Goal: Task Accomplishment & Management: Complete application form

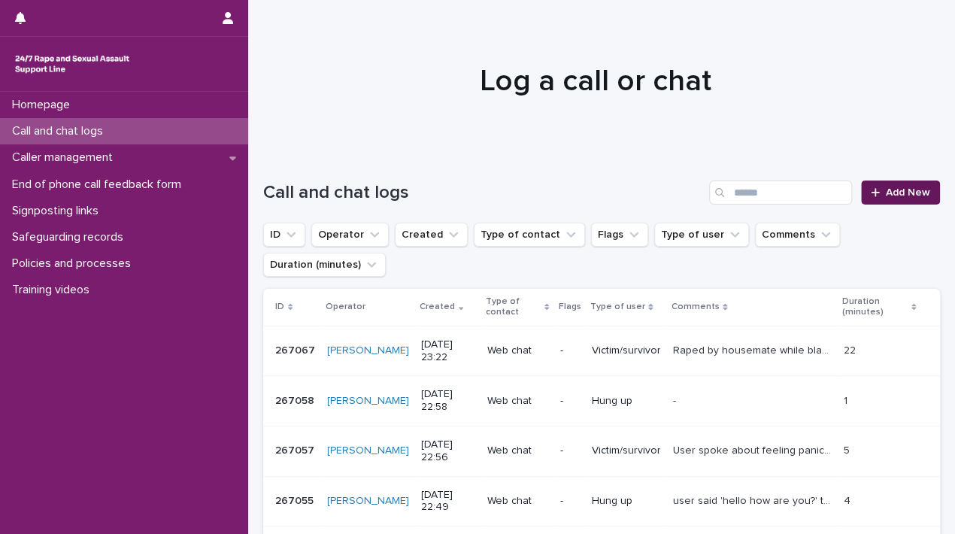
click at [916, 194] on span "Add New" at bounding box center [908, 192] width 44 height 11
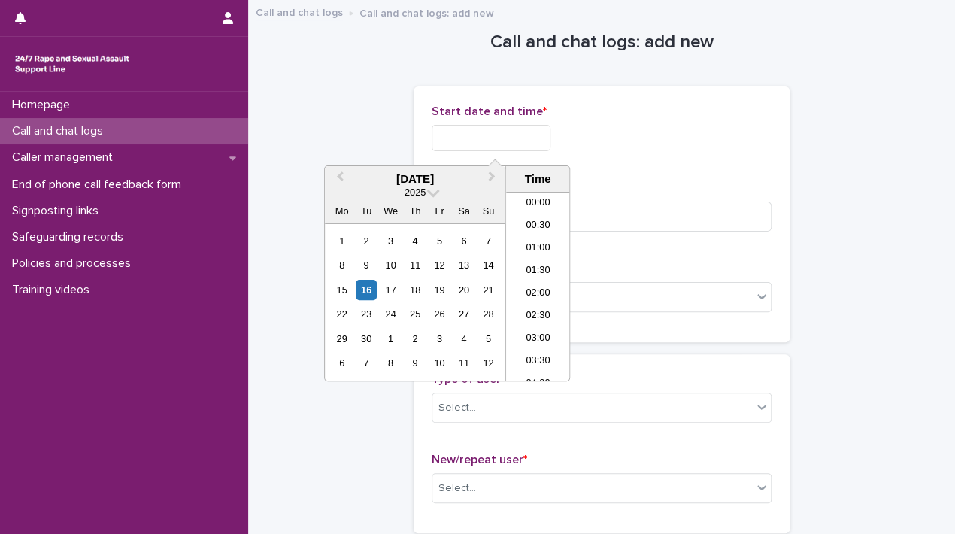
scroll to position [752, 0]
click at [502, 135] on input "text" at bounding box center [490, 138] width 119 height 26
click at [540, 281] on li "18:30" at bounding box center [538, 286] width 64 height 23
click at [526, 137] on input "**********" at bounding box center [490, 138] width 119 height 26
click at [627, 171] on div "**********" at bounding box center [601, 214] width 340 height 220
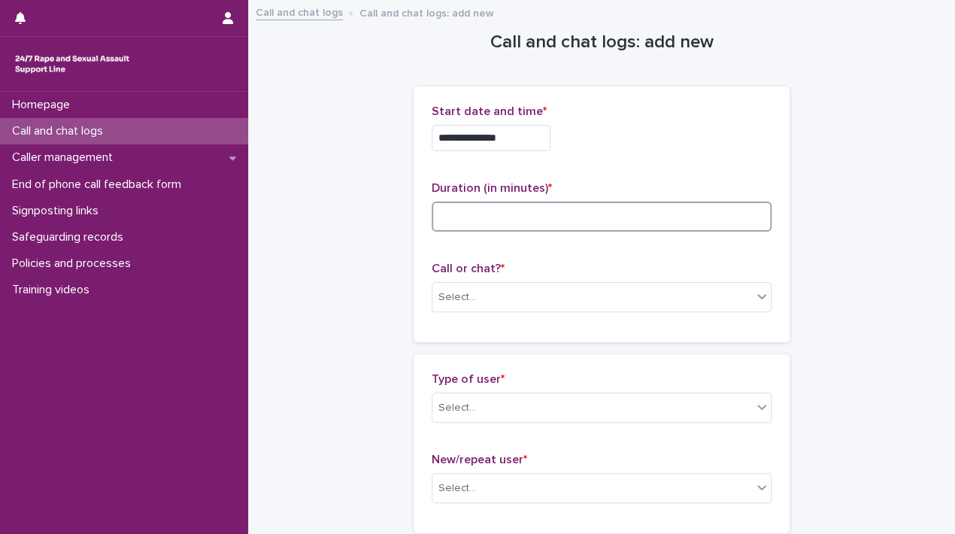
click at [559, 209] on input at bounding box center [601, 216] width 340 height 30
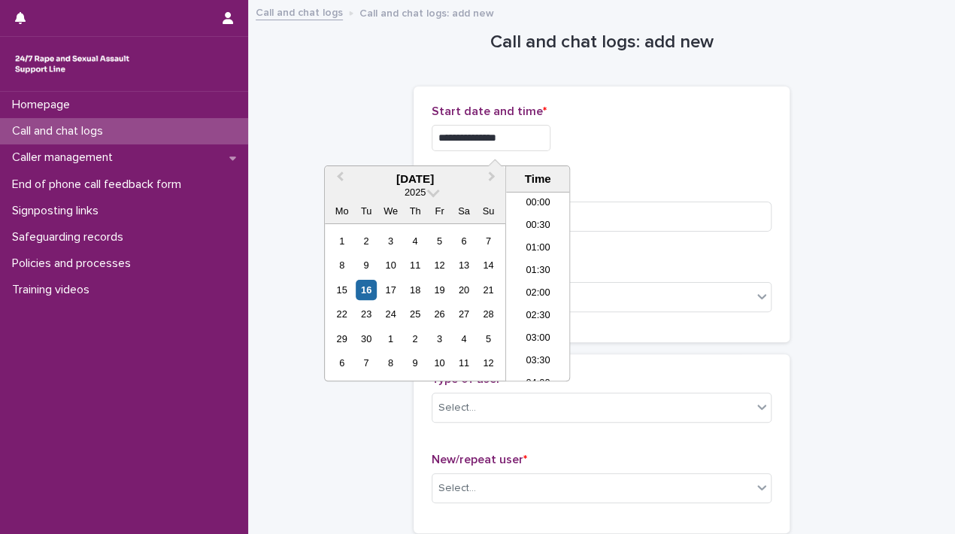
click at [525, 133] on input "**********" at bounding box center [490, 138] width 119 height 26
type input "**********"
click at [586, 144] on div "**********" at bounding box center [601, 138] width 340 height 26
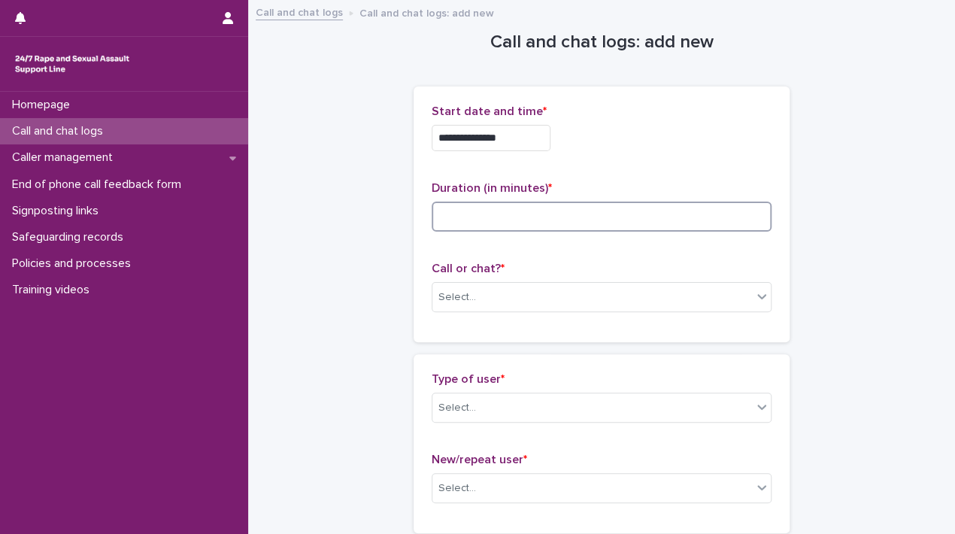
click at [526, 215] on input at bounding box center [601, 216] width 340 height 30
type input "*"
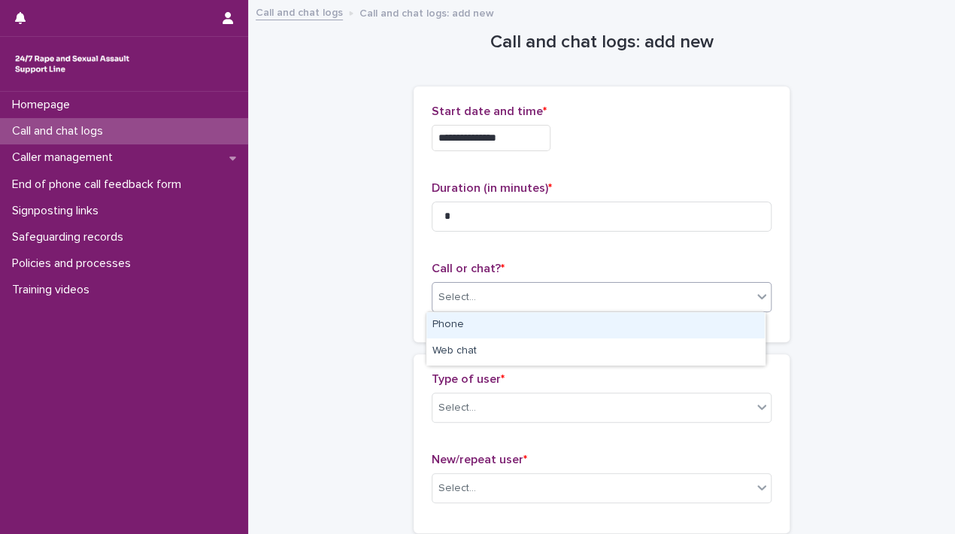
click at [472, 295] on div "Select..." at bounding box center [591, 297] width 319 height 25
click at [467, 322] on div "Phone" at bounding box center [595, 325] width 338 height 26
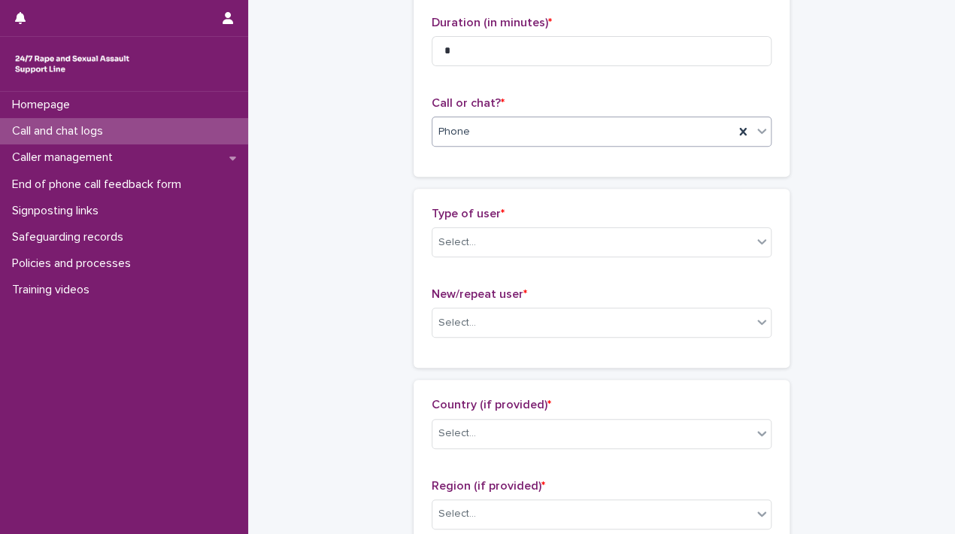
scroll to position [211, 0]
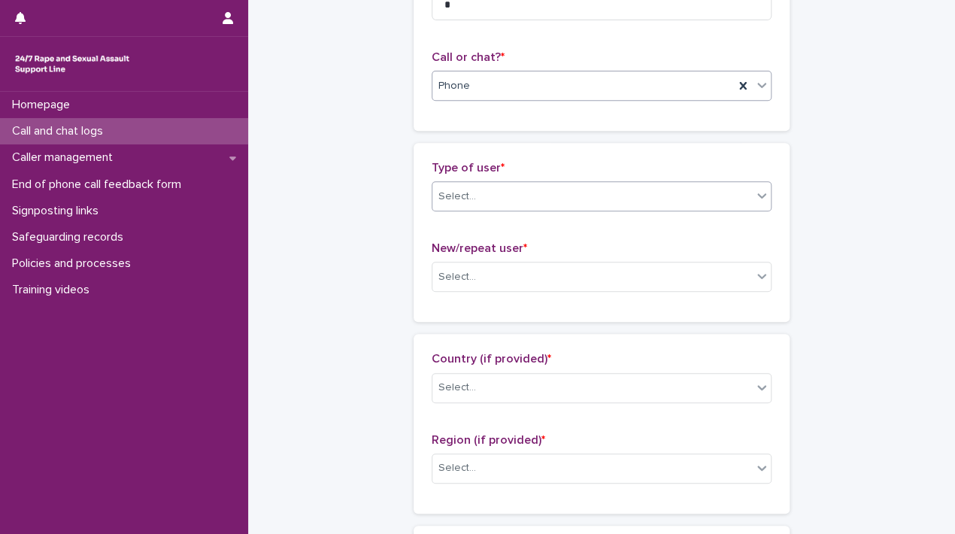
click at [728, 181] on div "Select..." at bounding box center [601, 196] width 340 height 30
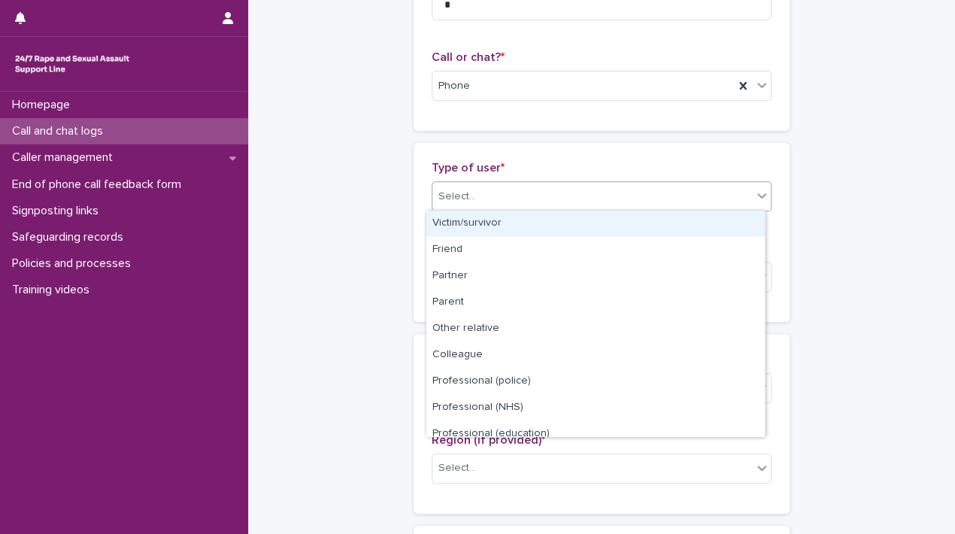
scroll to position [168, 0]
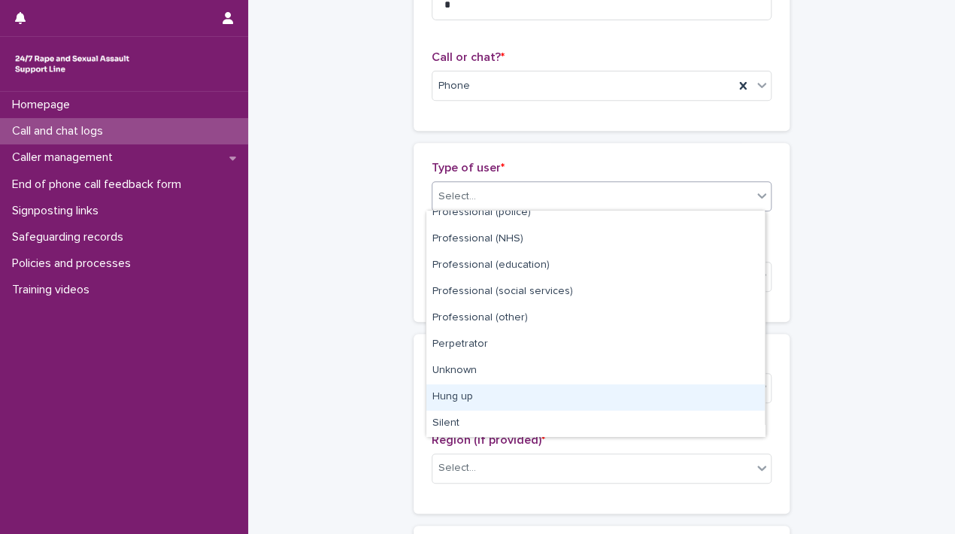
click at [671, 400] on div "Hung up" at bounding box center [595, 397] width 338 height 26
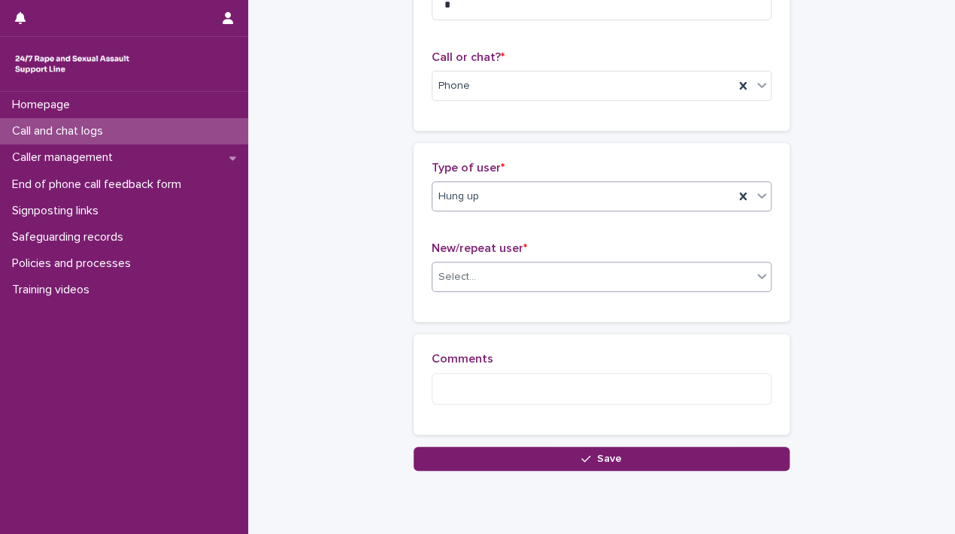
click at [552, 274] on div "Select..." at bounding box center [591, 277] width 319 height 25
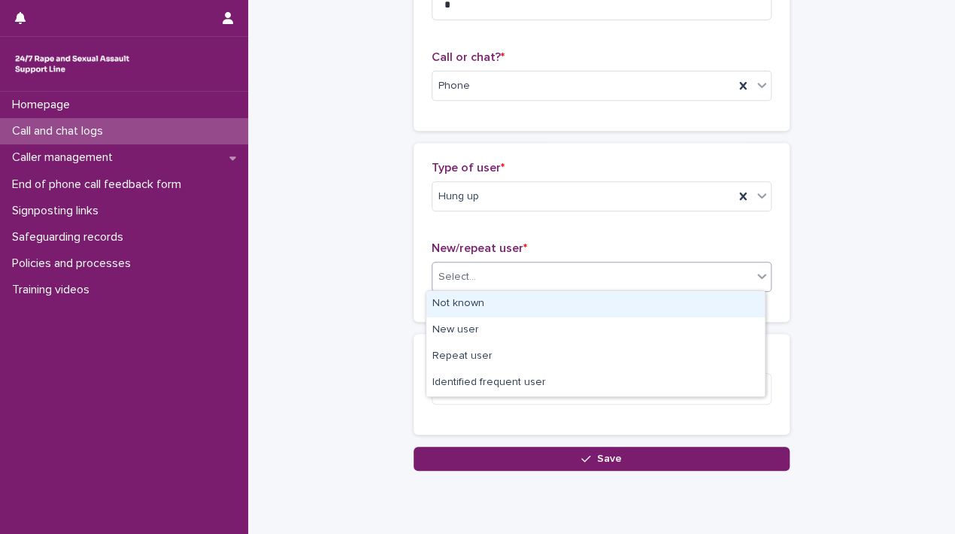
click at [483, 305] on div "Not known" at bounding box center [595, 304] width 338 height 26
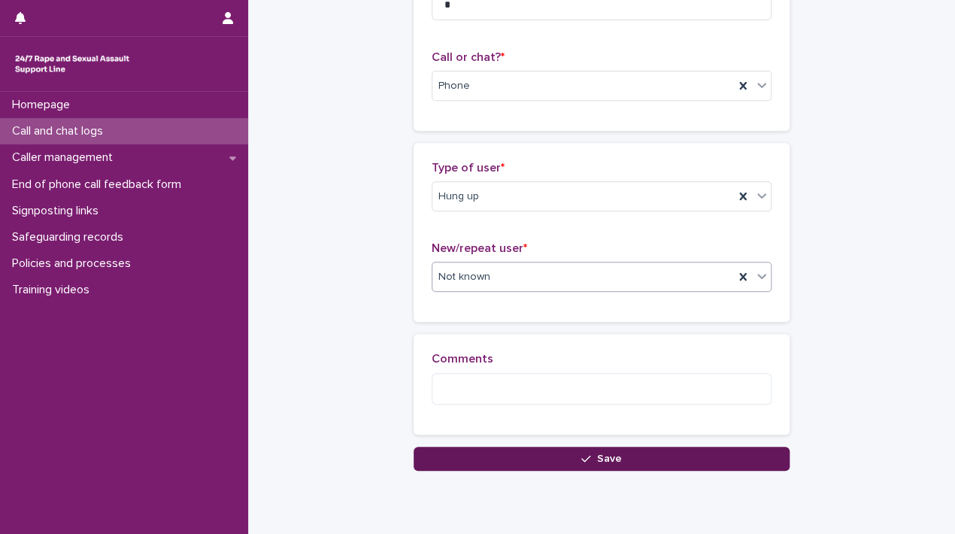
click at [527, 463] on button "Save" at bounding box center [601, 459] width 376 height 24
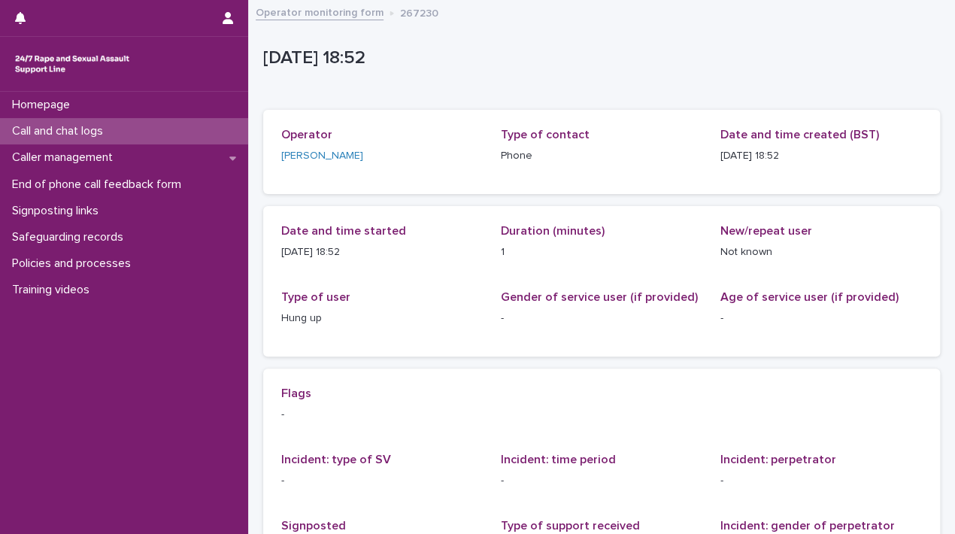
click at [331, 12] on link "Operator monitoring form" at bounding box center [320, 11] width 128 height 17
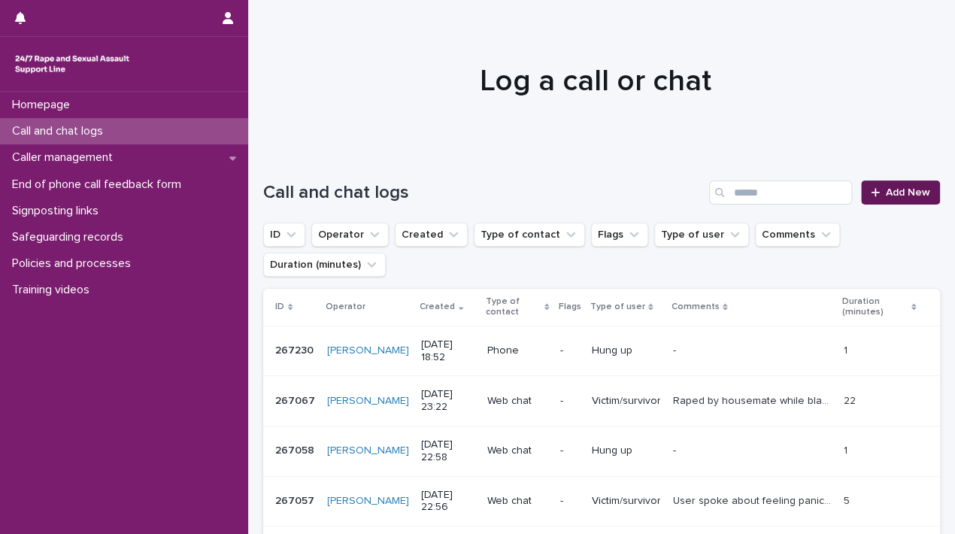
click at [914, 190] on span "Add New" at bounding box center [908, 192] width 44 height 11
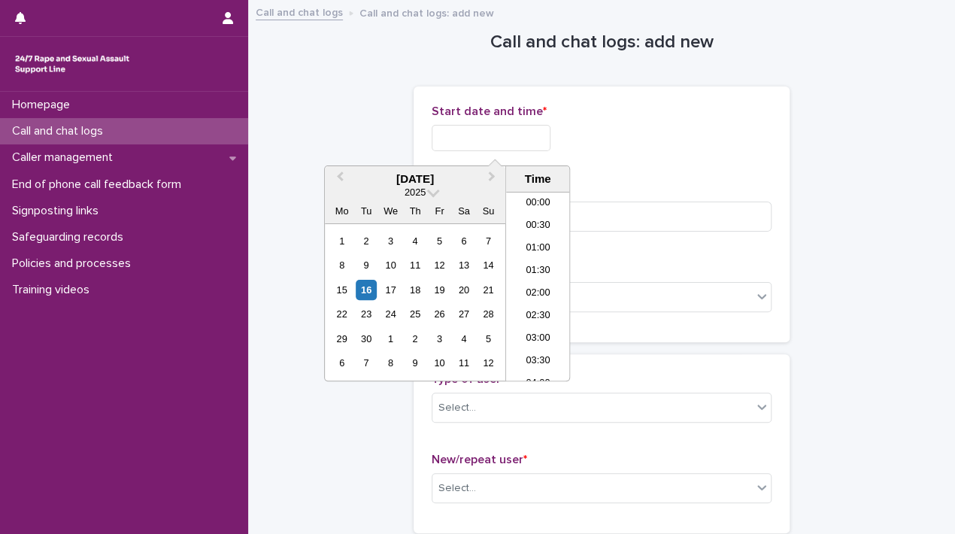
click at [474, 132] on input "text" at bounding box center [490, 138] width 119 height 26
click at [536, 288] on li "19:00" at bounding box center [538, 286] width 64 height 23
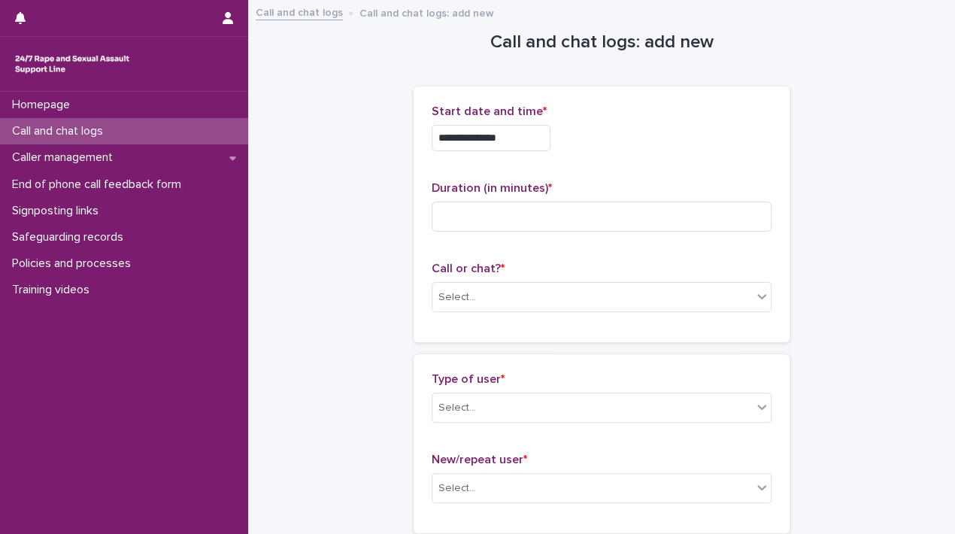
click at [526, 133] on input "**********" at bounding box center [490, 138] width 119 height 26
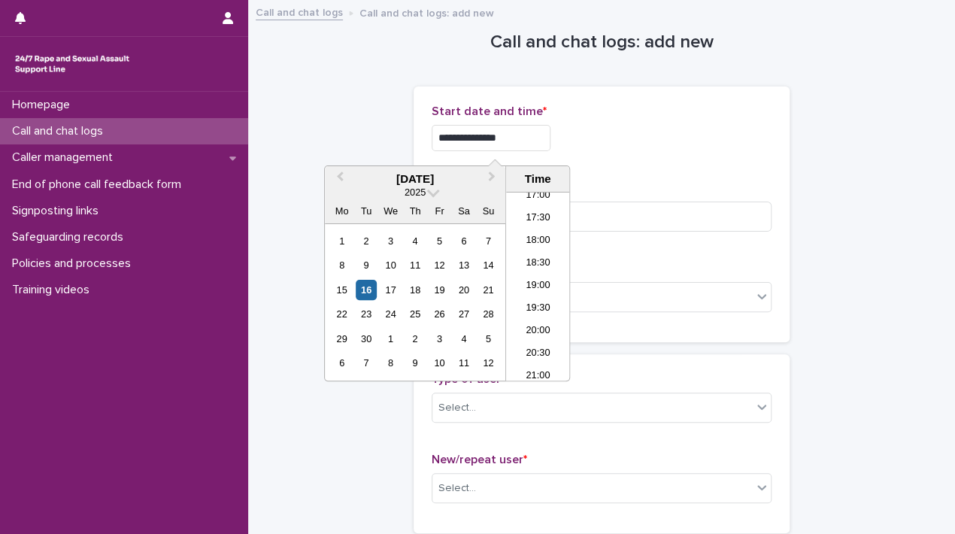
type input "**********"
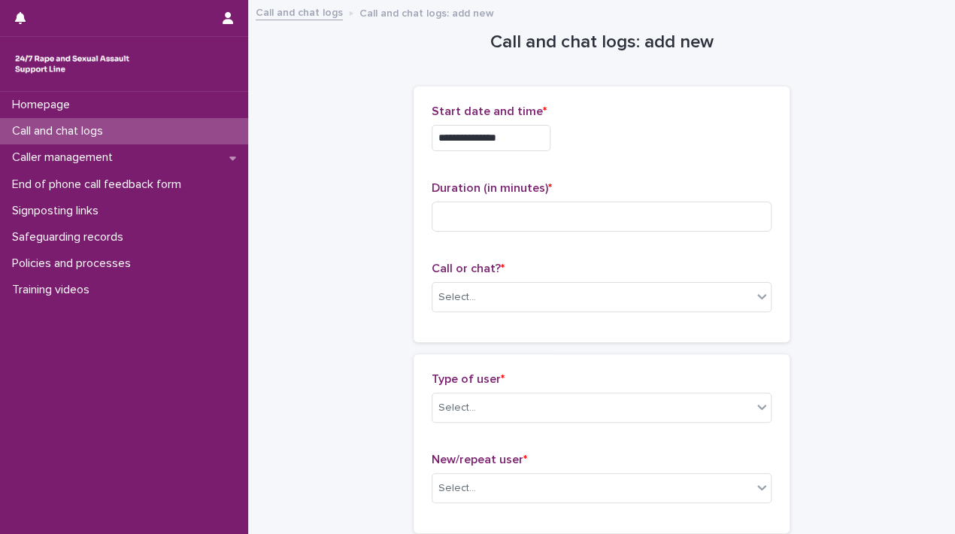
click at [621, 156] on div "**********" at bounding box center [601, 133] width 340 height 59
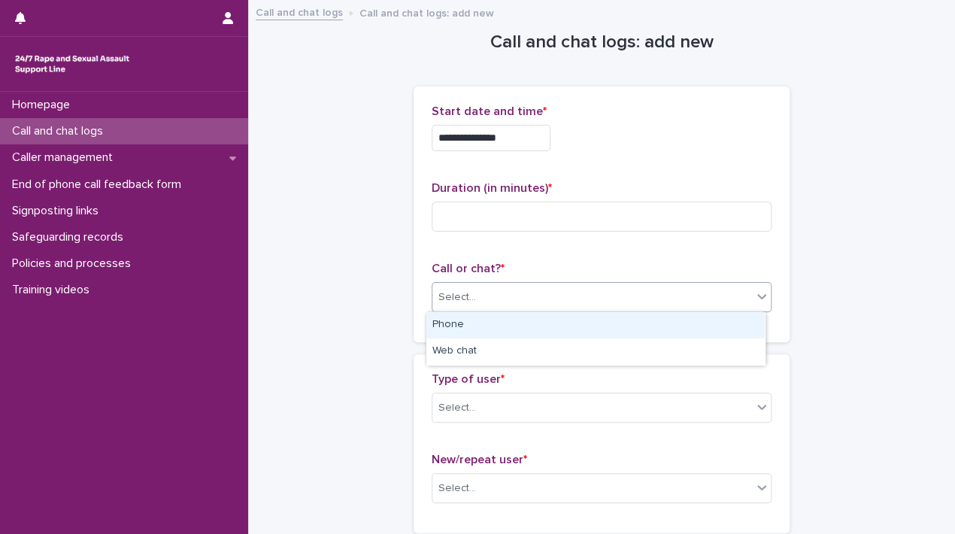
click at [571, 292] on div "Select..." at bounding box center [591, 297] width 319 height 25
click at [456, 329] on div "Phone" at bounding box center [595, 325] width 338 height 26
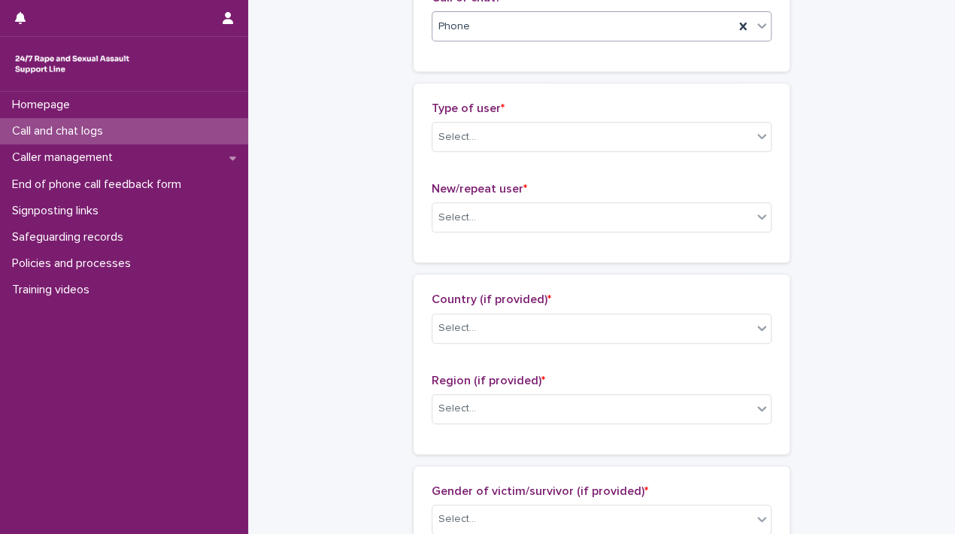
scroll to position [272, 0]
click at [580, 117] on div "Type of user * Select..." at bounding box center [601, 131] width 340 height 62
click at [550, 124] on div "Select..." at bounding box center [591, 135] width 319 height 25
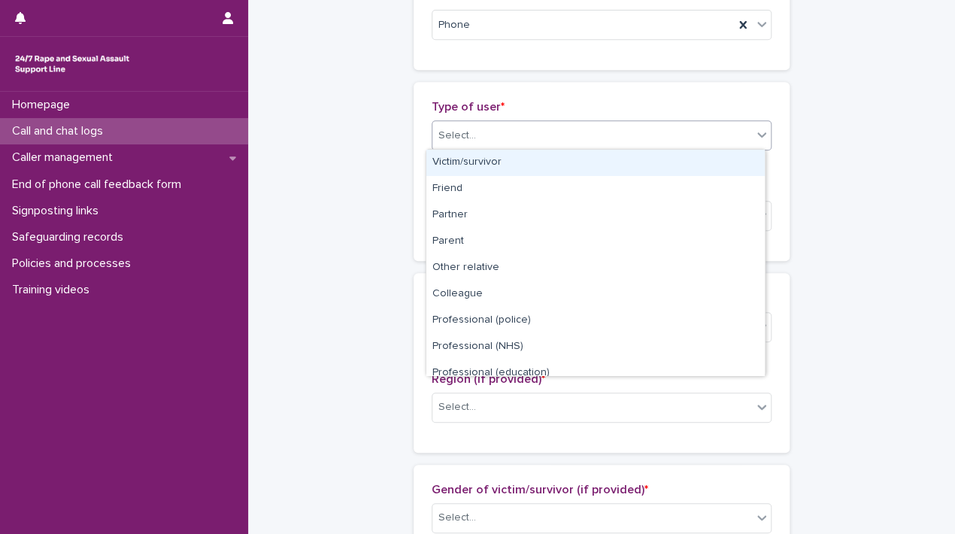
click at [469, 164] on div "Victim/survivor" at bounding box center [595, 163] width 338 height 26
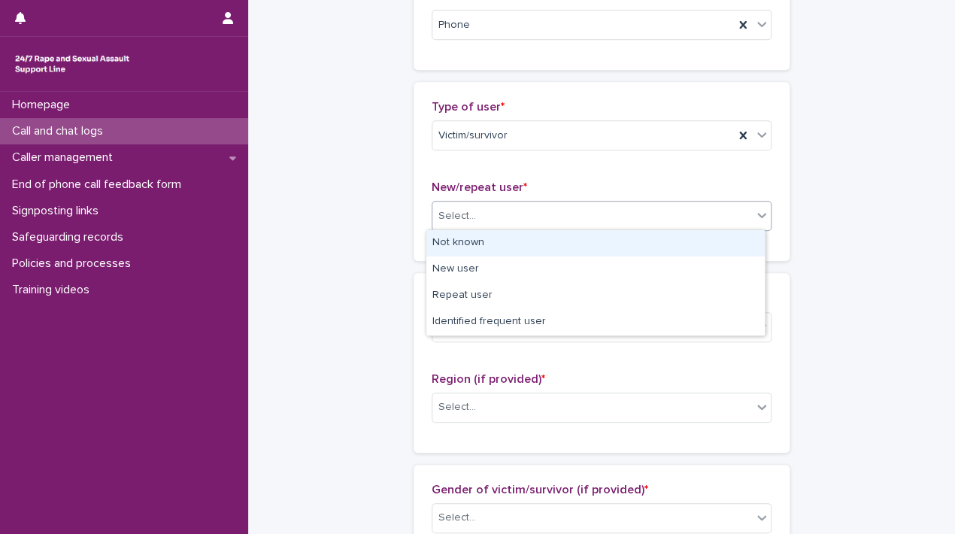
click at [469, 210] on div "Select..." at bounding box center [591, 216] width 319 height 25
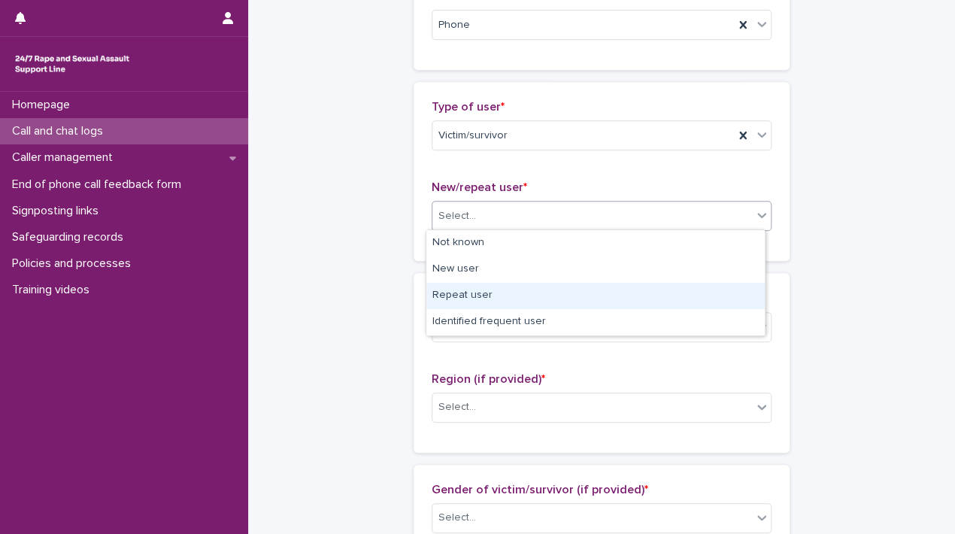
click at [438, 298] on div "Repeat user" at bounding box center [595, 296] width 338 height 26
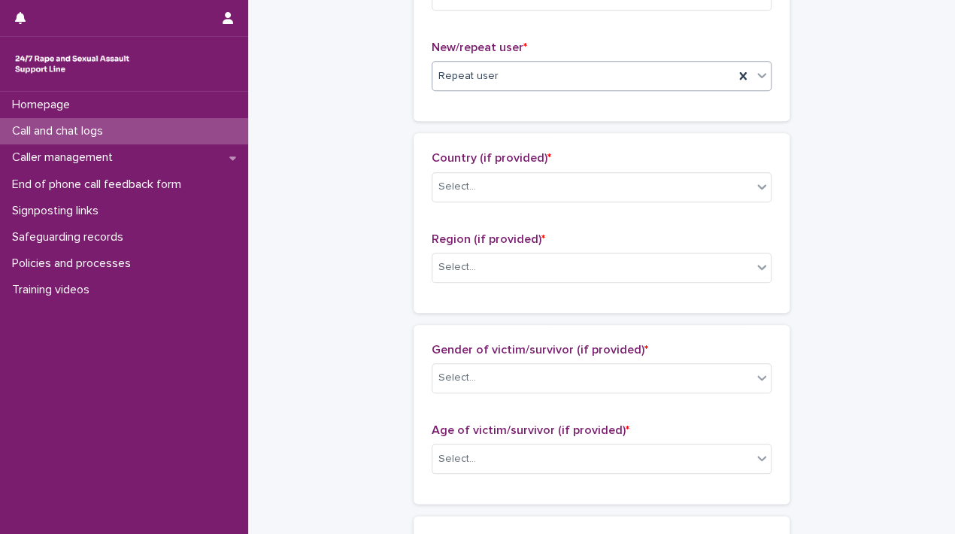
scroll to position [415, 0]
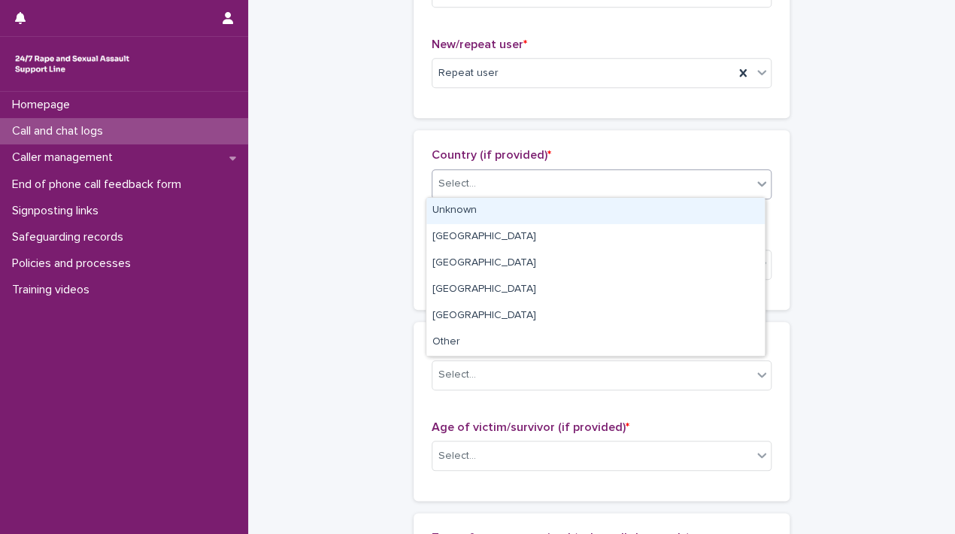
click at [604, 188] on div "Select..." at bounding box center [591, 183] width 319 height 25
click at [496, 208] on div "Unknown" at bounding box center [595, 211] width 338 height 26
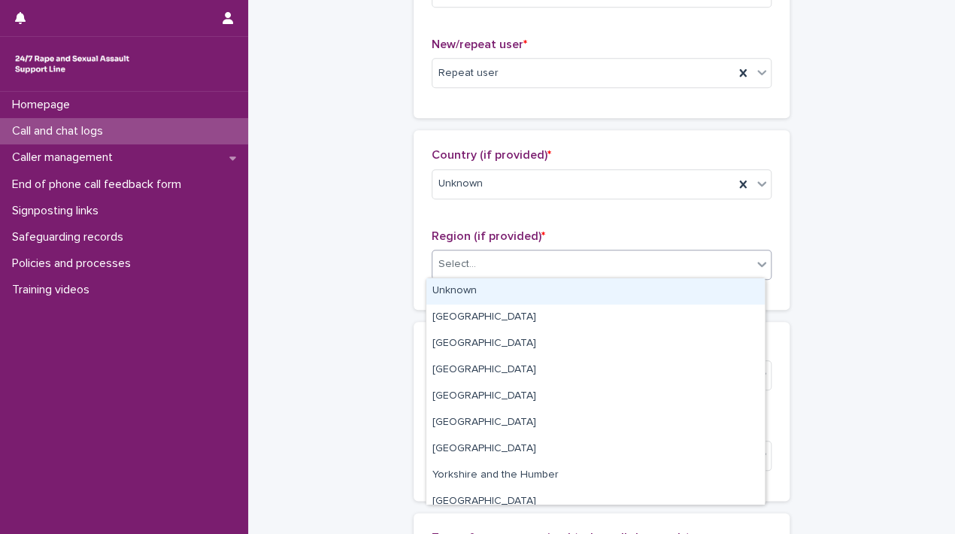
drag, startPoint x: 463, startPoint y: 265, endPoint x: 457, endPoint y: 289, distance: 25.5
click at [457, 289] on body "**********" at bounding box center [477, 267] width 955 height 534
click at [457, 289] on div "Unknown" at bounding box center [595, 291] width 338 height 26
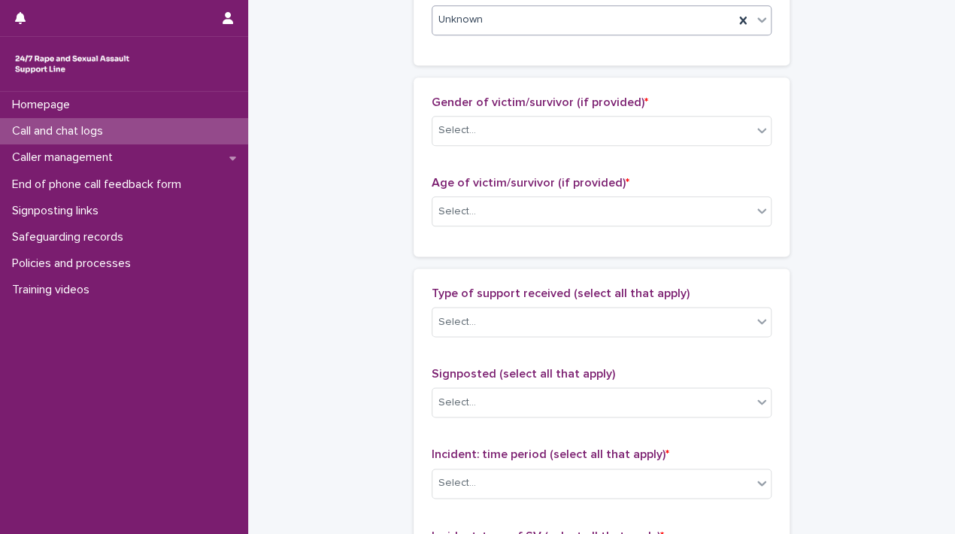
scroll to position [671, 0]
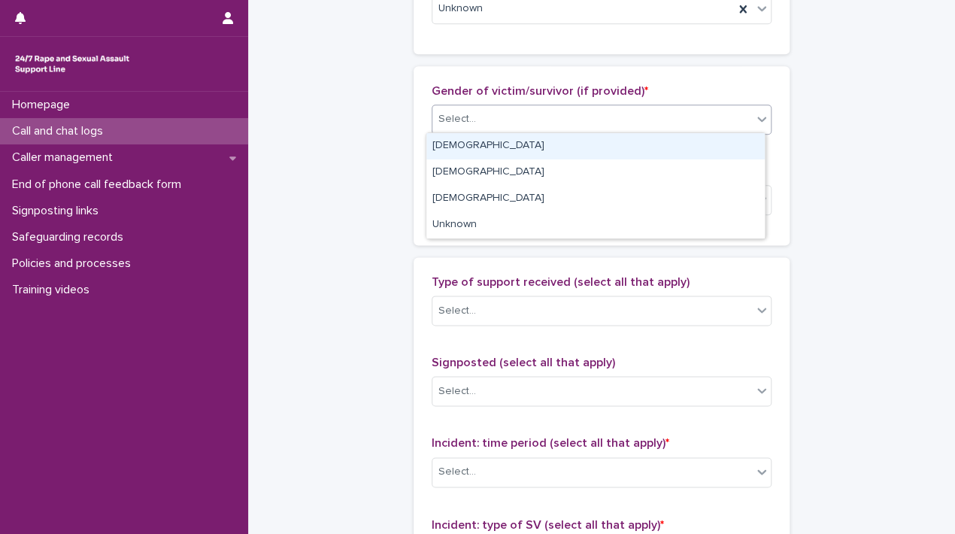
click at [619, 116] on div "Select..." at bounding box center [591, 119] width 319 height 25
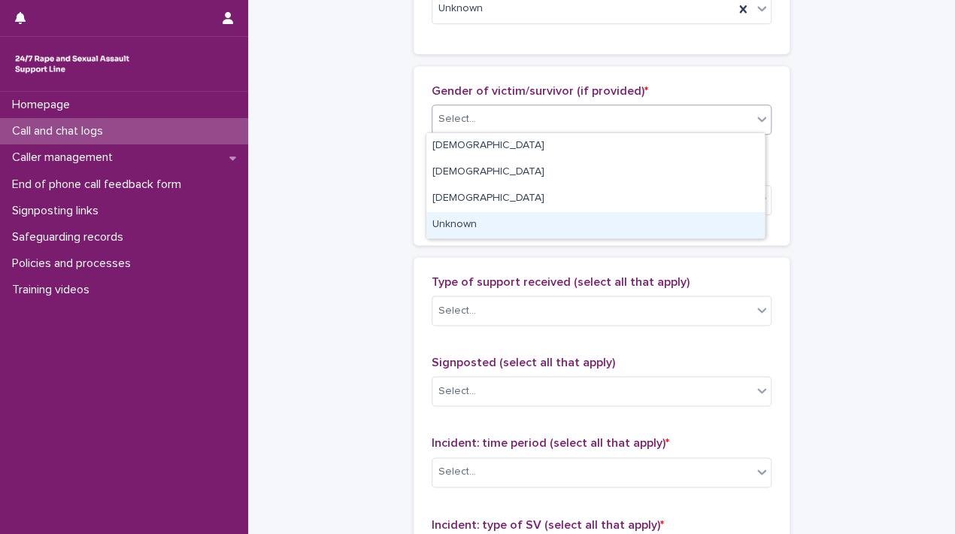
click at [496, 216] on div "Unknown" at bounding box center [595, 225] width 338 height 26
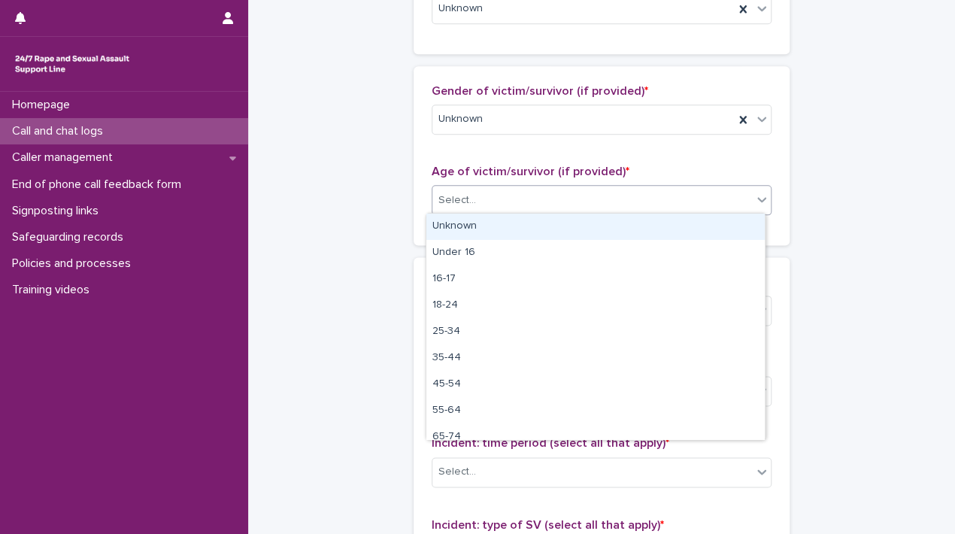
drag, startPoint x: 499, startPoint y: 195, endPoint x: 460, endPoint y: 227, distance: 50.2
click at [460, 227] on body "**********" at bounding box center [477, 267] width 955 height 534
click at [460, 227] on div "Unknown" at bounding box center [595, 226] width 338 height 26
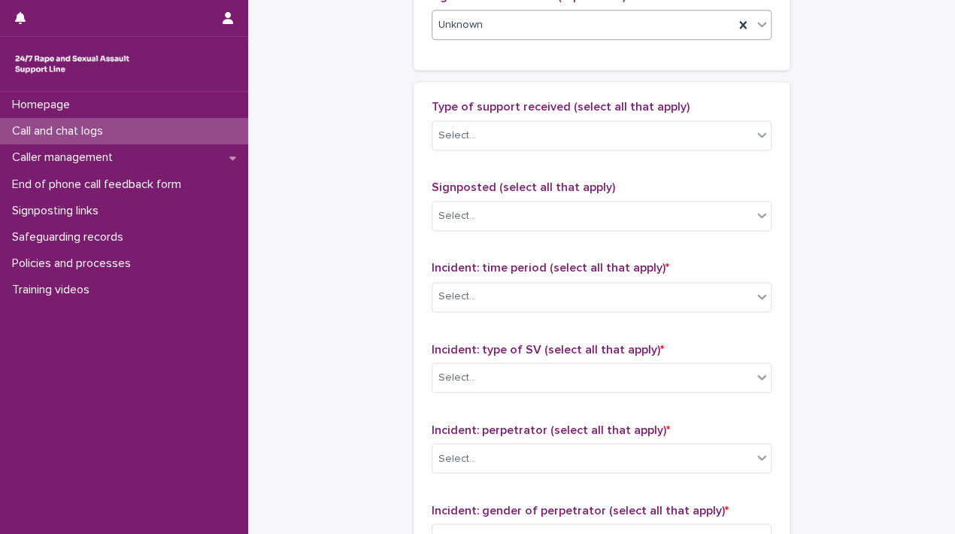
scroll to position [857, 0]
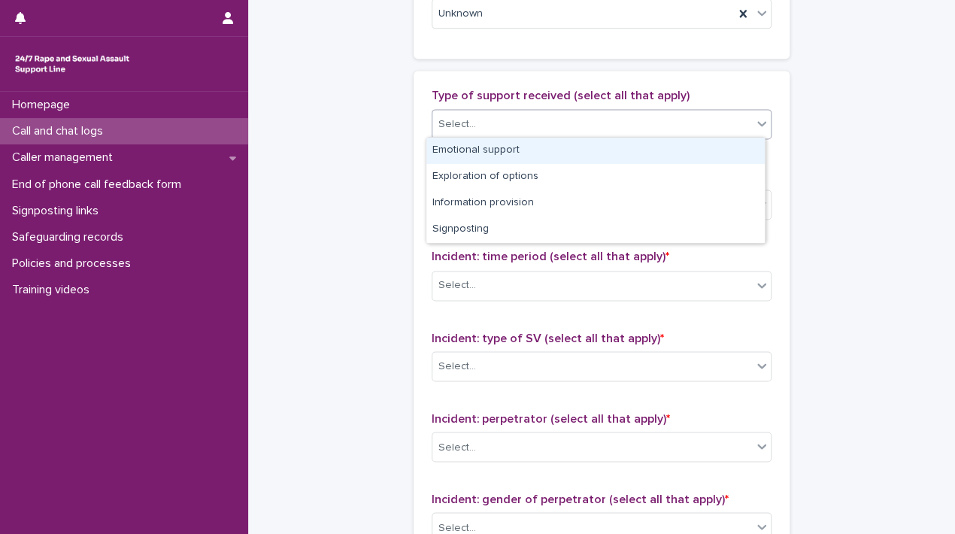
click at [598, 134] on div "Select..." at bounding box center [601, 124] width 340 height 30
click at [513, 147] on div "Emotional support" at bounding box center [595, 151] width 338 height 26
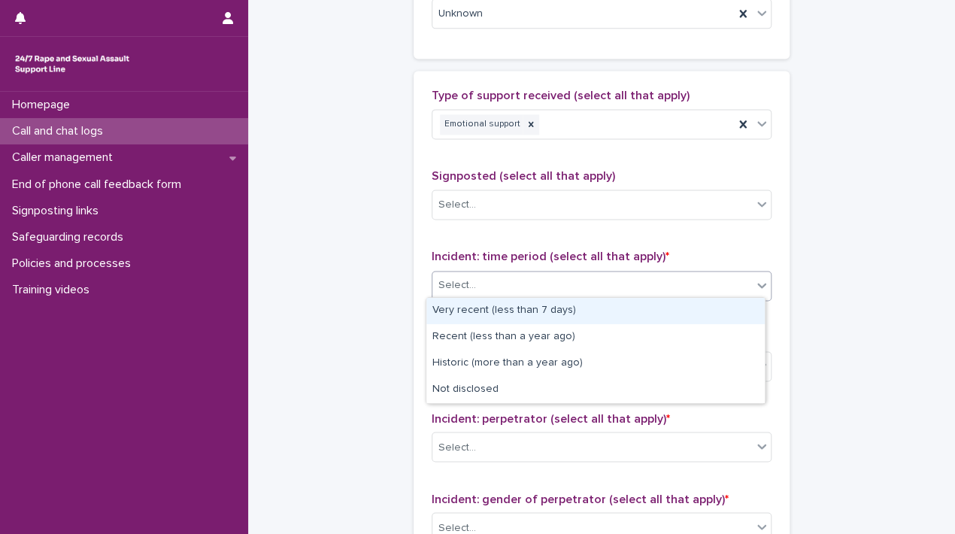
click at [478, 277] on div "Select..." at bounding box center [591, 285] width 319 height 25
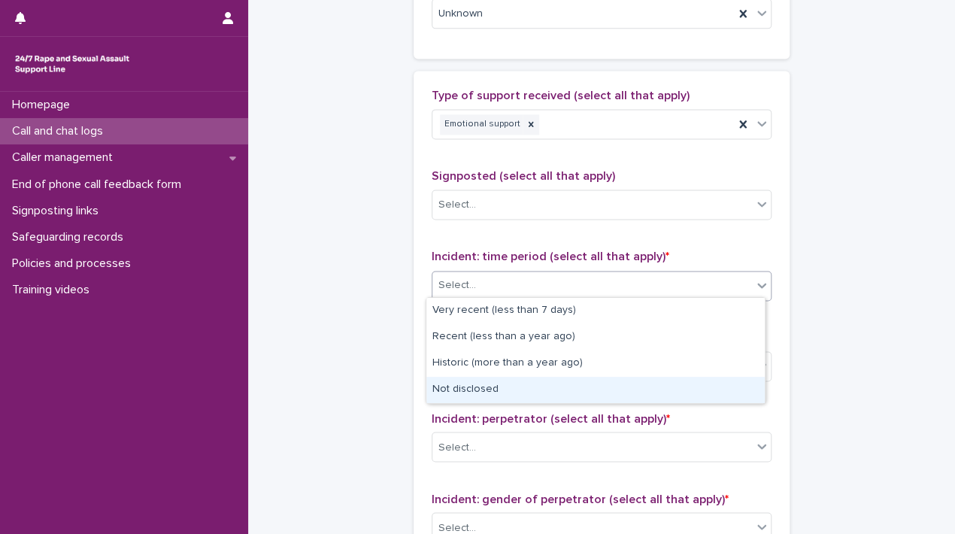
click at [478, 393] on div "Not disclosed" at bounding box center [595, 390] width 338 height 26
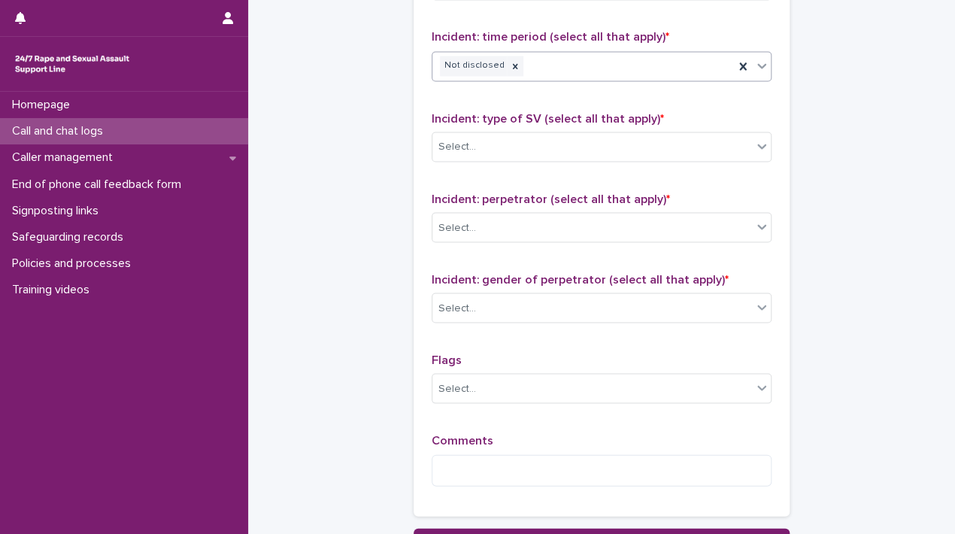
scroll to position [1113, 0]
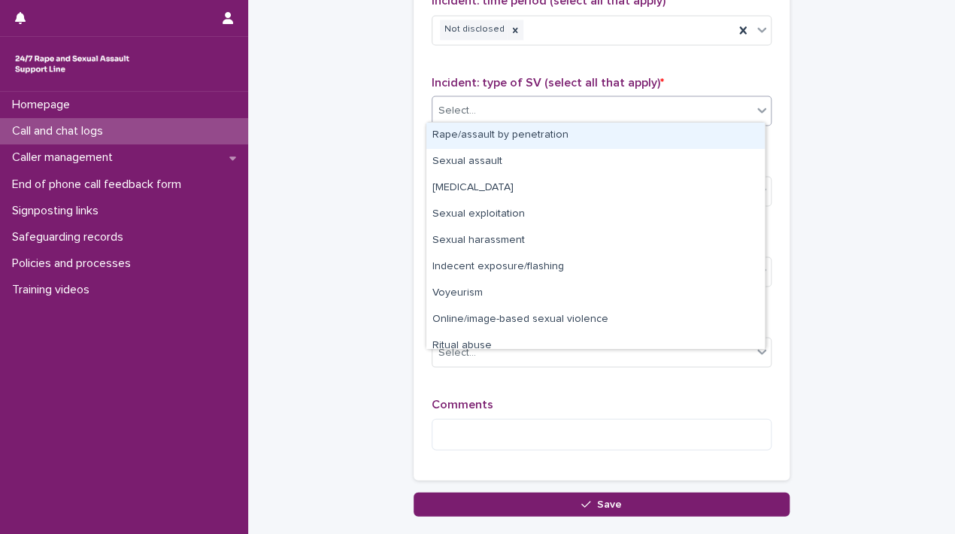
click at [743, 115] on div "Select..." at bounding box center [591, 110] width 319 height 25
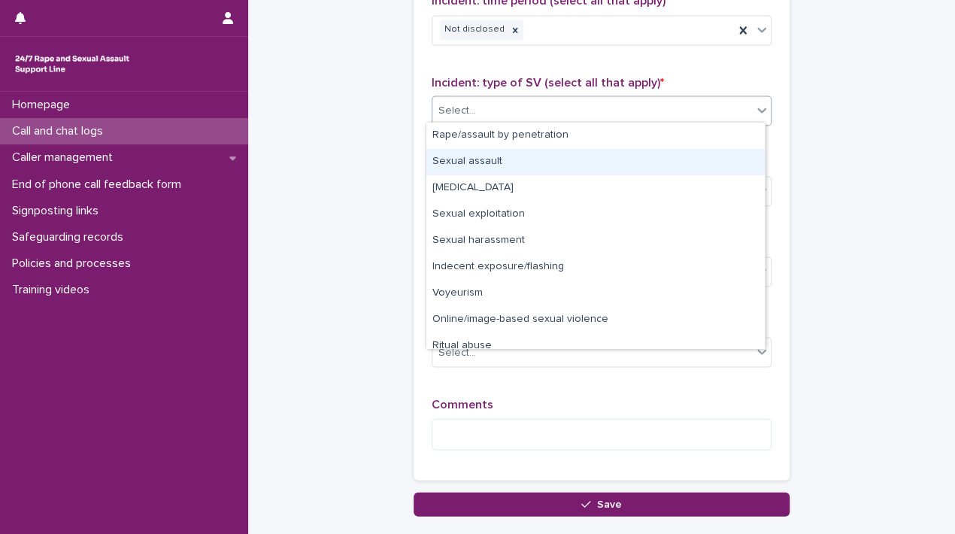
scroll to position [38, 0]
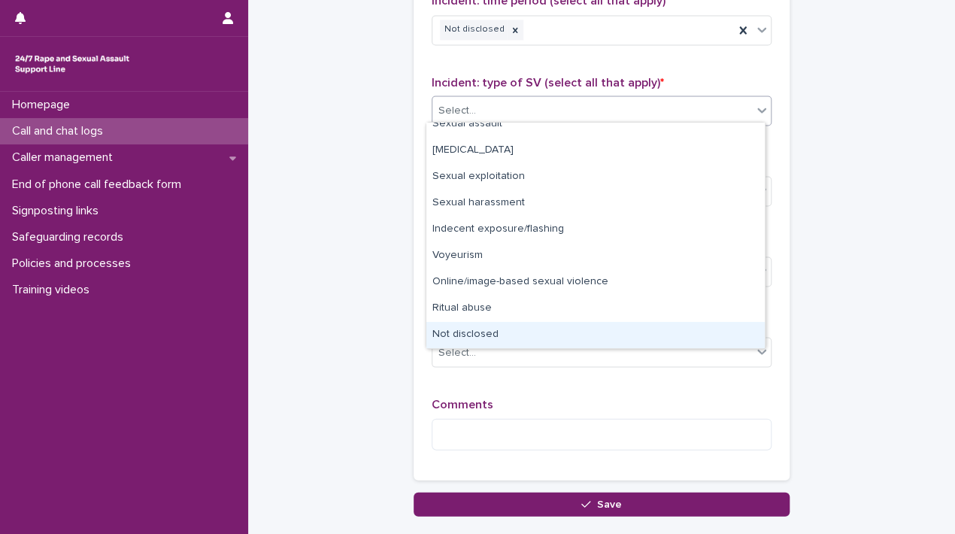
click at [453, 329] on div "Not disclosed" at bounding box center [595, 335] width 338 height 26
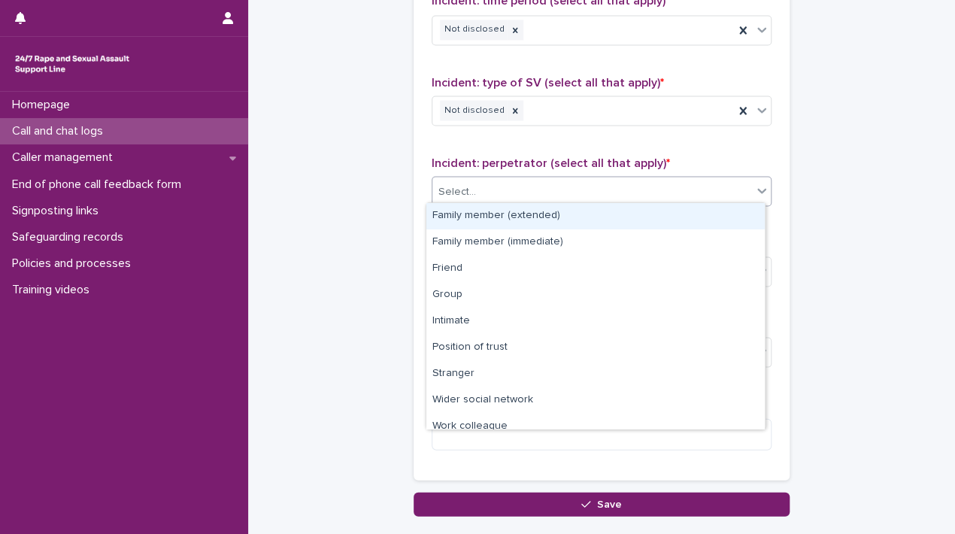
click at [628, 179] on div "Select..." at bounding box center [591, 191] width 319 height 25
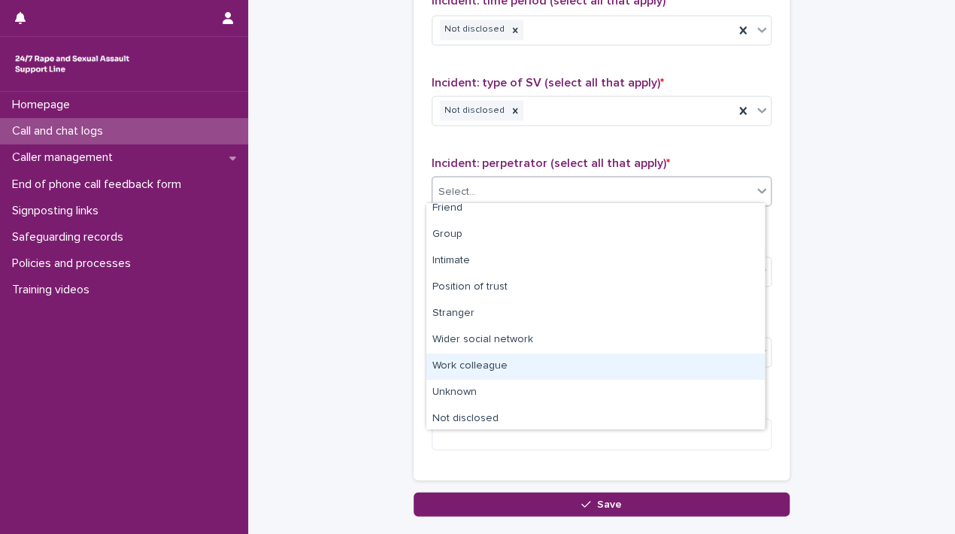
scroll to position [63, 0]
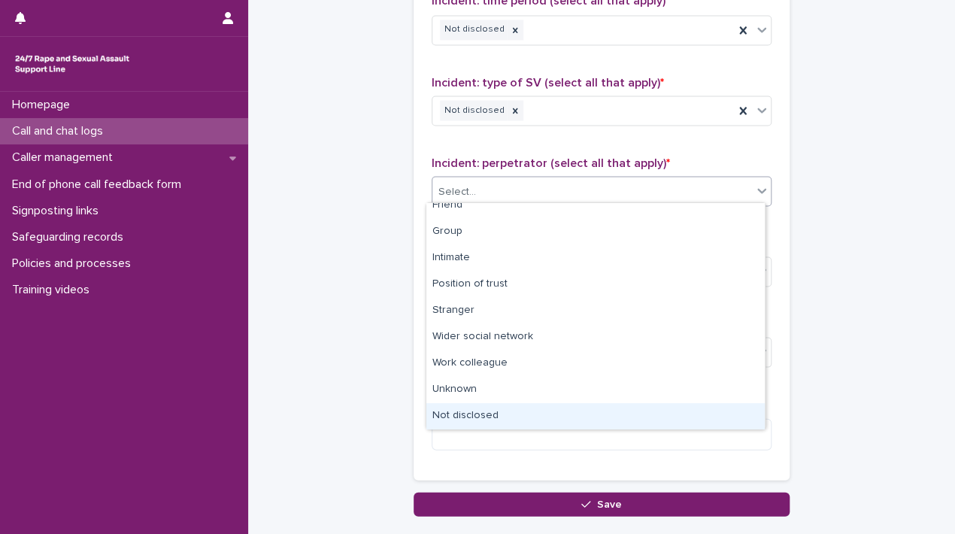
click at [538, 414] on div "Not disclosed" at bounding box center [595, 416] width 338 height 26
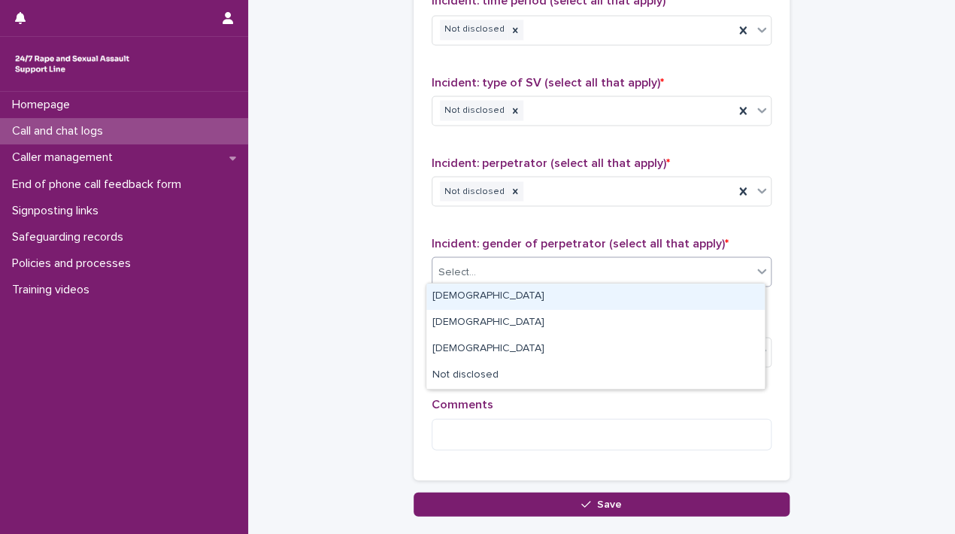
click at [515, 259] on div "Select..." at bounding box center [591, 271] width 319 height 25
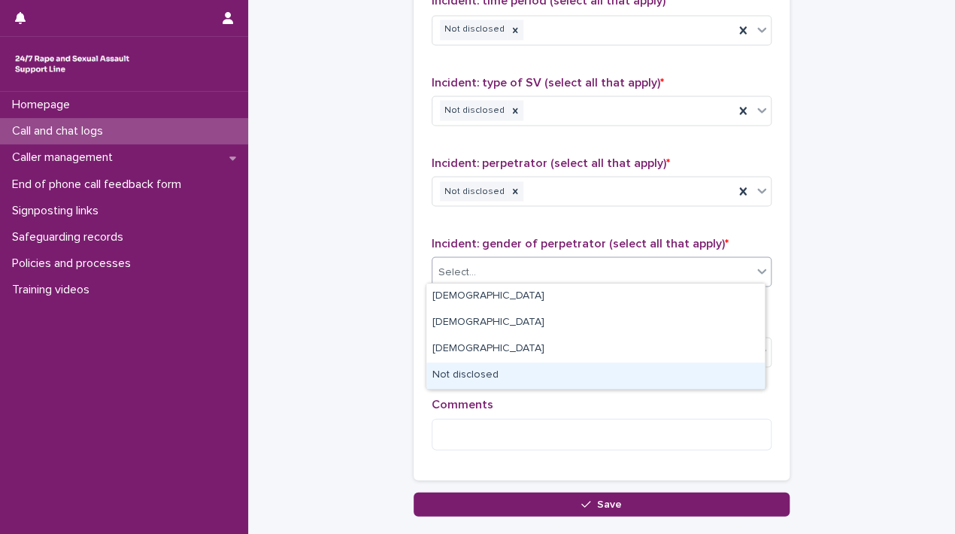
click at [455, 368] on div "Not disclosed" at bounding box center [595, 375] width 338 height 26
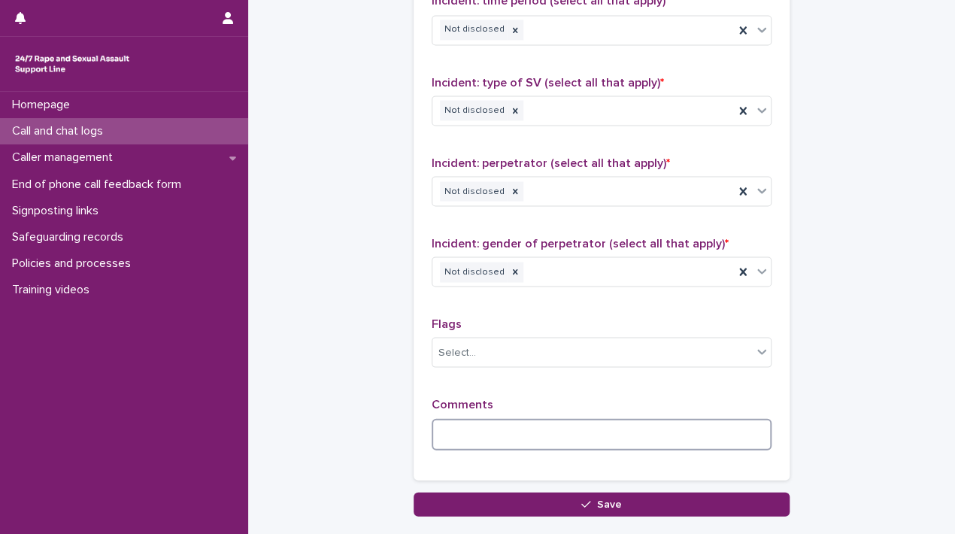
click at [449, 430] on textarea at bounding box center [601, 434] width 340 height 32
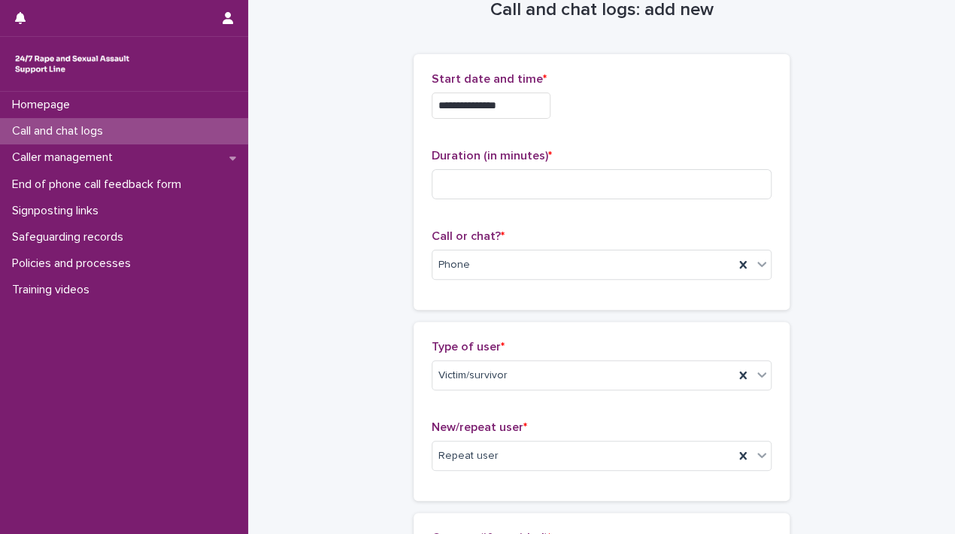
scroll to position [30, 0]
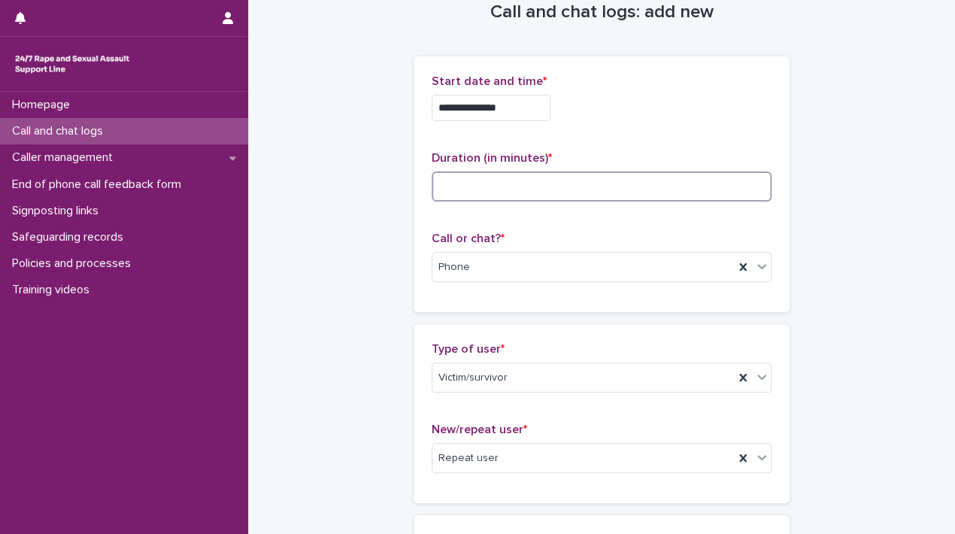
click at [553, 184] on input at bounding box center [601, 186] width 340 height 30
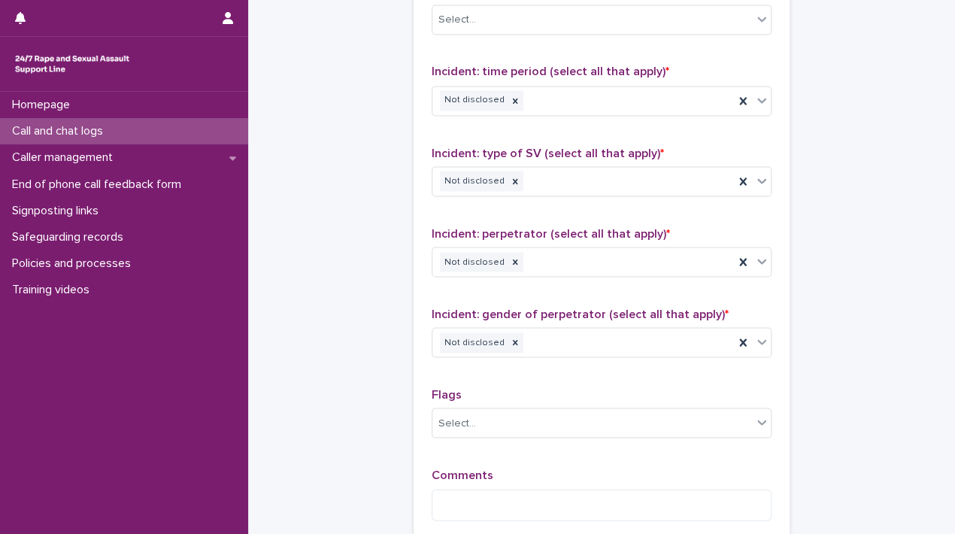
scroll to position [1207, 0]
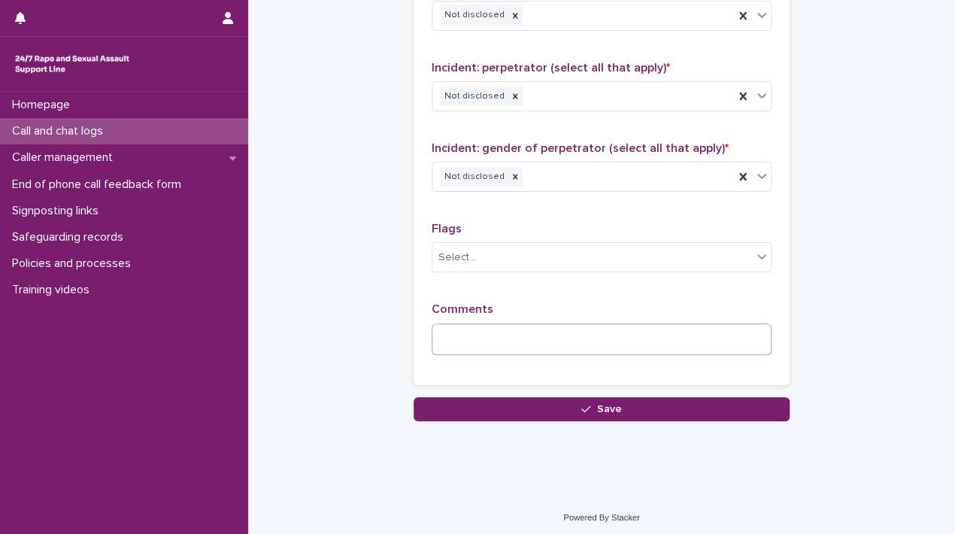
type input "*"
click at [476, 335] on textarea at bounding box center [601, 339] width 340 height 32
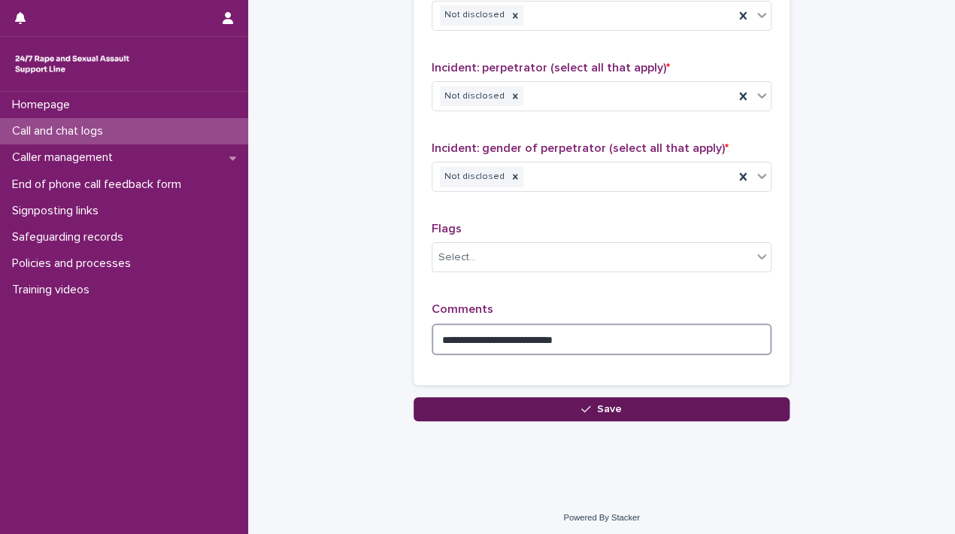
type textarea "**********"
click at [589, 406] on div "button" at bounding box center [588, 409] width 15 height 11
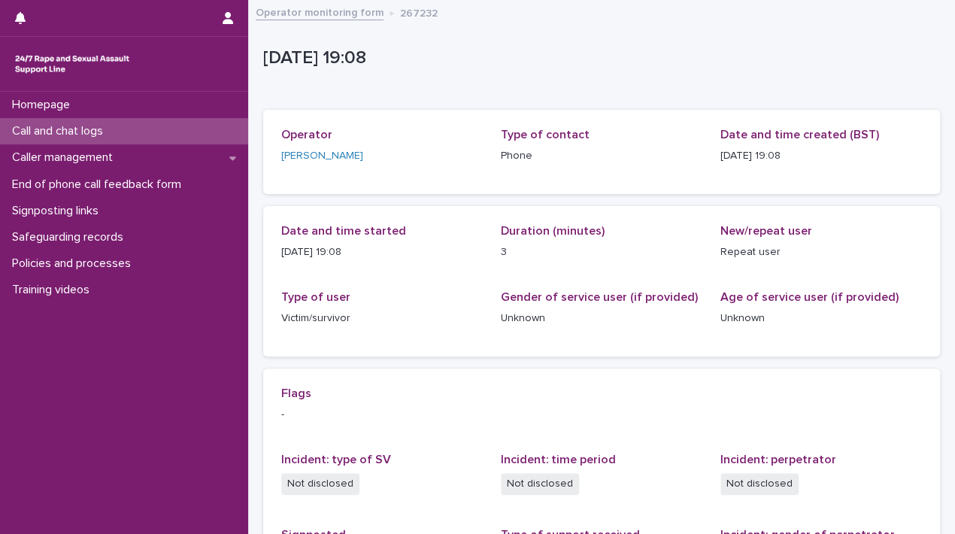
click at [315, 16] on link "Operator monitoring form" at bounding box center [320, 11] width 128 height 17
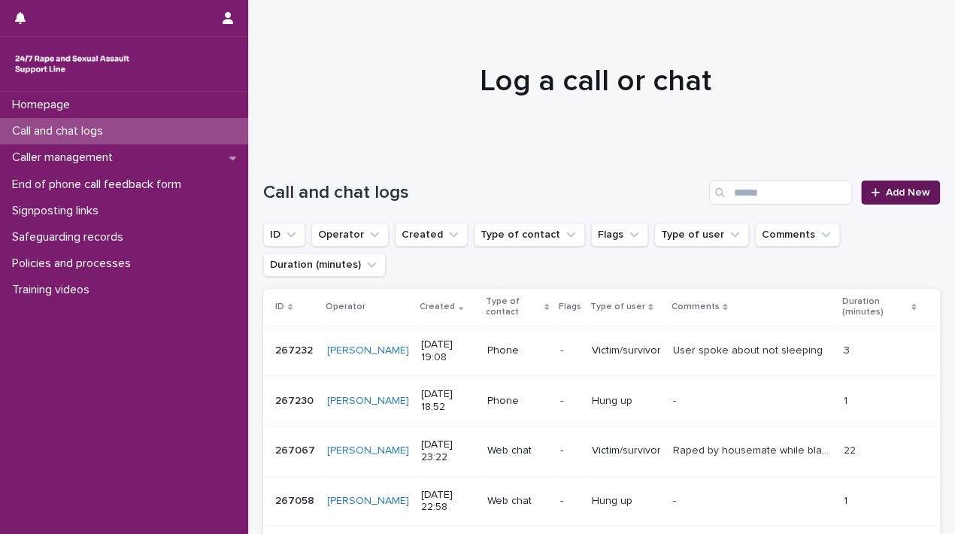
click at [906, 190] on span "Add New" at bounding box center [908, 192] width 44 height 11
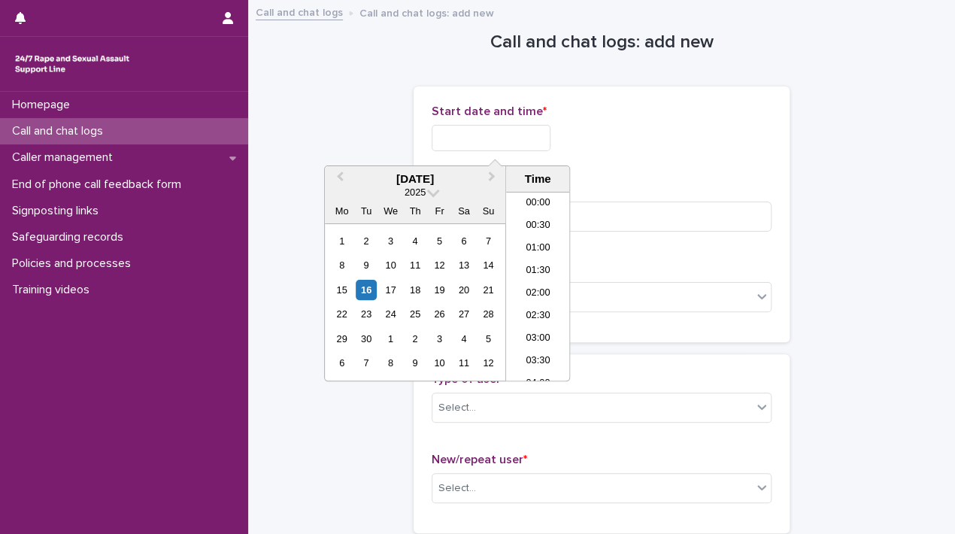
scroll to position [774, 0]
click at [469, 140] on input "text" at bounding box center [490, 138] width 119 height 26
click at [538, 286] on li "19:00" at bounding box center [538, 286] width 64 height 23
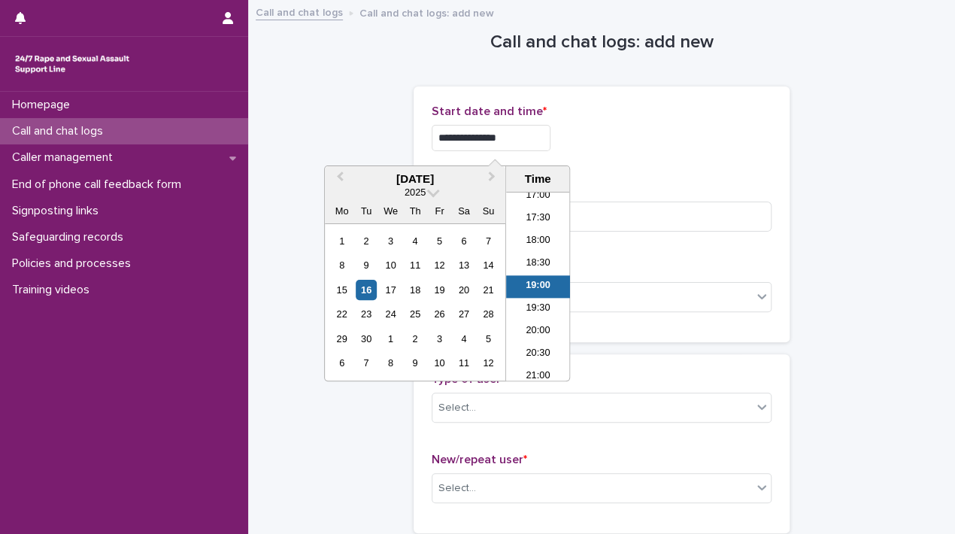
click at [525, 145] on input "**********" at bounding box center [490, 138] width 119 height 26
type input "**********"
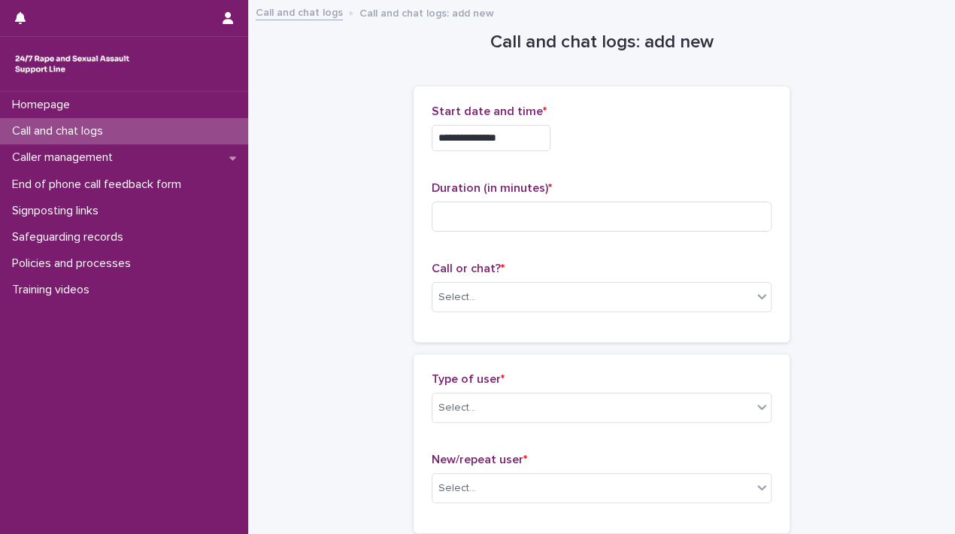
click at [704, 166] on div "**********" at bounding box center [601, 214] width 340 height 220
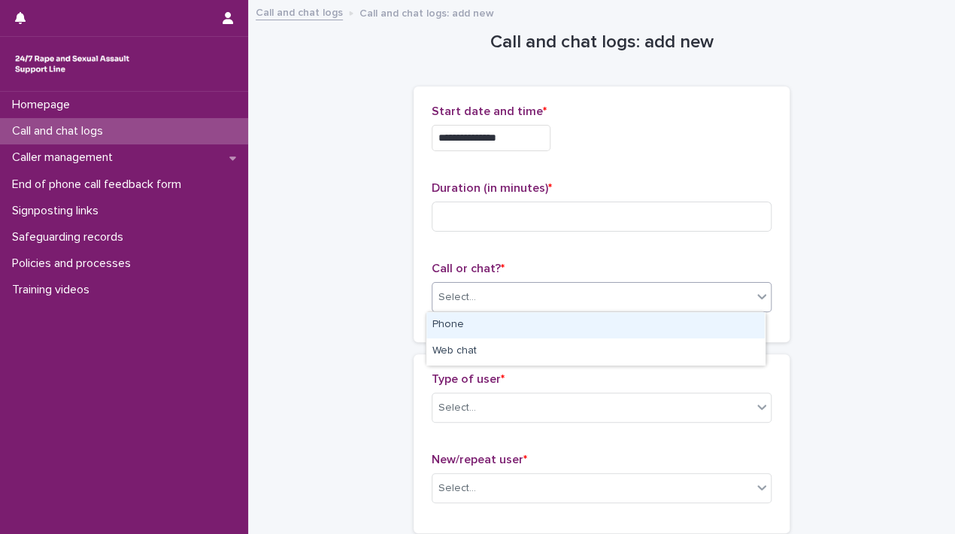
click at [488, 309] on div "Select..." at bounding box center [601, 297] width 340 height 30
click at [456, 325] on div "Phone" at bounding box center [595, 325] width 338 height 26
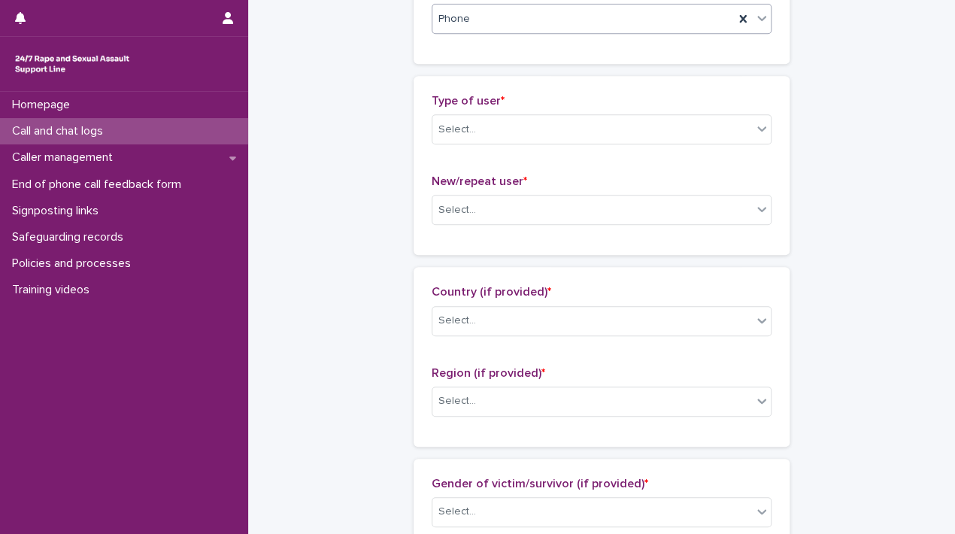
scroll to position [283, 0]
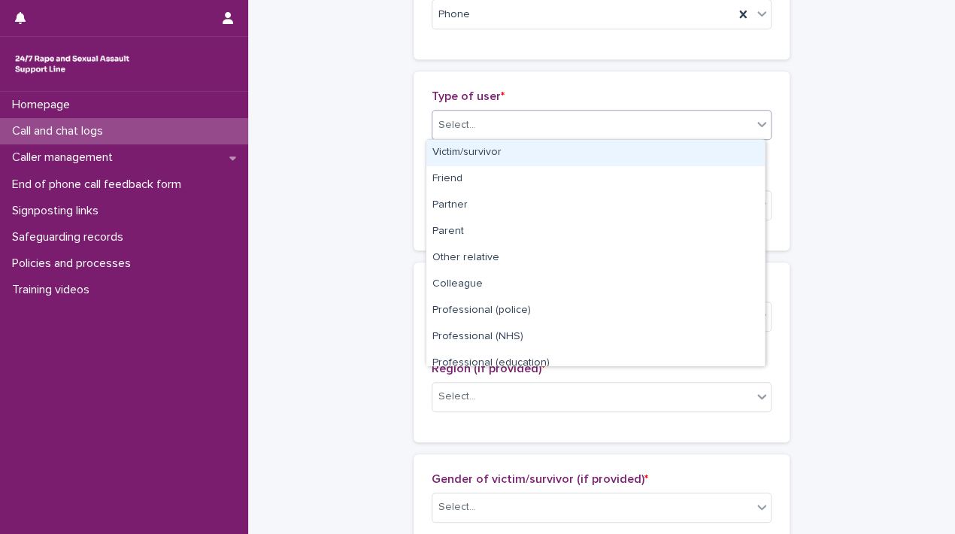
click at [592, 124] on div "Select..." at bounding box center [591, 125] width 319 height 25
click at [496, 156] on div "Victim/survivor" at bounding box center [595, 153] width 338 height 26
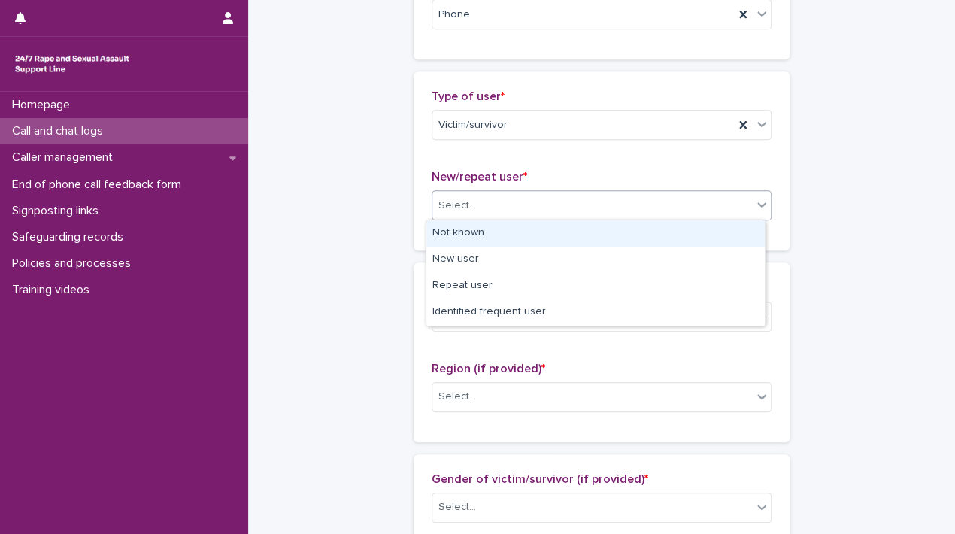
click at [458, 208] on div "Select..." at bounding box center [457, 206] width 38 height 16
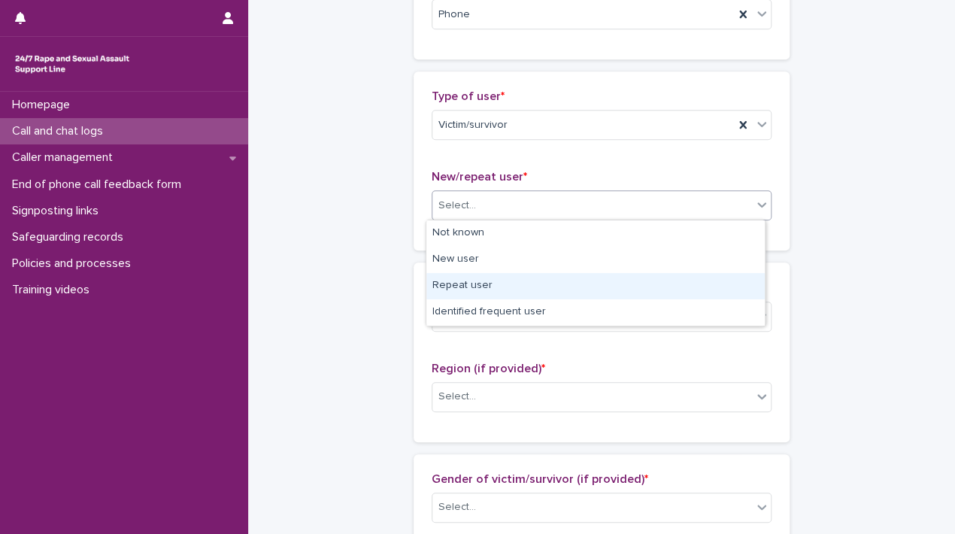
click at [496, 282] on div "Repeat user" at bounding box center [595, 286] width 338 height 26
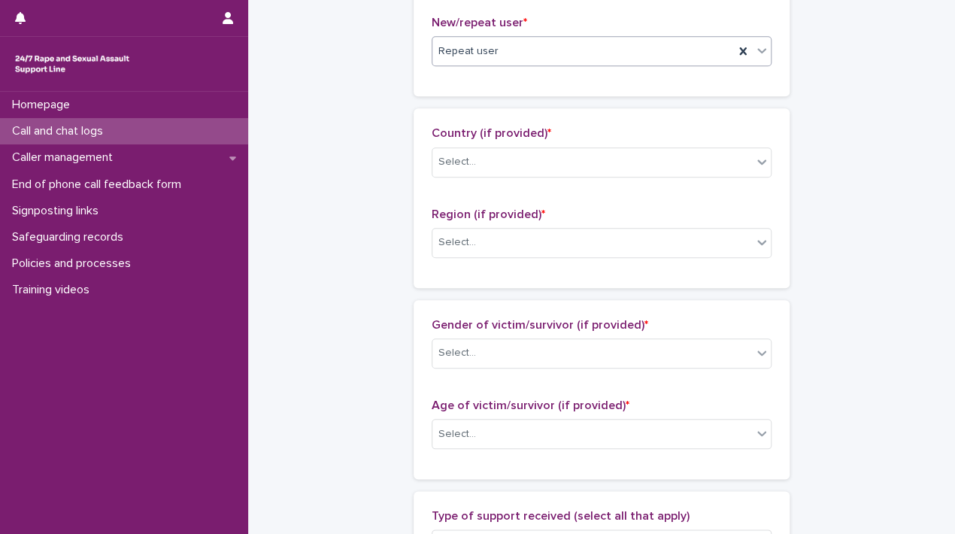
scroll to position [498, 0]
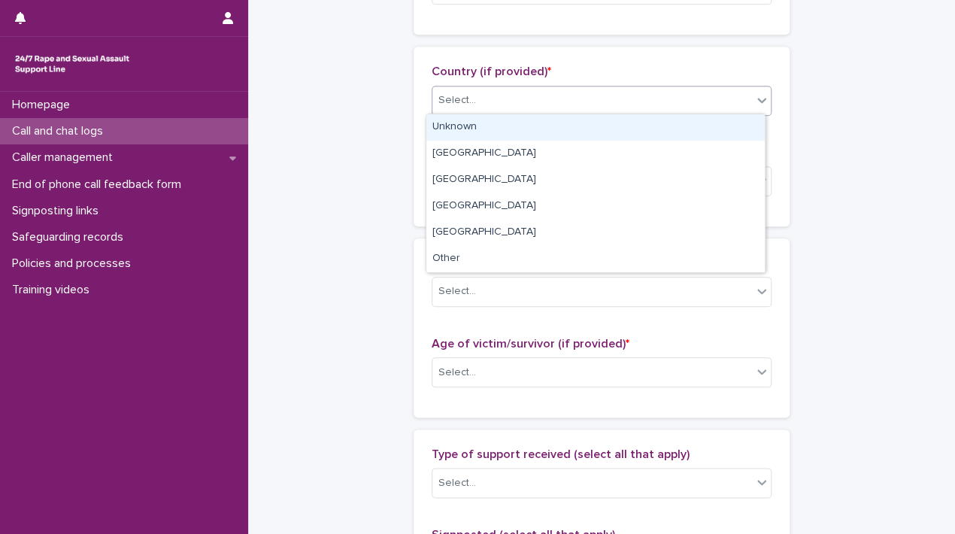
click at [565, 106] on div "Select..." at bounding box center [591, 100] width 319 height 25
click at [492, 125] on div "Unknown" at bounding box center [595, 127] width 338 height 26
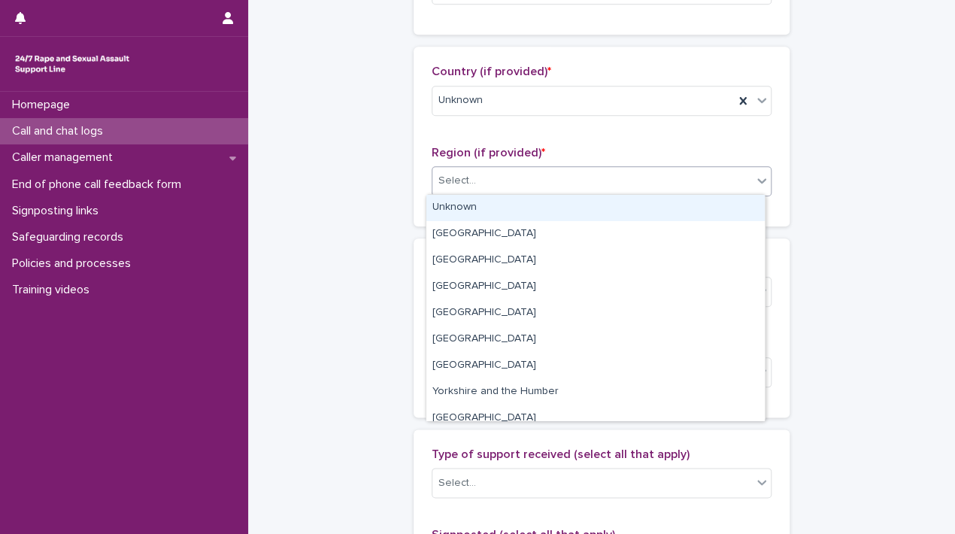
drag, startPoint x: 489, startPoint y: 175, endPoint x: 462, endPoint y: 204, distance: 40.4
click at [462, 204] on body "**********" at bounding box center [477, 267] width 955 height 534
click at [462, 204] on div "Unknown" at bounding box center [595, 208] width 338 height 26
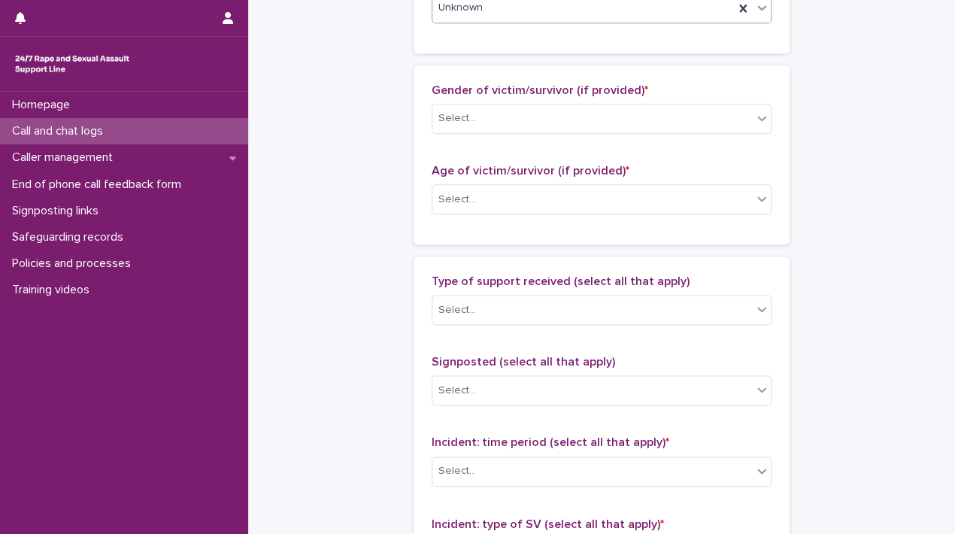
scroll to position [692, 0]
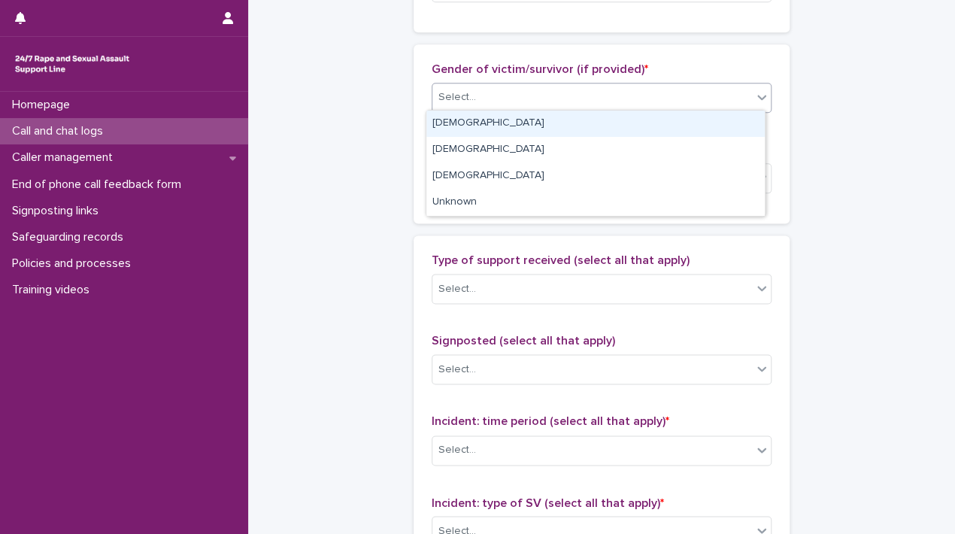
click at [657, 89] on div "Select..." at bounding box center [591, 97] width 319 height 25
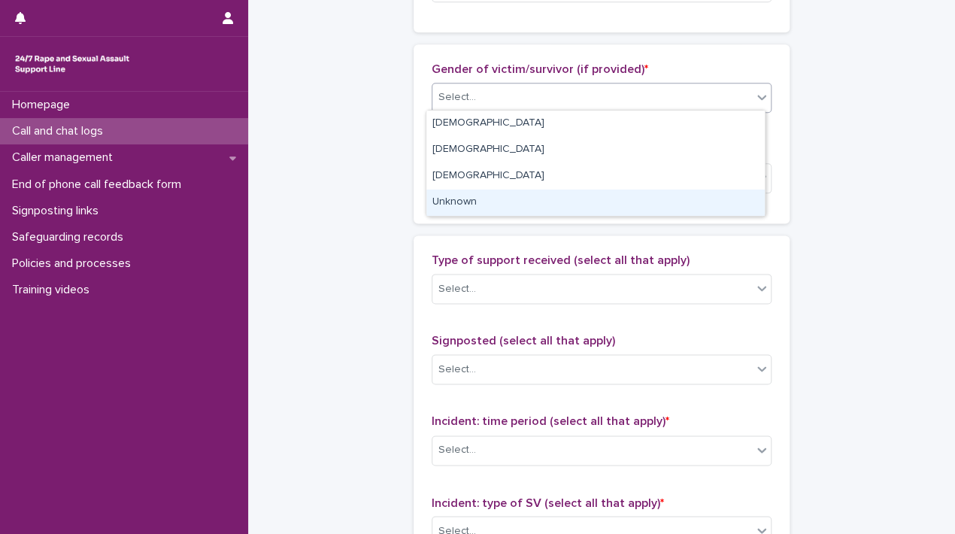
click at [450, 192] on div "Unknown" at bounding box center [595, 202] width 338 height 26
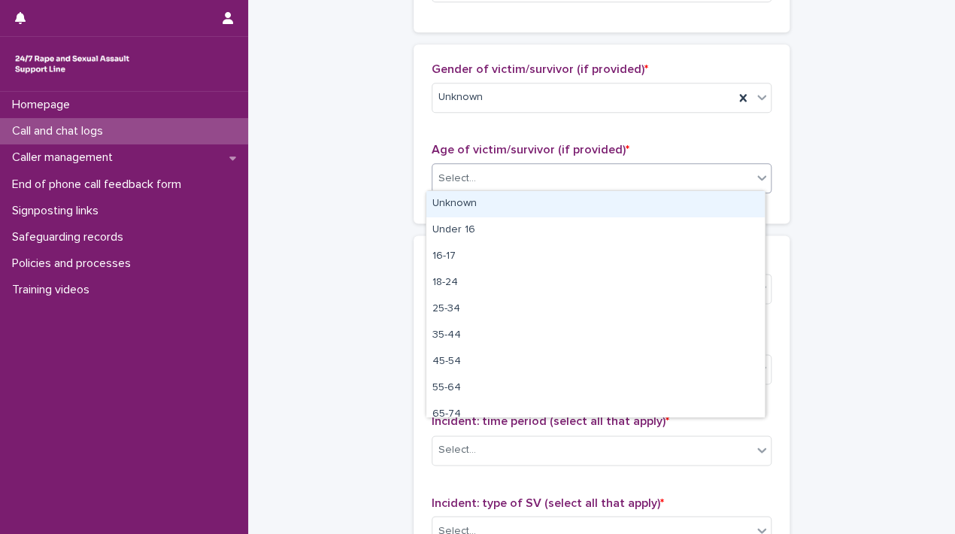
drag, startPoint x: 504, startPoint y: 180, endPoint x: 472, endPoint y: 201, distance: 38.2
click at [472, 201] on body "**********" at bounding box center [477, 267] width 955 height 534
click at [472, 201] on div "Unknown" at bounding box center [595, 204] width 338 height 26
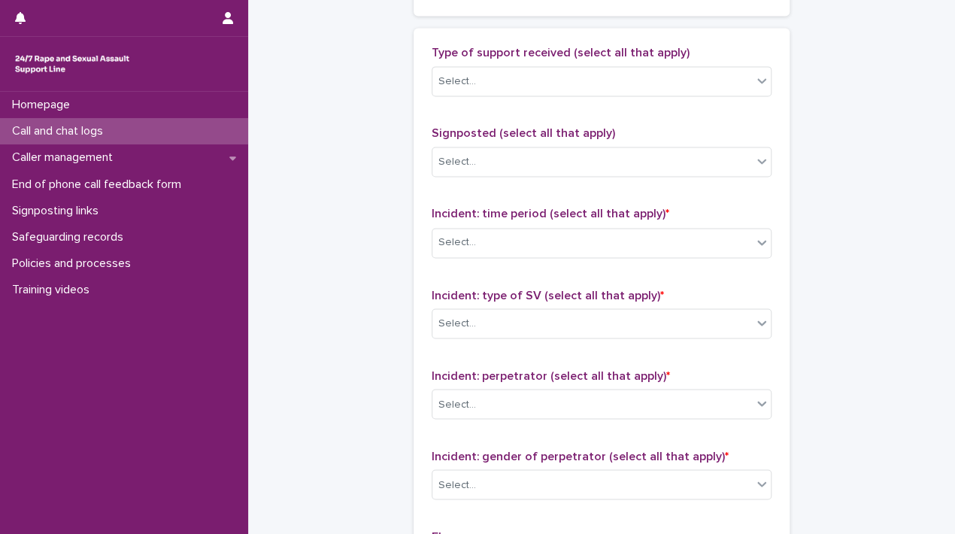
scroll to position [908, 0]
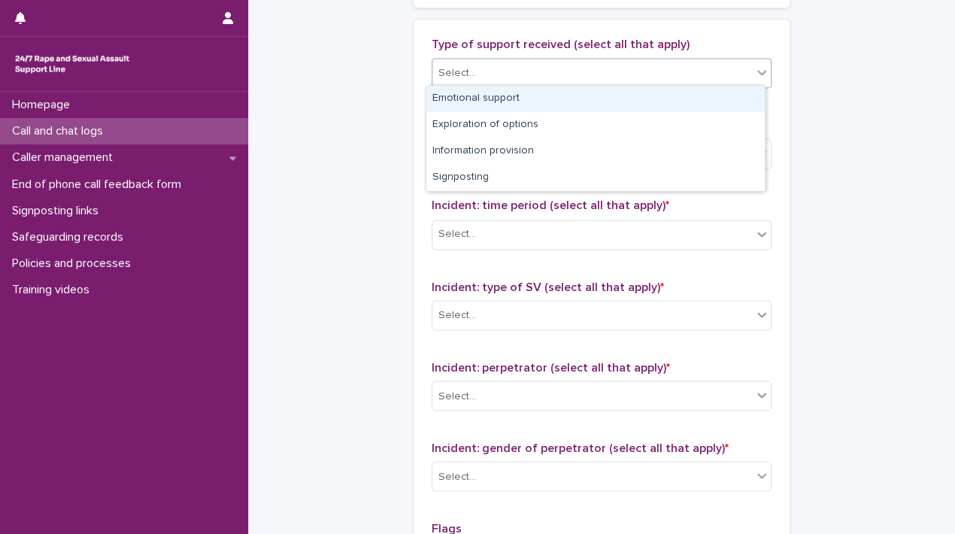
click at [619, 62] on div "Select..." at bounding box center [591, 73] width 319 height 25
click at [616, 98] on div "Emotional support" at bounding box center [595, 99] width 338 height 26
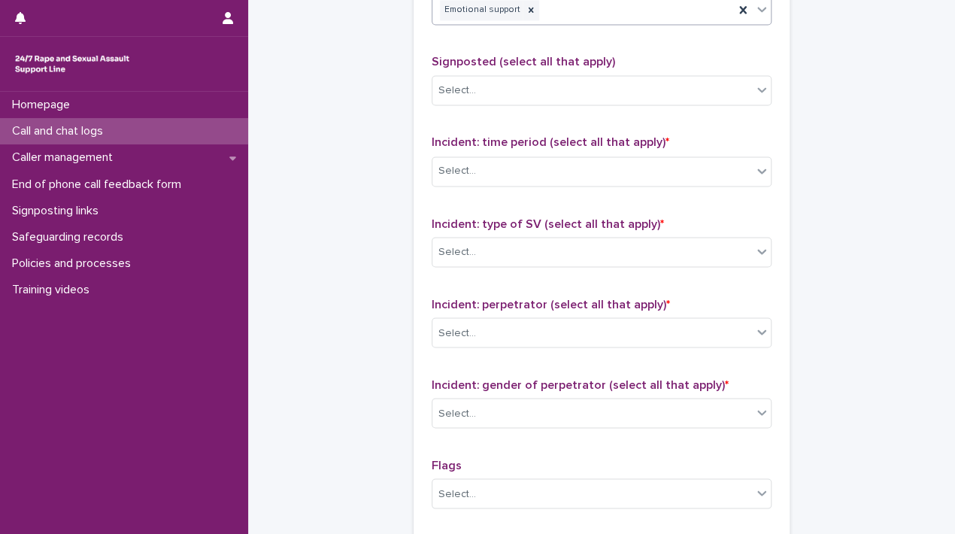
scroll to position [975, 0]
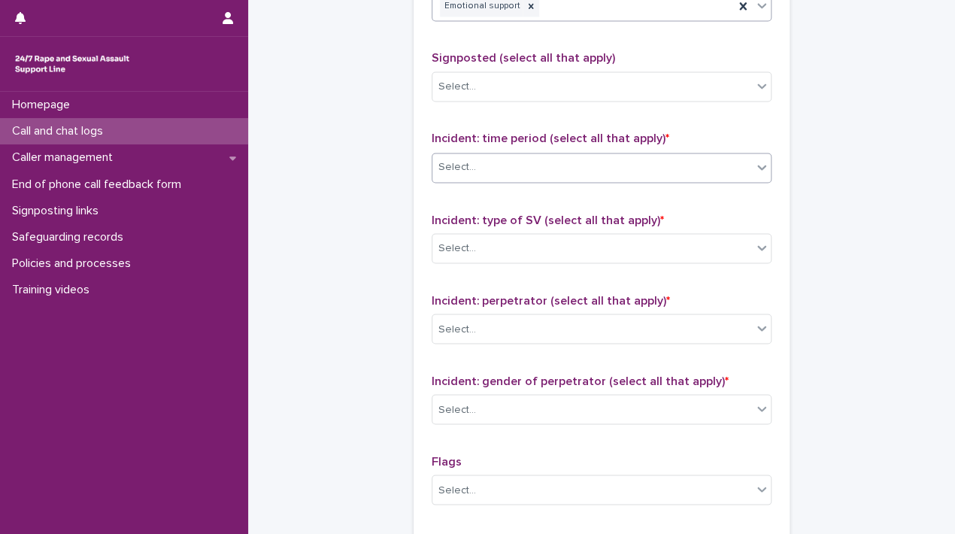
click at [644, 163] on div "Select..." at bounding box center [591, 167] width 319 height 25
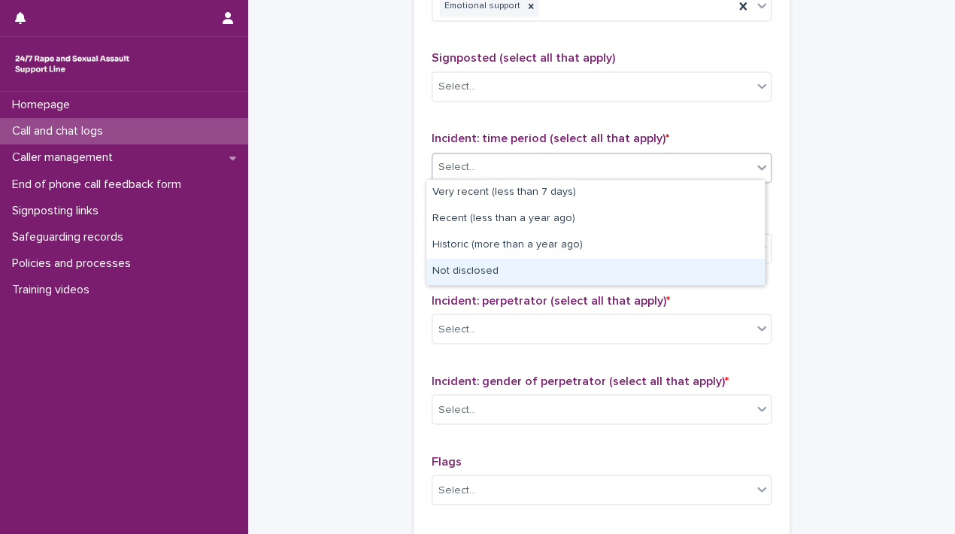
click at [503, 265] on div "Not disclosed" at bounding box center [595, 272] width 338 height 26
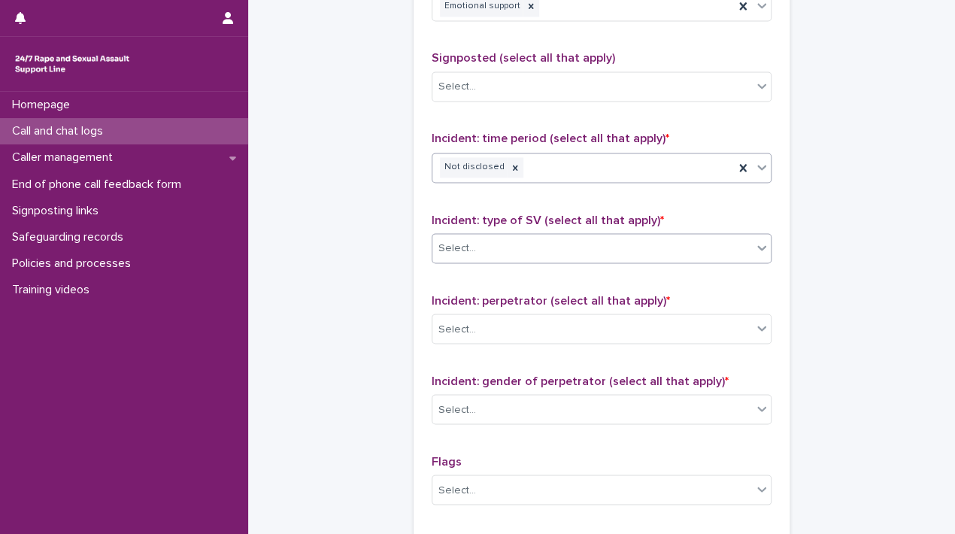
click at [619, 252] on div "Select..." at bounding box center [591, 247] width 319 height 25
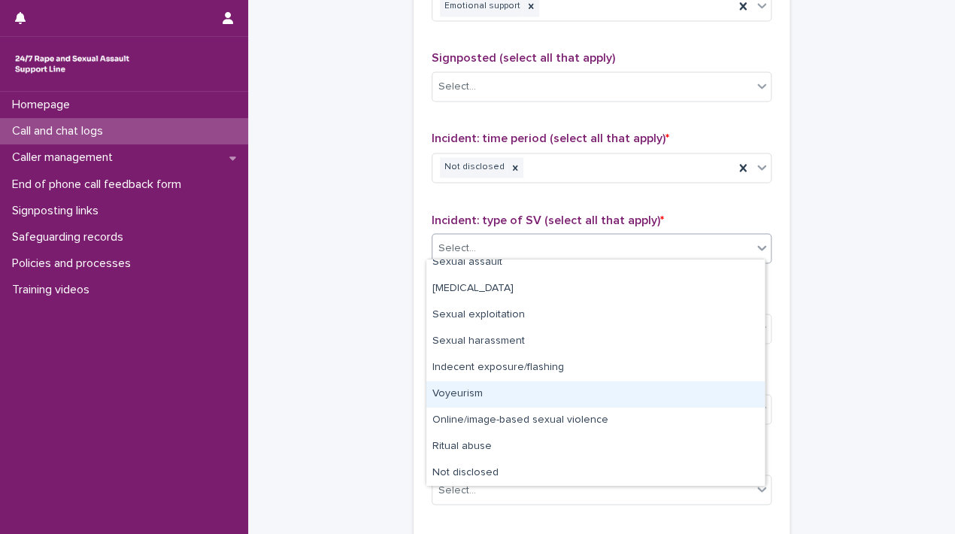
scroll to position [38, 0]
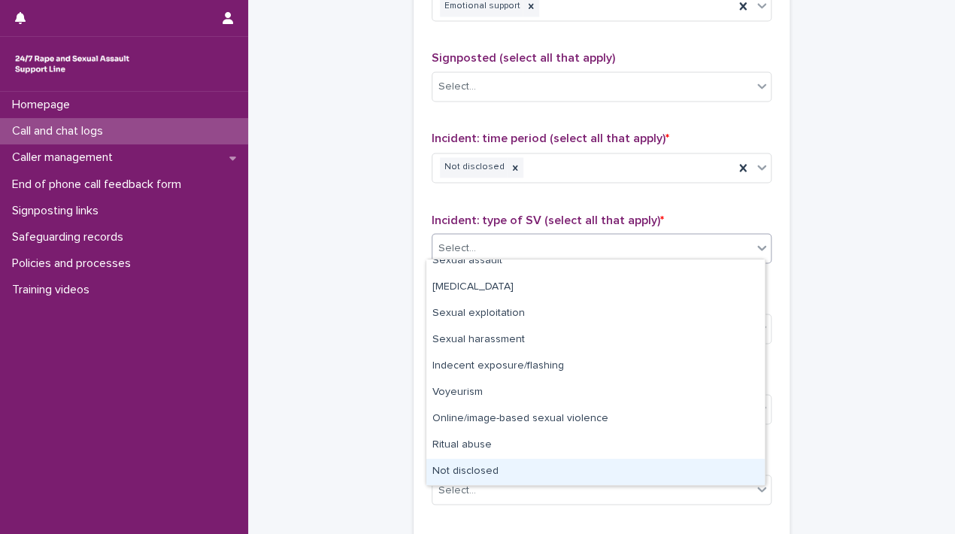
click at [583, 465] on div "Not disclosed" at bounding box center [595, 472] width 338 height 26
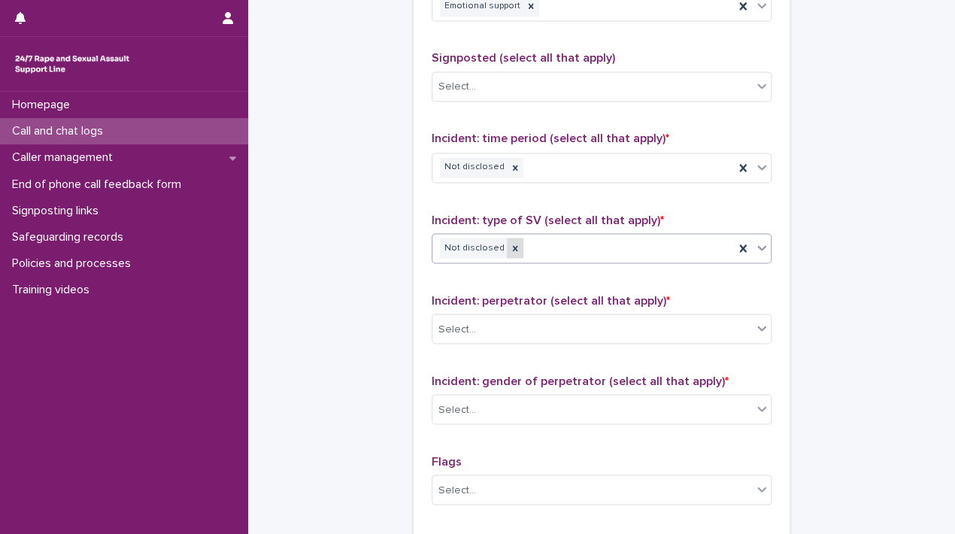
click at [510, 247] on icon at bounding box center [515, 248] width 11 height 11
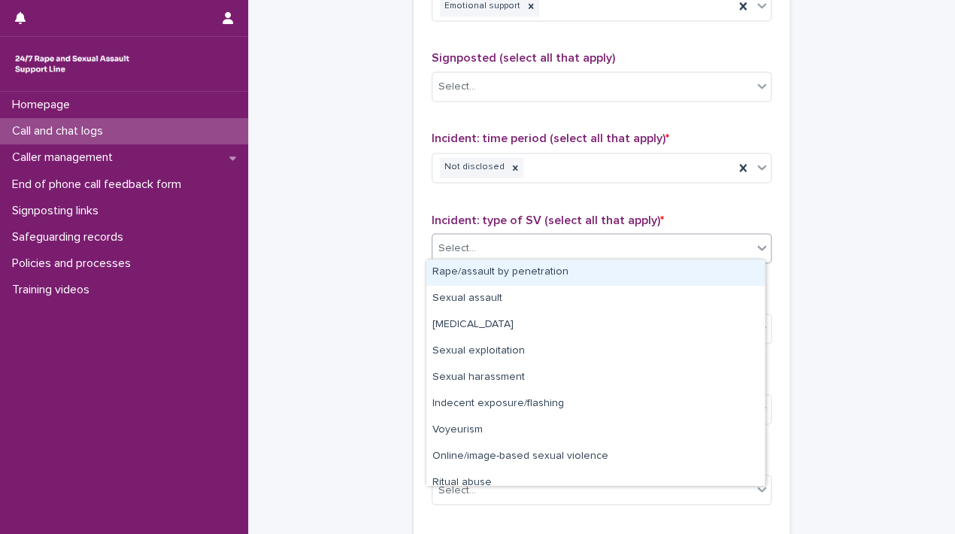
click at [498, 247] on div "Select..." at bounding box center [591, 247] width 319 height 25
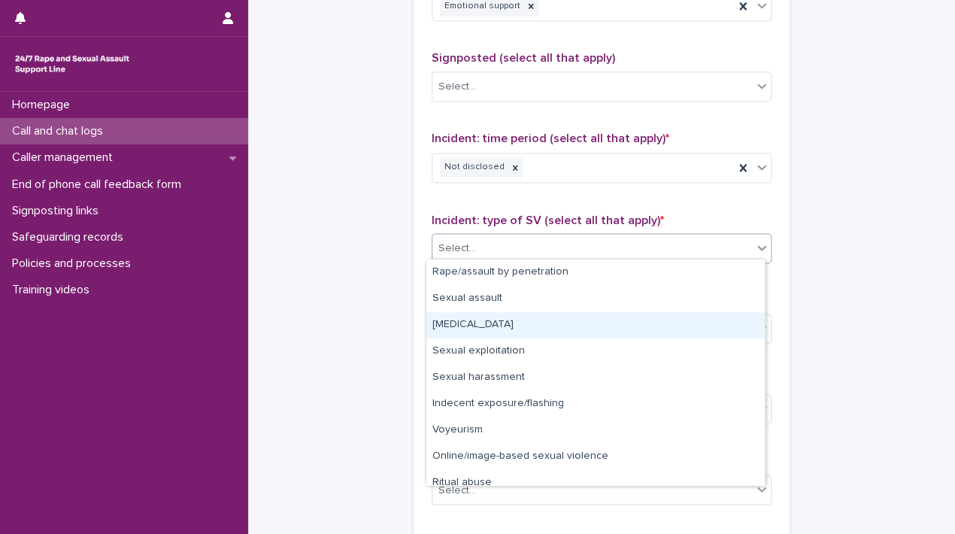
click at [513, 323] on div "Child sexual abuse" at bounding box center [595, 325] width 338 height 26
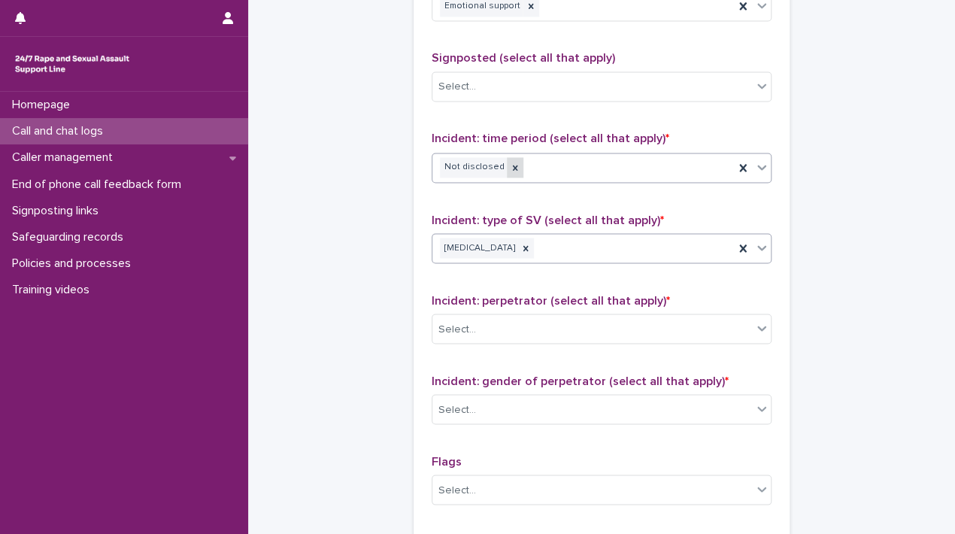
click at [513, 165] on icon at bounding box center [515, 167] width 5 height 5
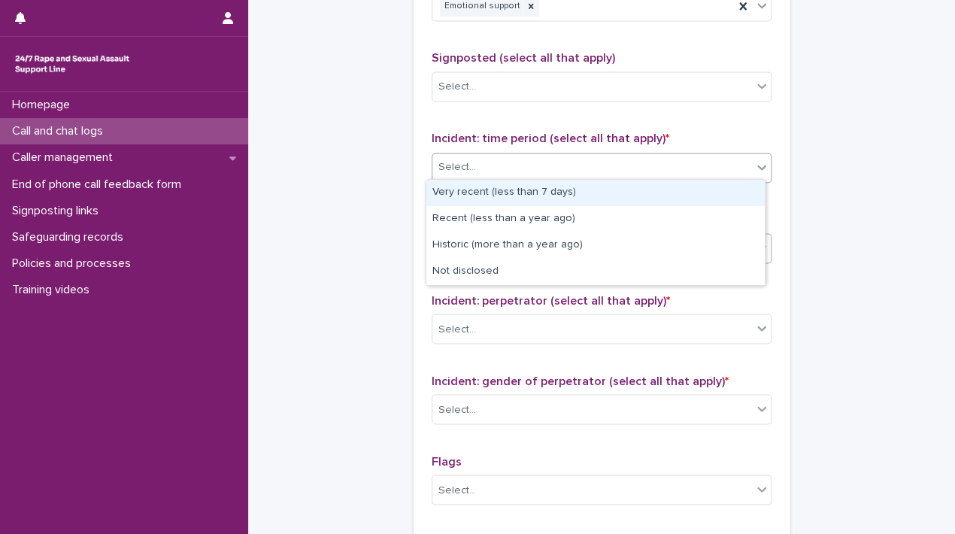
click at [504, 162] on div "Select..." at bounding box center [591, 167] width 319 height 25
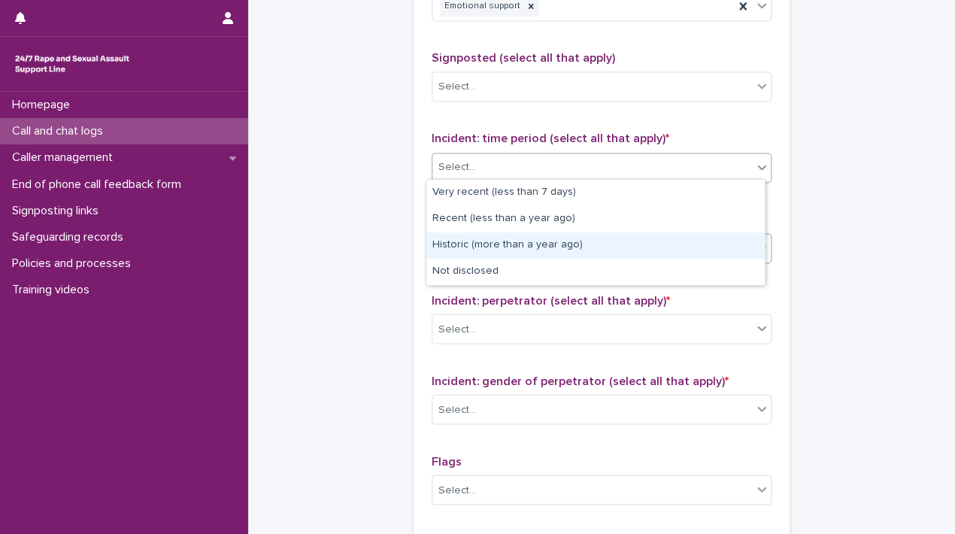
click at [513, 243] on div "Historic (more than a year ago)" at bounding box center [595, 245] width 338 height 26
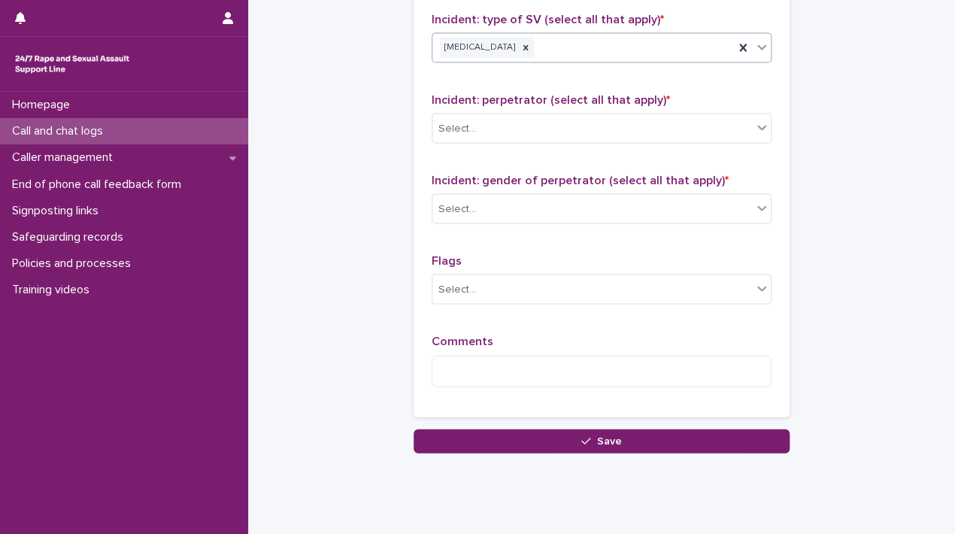
scroll to position [1179, 0]
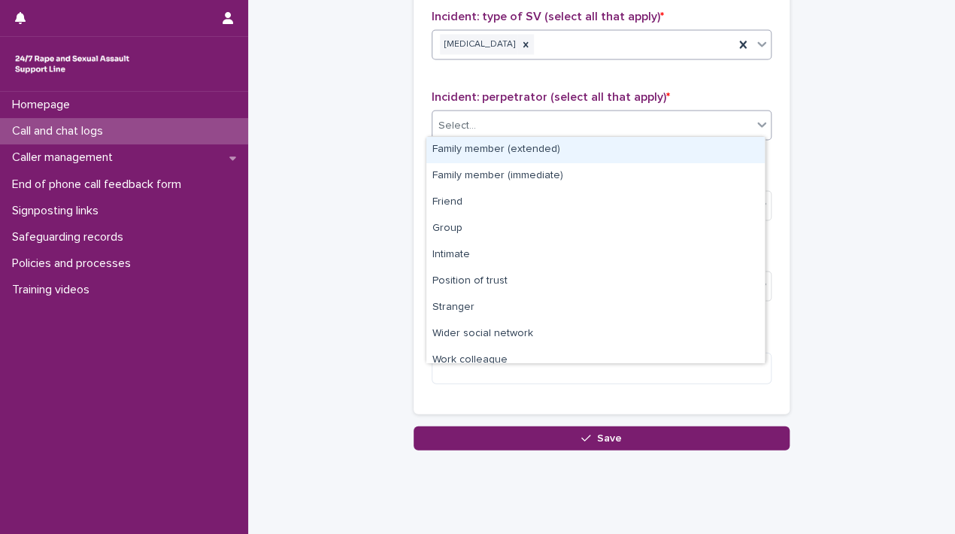
click at [635, 133] on div "Select..." at bounding box center [591, 125] width 319 height 25
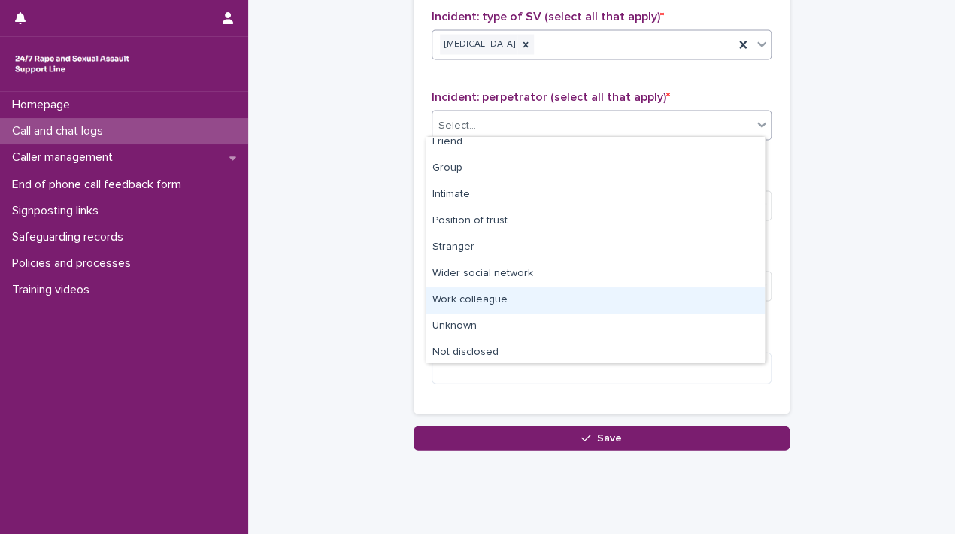
scroll to position [63, 0]
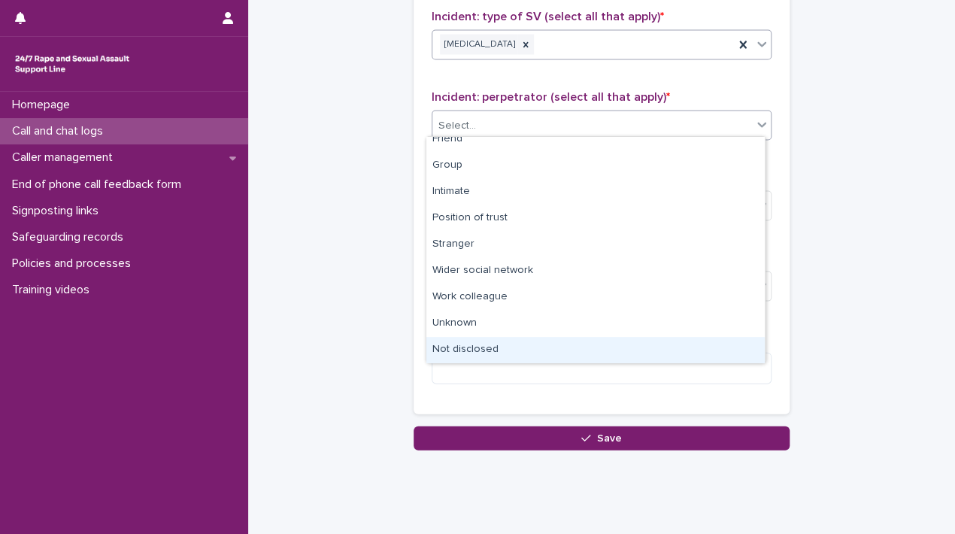
click at [516, 347] on div "Not disclosed" at bounding box center [595, 350] width 338 height 26
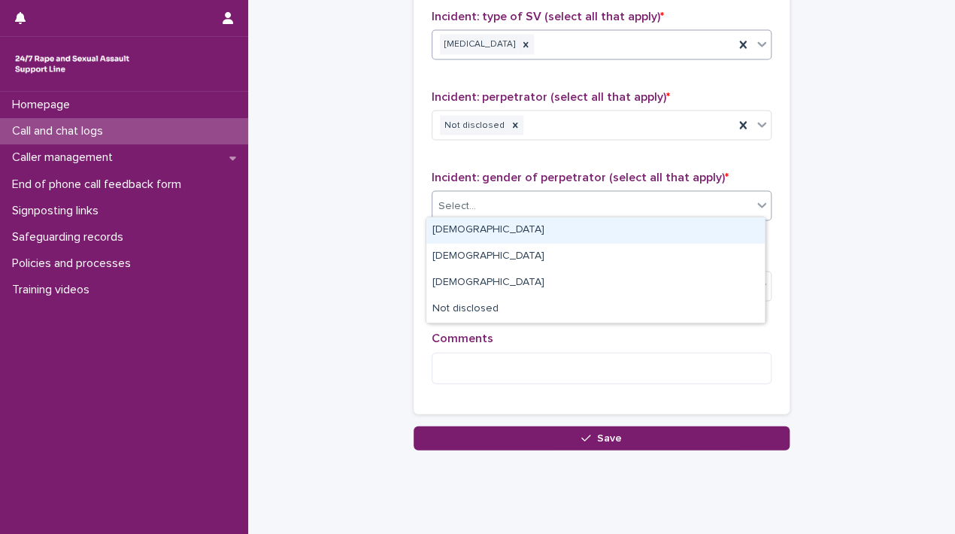
click at [514, 200] on div "Select..." at bounding box center [591, 205] width 319 height 25
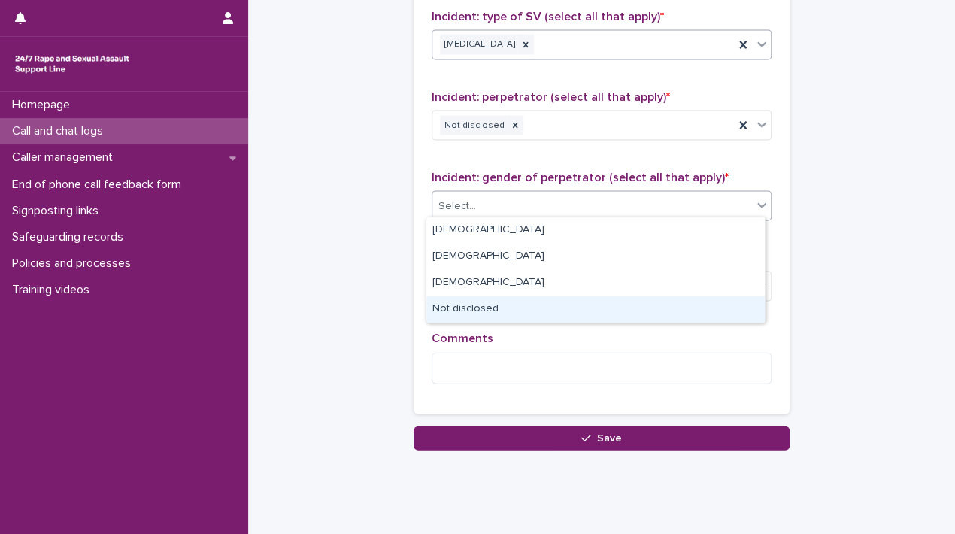
click at [513, 303] on div "Not disclosed" at bounding box center [595, 309] width 338 height 26
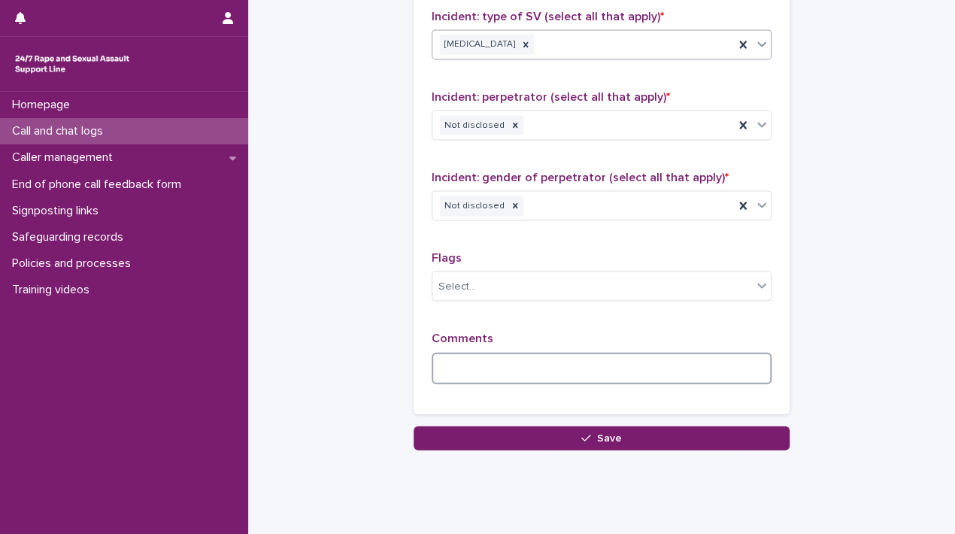
click at [475, 369] on textarea at bounding box center [601, 368] width 340 height 32
type textarea "**********"
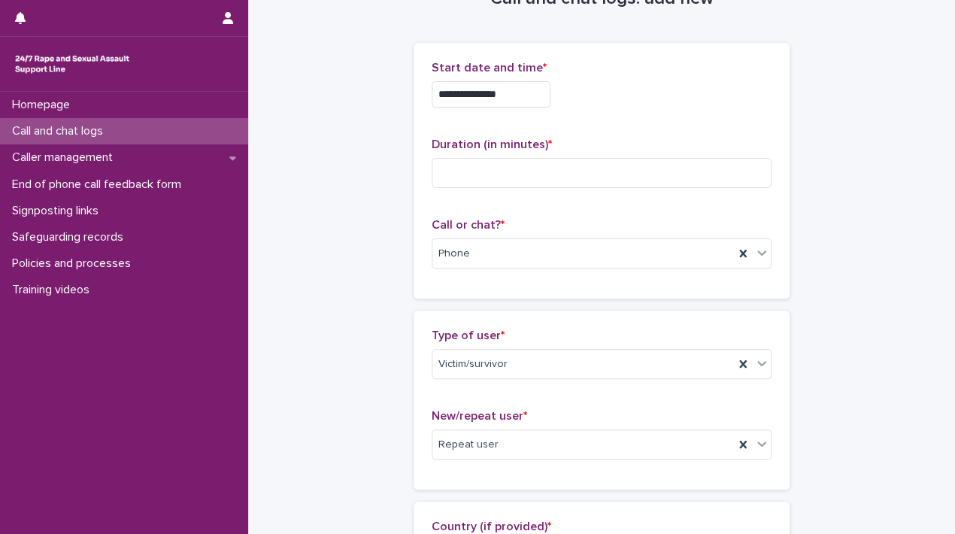
scroll to position [0, 0]
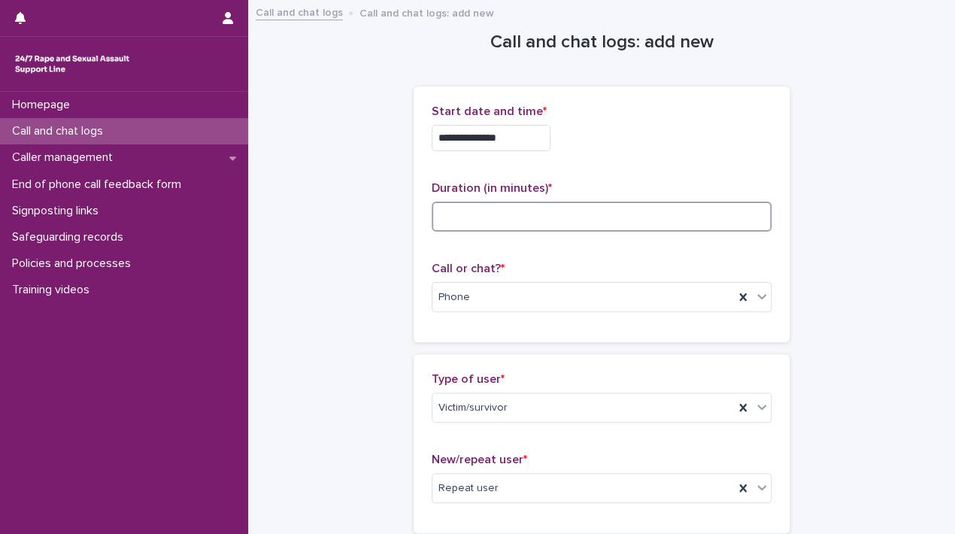
click at [675, 221] on input at bounding box center [601, 216] width 340 height 30
click at [635, 223] on input "*" at bounding box center [601, 216] width 340 height 30
click at [553, 216] on input "*" at bounding box center [601, 216] width 340 height 30
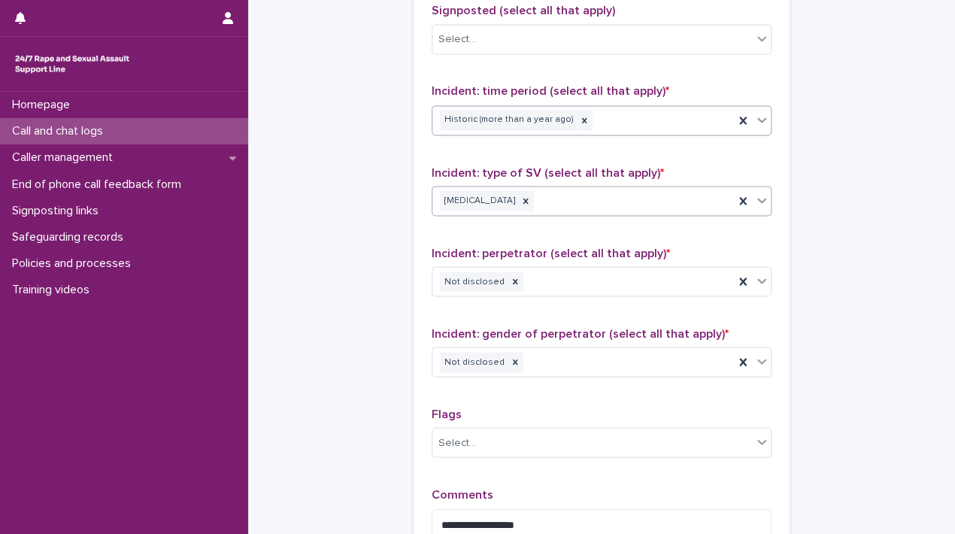
scroll to position [1121, 0]
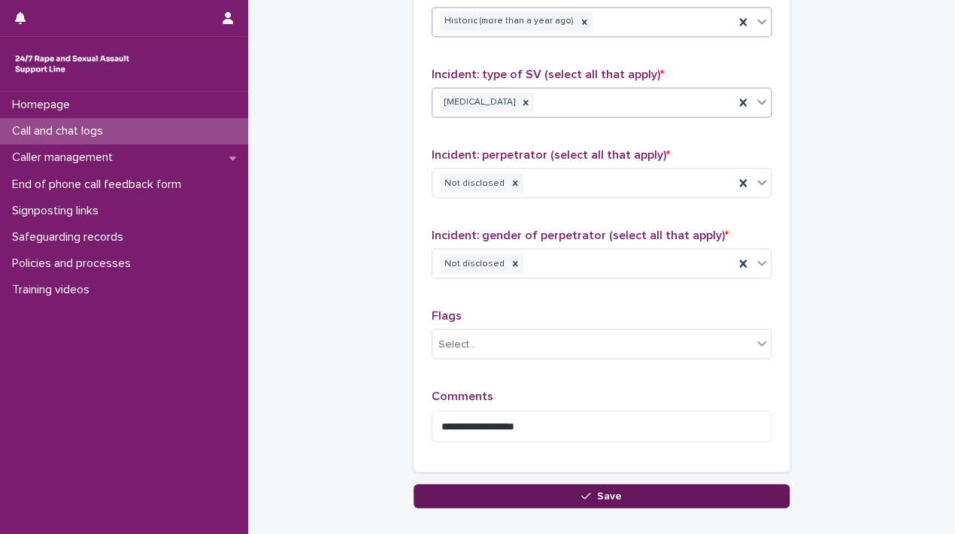
type input "**"
click at [640, 490] on button "Save" at bounding box center [601, 495] width 376 height 24
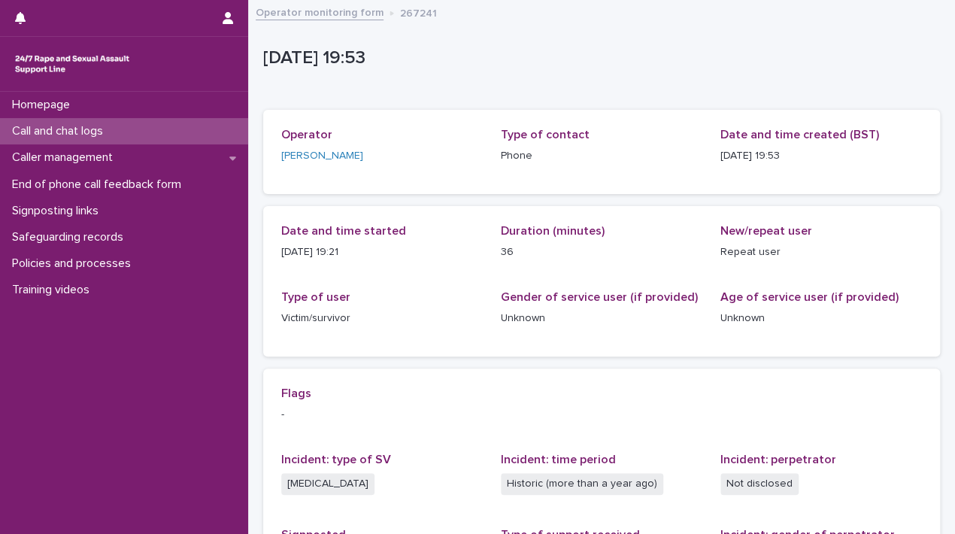
click at [341, 10] on link "Operator monitoring form" at bounding box center [320, 11] width 128 height 17
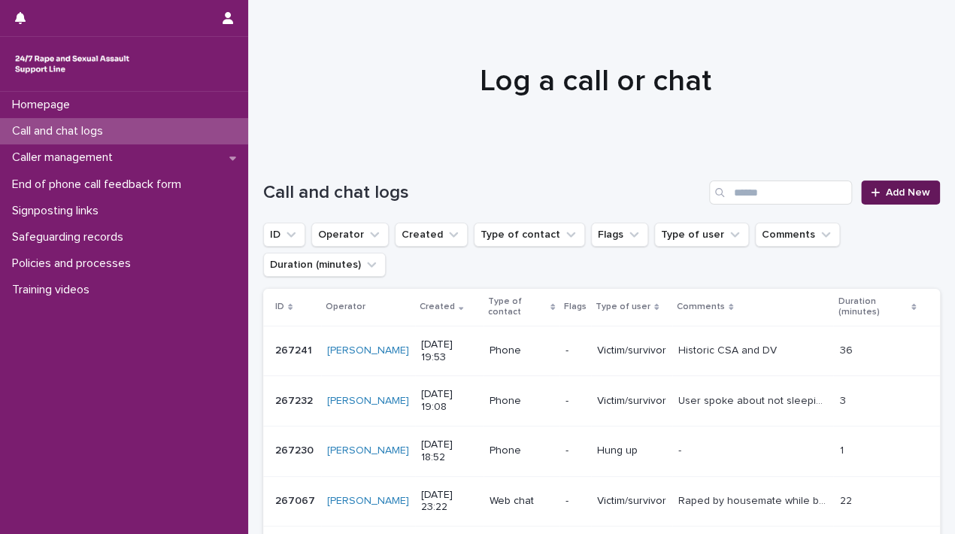
click at [898, 197] on span "Add New" at bounding box center [908, 192] width 44 height 11
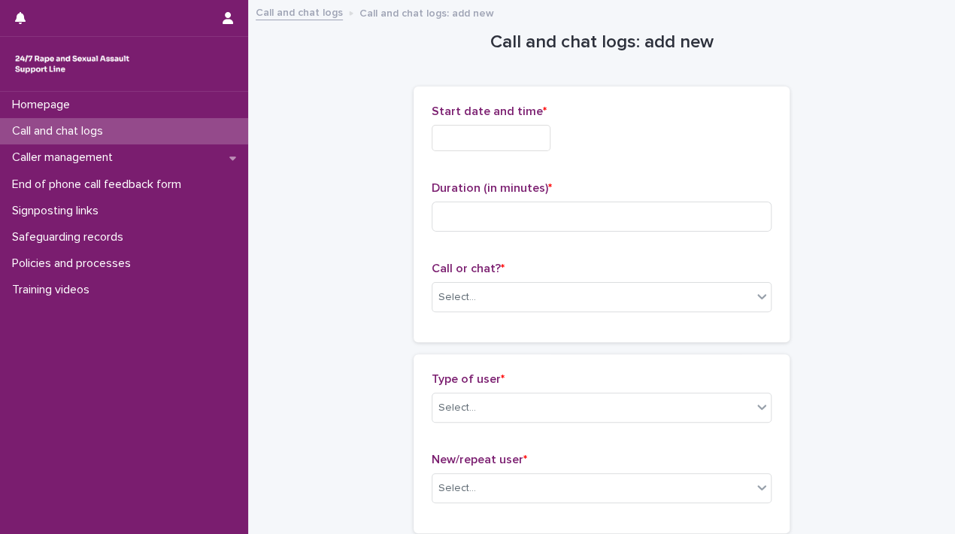
click at [531, 129] on input "text" at bounding box center [490, 138] width 119 height 26
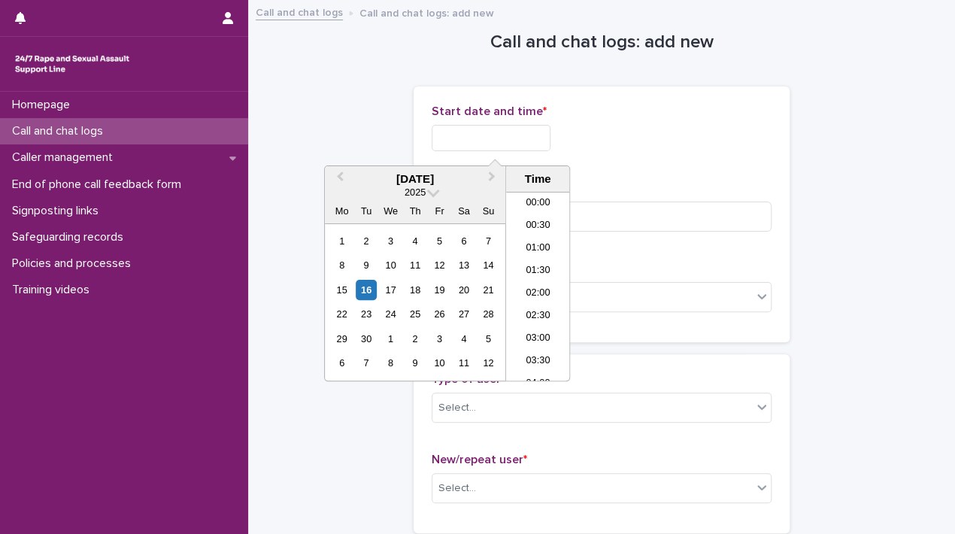
scroll to position [819, 0]
click at [523, 289] on li "20:00" at bounding box center [538, 286] width 64 height 23
click at [523, 128] on input "**********" at bounding box center [490, 138] width 119 height 26
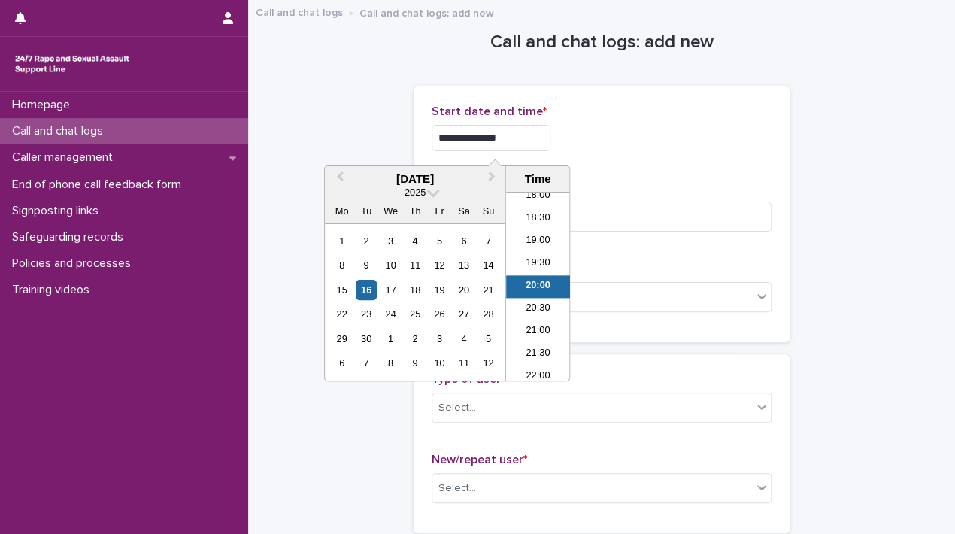
click at [522, 134] on input "**********" at bounding box center [490, 138] width 119 height 26
type input "**********"
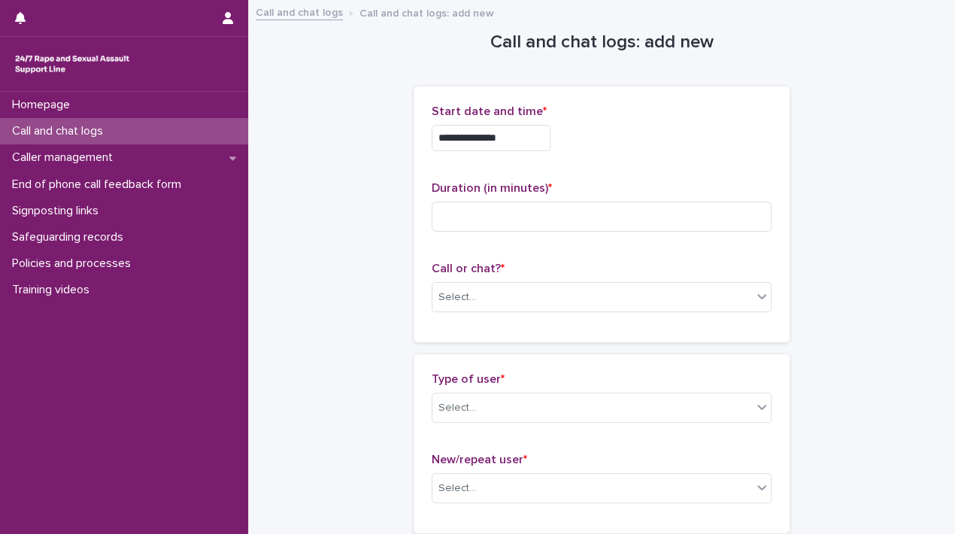
click at [653, 125] on div "**********" at bounding box center [601, 138] width 340 height 26
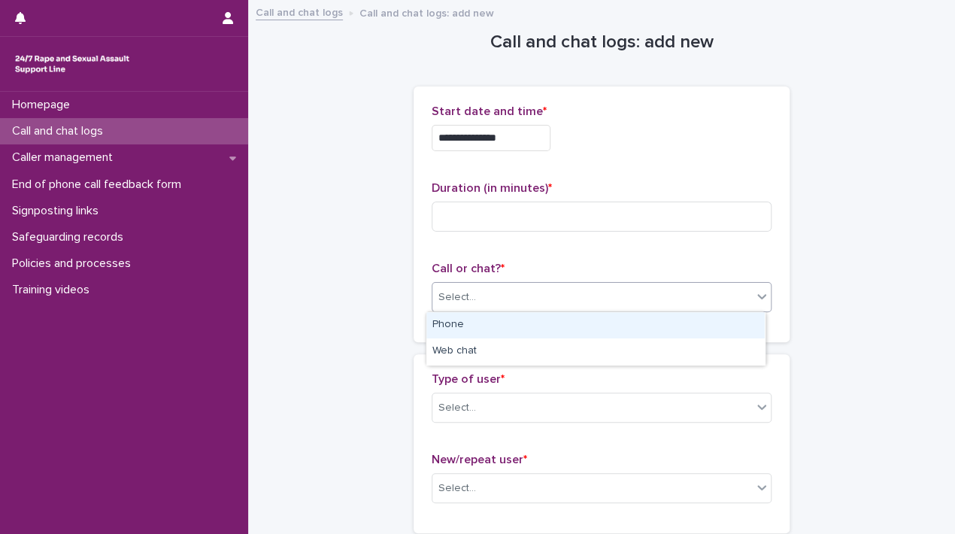
click at [508, 301] on div "Select..." at bounding box center [591, 297] width 319 height 25
click at [466, 316] on div "Phone" at bounding box center [595, 325] width 338 height 26
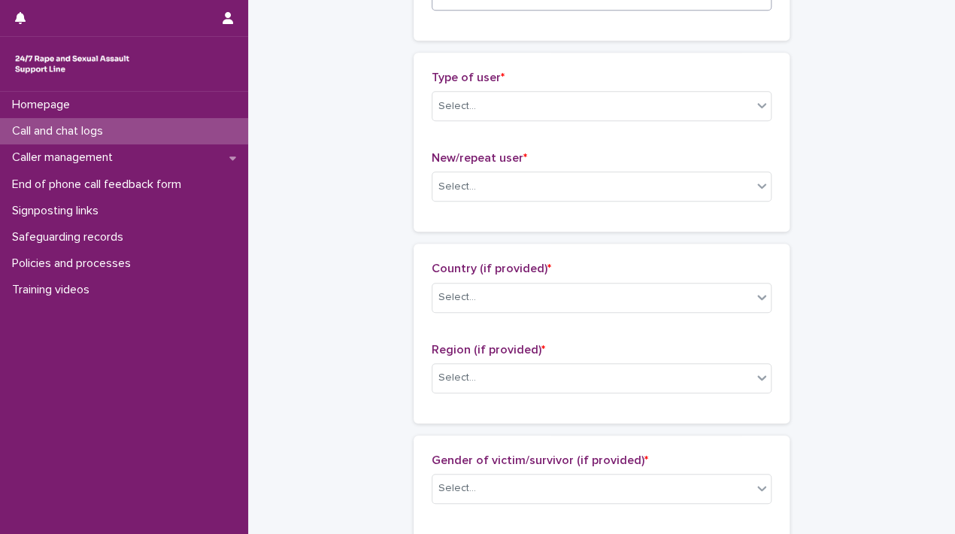
scroll to position [312, 0]
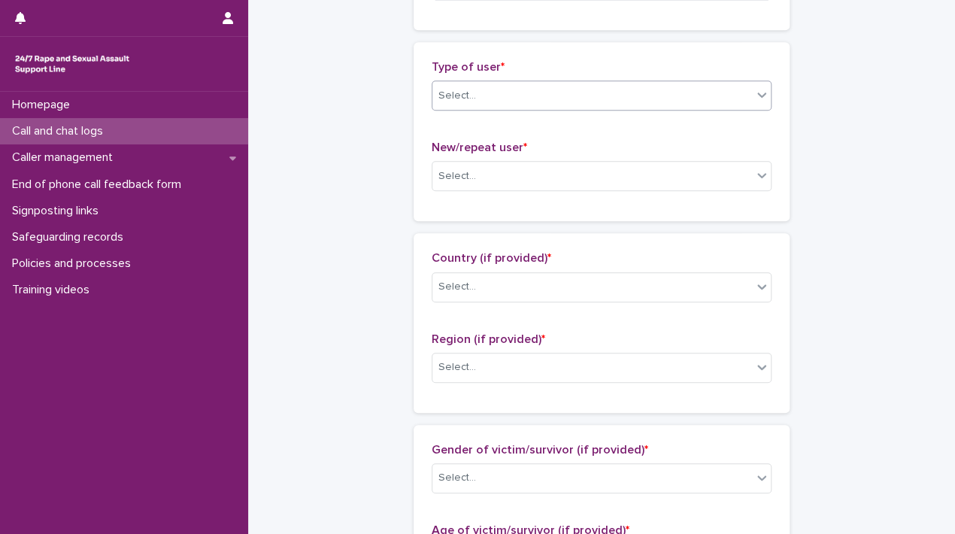
click at [598, 97] on div "Select..." at bounding box center [591, 95] width 319 height 25
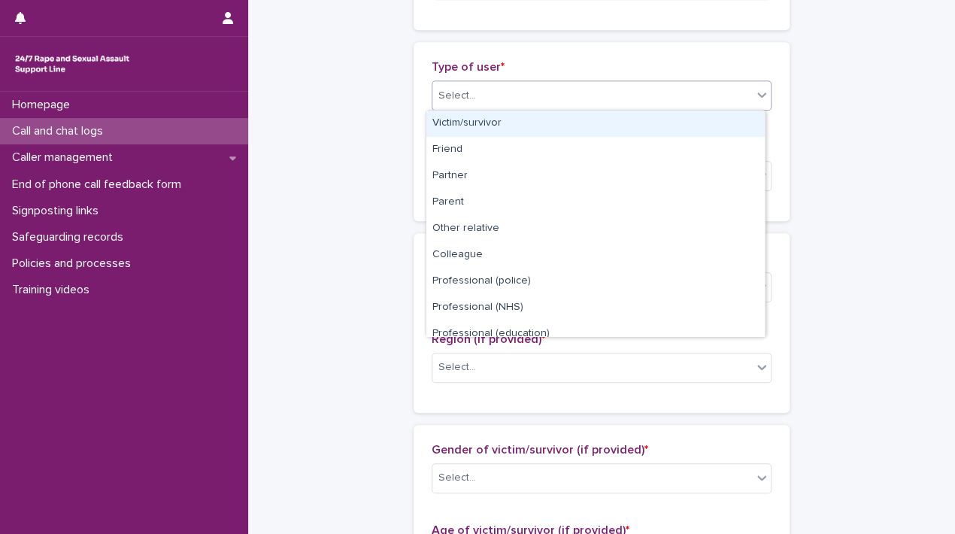
click at [506, 116] on div "Victim/survivor" at bounding box center [595, 124] width 338 height 26
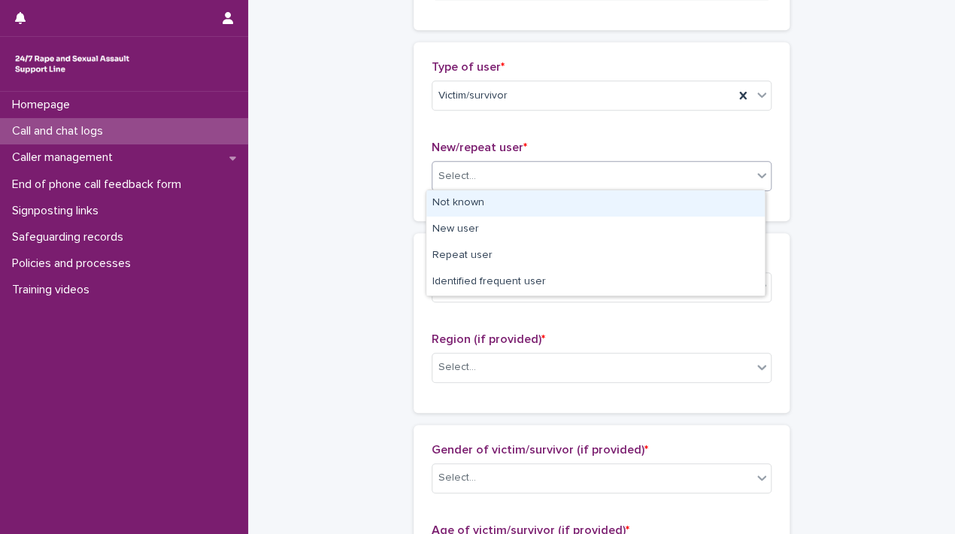
click at [510, 187] on div "Select..." at bounding box center [601, 176] width 340 height 30
click at [474, 207] on div "Not known" at bounding box center [595, 203] width 338 height 26
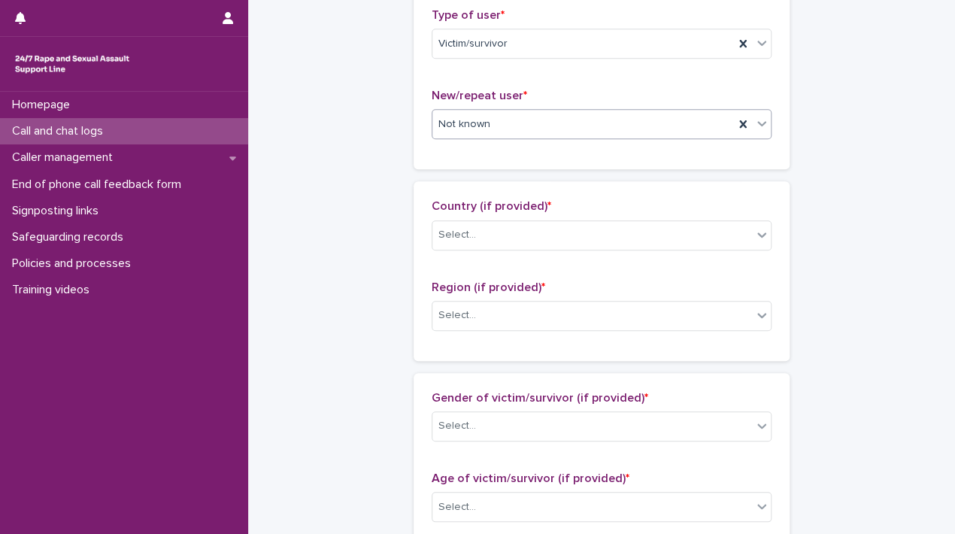
scroll to position [368, 0]
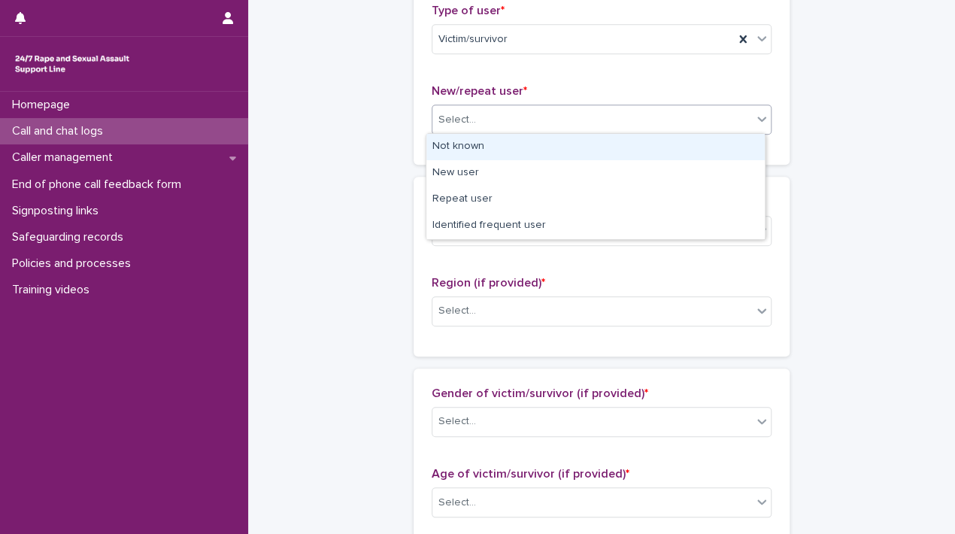
click at [571, 111] on div "Select..." at bounding box center [591, 119] width 319 height 25
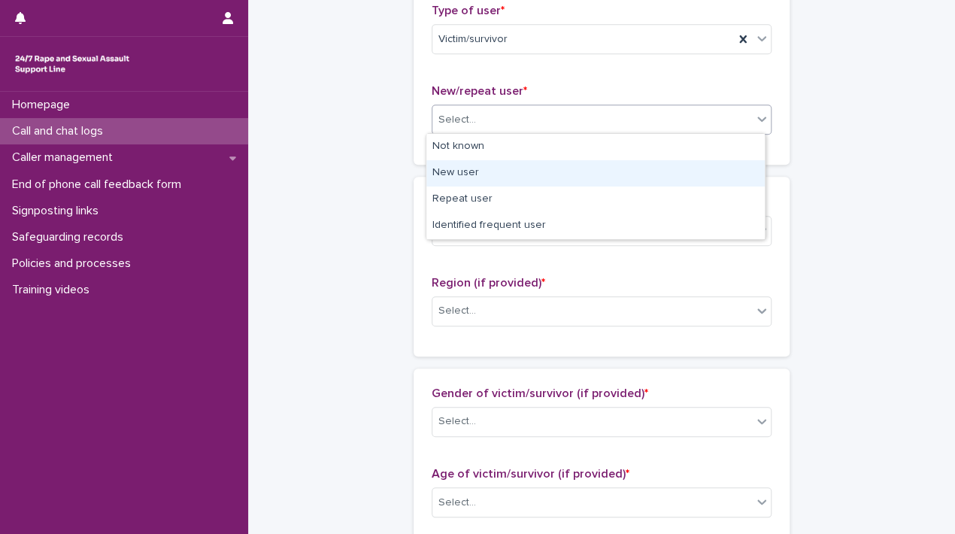
click at [503, 168] on div "New user" at bounding box center [595, 173] width 338 height 26
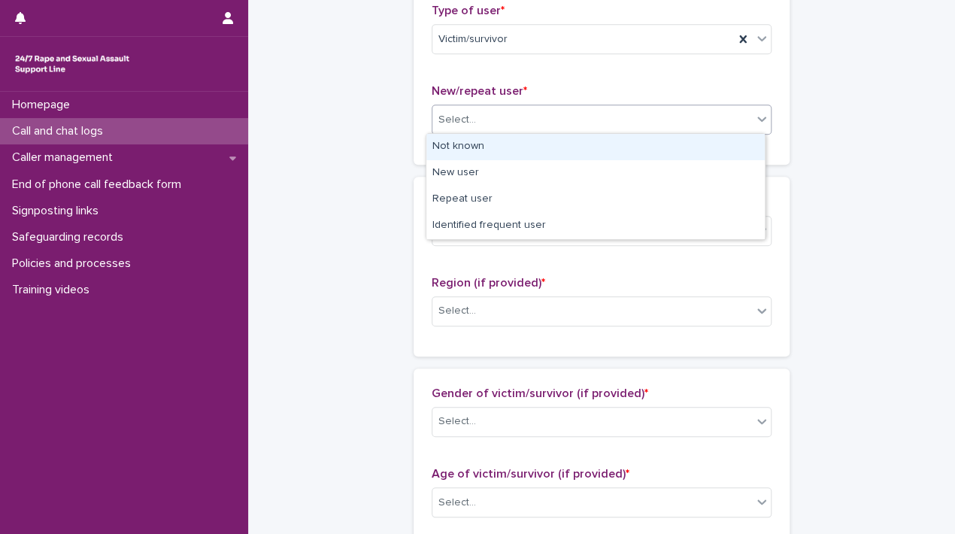
click at [634, 126] on div "Select..." at bounding box center [591, 119] width 319 height 25
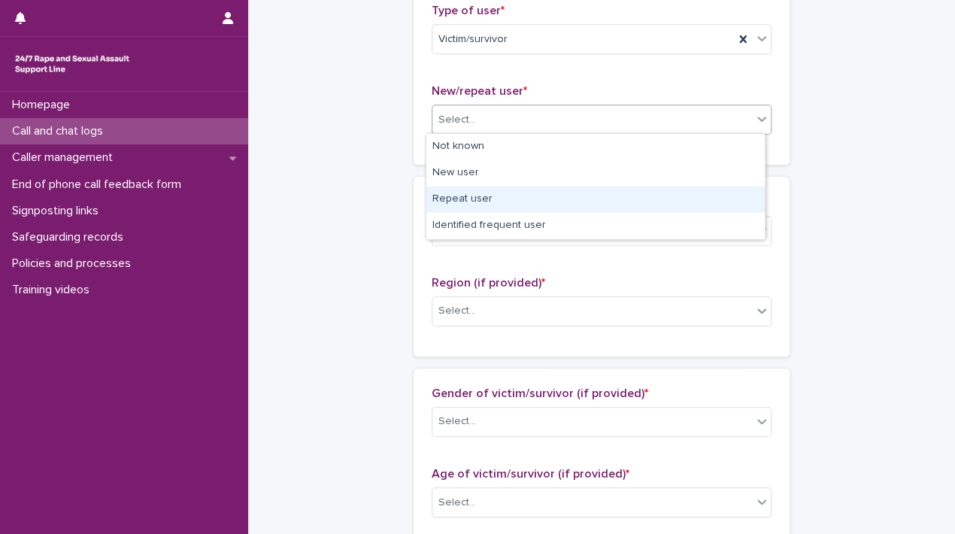
click at [522, 193] on div "Repeat user" at bounding box center [595, 199] width 338 height 26
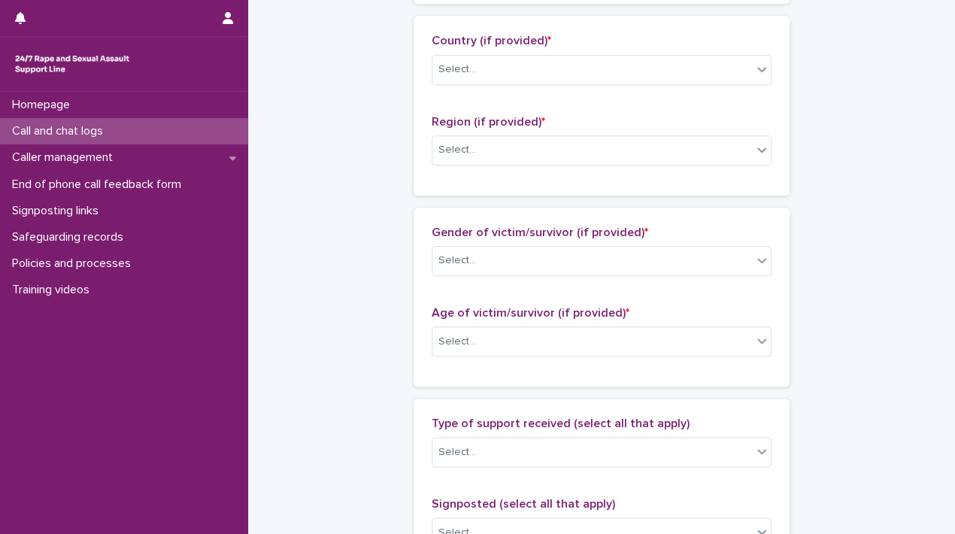
scroll to position [538, 0]
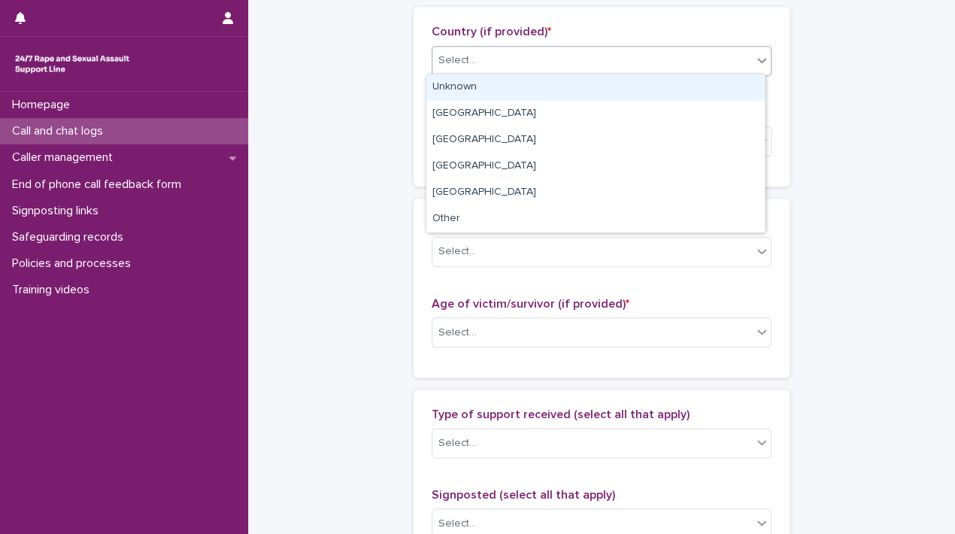
click at [591, 57] on div "Select..." at bounding box center [591, 60] width 319 height 25
click at [472, 85] on div "Unknown" at bounding box center [595, 87] width 338 height 26
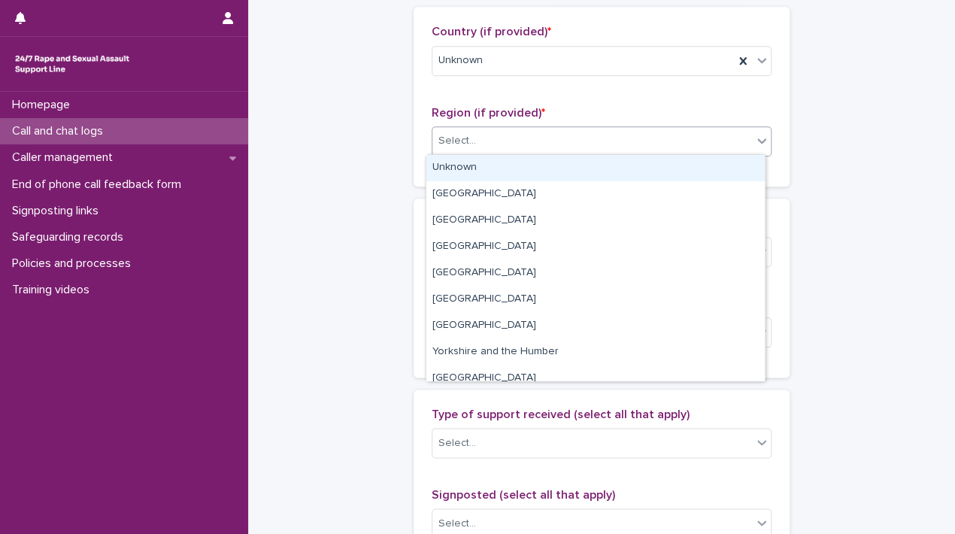
drag, startPoint x: 459, startPoint y: 131, endPoint x: 457, endPoint y: 169, distance: 38.4
click at [457, 169] on body "**********" at bounding box center [477, 267] width 955 height 534
click at [457, 169] on div "Unknown" at bounding box center [595, 168] width 338 height 26
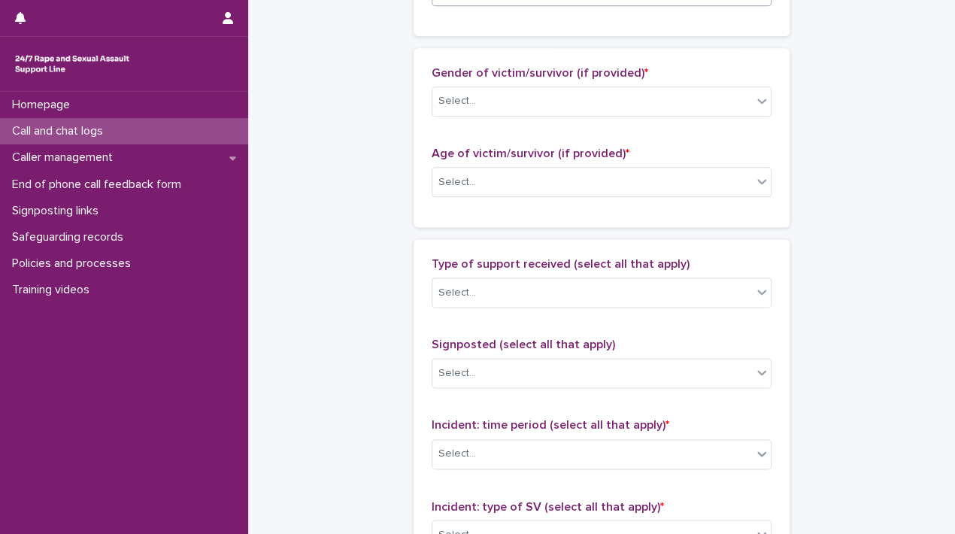
scroll to position [695, 0]
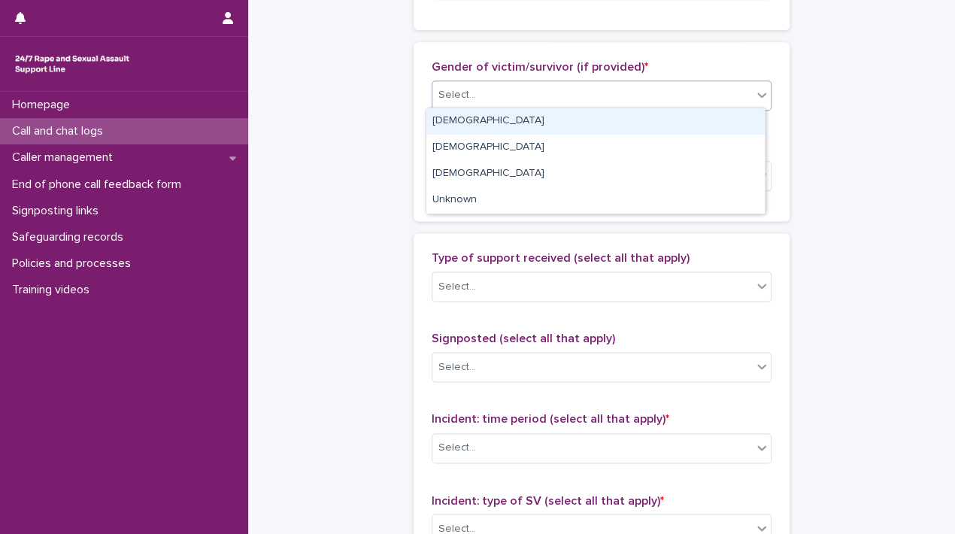
click at [549, 88] on div "Select..." at bounding box center [591, 95] width 319 height 25
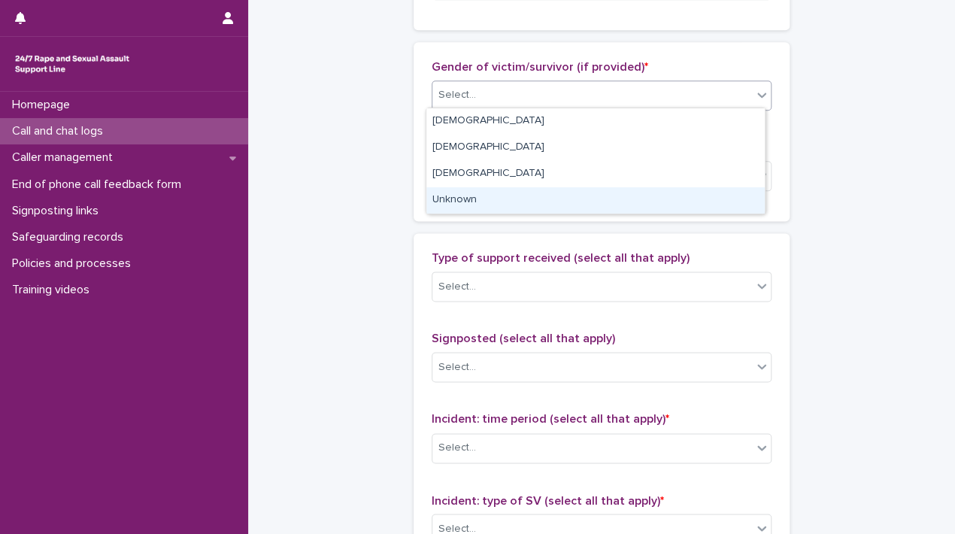
click at [457, 200] on div "Unknown" at bounding box center [595, 200] width 338 height 26
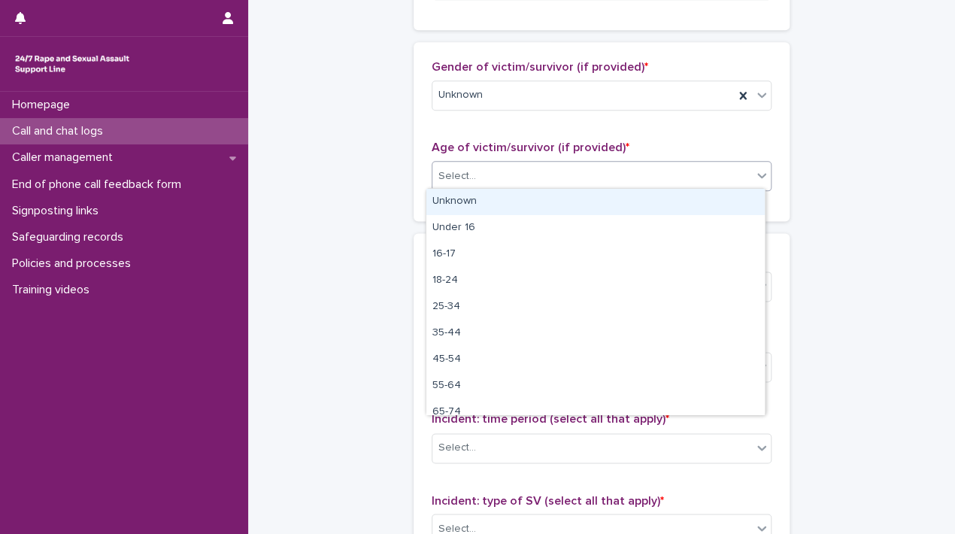
drag, startPoint x: 480, startPoint y: 187, endPoint x: 468, endPoint y: 203, distance: 19.8
click at [468, 203] on body "**********" at bounding box center [477, 267] width 955 height 534
click at [468, 203] on div "Unknown" at bounding box center [595, 202] width 338 height 26
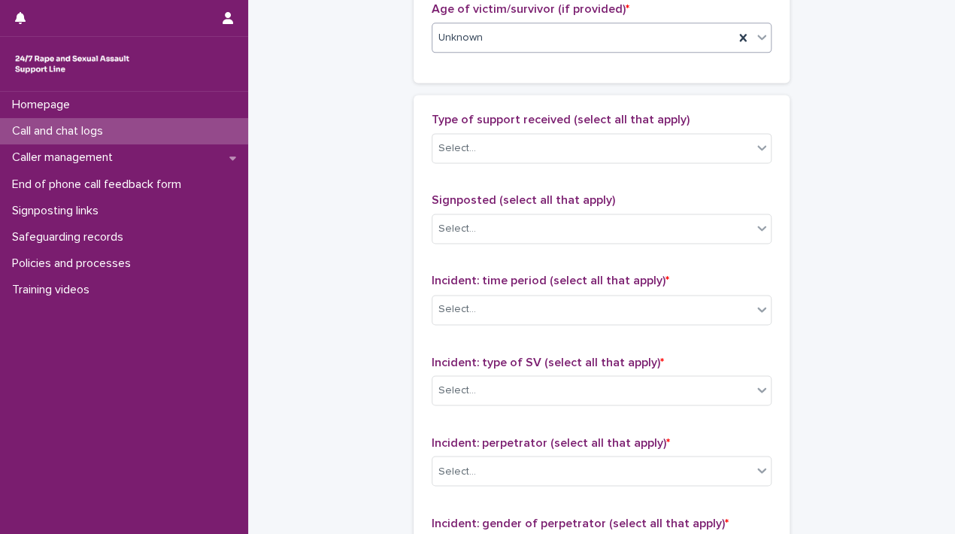
scroll to position [890, 0]
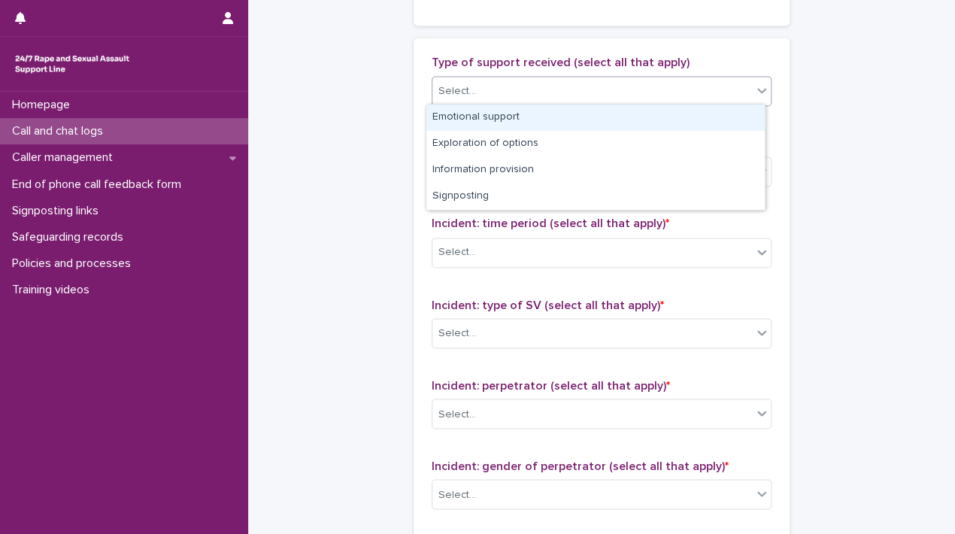
click at [560, 79] on div "Select..." at bounding box center [591, 91] width 319 height 25
click at [508, 121] on div "Emotional support" at bounding box center [595, 117] width 338 height 26
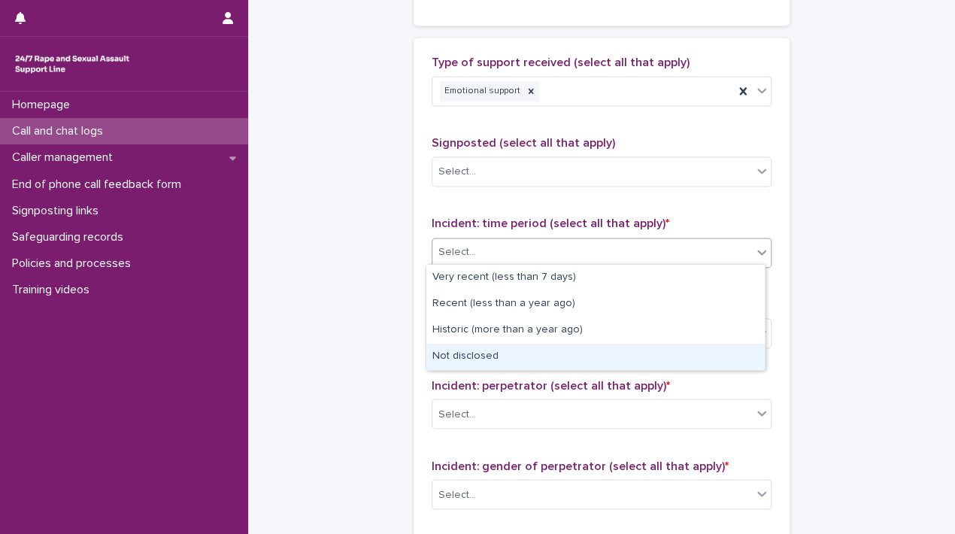
drag, startPoint x: 488, startPoint y: 241, endPoint x: 466, endPoint y: 343, distance: 103.8
click at [465, 350] on body "**********" at bounding box center [477, 267] width 955 height 534
click at [465, 350] on div "Not disclosed" at bounding box center [595, 357] width 338 height 26
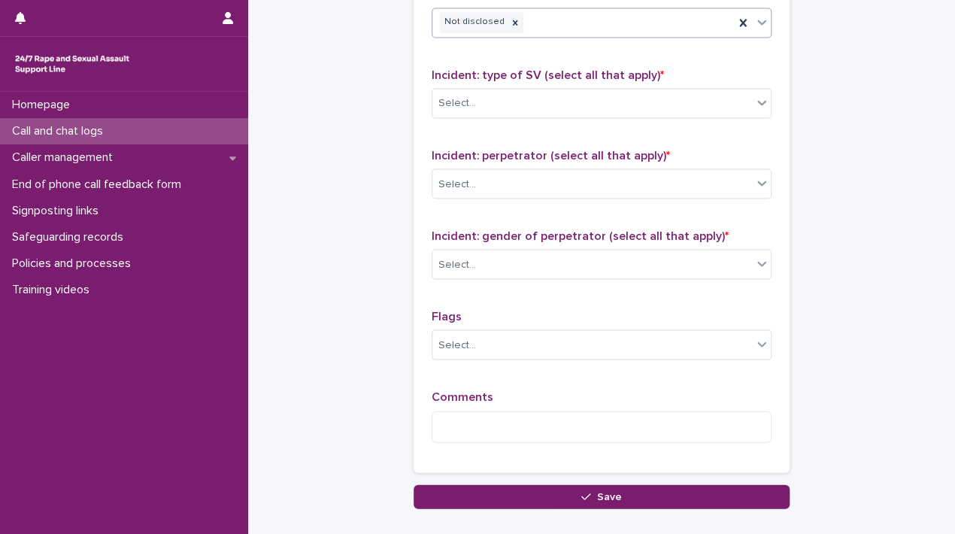
scroll to position [1183, 0]
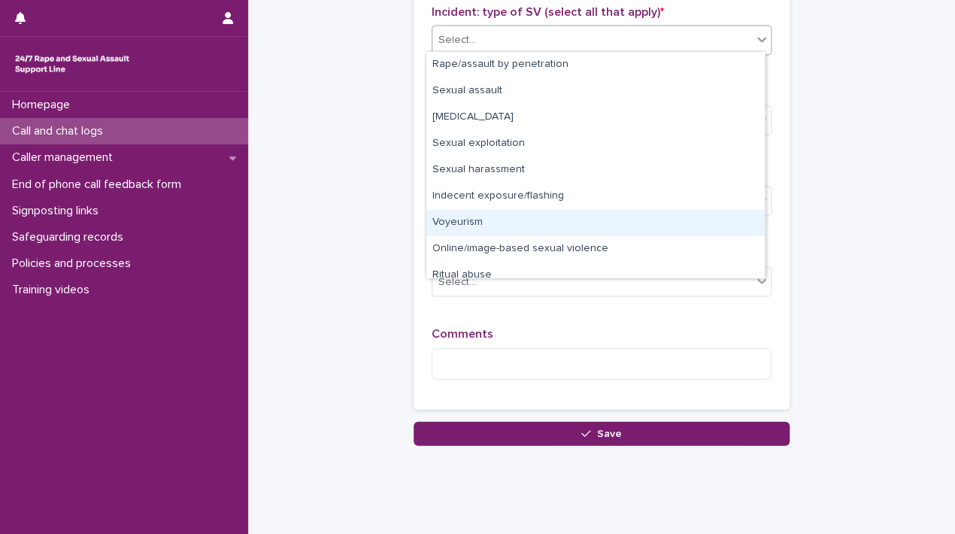
drag, startPoint x: 652, startPoint y: 28, endPoint x: 758, endPoint y: 267, distance: 261.5
click at [758, 267] on body "**********" at bounding box center [477, 267] width 955 height 534
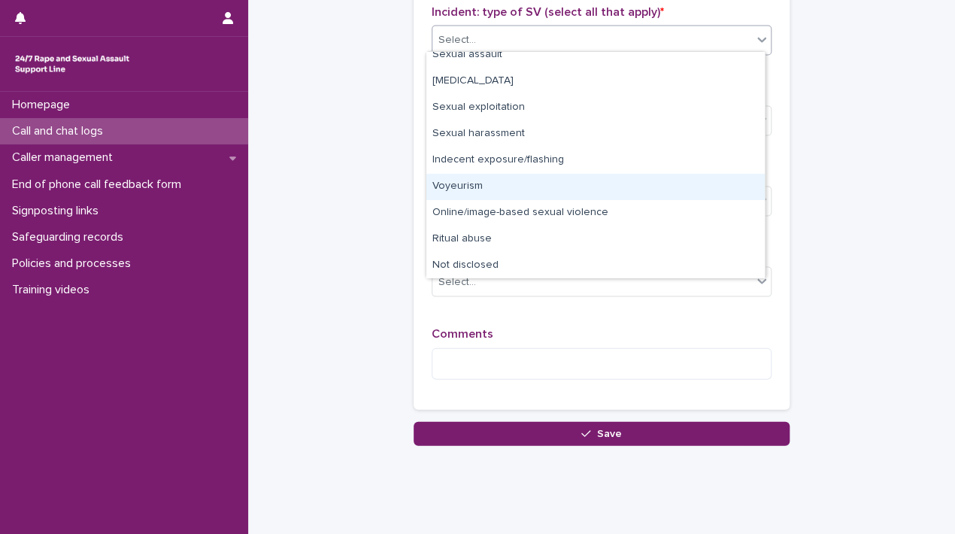
scroll to position [38, 0]
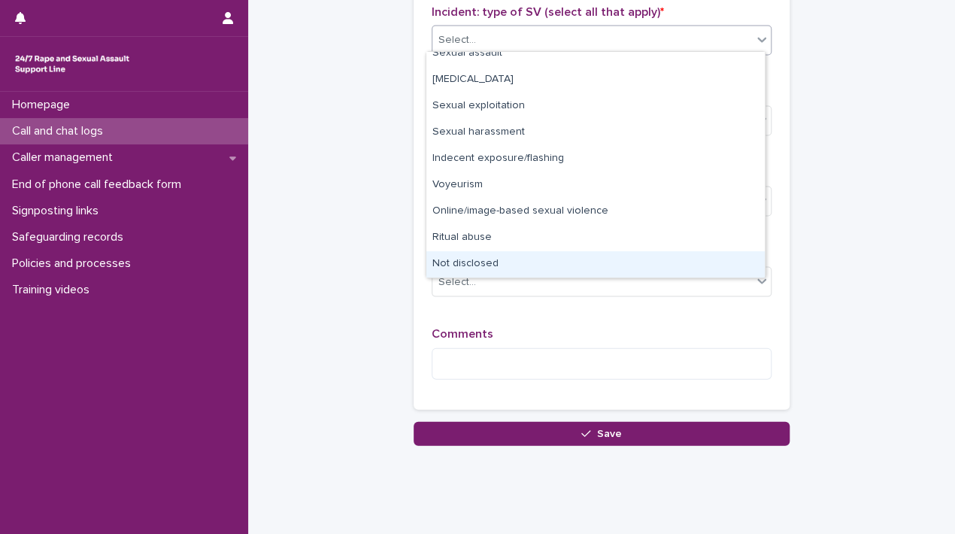
click at [680, 265] on div "Not disclosed" at bounding box center [595, 264] width 338 height 26
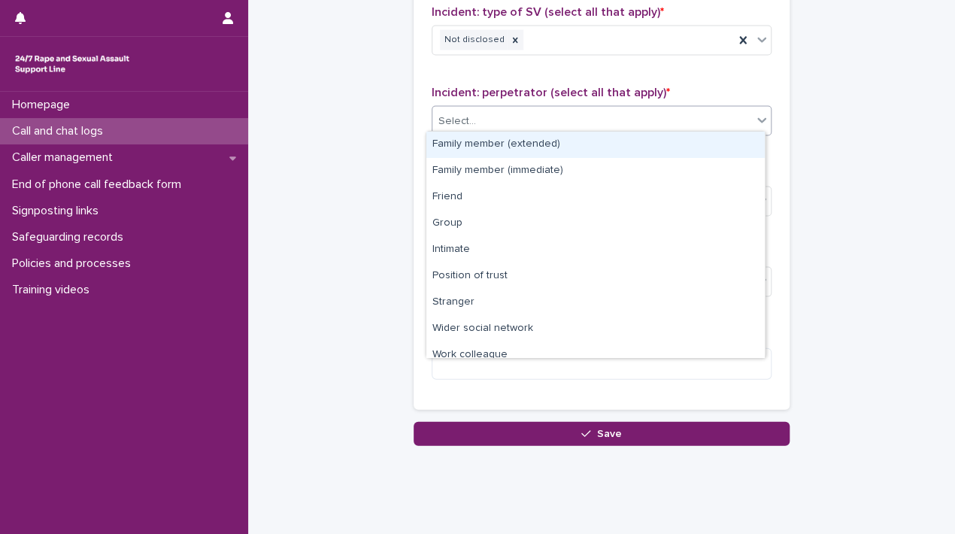
click at [649, 108] on div "Select..." at bounding box center [591, 120] width 319 height 25
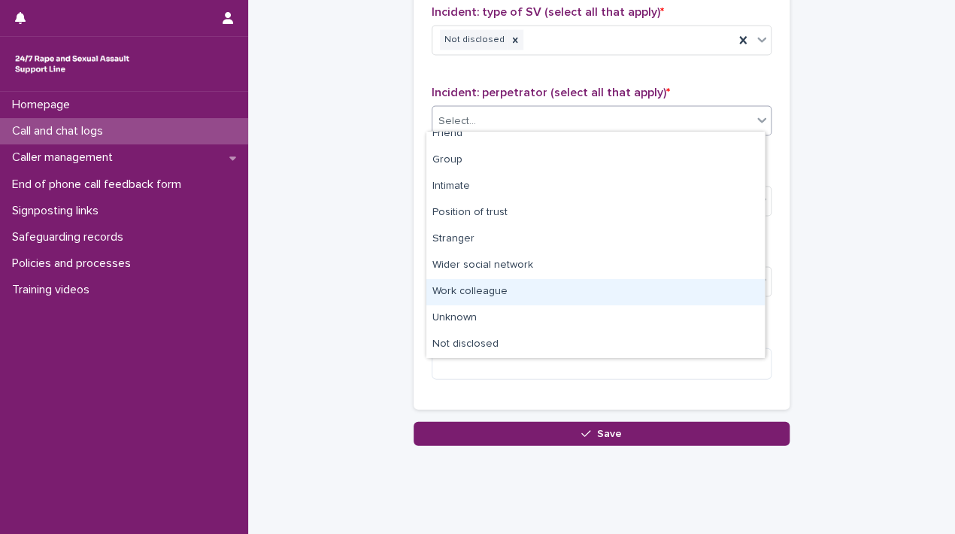
scroll to position [63, 0]
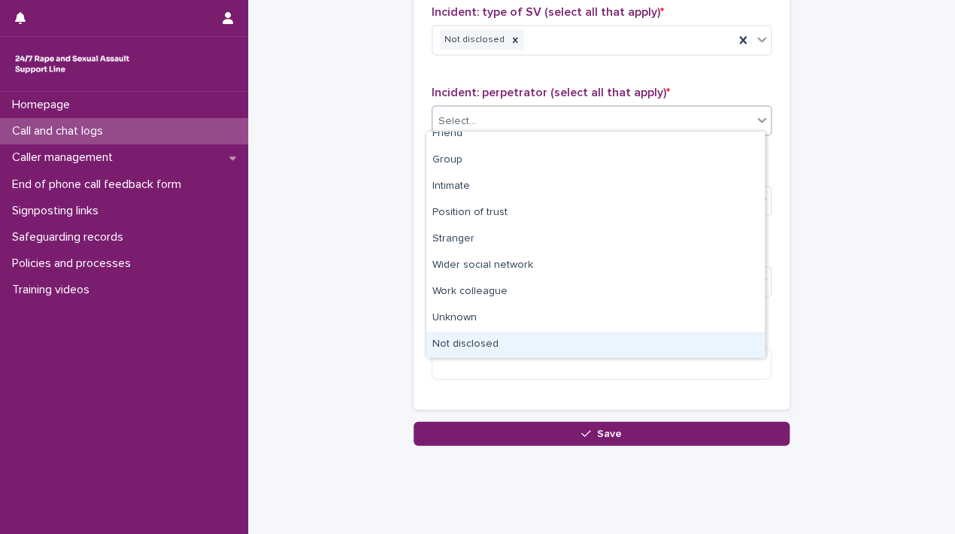
click at [603, 335] on div "Not disclosed" at bounding box center [595, 345] width 338 height 26
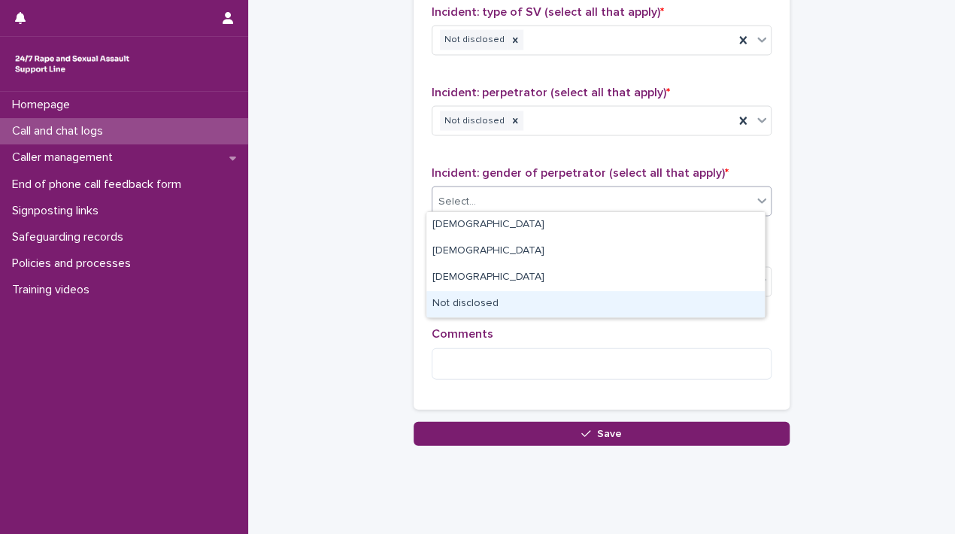
drag, startPoint x: 567, startPoint y: 207, endPoint x: 492, endPoint y: 301, distance: 120.3
click at [492, 301] on body "**********" at bounding box center [477, 267] width 955 height 534
click at [492, 301] on div "Not disclosed" at bounding box center [595, 304] width 338 height 26
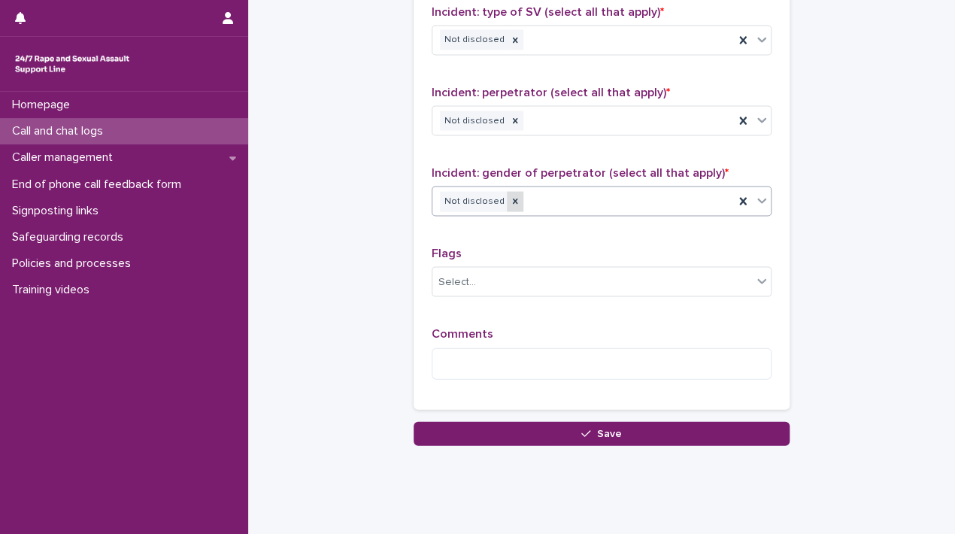
click at [508, 198] on div at bounding box center [515, 201] width 17 height 20
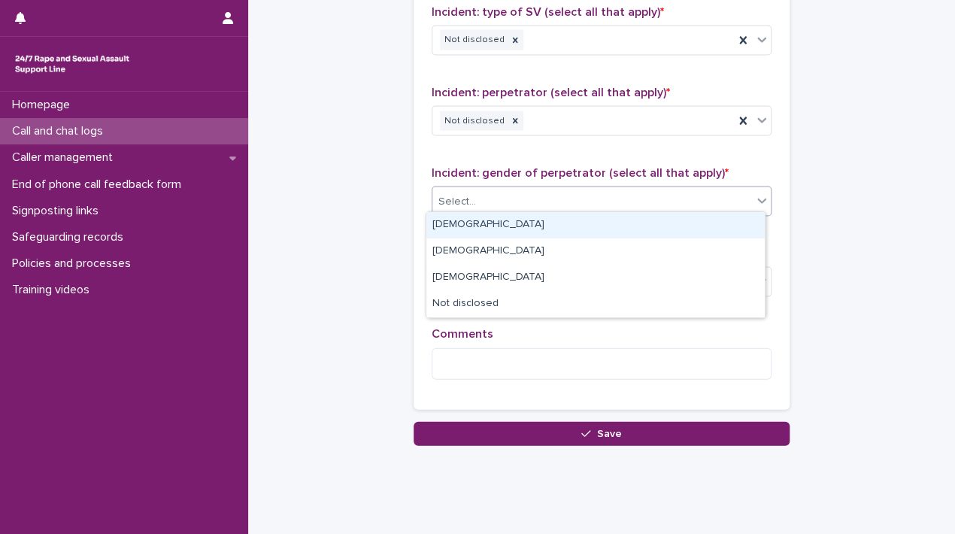
click at [508, 198] on div "Select..." at bounding box center [591, 201] width 319 height 25
click at [475, 218] on div "Male" at bounding box center [595, 225] width 338 height 26
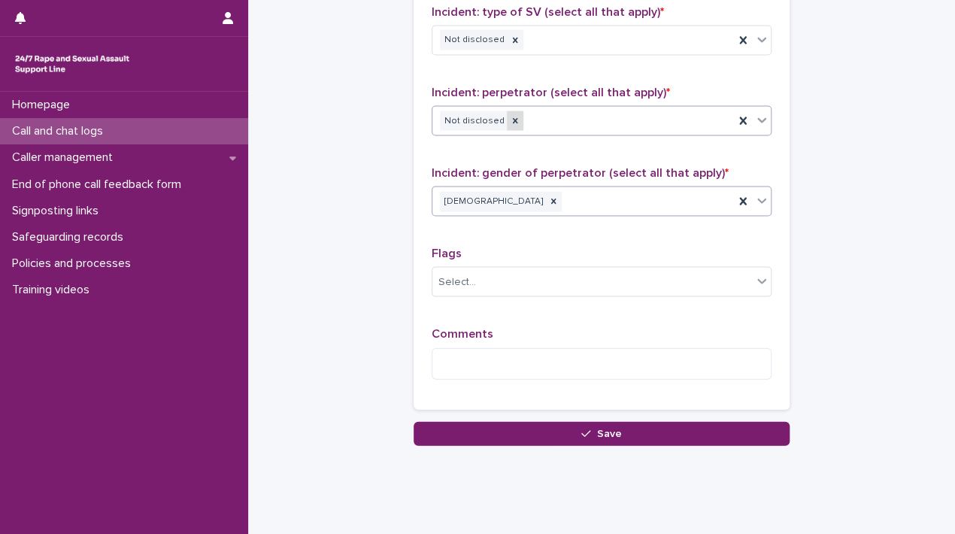
click at [510, 117] on div at bounding box center [515, 121] width 17 height 20
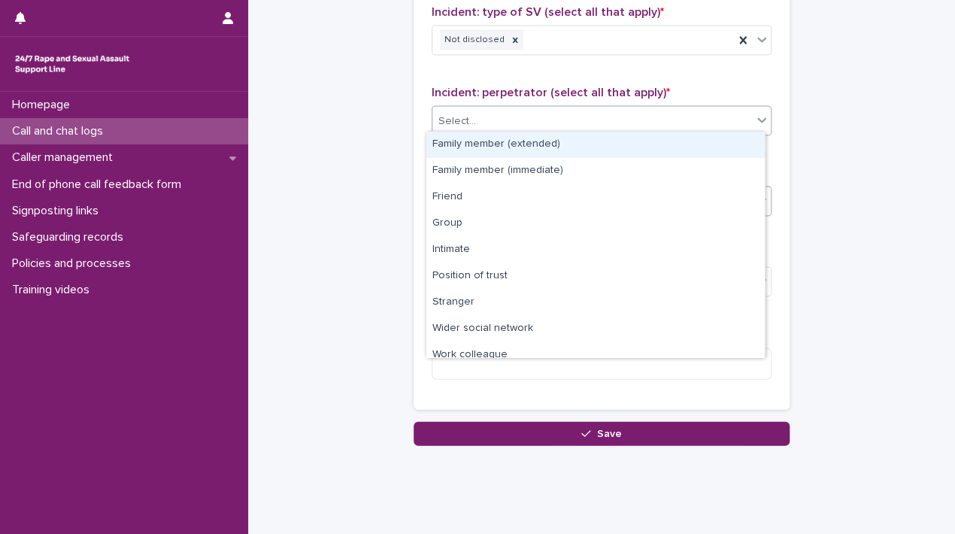
click at [510, 117] on div "Select..." at bounding box center [591, 120] width 319 height 25
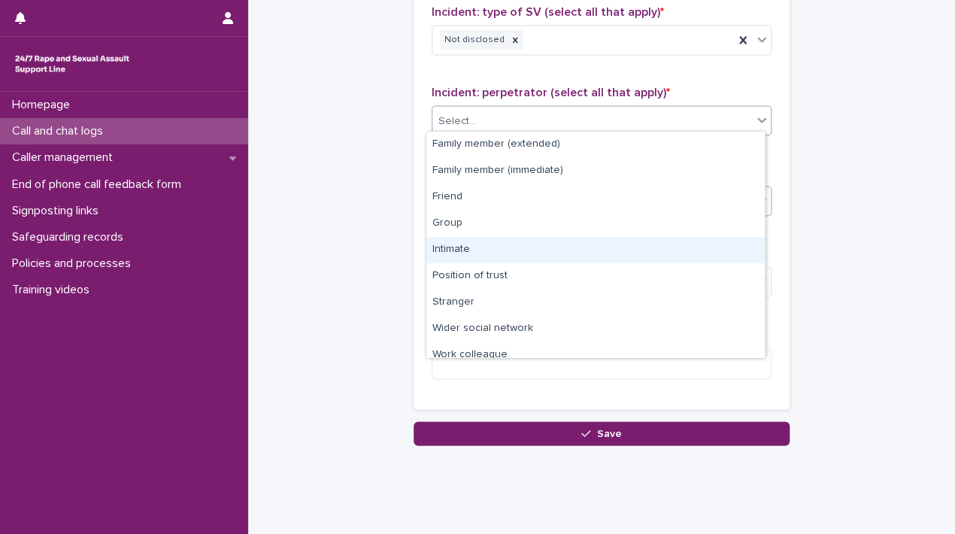
click at [475, 250] on div "Intimate" at bounding box center [595, 250] width 338 height 26
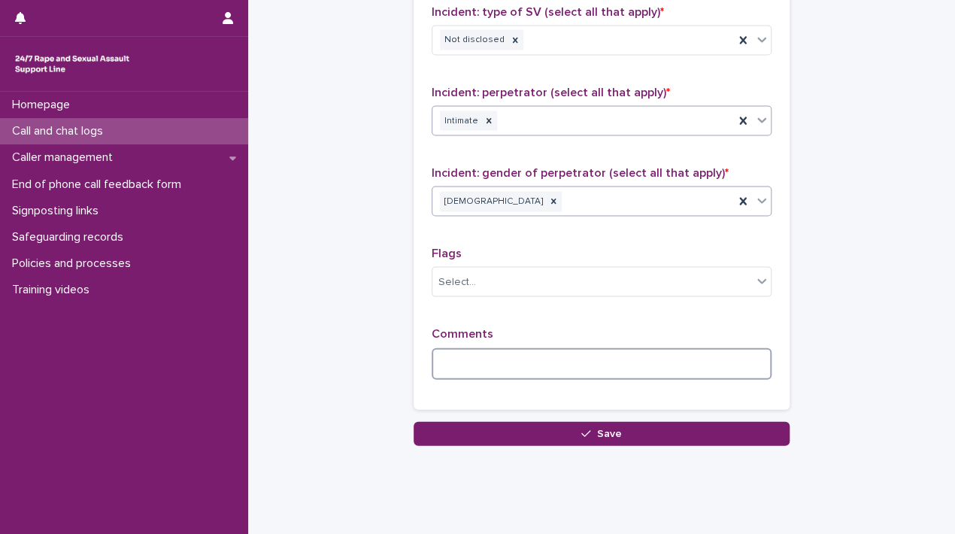
click at [492, 347] on textarea at bounding box center [601, 363] width 340 height 32
type textarea "*"
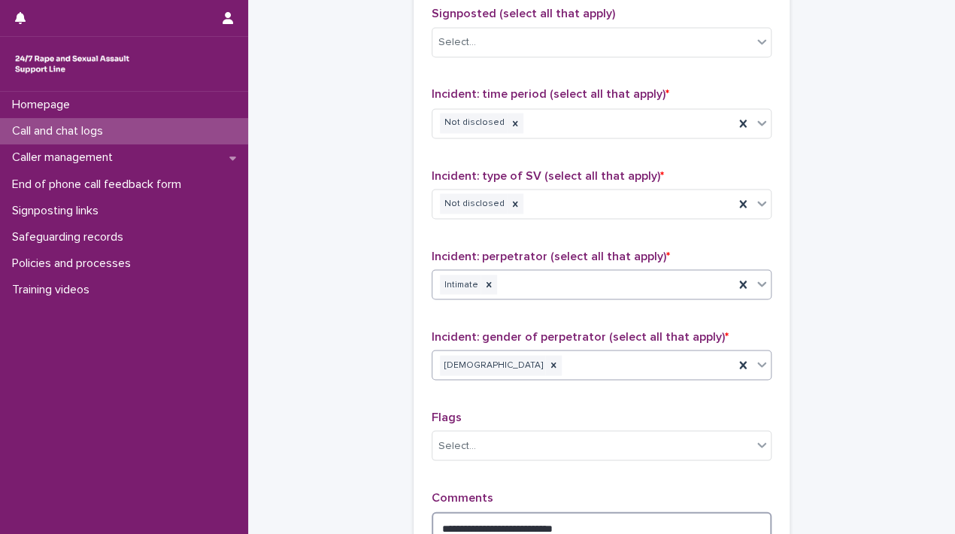
scroll to position [1023, 0]
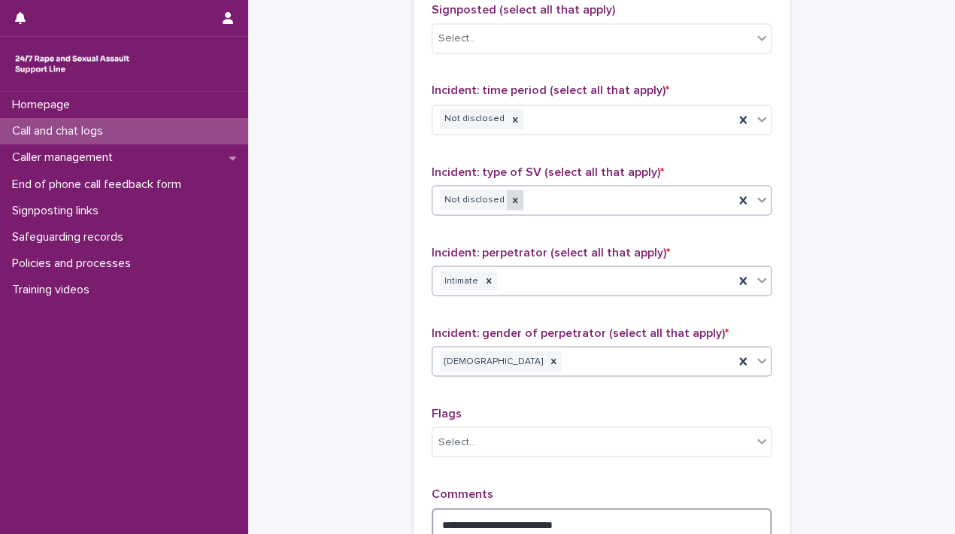
click at [510, 195] on icon at bounding box center [515, 200] width 11 height 11
click at [501, 192] on div "Select..." at bounding box center [591, 199] width 319 height 25
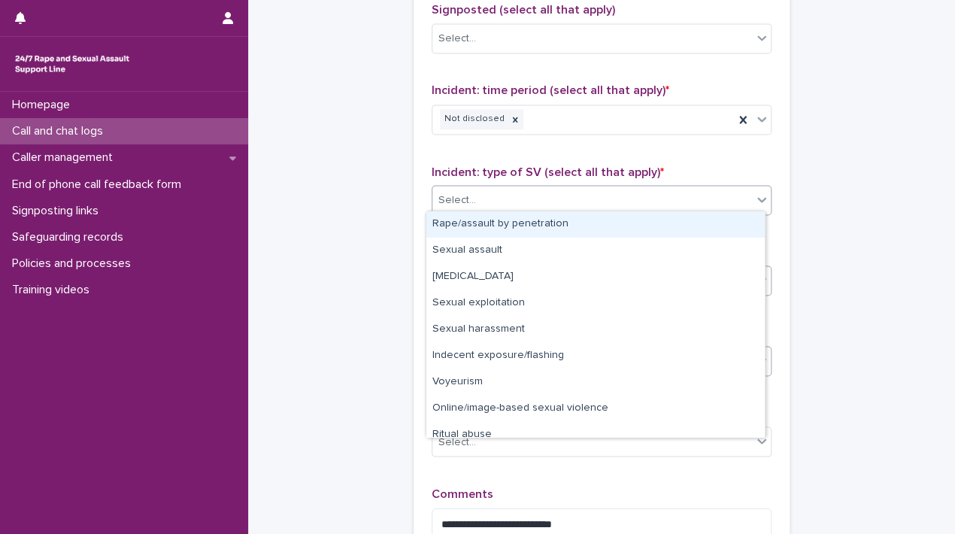
click at [480, 219] on div "Rape/assault by penetration" at bounding box center [595, 224] width 338 height 26
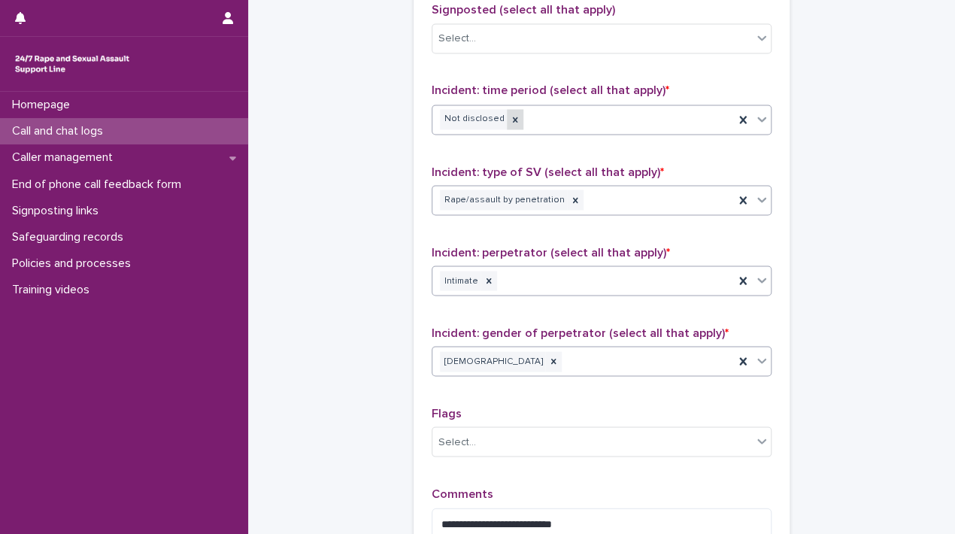
click at [510, 114] on icon at bounding box center [515, 119] width 11 height 11
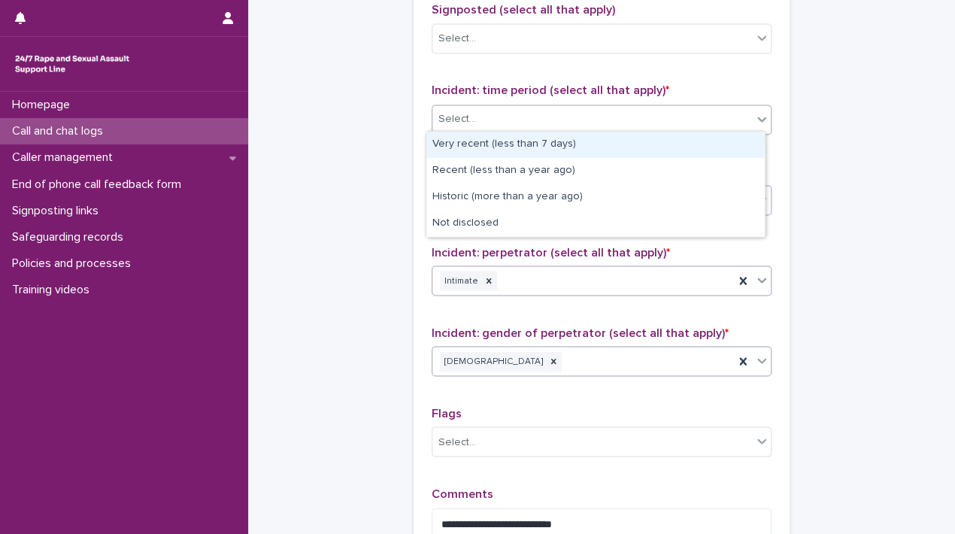
click at [504, 111] on div "Select..." at bounding box center [591, 119] width 319 height 25
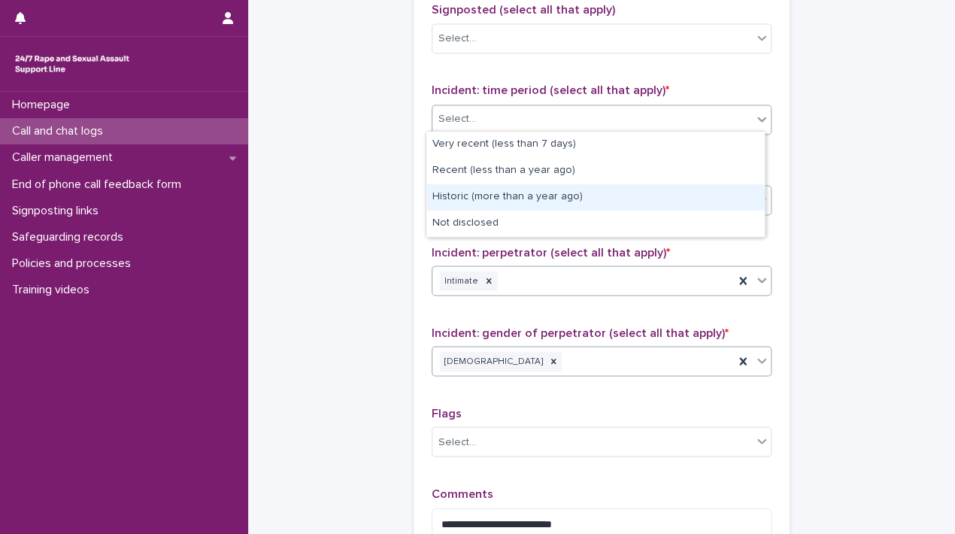
click at [483, 187] on div "Historic (more than a year ago)" at bounding box center [595, 197] width 338 height 26
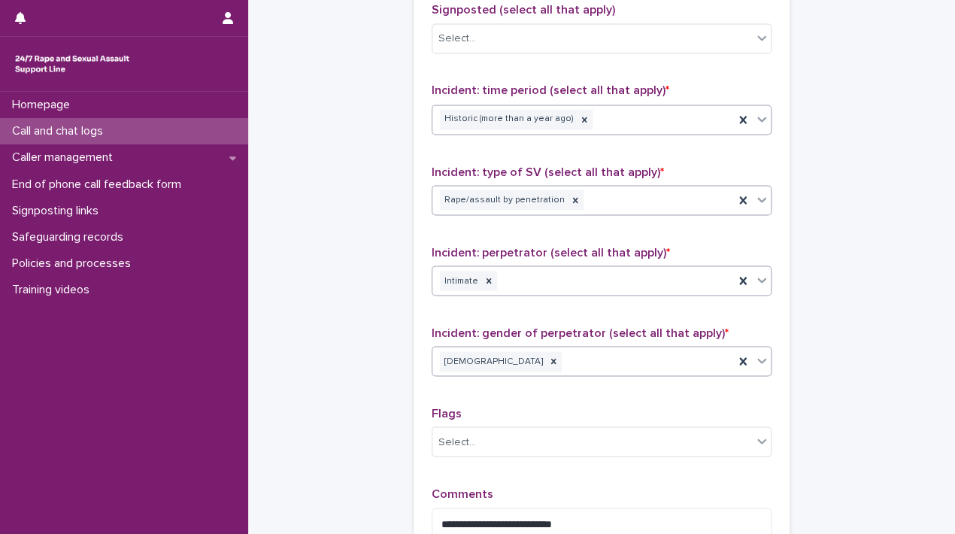
scroll to position [1207, 0]
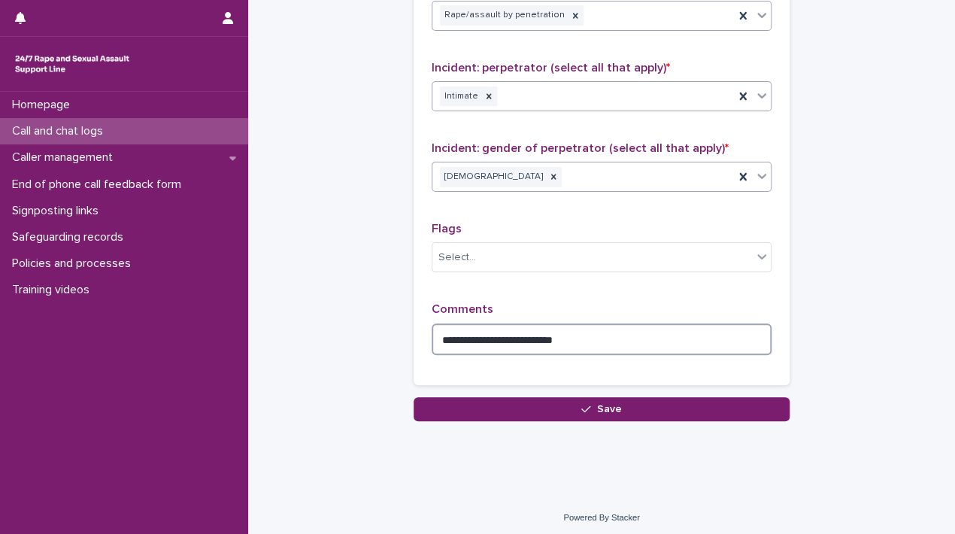
click at [656, 336] on textarea "**********" at bounding box center [601, 339] width 340 height 32
type textarea "**********"
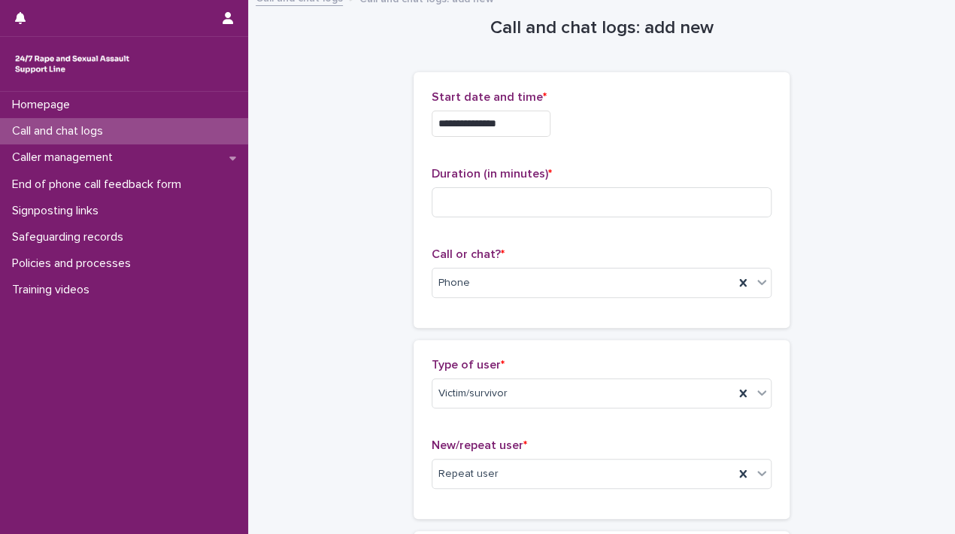
scroll to position [0, 0]
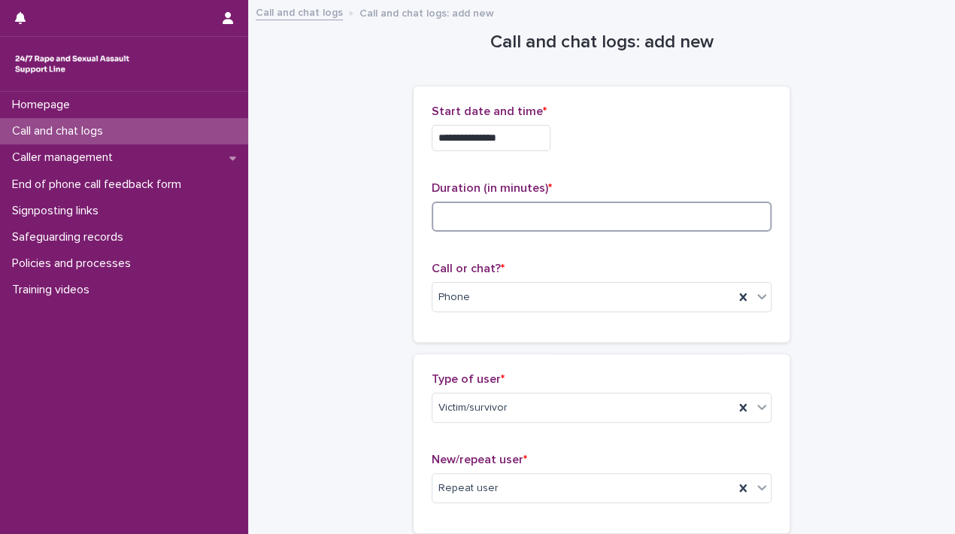
click at [522, 223] on input at bounding box center [601, 216] width 340 height 30
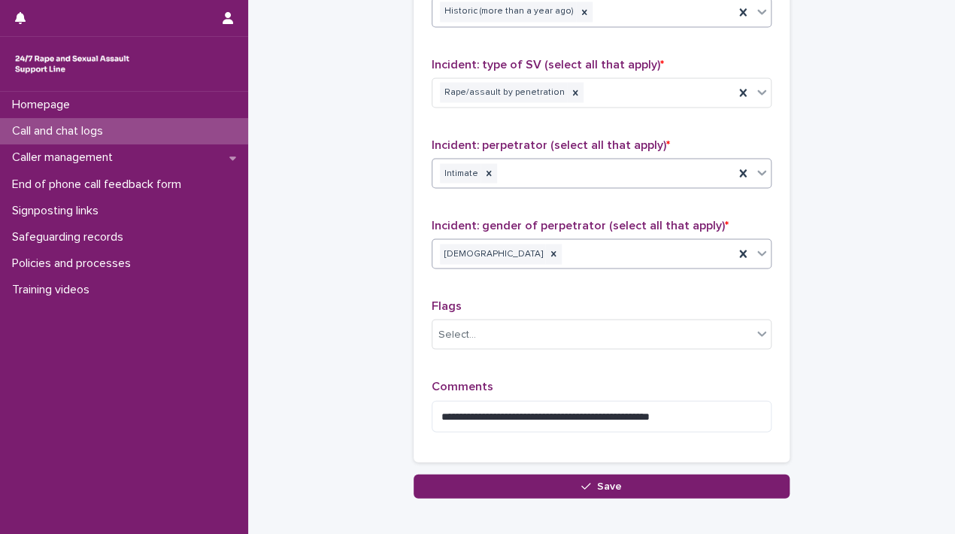
scroll to position [1207, 0]
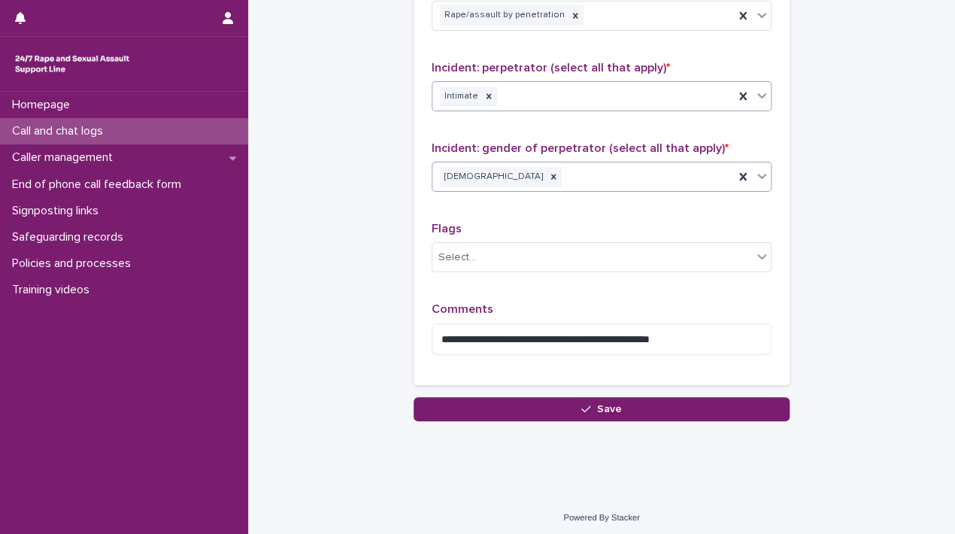
type input "**"
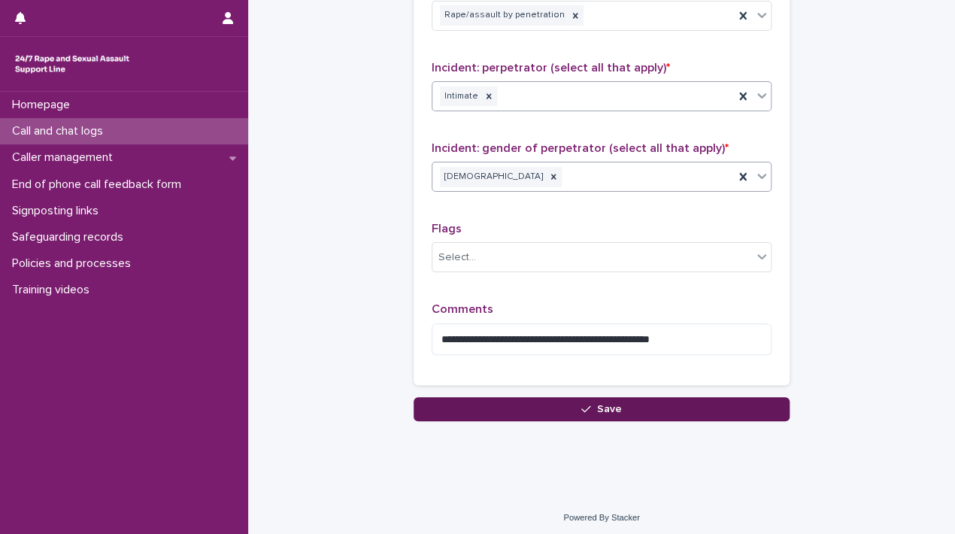
click at [561, 407] on button "Save" at bounding box center [601, 409] width 376 height 24
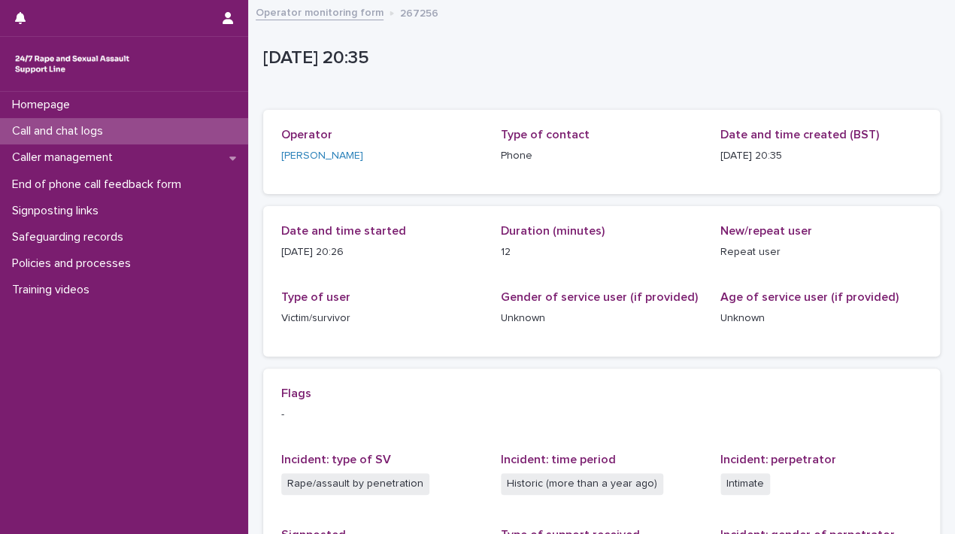
click at [320, 11] on link "Operator monitoring form" at bounding box center [320, 11] width 128 height 17
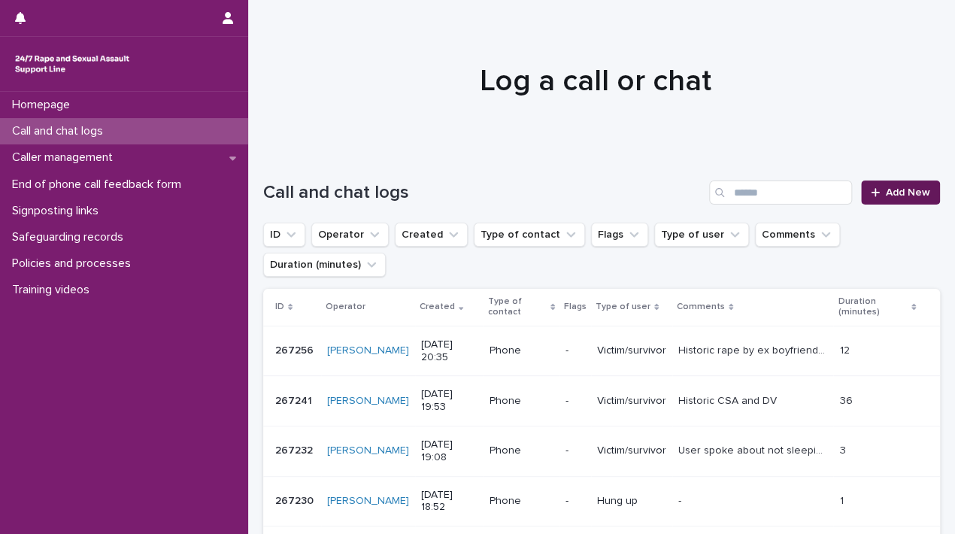
click at [912, 202] on link "Add New" at bounding box center [900, 192] width 79 height 24
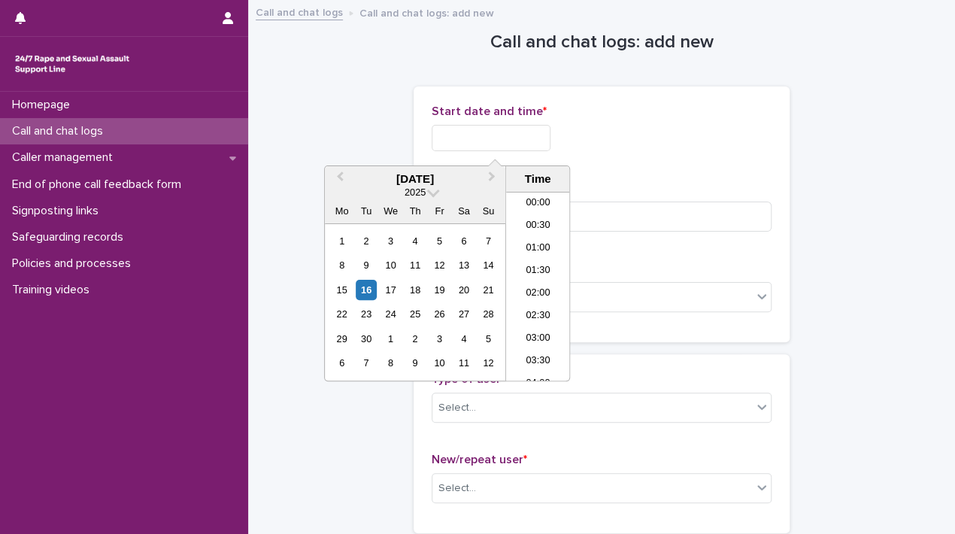
click at [459, 135] on input "text" at bounding box center [490, 138] width 119 height 26
click at [547, 283] on li "20:30" at bounding box center [538, 286] width 64 height 23
click at [537, 138] on input "**********" at bounding box center [490, 138] width 119 height 26
type input "**********"
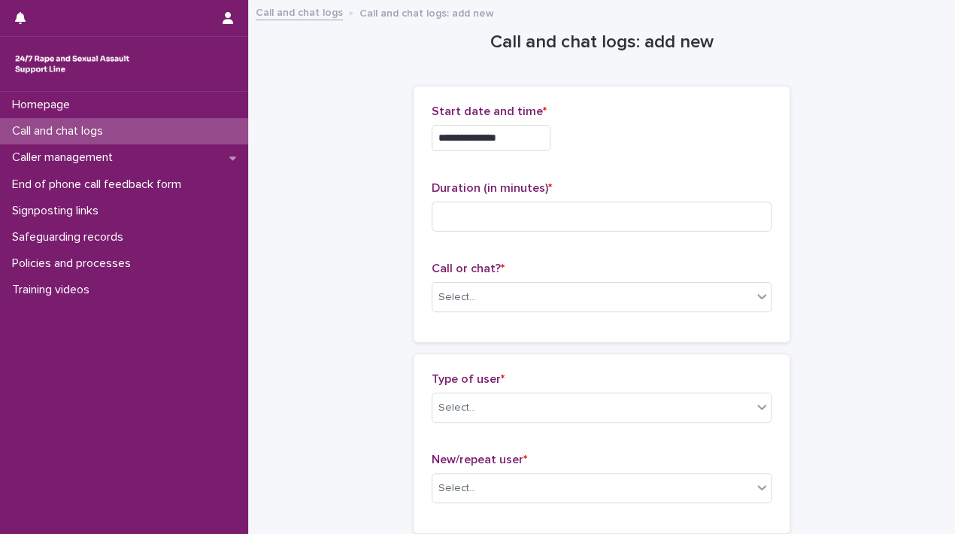
click at [617, 144] on div "**********" at bounding box center [601, 138] width 340 height 26
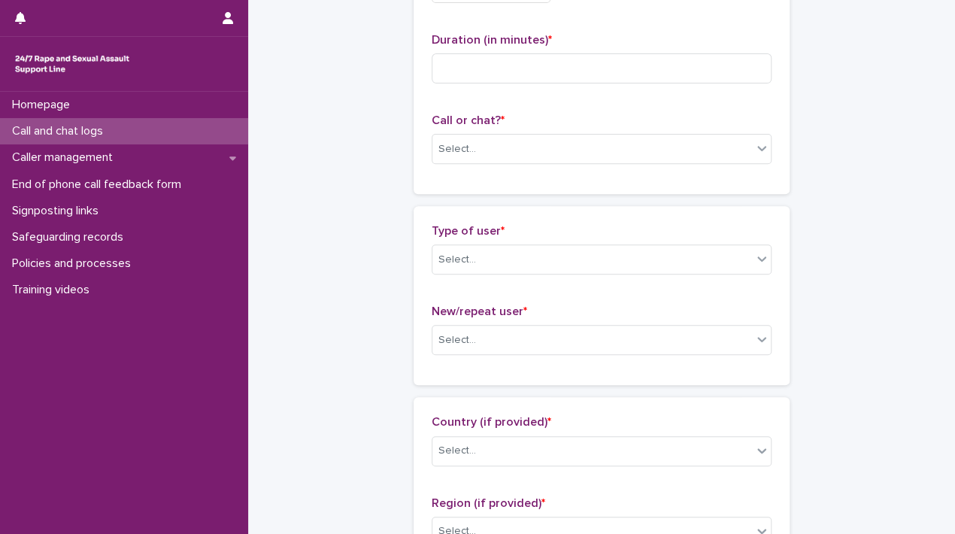
scroll to position [161, 0]
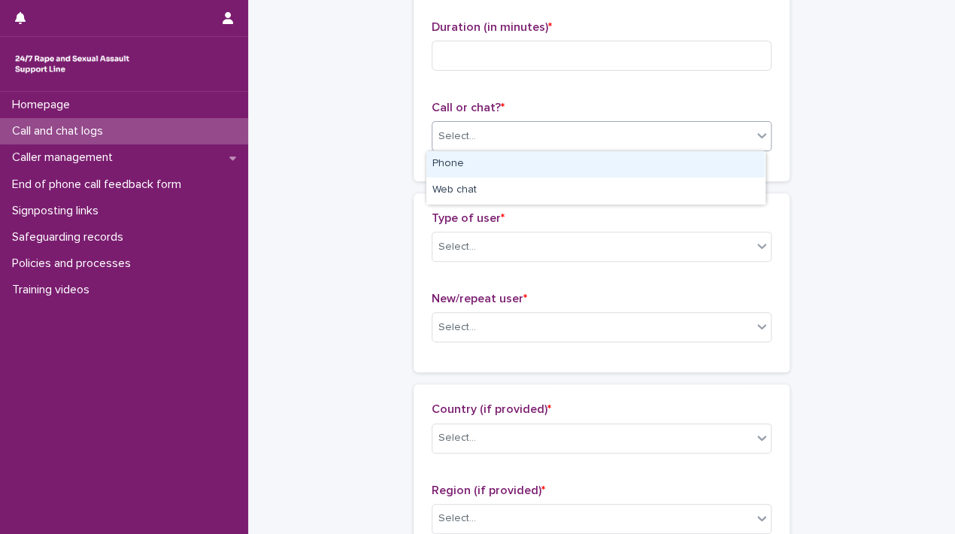
click at [625, 134] on div "Select..." at bounding box center [591, 136] width 319 height 25
click at [512, 165] on div "Phone" at bounding box center [595, 164] width 338 height 26
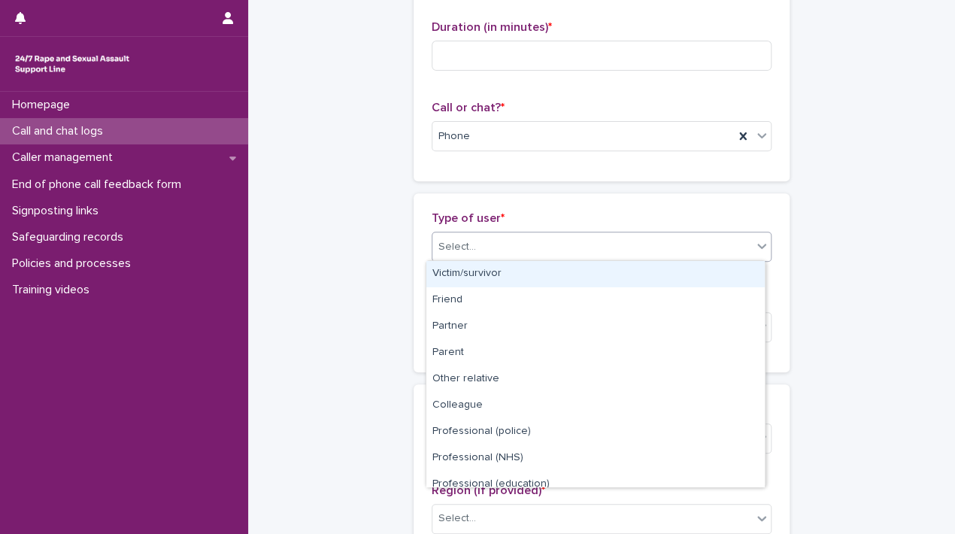
drag, startPoint x: 499, startPoint y: 245, endPoint x: 568, endPoint y: 274, distance: 74.8
click at [568, 274] on body "**********" at bounding box center [477, 267] width 955 height 534
click at [568, 274] on div "Victim/survivor" at bounding box center [595, 274] width 338 height 26
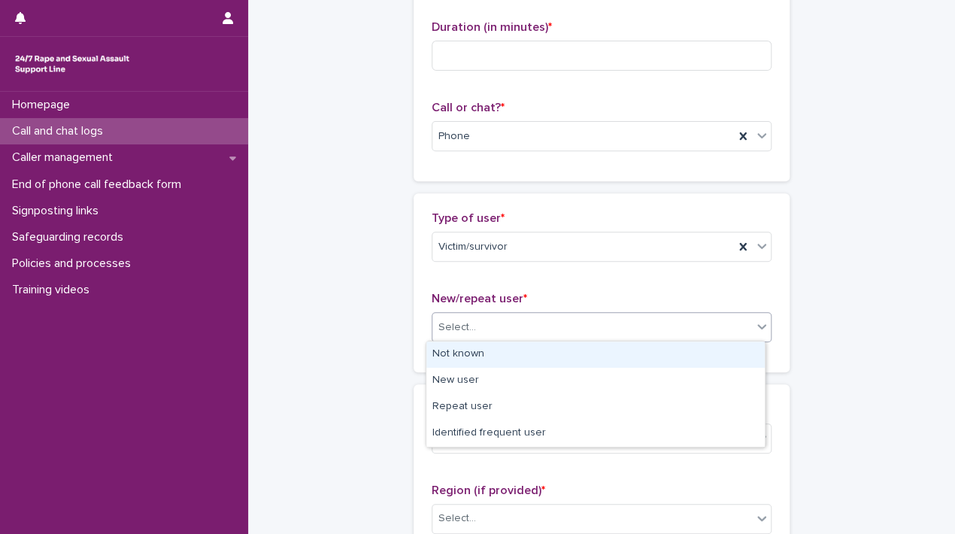
click at [504, 318] on div "Select..." at bounding box center [591, 327] width 319 height 25
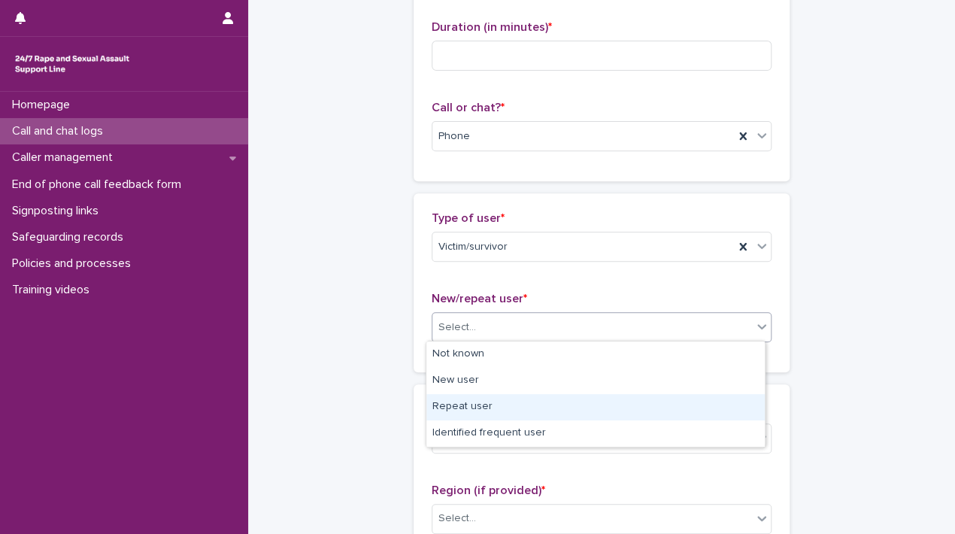
click at [455, 401] on div "Repeat user" at bounding box center [595, 407] width 338 height 26
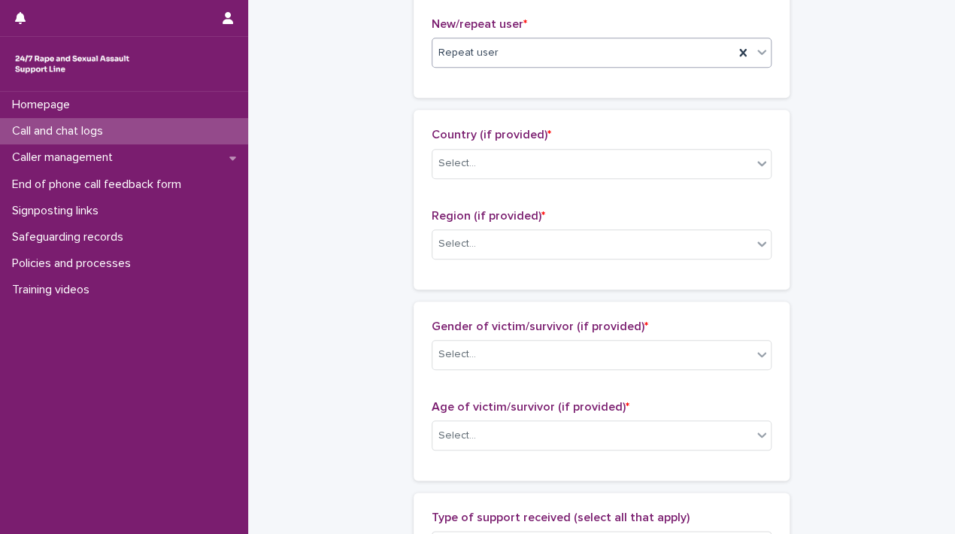
scroll to position [444, 0]
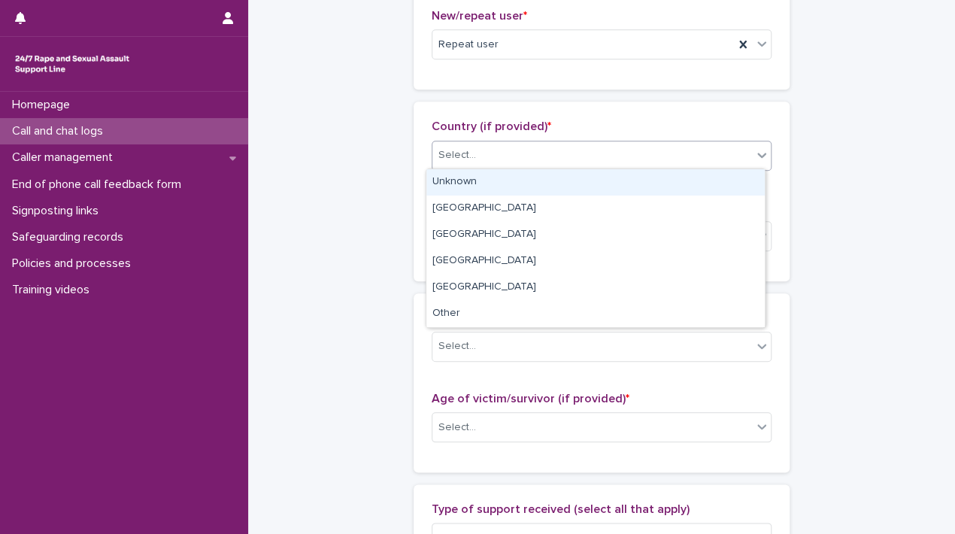
click at [731, 158] on div "Select..." at bounding box center [591, 155] width 319 height 25
click at [556, 185] on div "Unknown" at bounding box center [595, 182] width 338 height 26
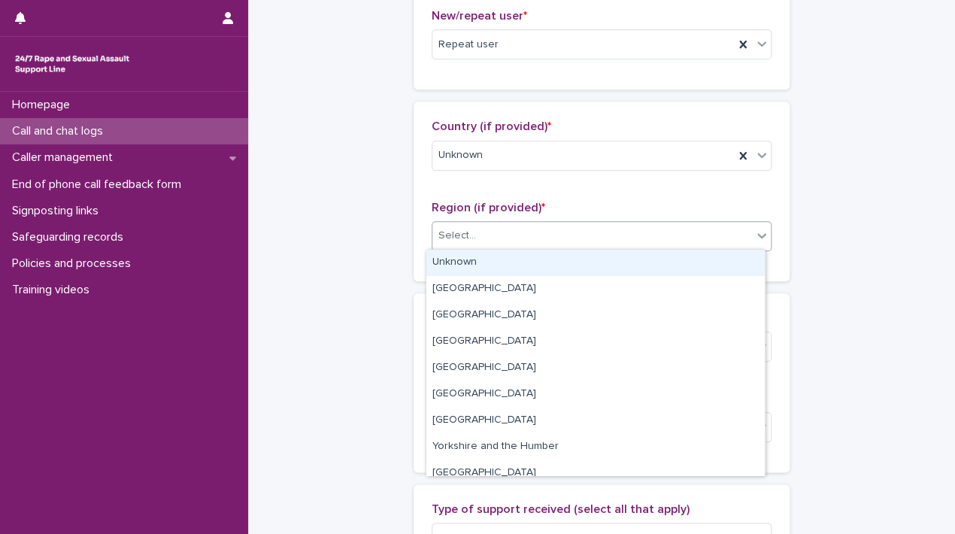
click at [494, 231] on div "Select..." at bounding box center [591, 235] width 319 height 25
click at [457, 255] on div "Unknown" at bounding box center [595, 263] width 338 height 26
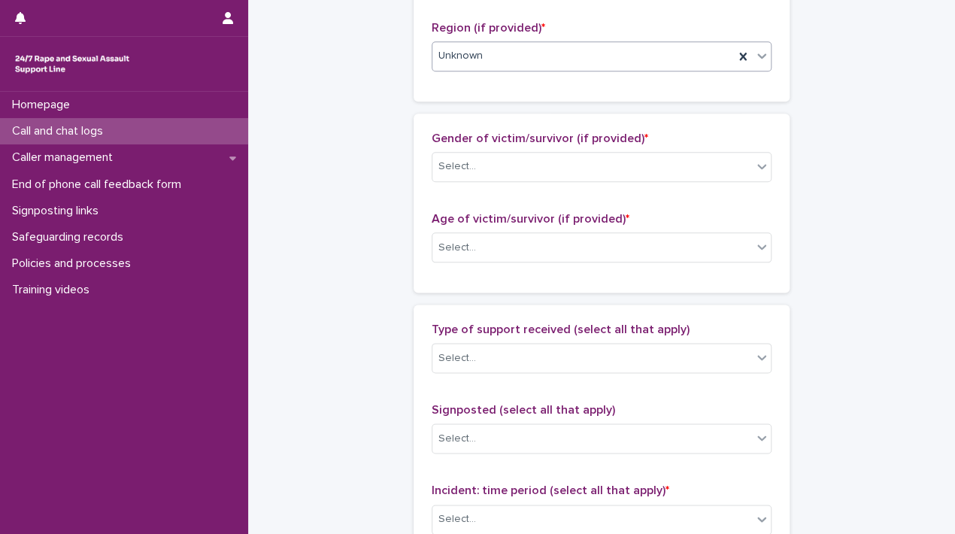
scroll to position [651, 0]
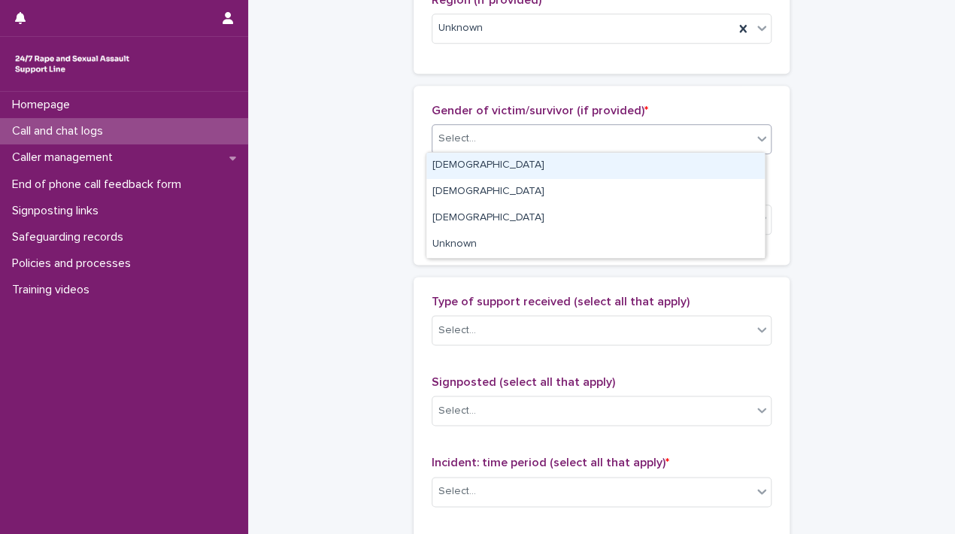
click at [735, 136] on div "Select..." at bounding box center [591, 138] width 319 height 25
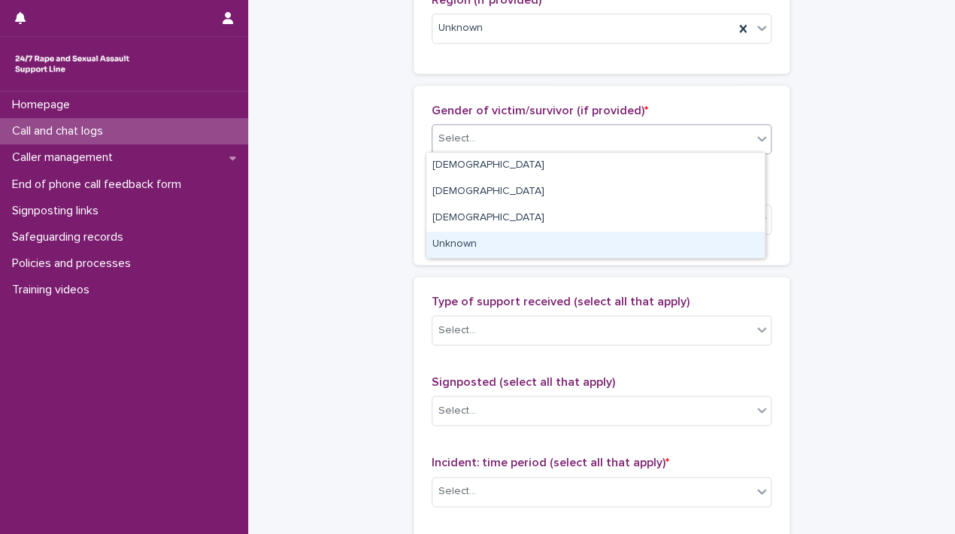
click at [477, 247] on div "Unknown" at bounding box center [595, 245] width 338 height 26
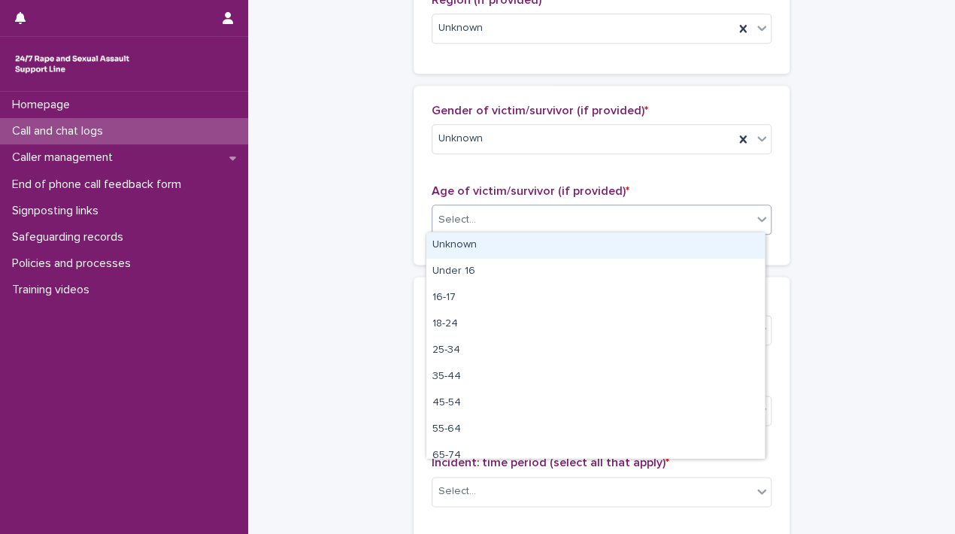
click at [452, 220] on div "Select..." at bounding box center [457, 220] width 38 height 16
click at [432, 256] on div "Unknown" at bounding box center [595, 245] width 338 height 26
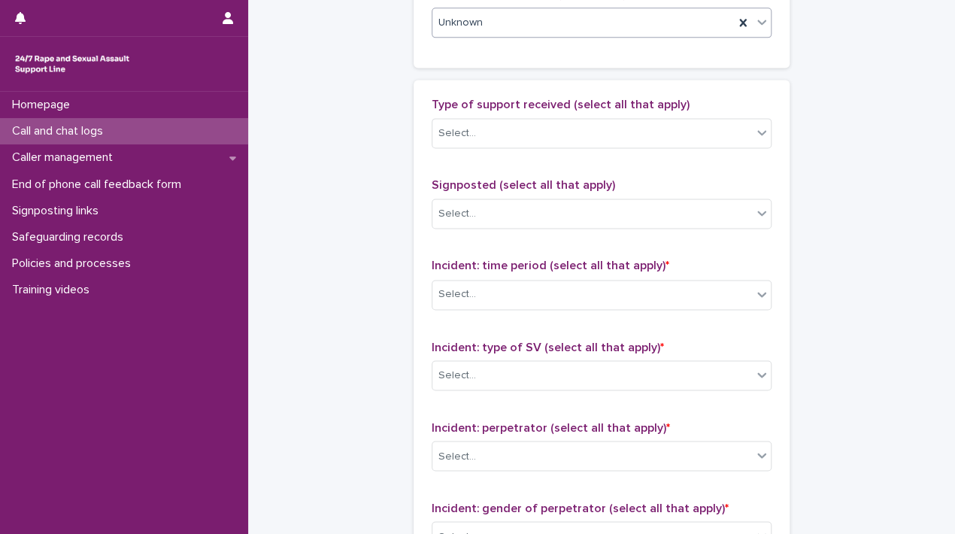
scroll to position [861, 0]
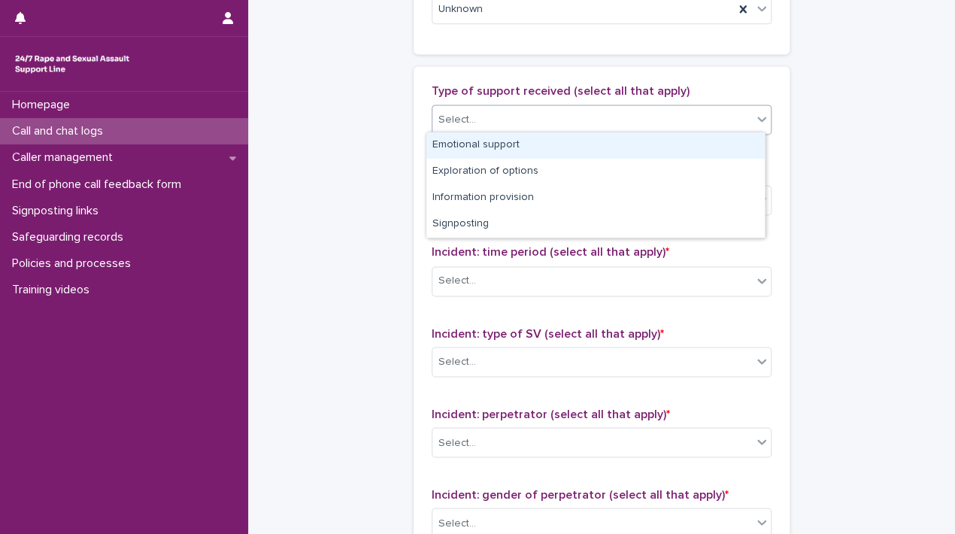
click at [627, 112] on div "Select..." at bounding box center [591, 119] width 319 height 25
click at [489, 145] on div "Emotional support" at bounding box center [595, 145] width 338 height 26
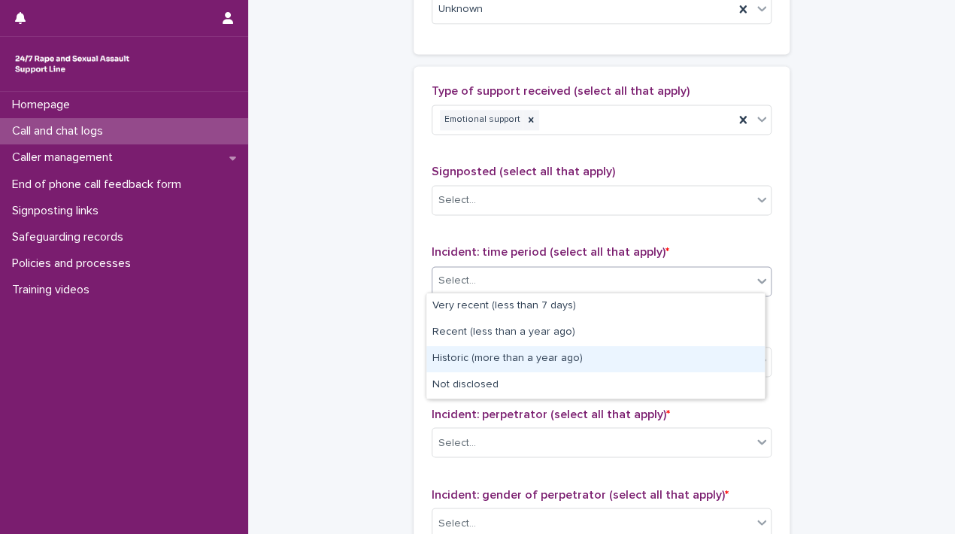
click at [466, 379] on body "**********" at bounding box center [477, 267] width 955 height 534
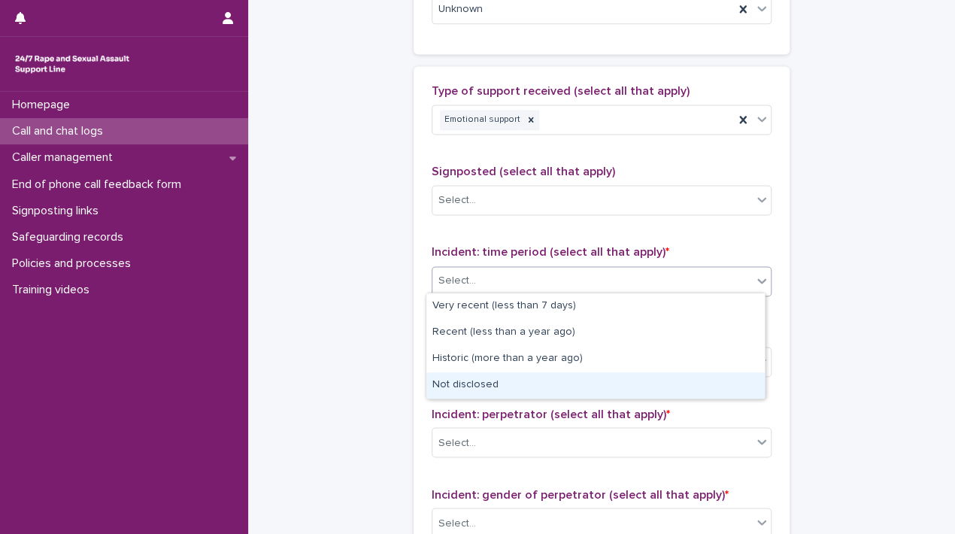
click at [466, 379] on div "Not disclosed" at bounding box center [595, 385] width 338 height 26
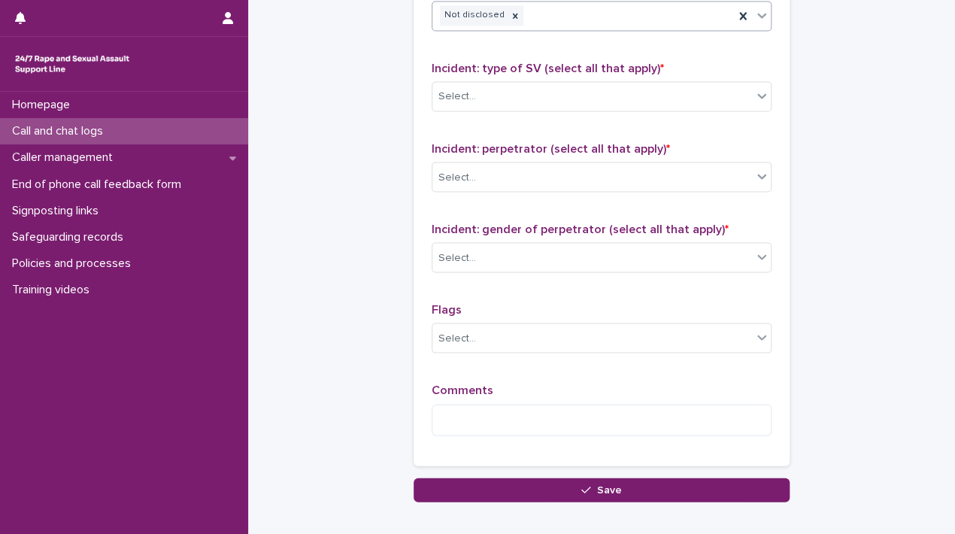
scroll to position [1132, 0]
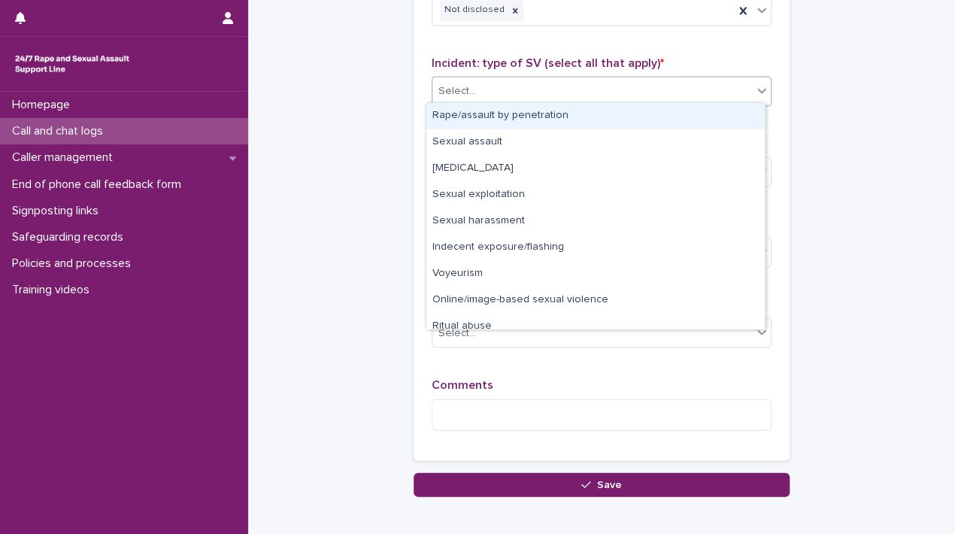
click at [716, 80] on div "Select..." at bounding box center [591, 90] width 319 height 25
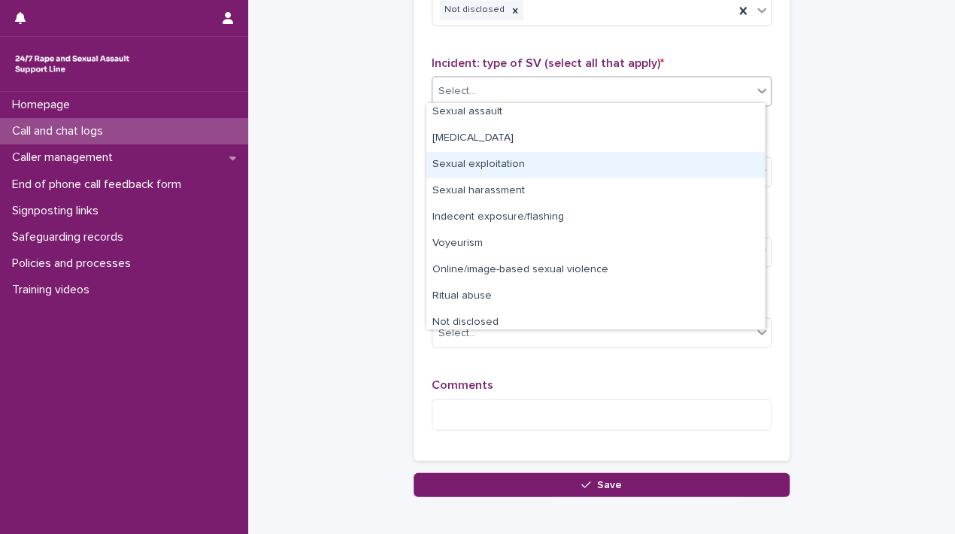
scroll to position [38, 0]
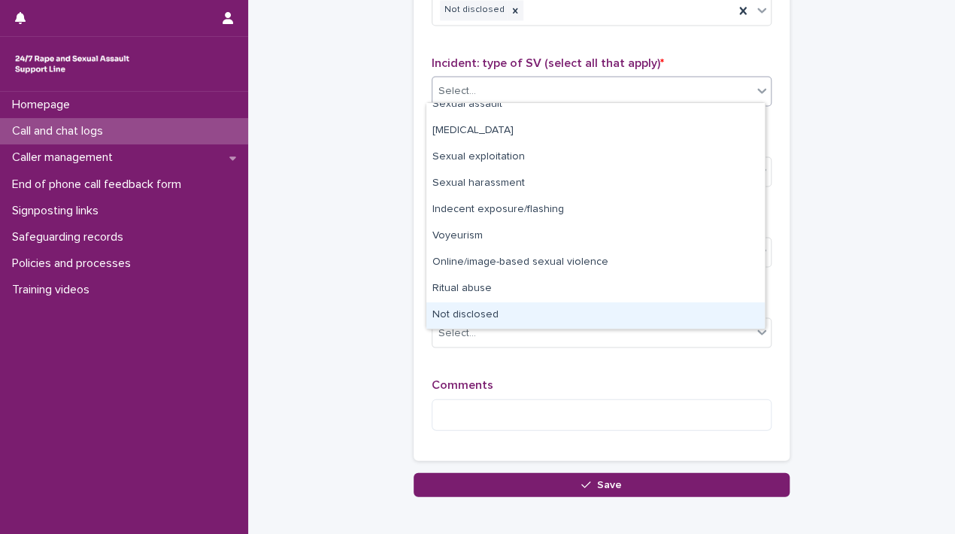
click at [637, 312] on div "Not disclosed" at bounding box center [595, 315] width 338 height 26
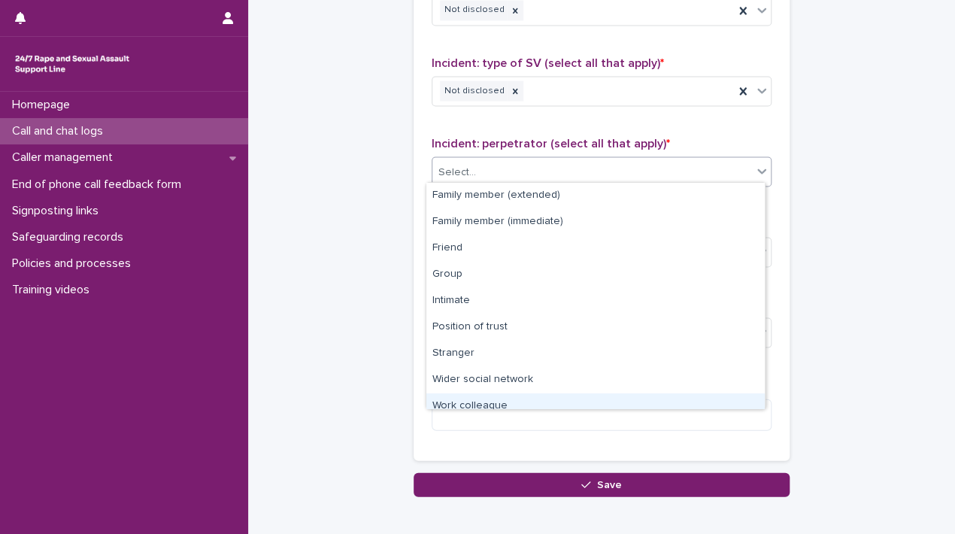
drag, startPoint x: 596, startPoint y: 166, endPoint x: 761, endPoint y: 395, distance: 281.7
click at [761, 395] on body "**********" at bounding box center [477, 267] width 955 height 534
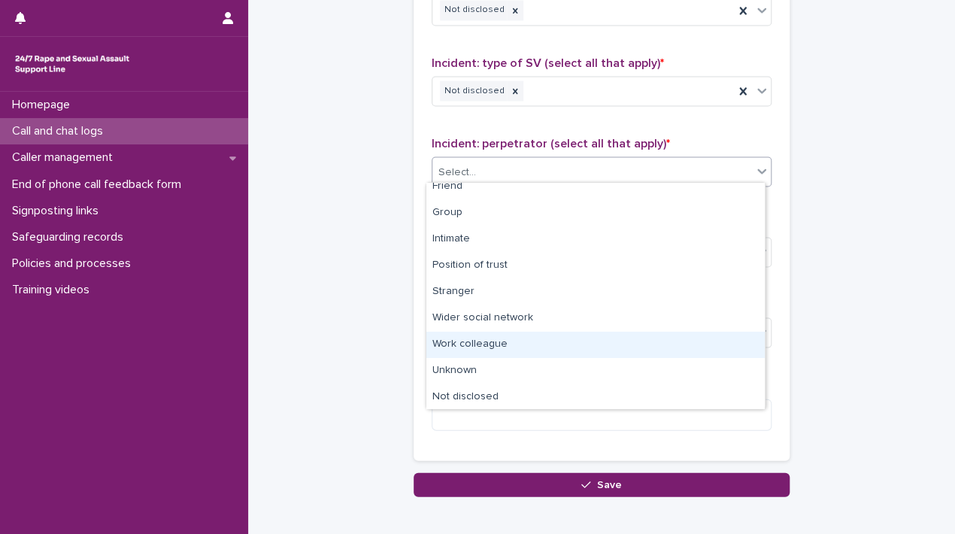
scroll to position [63, 0]
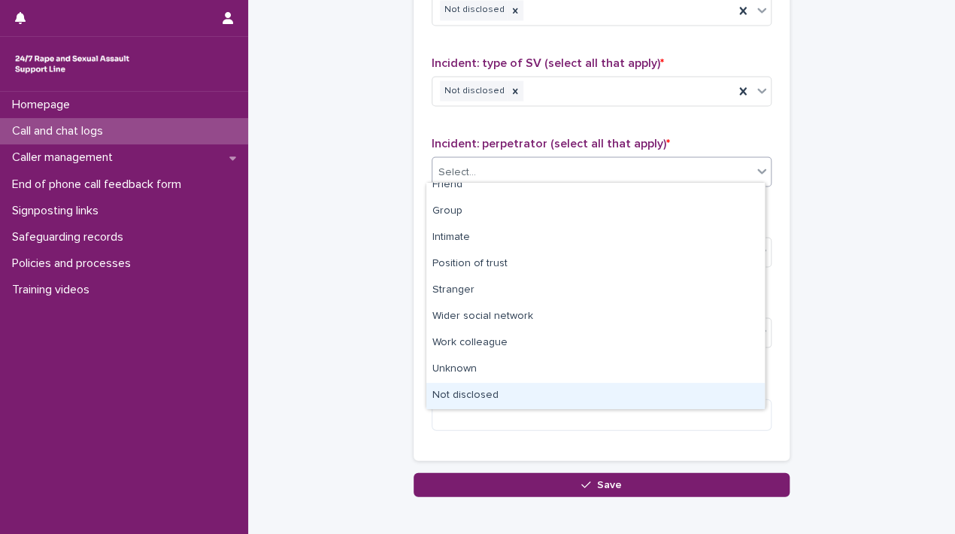
click at [510, 398] on div "Not disclosed" at bounding box center [595, 396] width 338 height 26
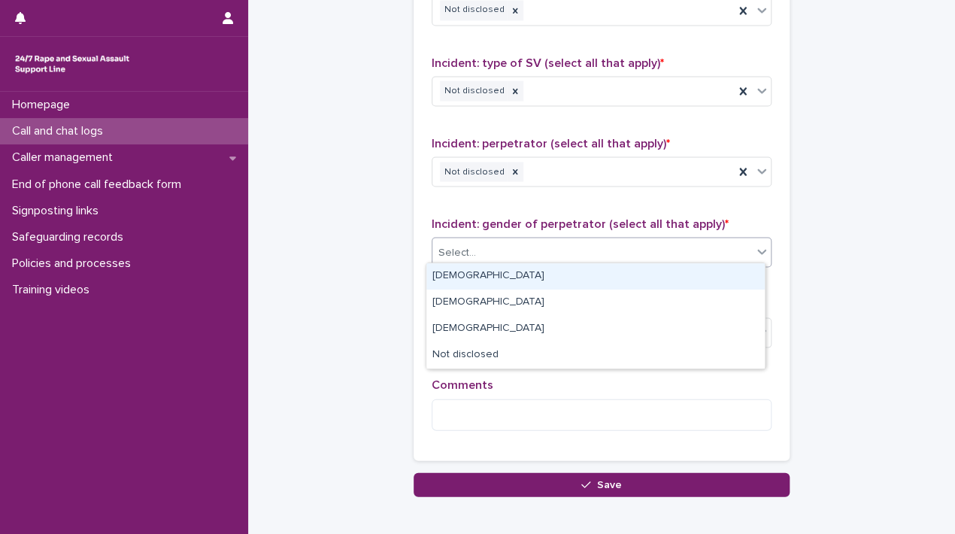
click at [576, 241] on div "Select..." at bounding box center [591, 252] width 319 height 25
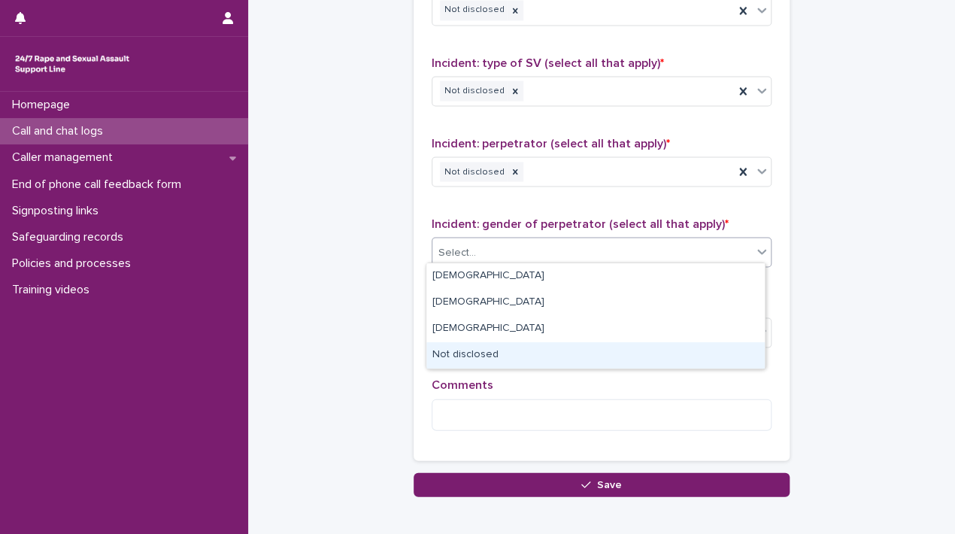
click at [530, 350] on div "Not disclosed" at bounding box center [595, 355] width 338 height 26
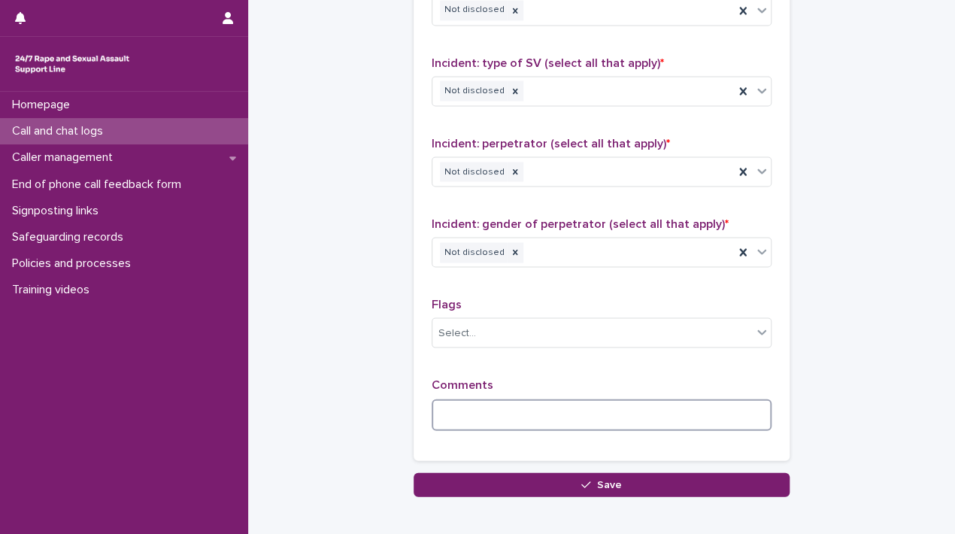
click at [601, 410] on textarea at bounding box center [601, 414] width 340 height 32
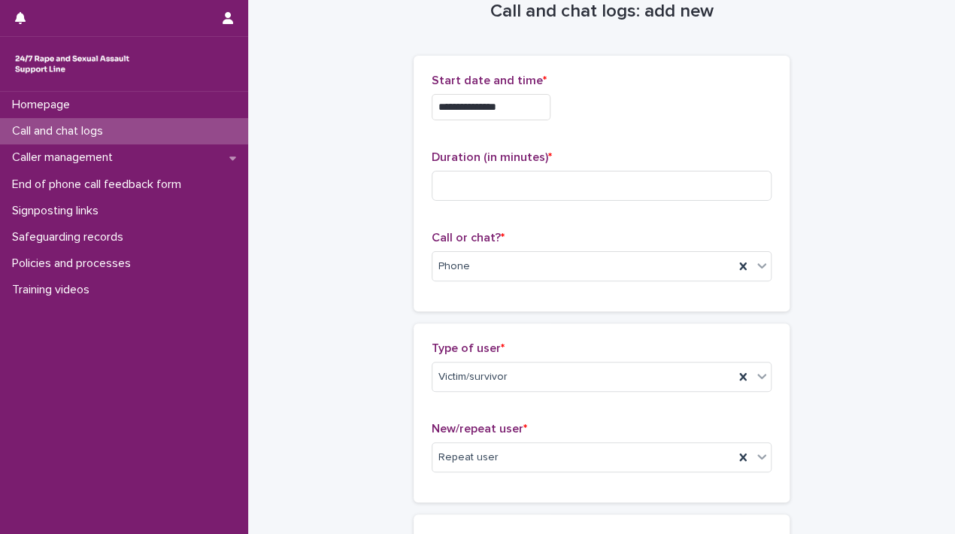
scroll to position [0, 0]
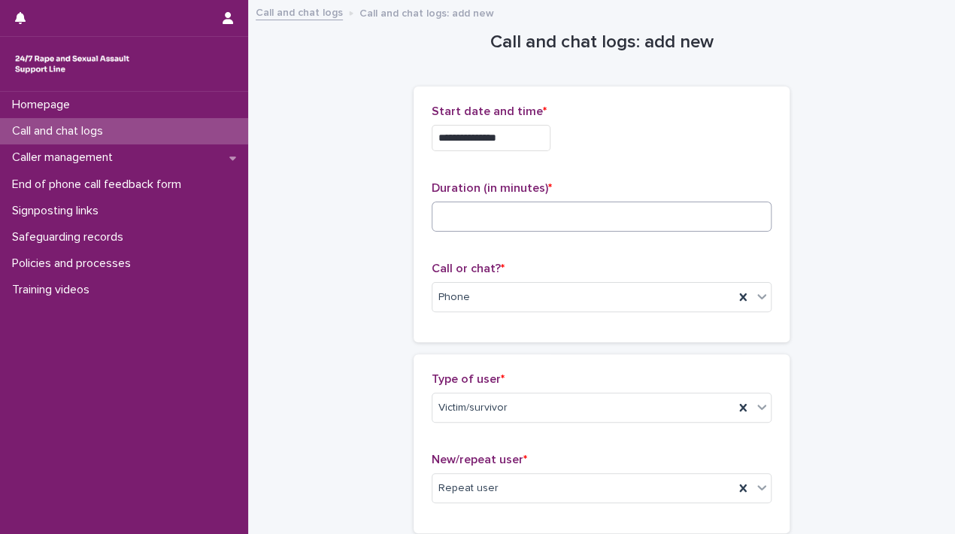
type textarea "**********"
click at [574, 217] on input at bounding box center [601, 216] width 340 height 30
type input "**"
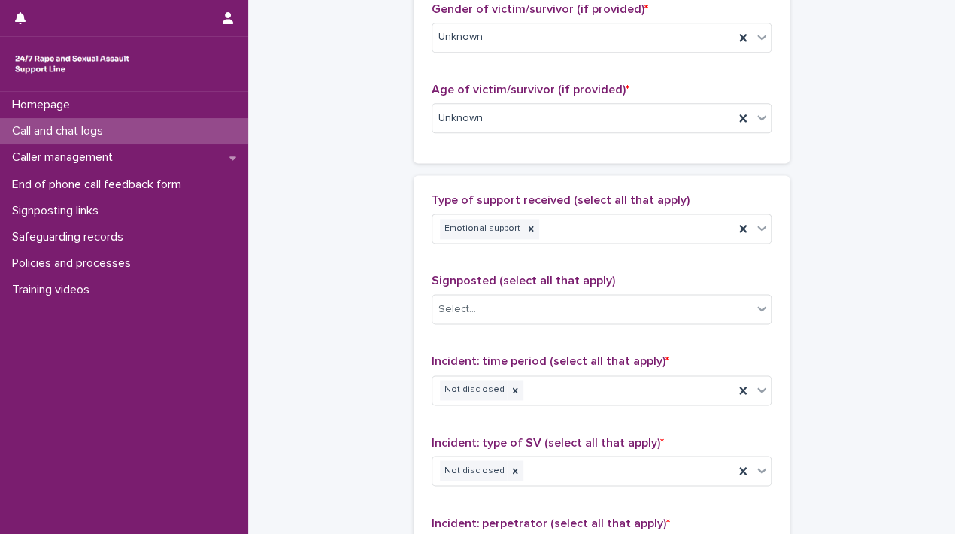
scroll to position [1195, 0]
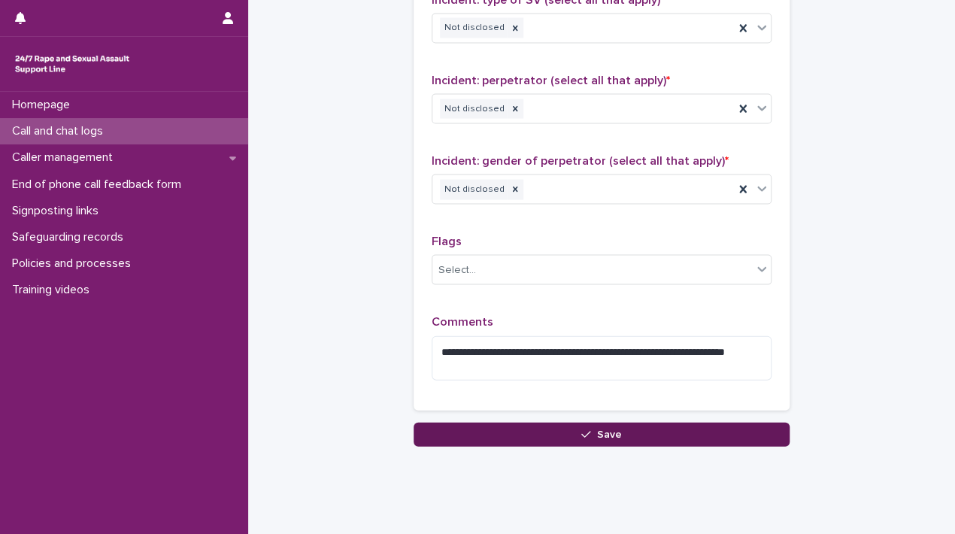
click at [709, 422] on button "Save" at bounding box center [601, 434] width 376 height 24
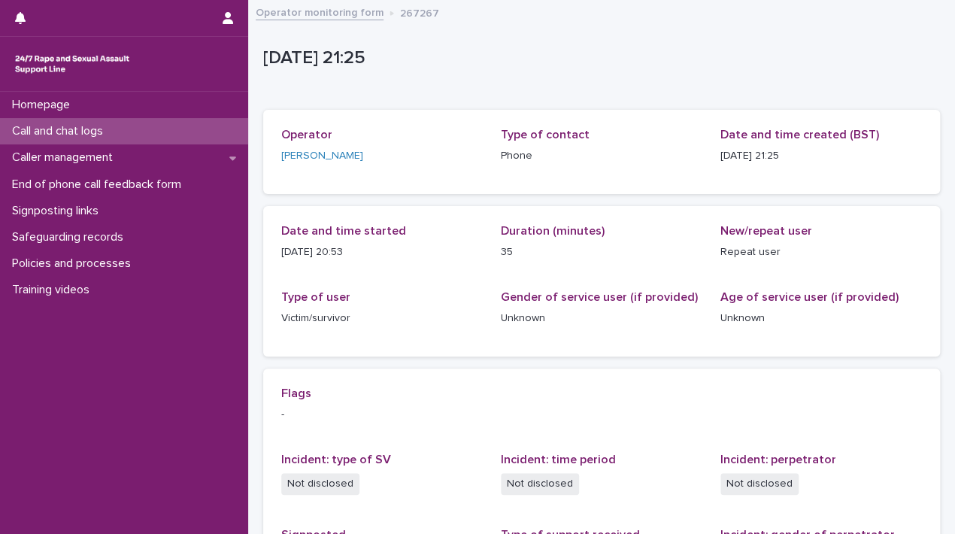
click at [281, 14] on link "Operator monitoring form" at bounding box center [320, 11] width 128 height 17
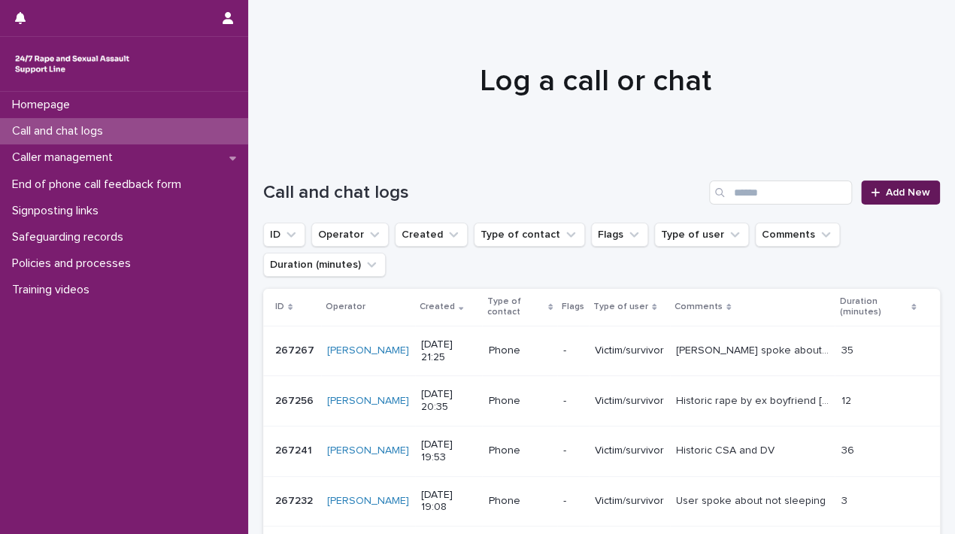
click at [886, 195] on span "Add New" at bounding box center [908, 192] width 44 height 11
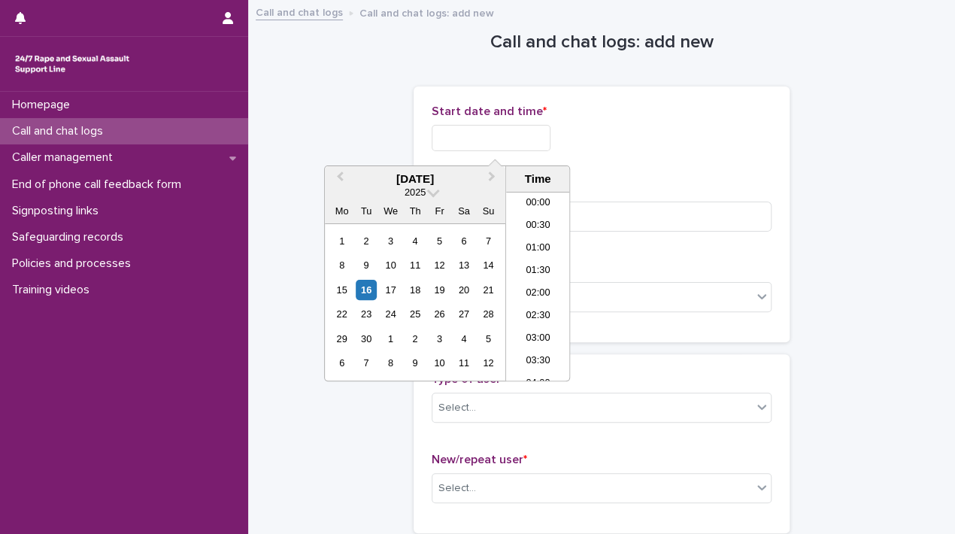
scroll to position [887, 0]
click at [483, 132] on input "text" at bounding box center [490, 138] width 119 height 26
click at [547, 291] on li "21:30" at bounding box center [538, 286] width 64 height 23
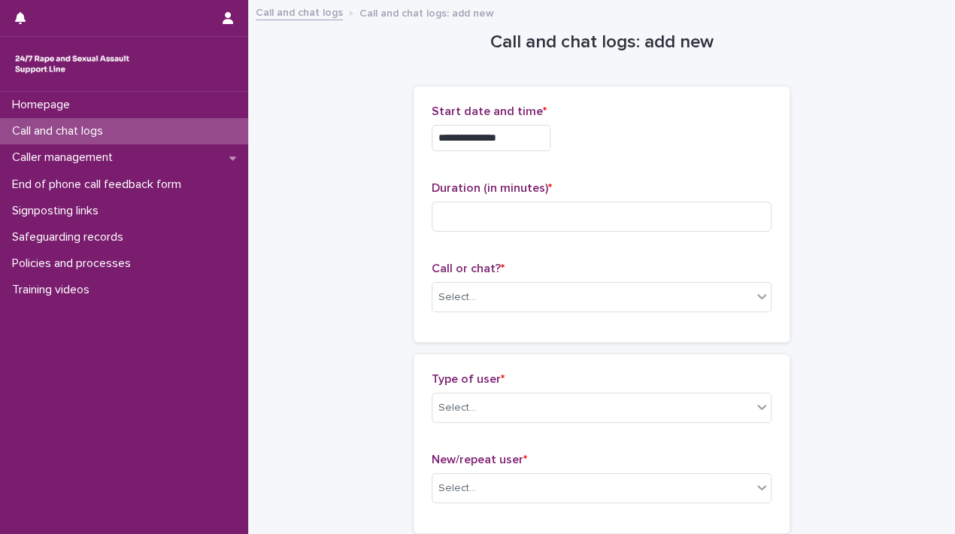
click at [541, 145] on input "**********" at bounding box center [490, 138] width 119 height 26
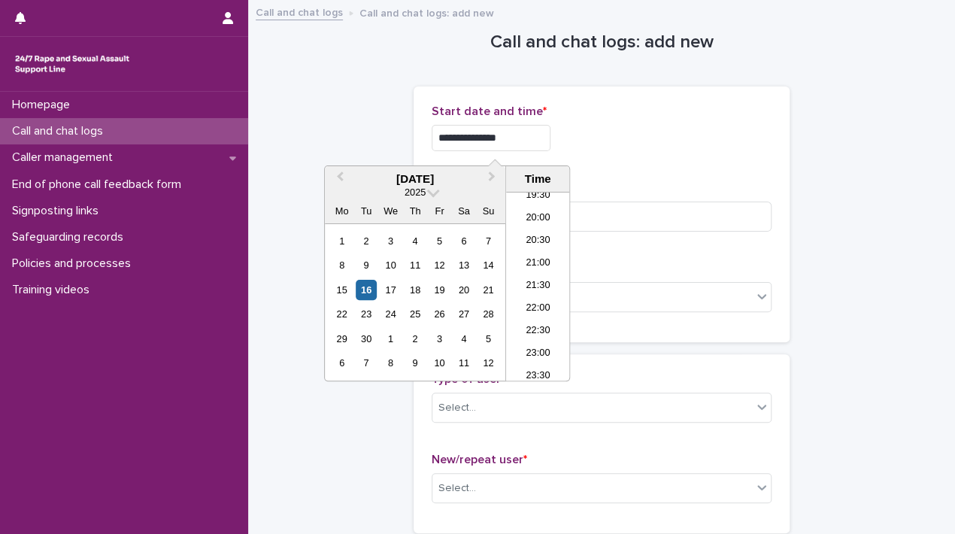
type input "**********"
click at [598, 155] on div "**********" at bounding box center [601, 133] width 340 height 59
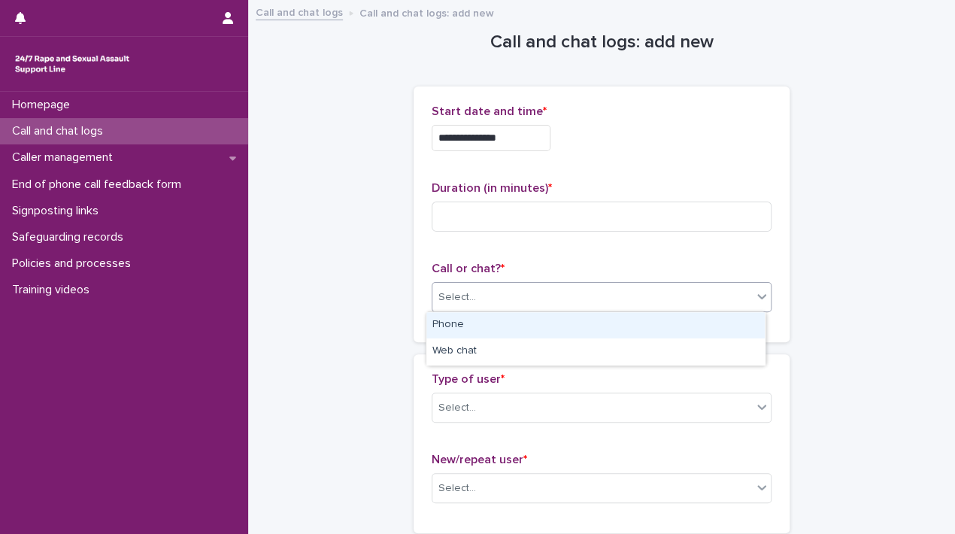
click at [520, 302] on div "Select..." at bounding box center [591, 297] width 319 height 25
click at [473, 322] on div "Phone" at bounding box center [595, 325] width 338 height 26
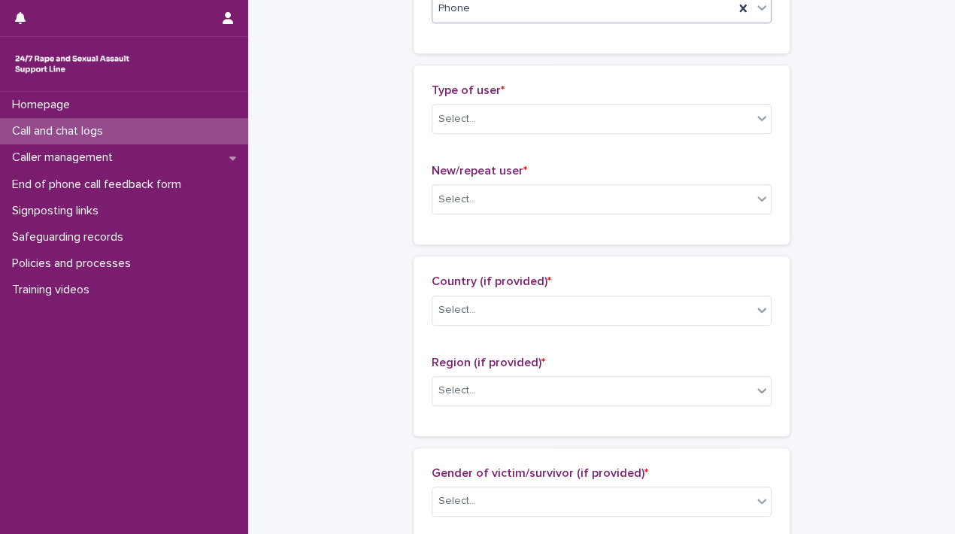
scroll to position [312, 0]
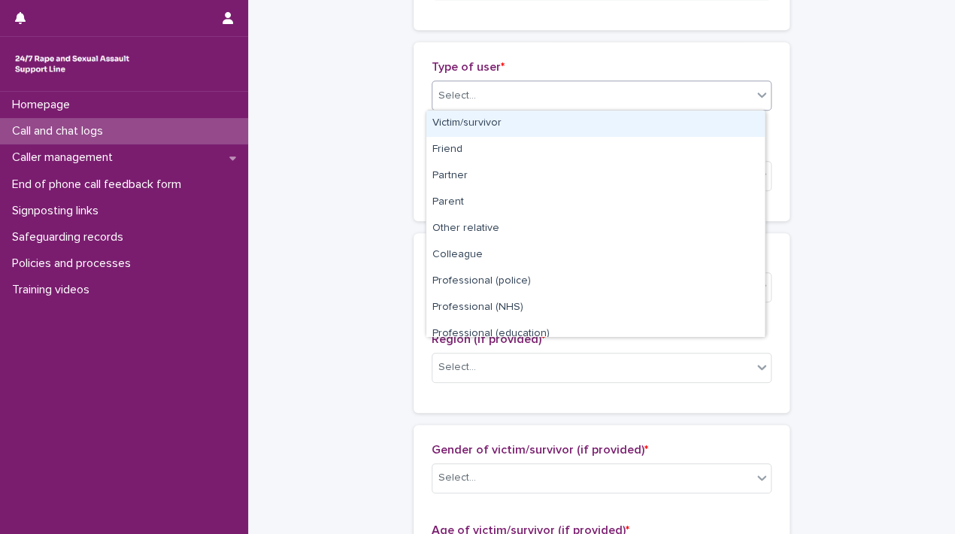
click at [667, 91] on div "Select..." at bounding box center [591, 95] width 319 height 25
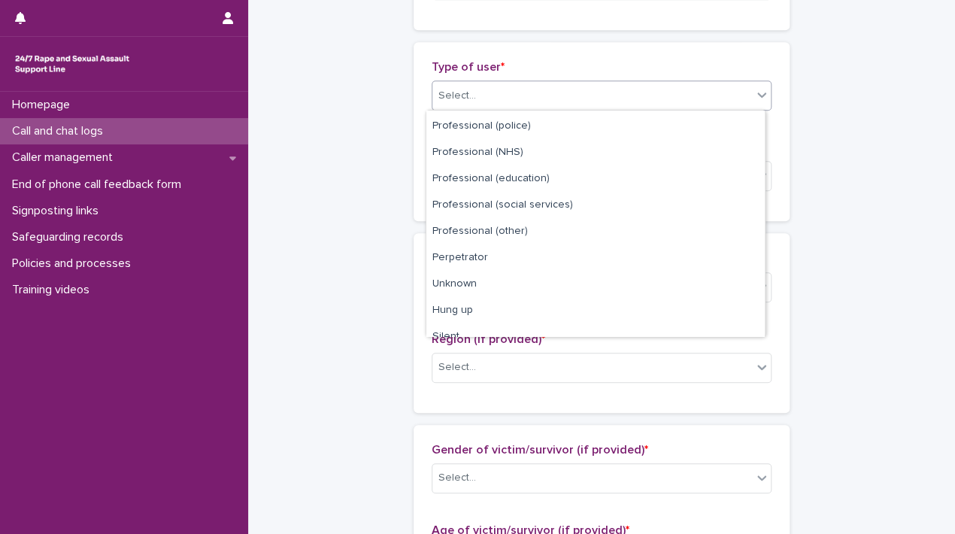
scroll to position [168, 0]
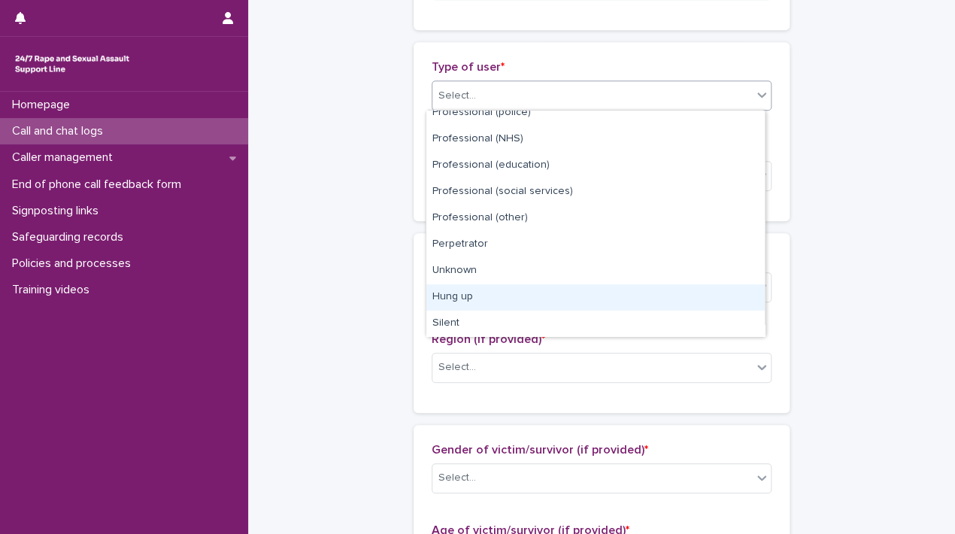
click at [556, 289] on div "Hung up" at bounding box center [595, 297] width 338 height 26
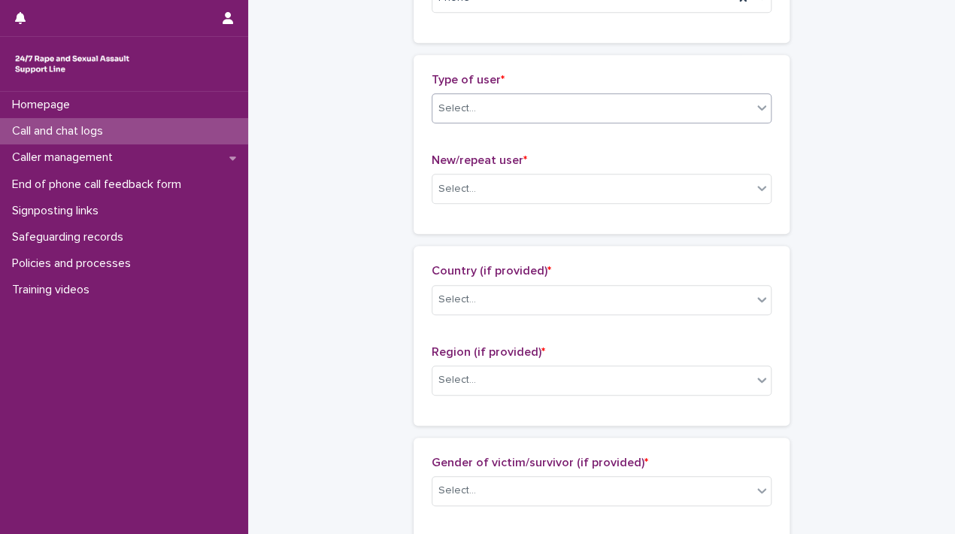
scroll to position [298, 0]
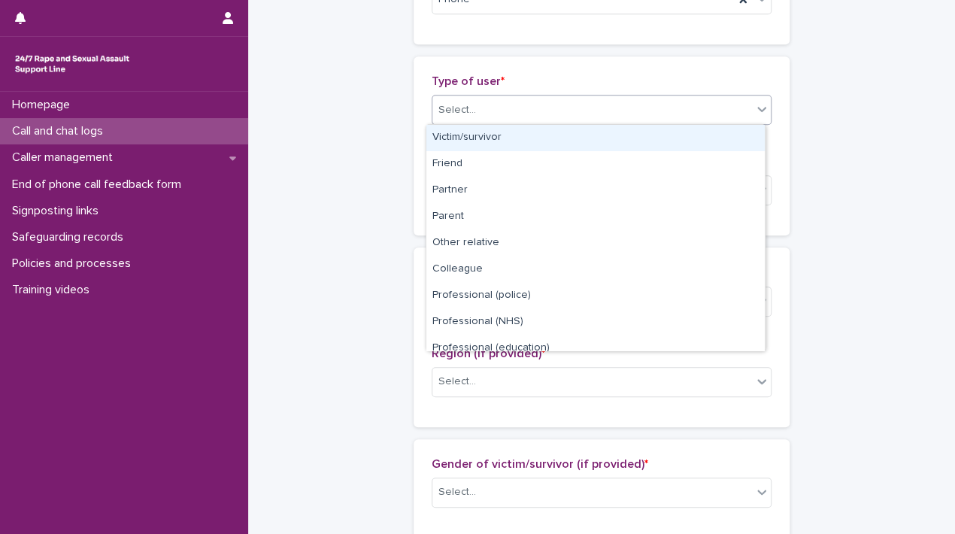
click at [549, 117] on div "Select..." at bounding box center [591, 110] width 319 height 25
click at [489, 139] on div "Victim/survivor" at bounding box center [595, 138] width 338 height 26
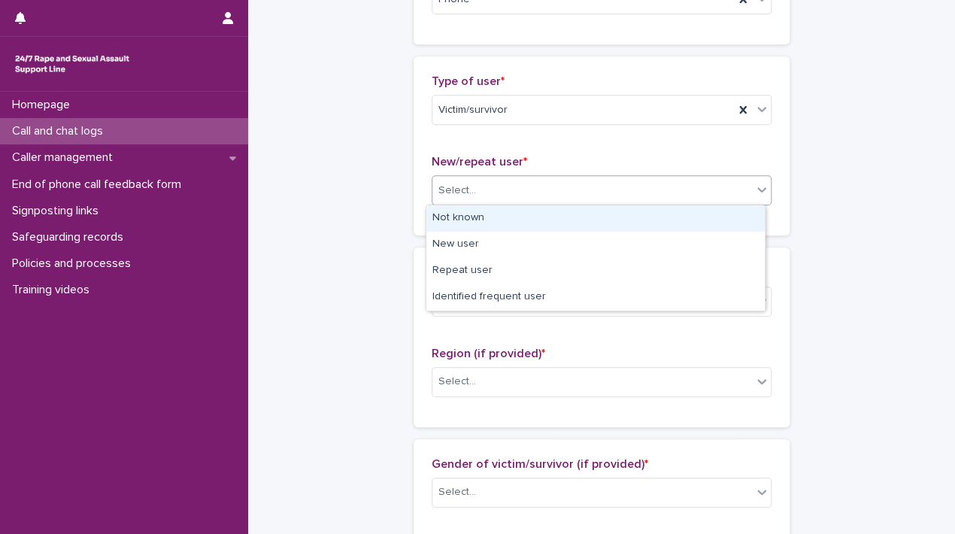
click at [439, 192] on div "Select..." at bounding box center [457, 191] width 38 height 16
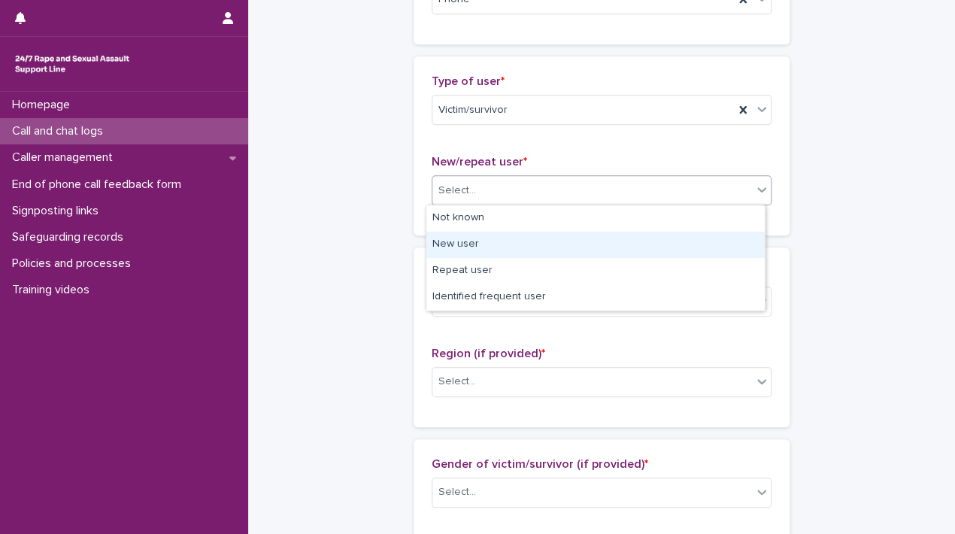
click at [540, 243] on div "New user" at bounding box center [595, 245] width 338 height 26
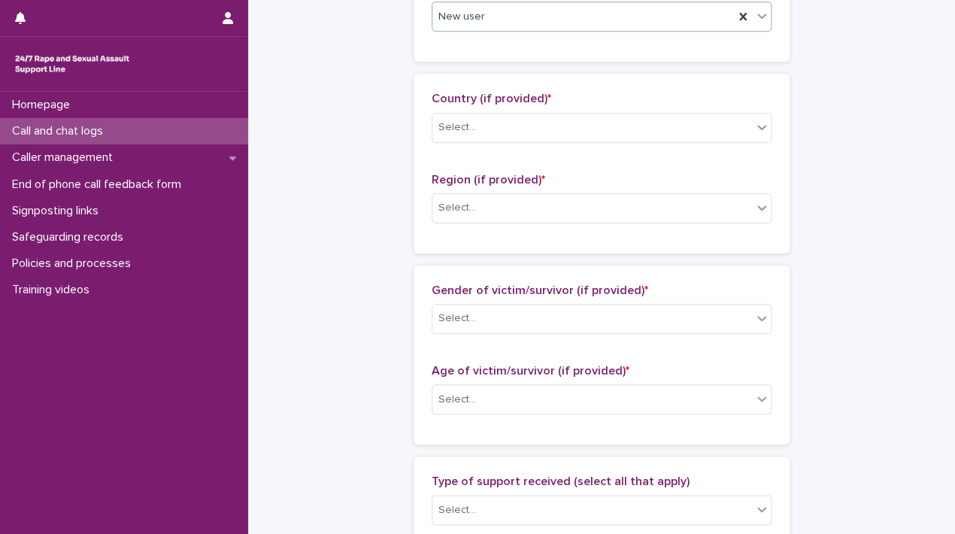
scroll to position [501, 0]
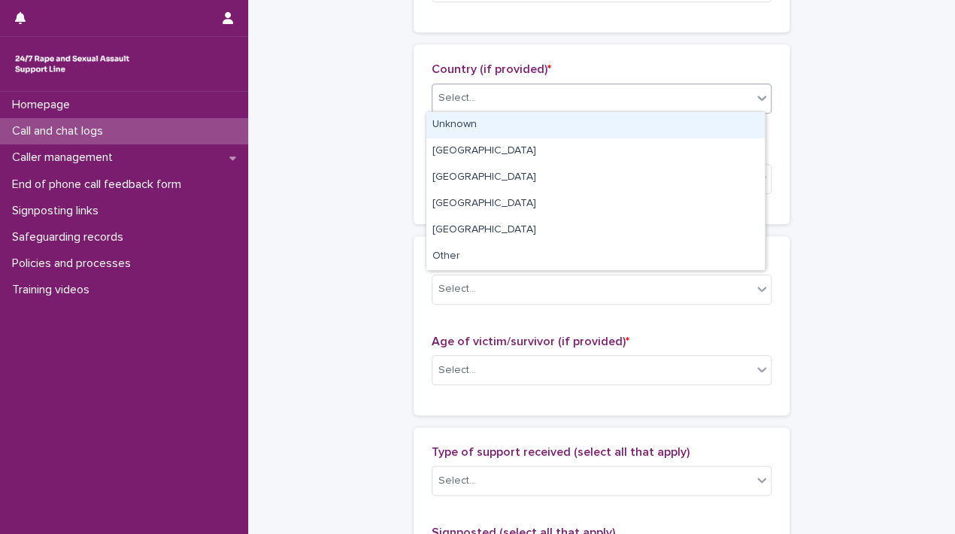
click at [754, 94] on icon at bounding box center [761, 97] width 15 height 15
click at [638, 135] on div "Unknown" at bounding box center [595, 125] width 338 height 26
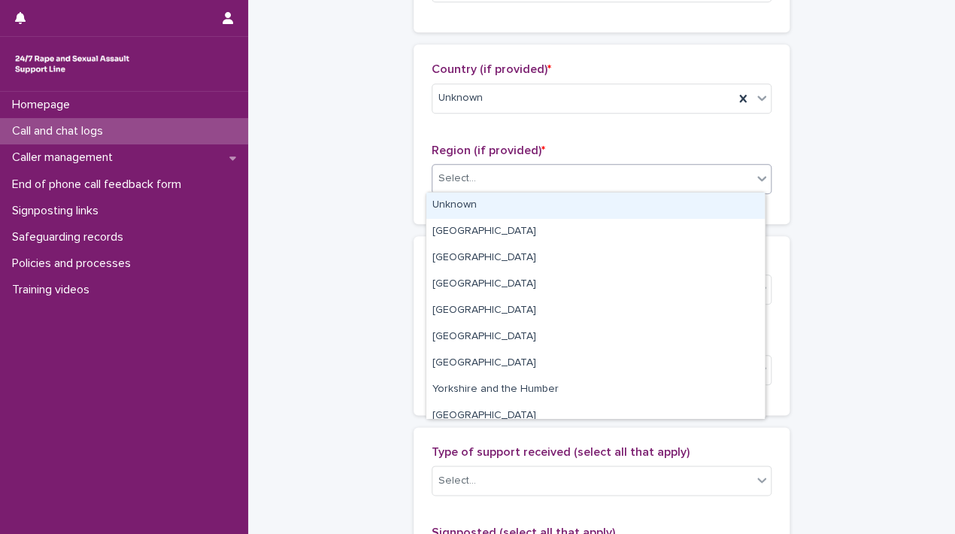
drag, startPoint x: 508, startPoint y: 181, endPoint x: 458, endPoint y: 204, distance: 55.2
click at [458, 204] on body "**********" at bounding box center [477, 267] width 955 height 534
click at [458, 204] on div "Unknown" at bounding box center [595, 205] width 338 height 26
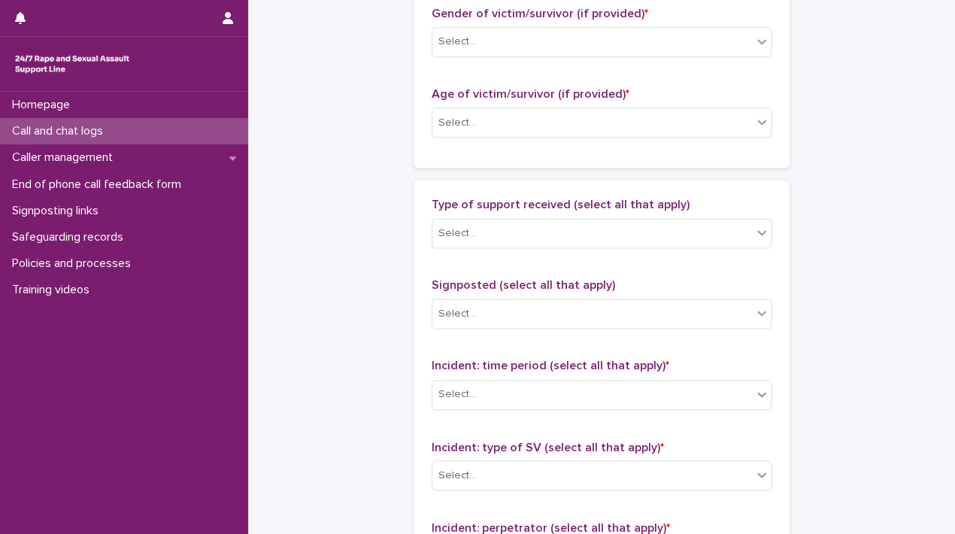
scroll to position [754, 0]
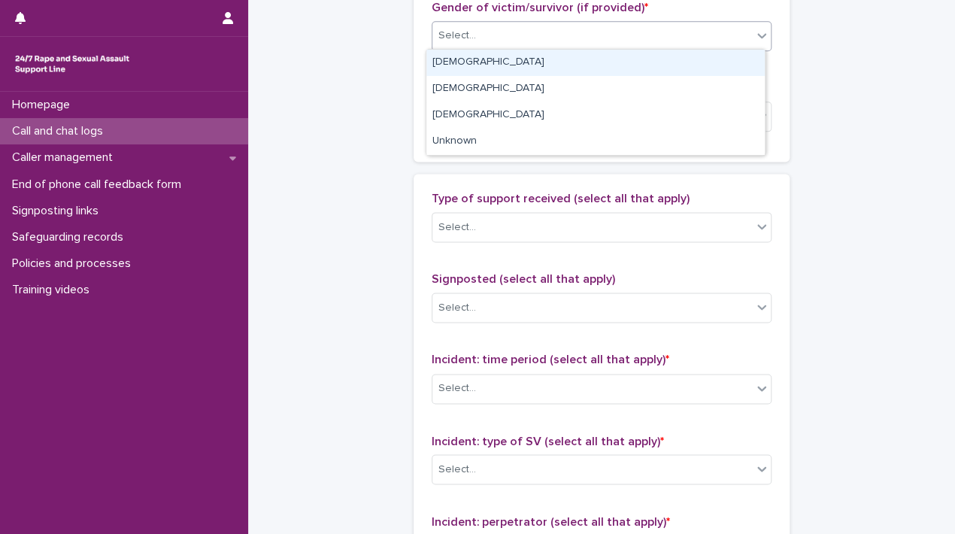
click at [700, 41] on div "Select..." at bounding box center [591, 35] width 319 height 25
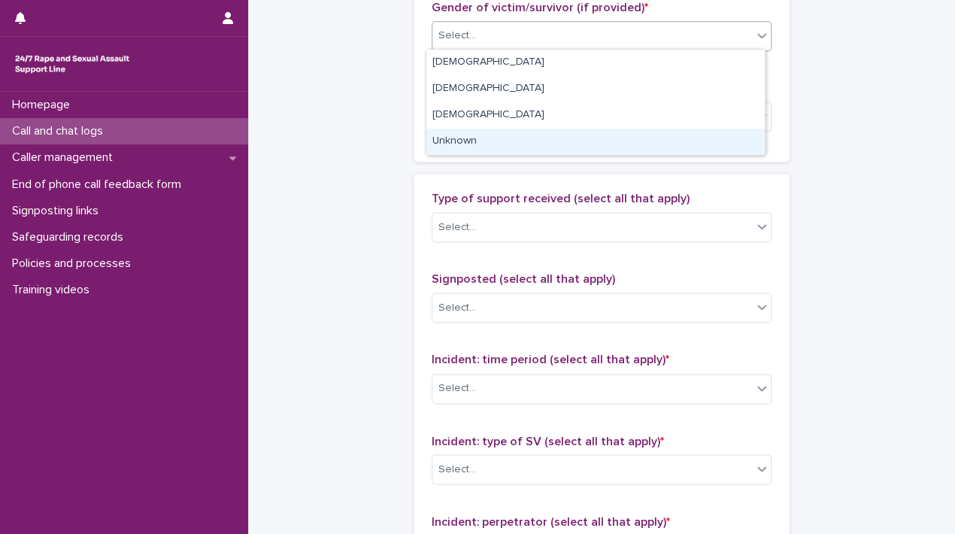
click at [465, 148] on div "Unknown" at bounding box center [595, 142] width 338 height 26
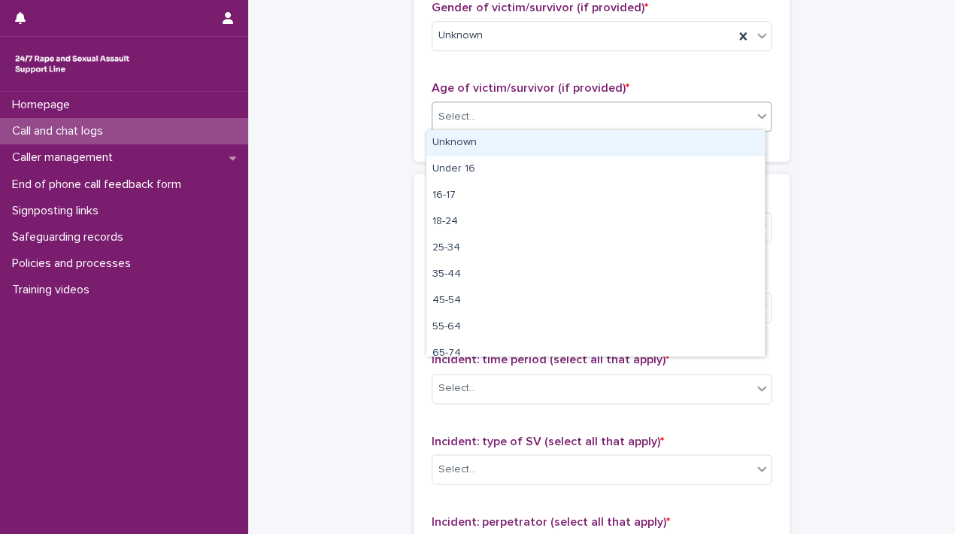
click at [505, 128] on div "Select..." at bounding box center [601, 116] width 340 height 30
click at [462, 141] on div "Unknown" at bounding box center [595, 143] width 338 height 26
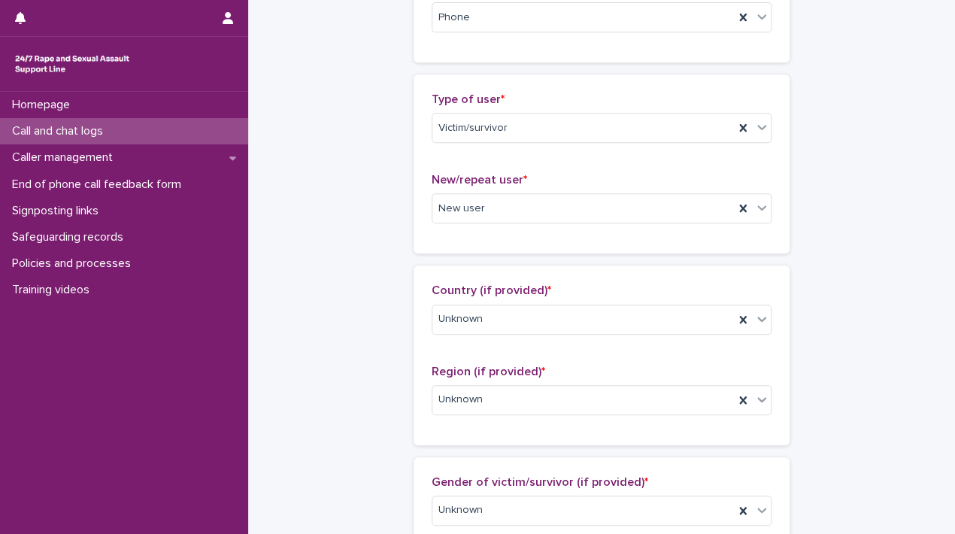
scroll to position [274, 0]
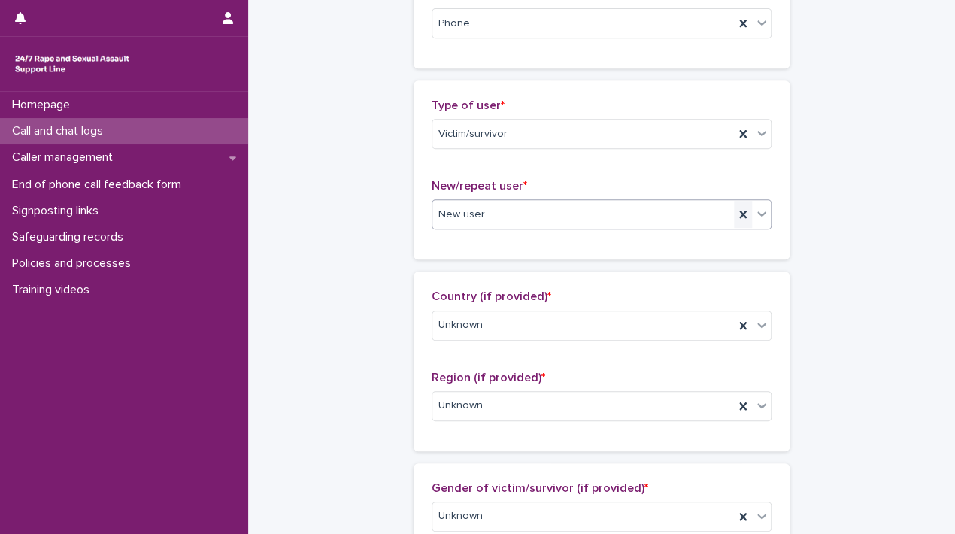
click at [740, 208] on icon at bounding box center [742, 214] width 15 height 15
click at [677, 215] on div "Select..." at bounding box center [591, 214] width 319 height 25
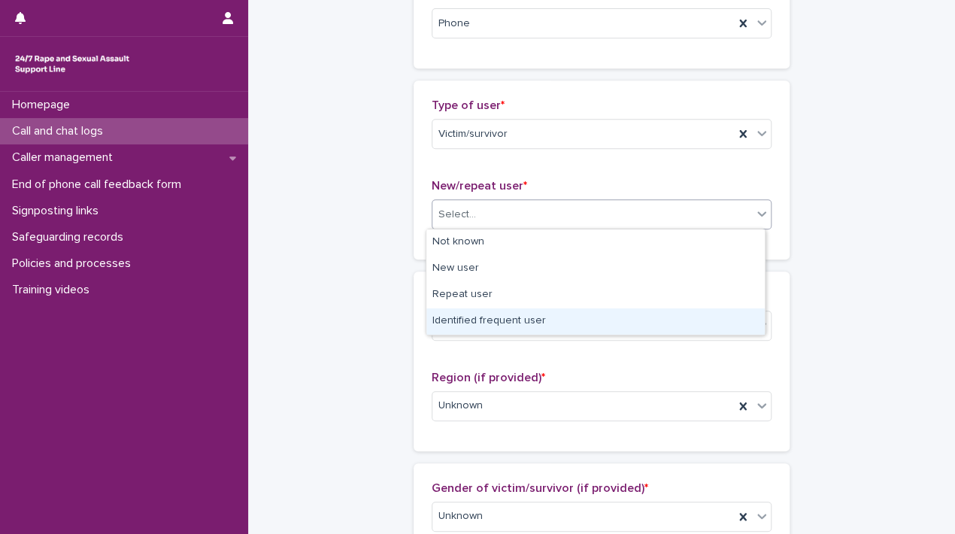
click at [562, 317] on div "Identified frequent user" at bounding box center [595, 321] width 338 height 26
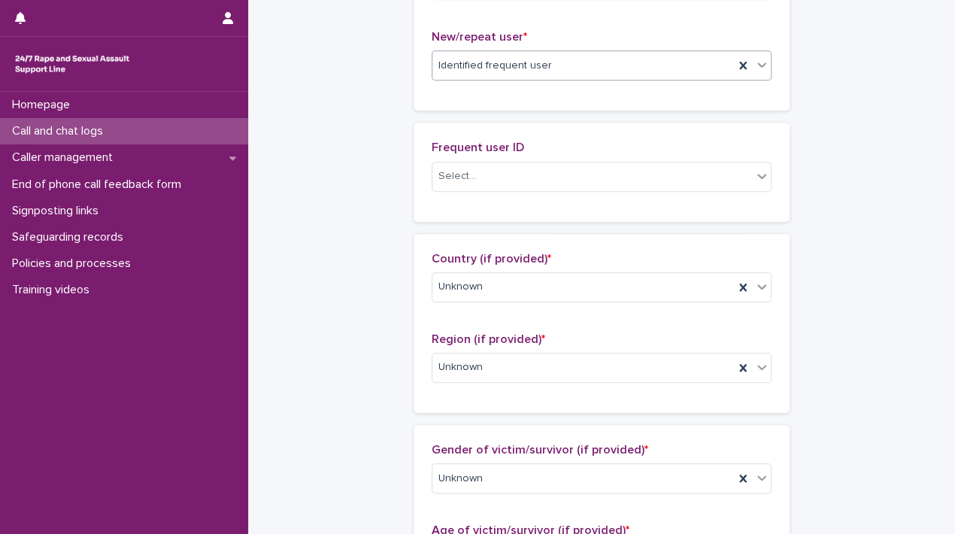
scroll to position [442, 0]
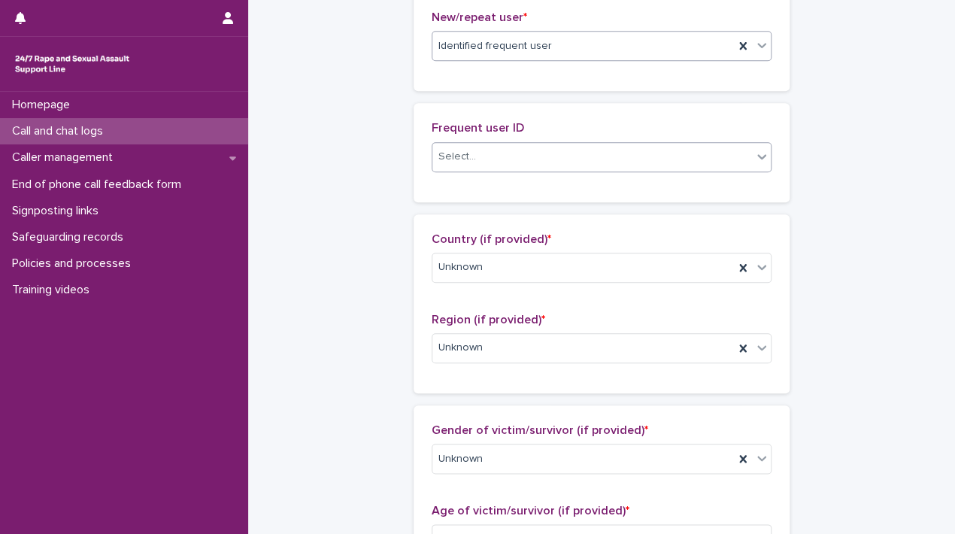
click at [733, 165] on div "Select..." at bounding box center [591, 156] width 319 height 25
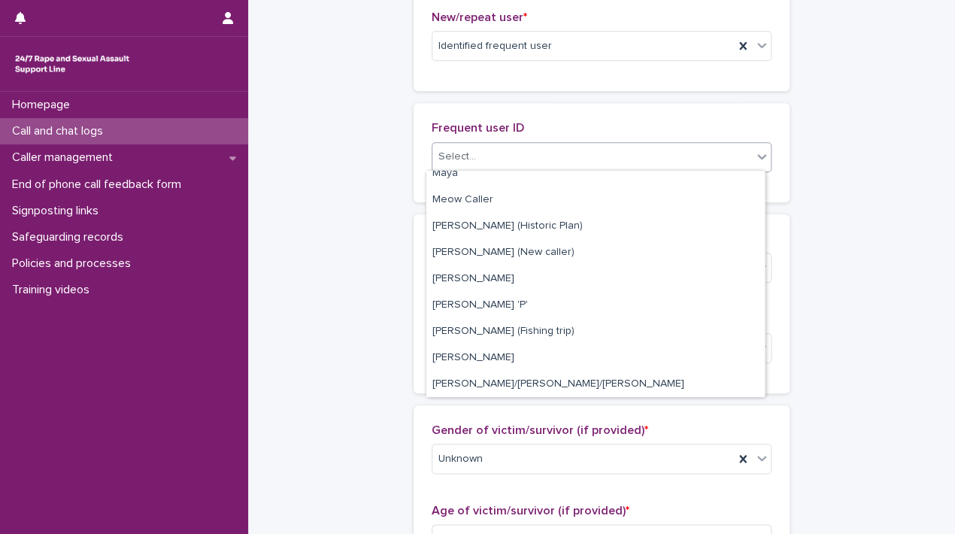
scroll to position [1833, 0]
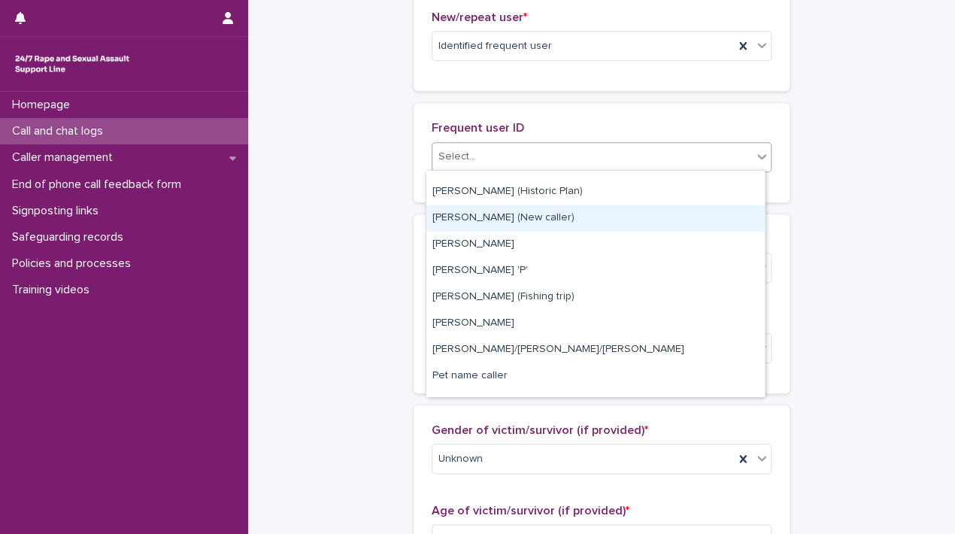
click at [550, 214] on div "[PERSON_NAME] (New caller)" at bounding box center [595, 218] width 338 height 26
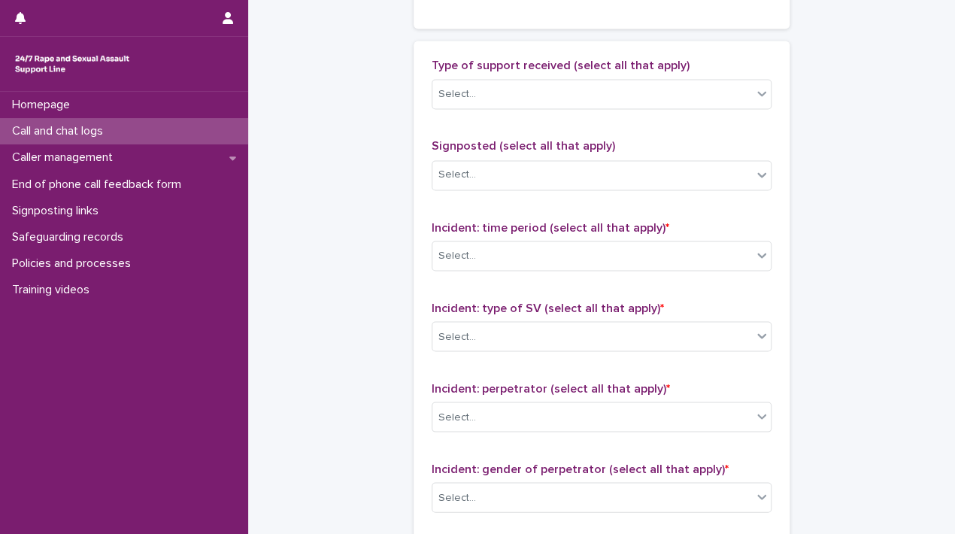
scroll to position [1001, 0]
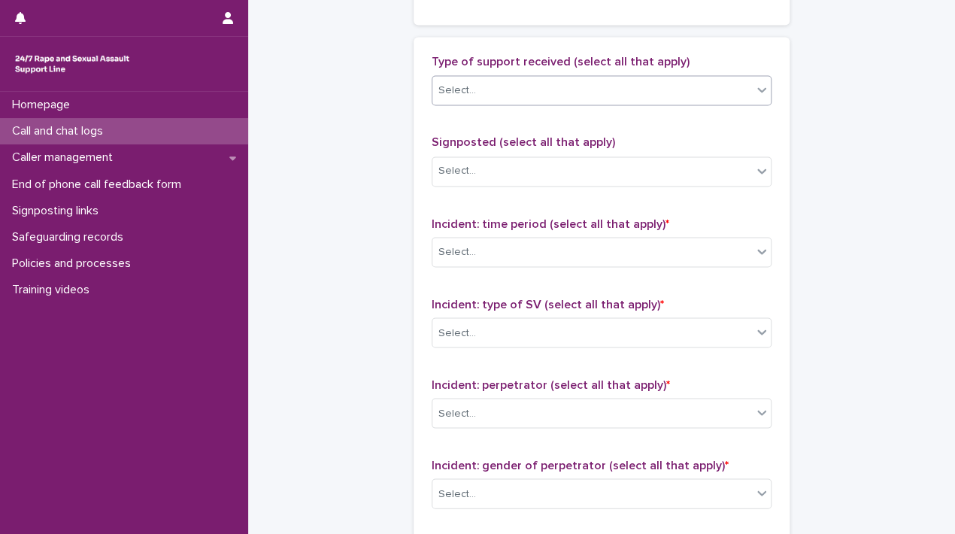
click at [725, 85] on div "Select..." at bounding box center [591, 90] width 319 height 25
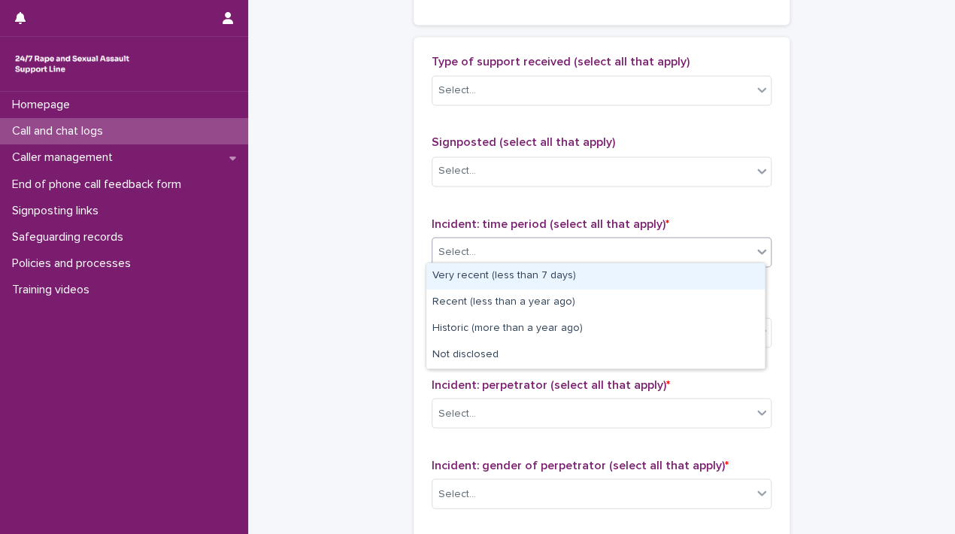
click at [655, 247] on div "Select..." at bounding box center [591, 251] width 319 height 25
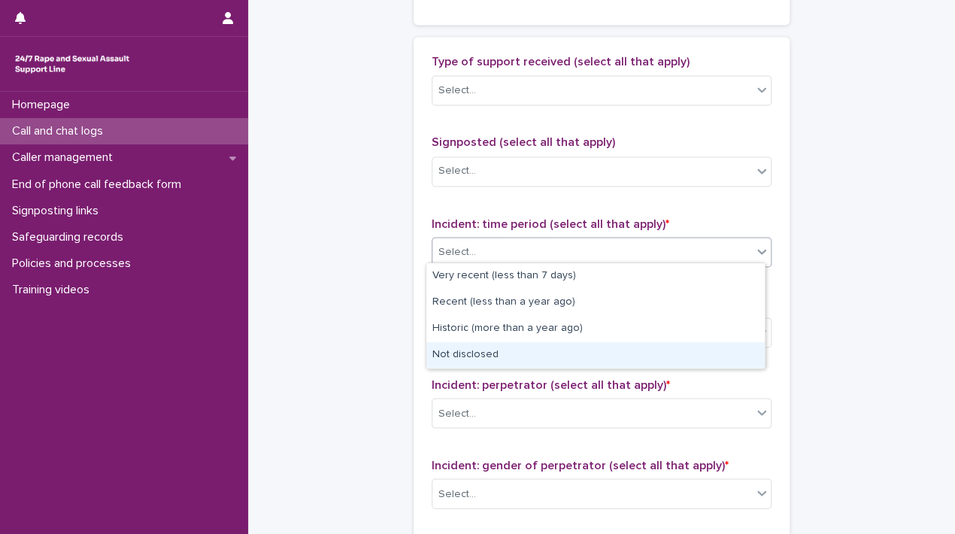
click at [557, 354] on div "Not disclosed" at bounding box center [595, 355] width 338 height 26
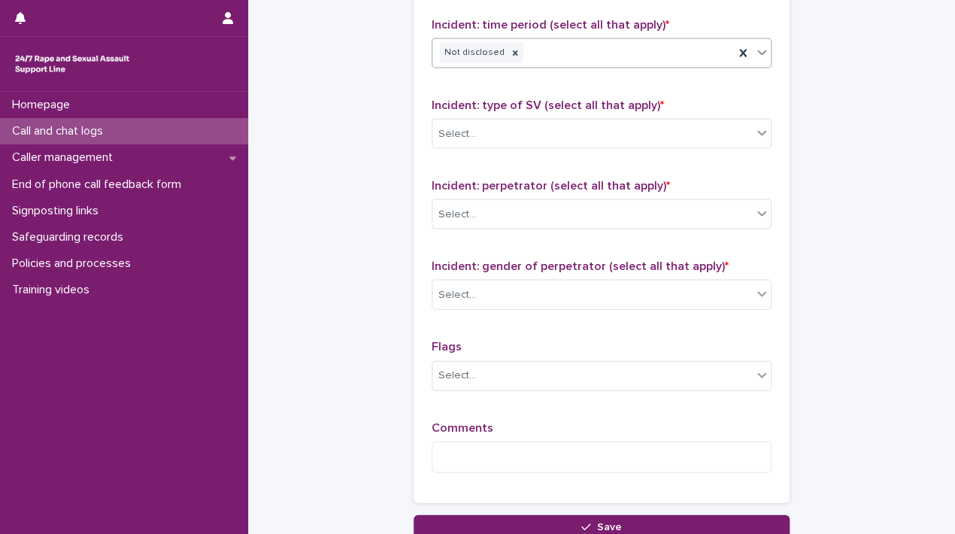
scroll to position [1229, 0]
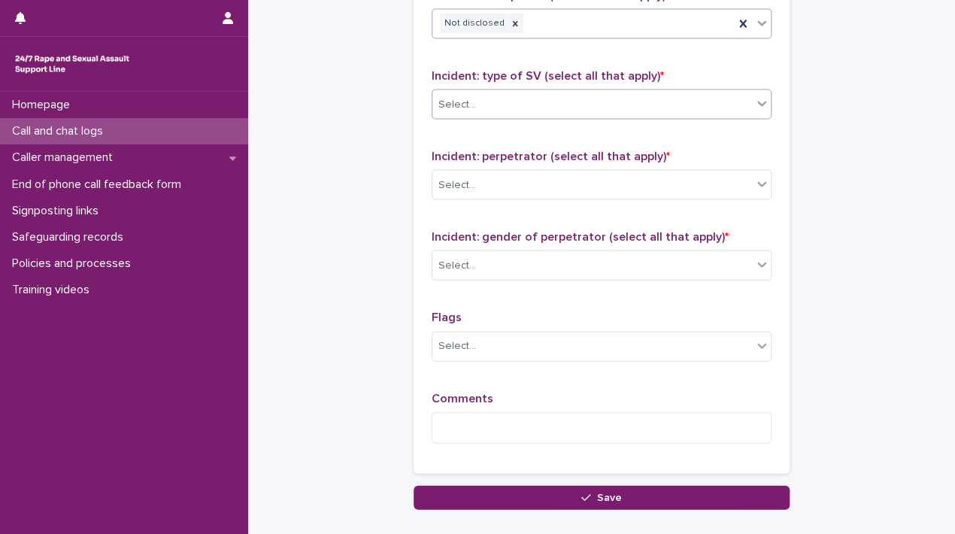
click at [684, 105] on div "Select..." at bounding box center [591, 104] width 319 height 25
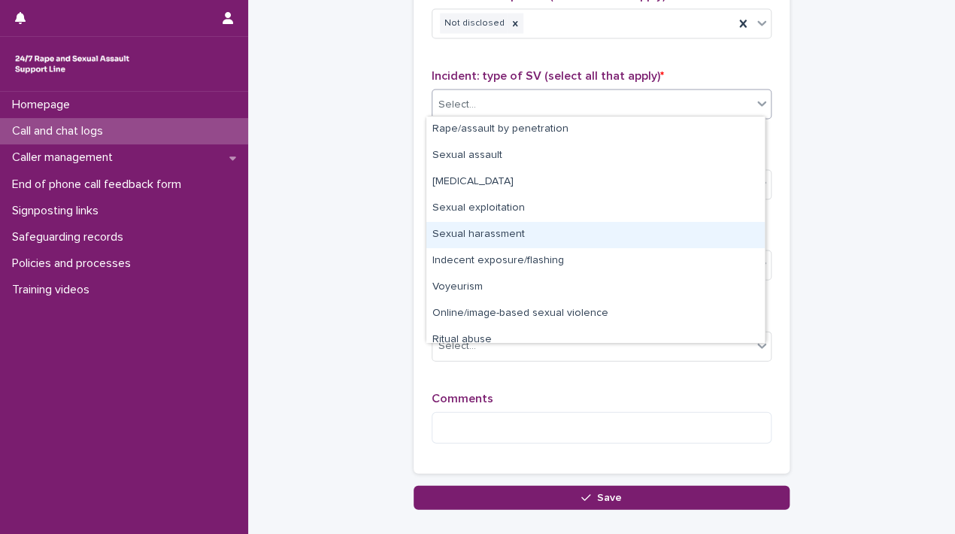
scroll to position [38, 0]
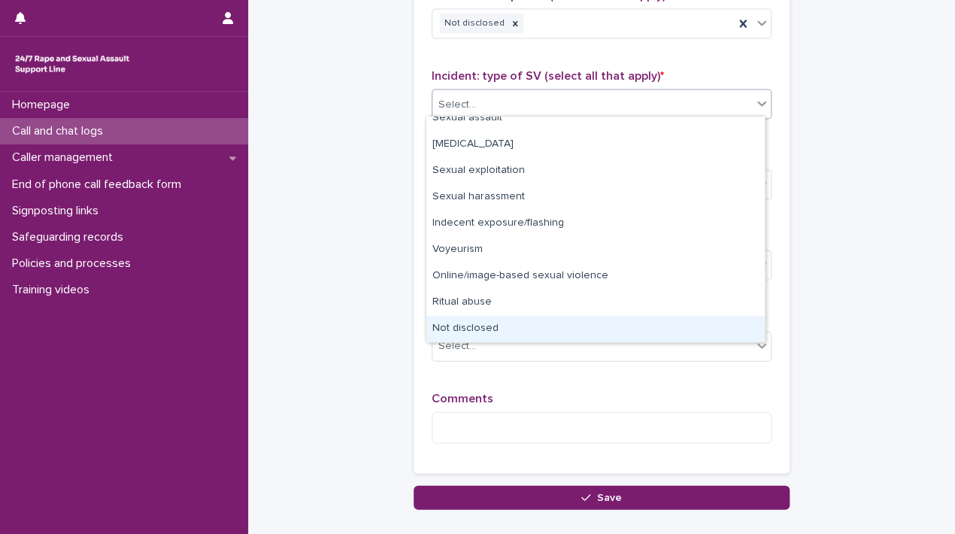
click at [553, 327] on div "Not disclosed" at bounding box center [595, 329] width 338 height 26
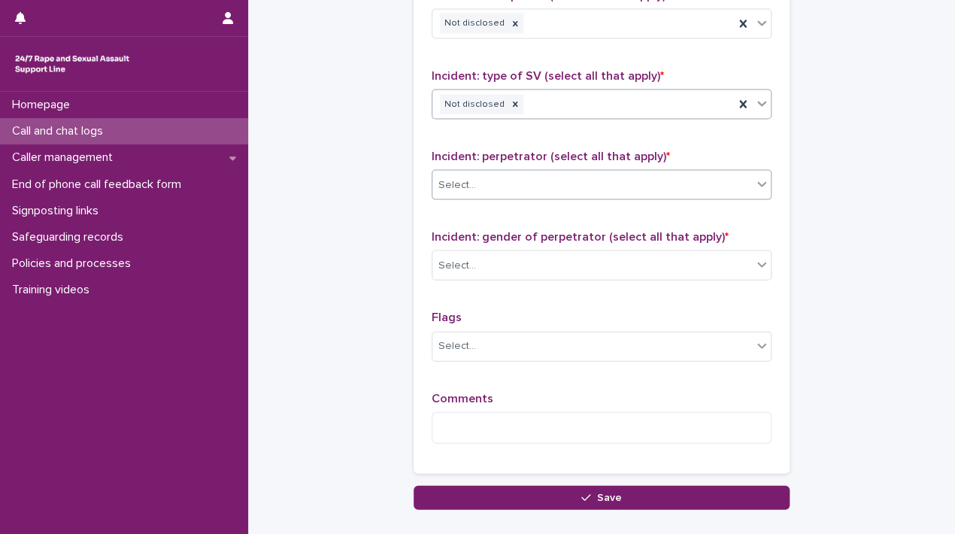
click at [569, 170] on div "Select..." at bounding box center [601, 185] width 340 height 30
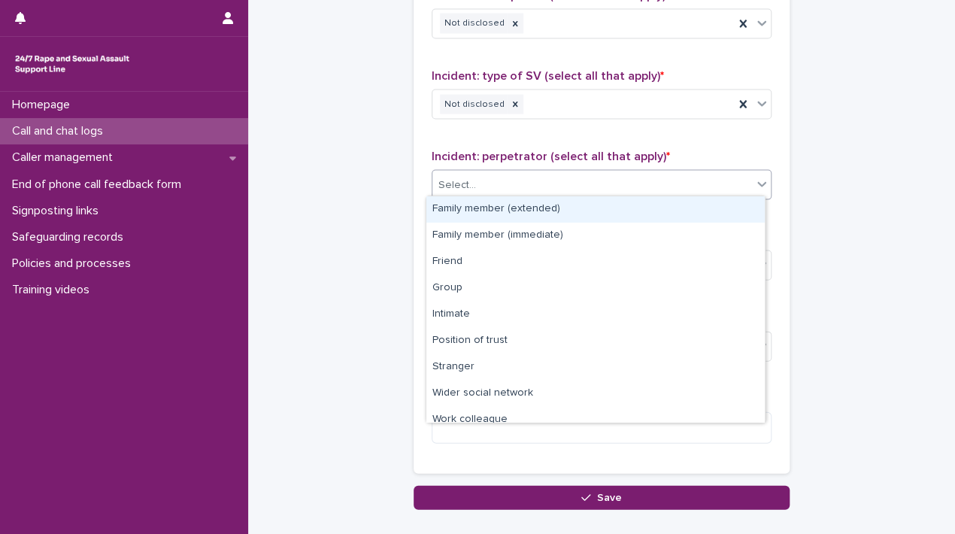
scroll to position [63, 0]
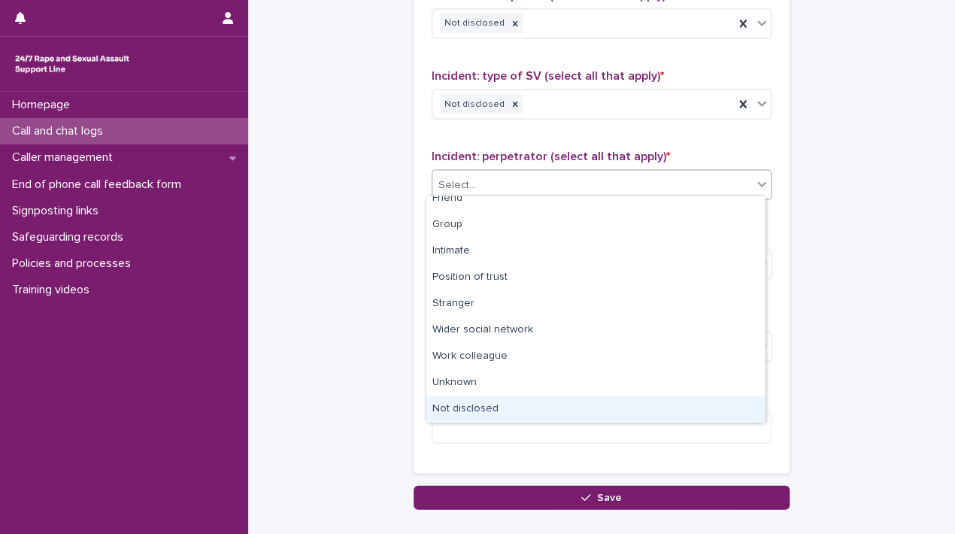
click at [553, 401] on div "Not disclosed" at bounding box center [595, 409] width 338 height 26
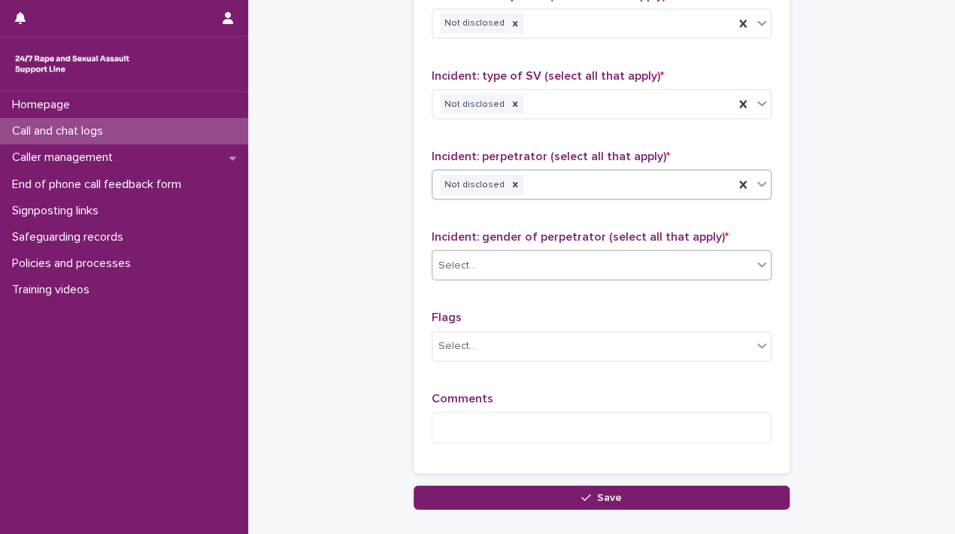
click at [574, 262] on div "Select..." at bounding box center [591, 265] width 319 height 25
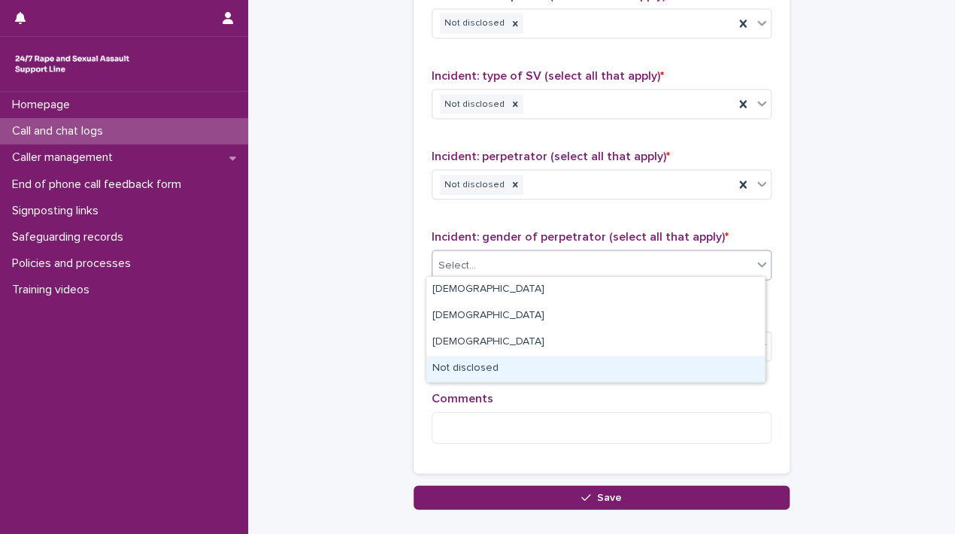
click at [494, 375] on div "Not disclosed" at bounding box center [595, 369] width 338 height 26
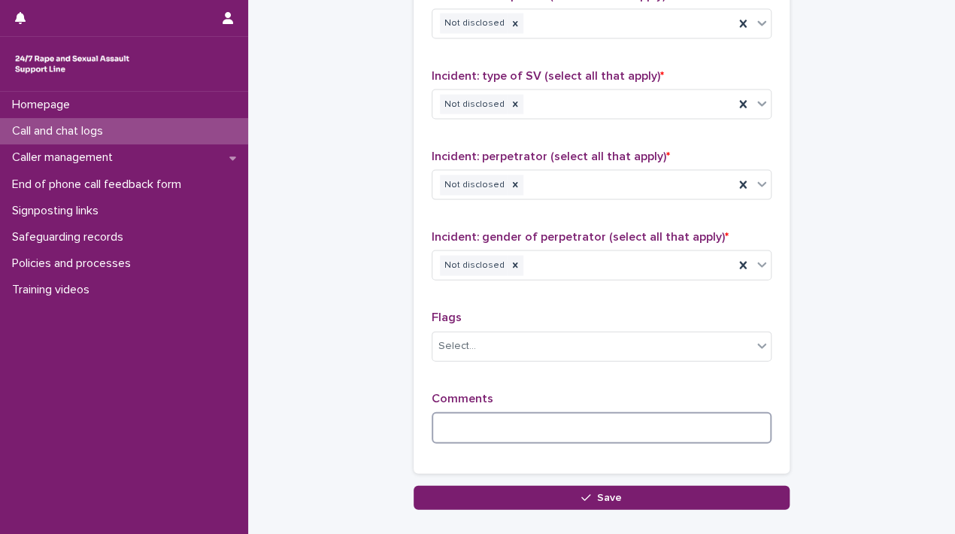
click at [544, 413] on textarea at bounding box center [601, 428] width 340 height 32
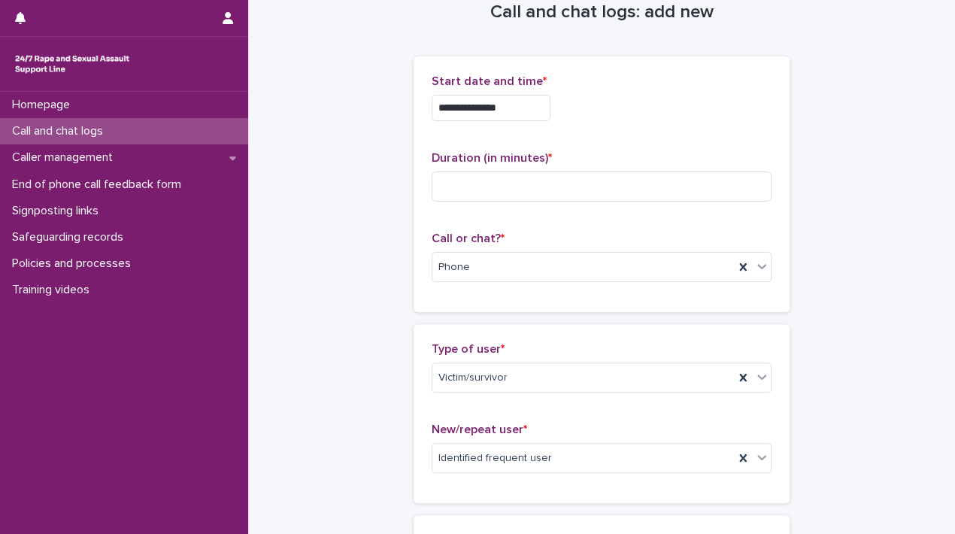
scroll to position [0, 0]
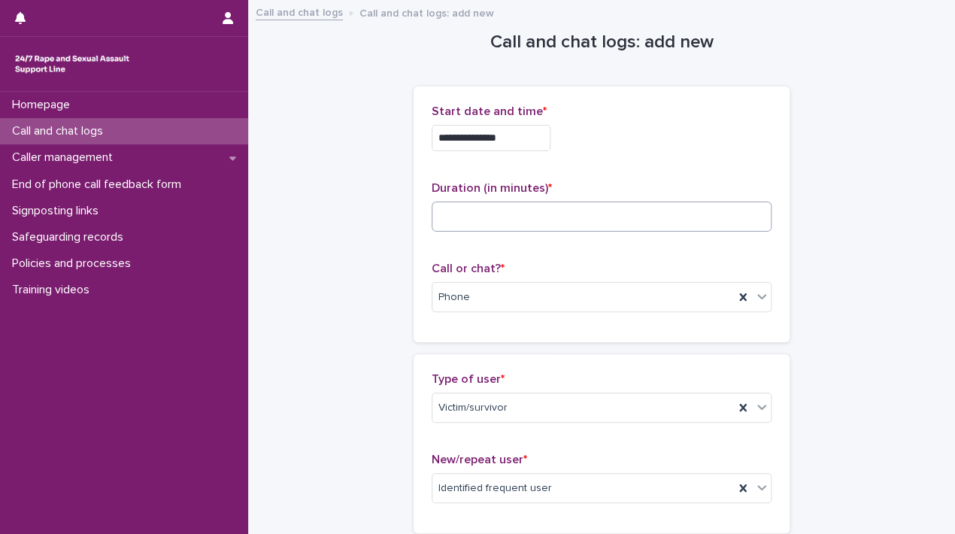
type textarea "**********"
click at [572, 214] on input at bounding box center [601, 216] width 340 height 30
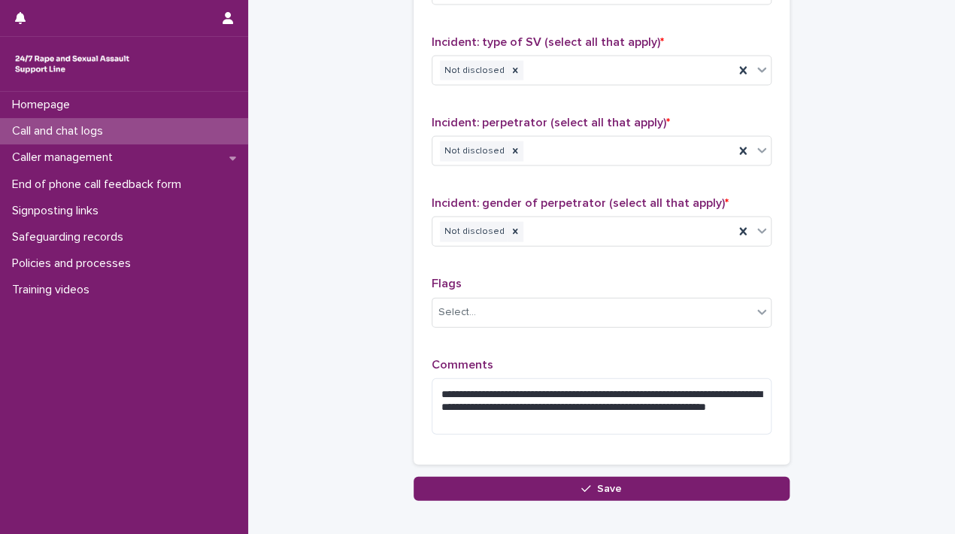
scroll to position [1343, 0]
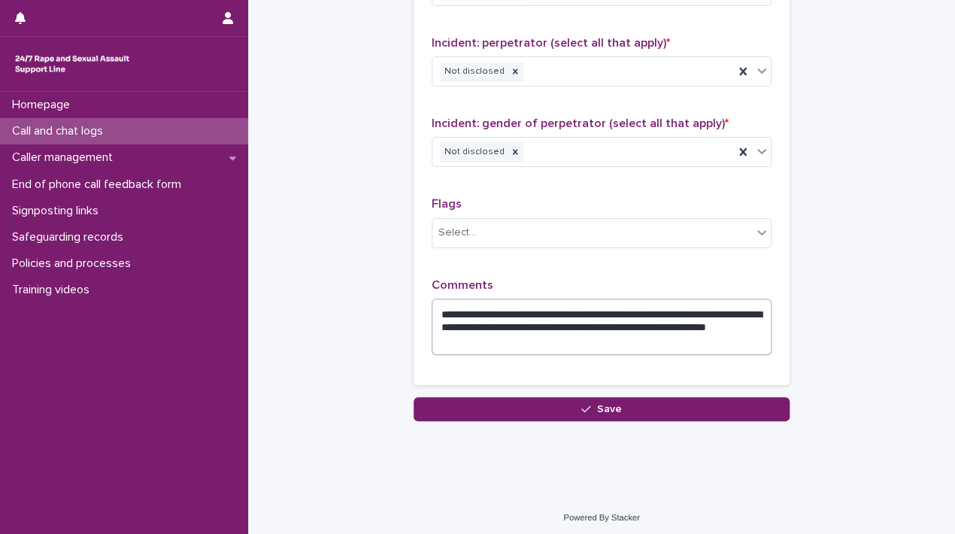
type input "*"
drag, startPoint x: 535, startPoint y: 338, endPoint x: 313, endPoint y: 274, distance: 230.6
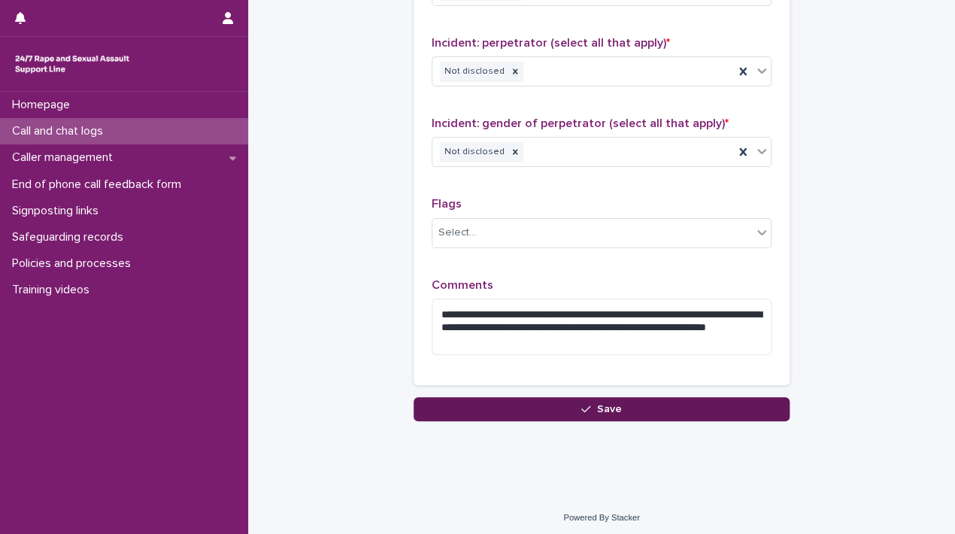
click at [589, 413] on button "Save" at bounding box center [601, 409] width 376 height 24
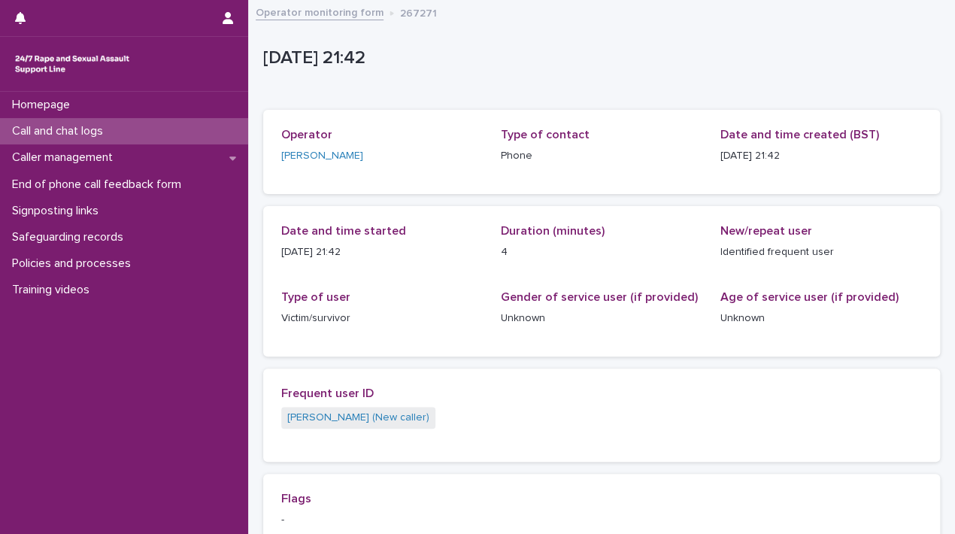
click at [322, 11] on link "Operator monitoring form" at bounding box center [320, 11] width 128 height 17
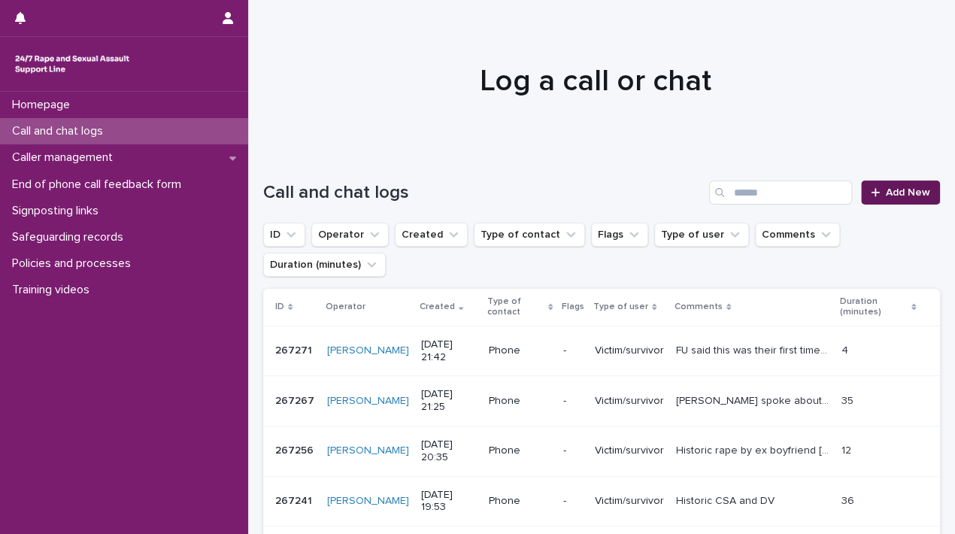
click at [901, 188] on span "Add New" at bounding box center [908, 192] width 44 height 11
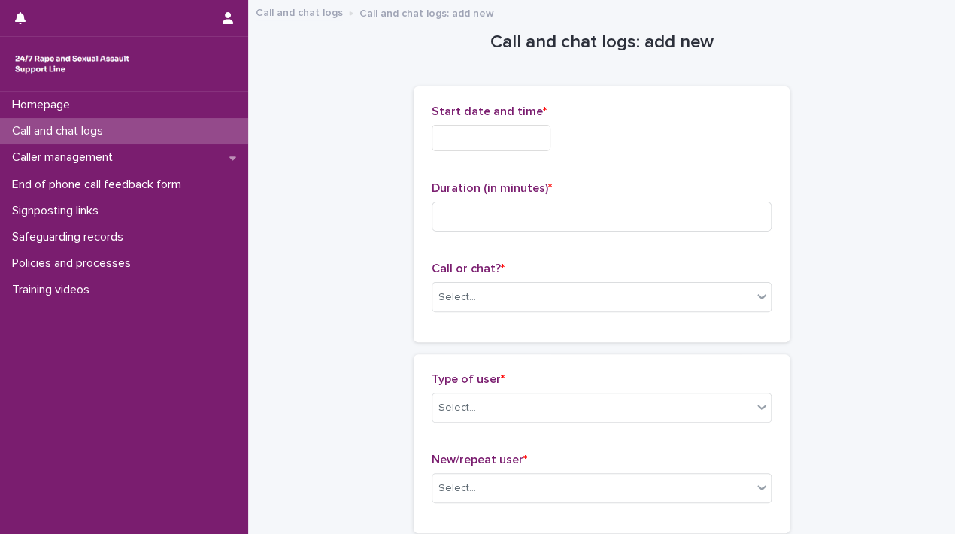
click at [533, 128] on input "text" at bounding box center [490, 138] width 119 height 26
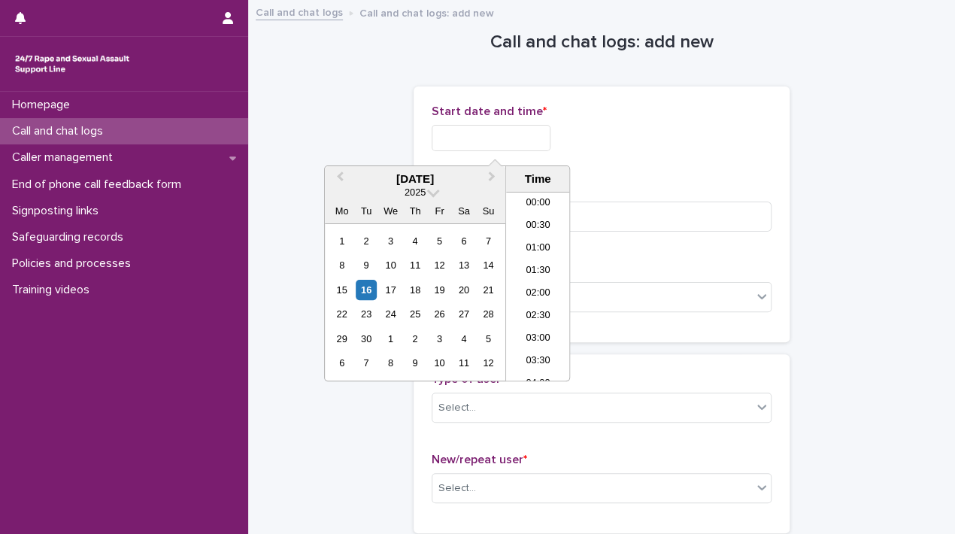
scroll to position [887, 0]
click at [544, 286] on li "21:30" at bounding box center [538, 286] width 64 height 23
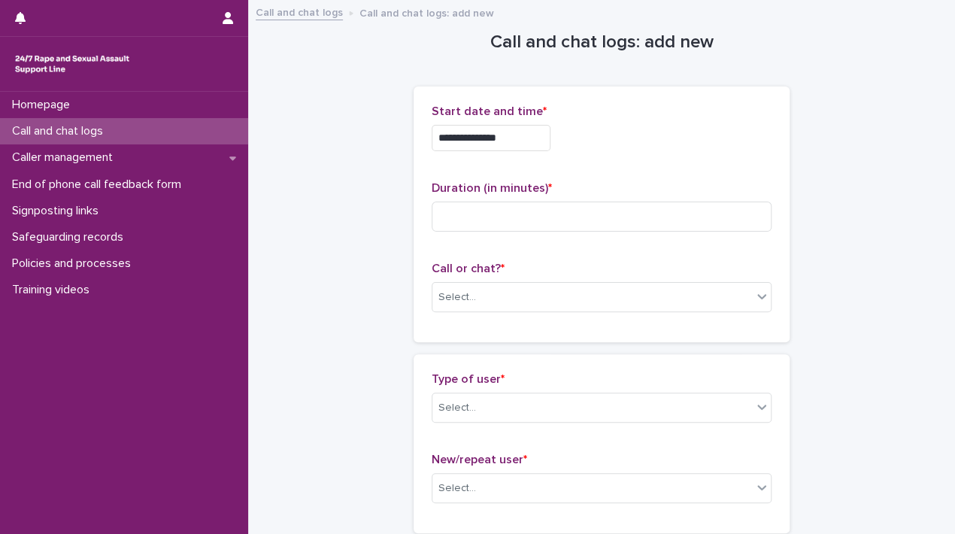
click at [525, 135] on input "**********" at bounding box center [490, 138] width 119 height 26
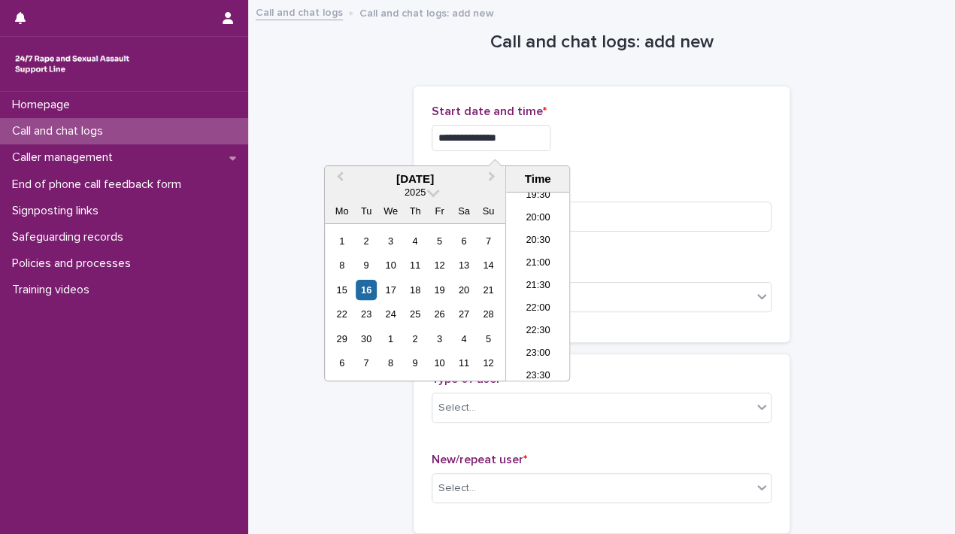
type input "**********"
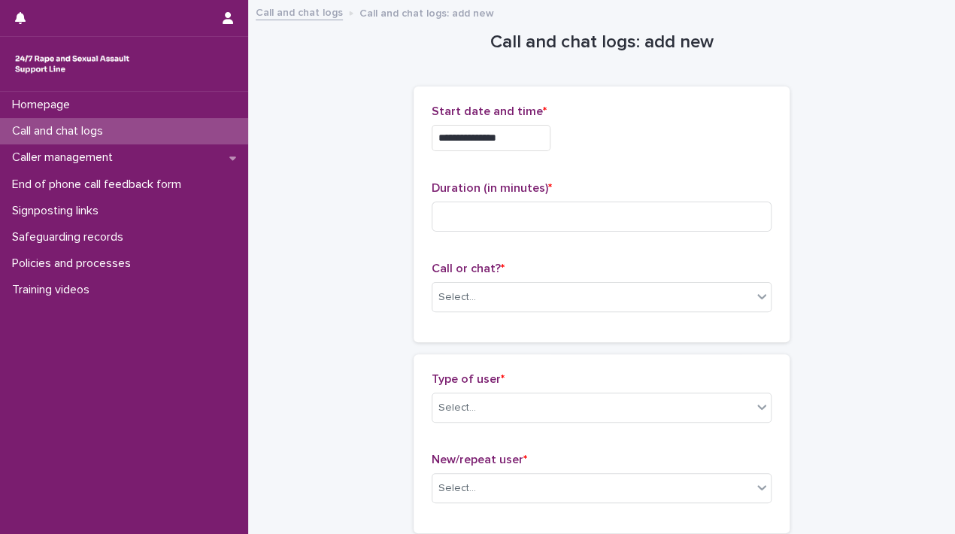
click at [659, 164] on div "**********" at bounding box center [601, 214] width 340 height 220
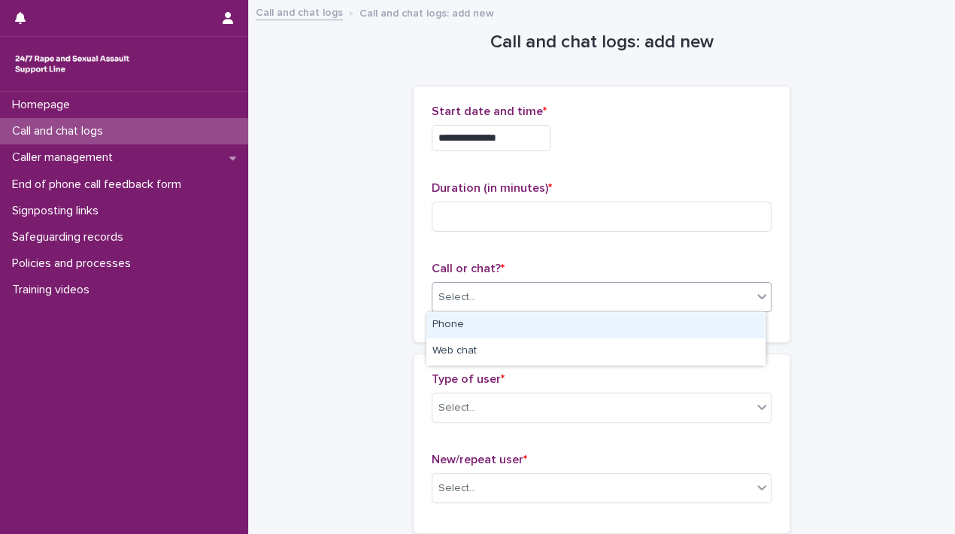
click at [610, 288] on div "Select..." at bounding box center [591, 297] width 319 height 25
click at [496, 326] on div "Phone" at bounding box center [595, 325] width 338 height 26
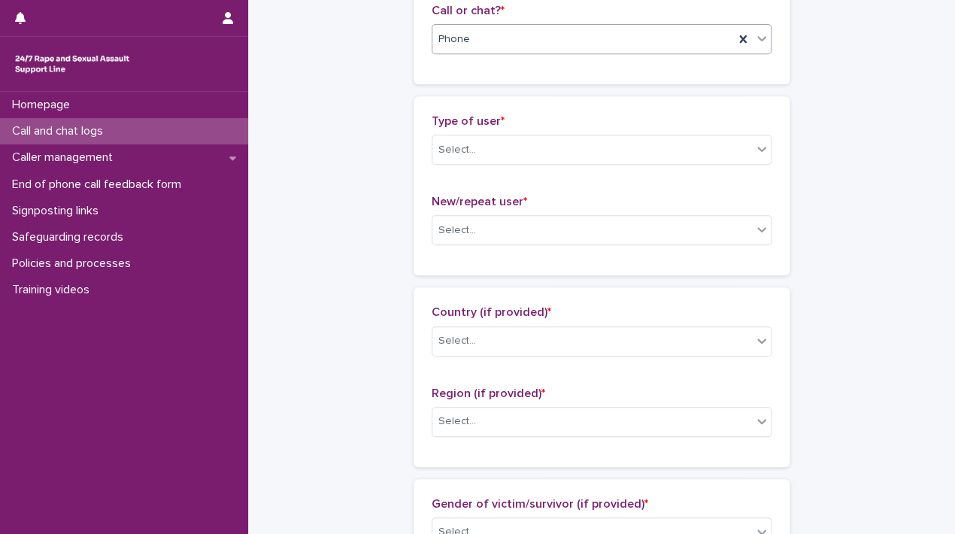
scroll to position [268, 0]
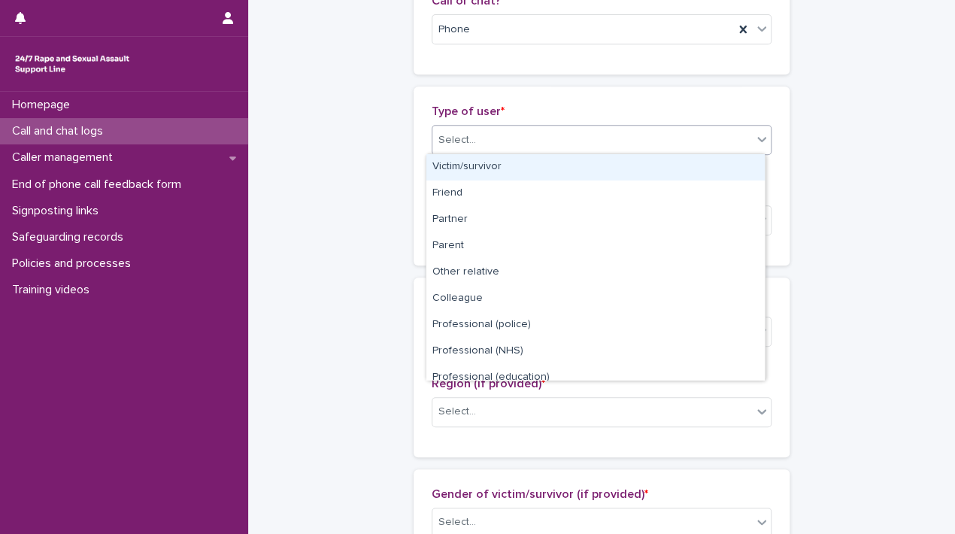
click at [618, 128] on div "Select..." at bounding box center [591, 140] width 319 height 25
click at [501, 172] on div "Victim/survivor" at bounding box center [595, 167] width 338 height 26
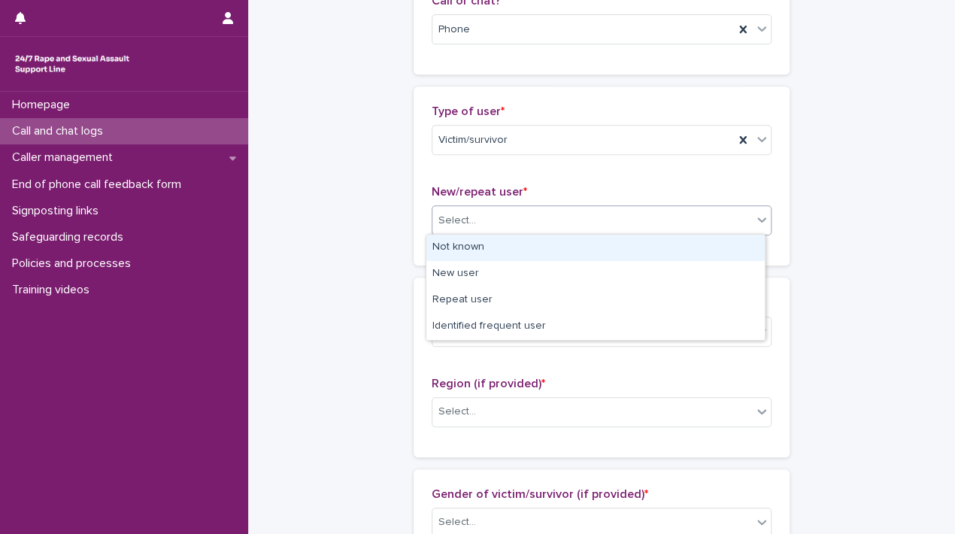
click at [487, 227] on div "Select..." at bounding box center [591, 220] width 319 height 25
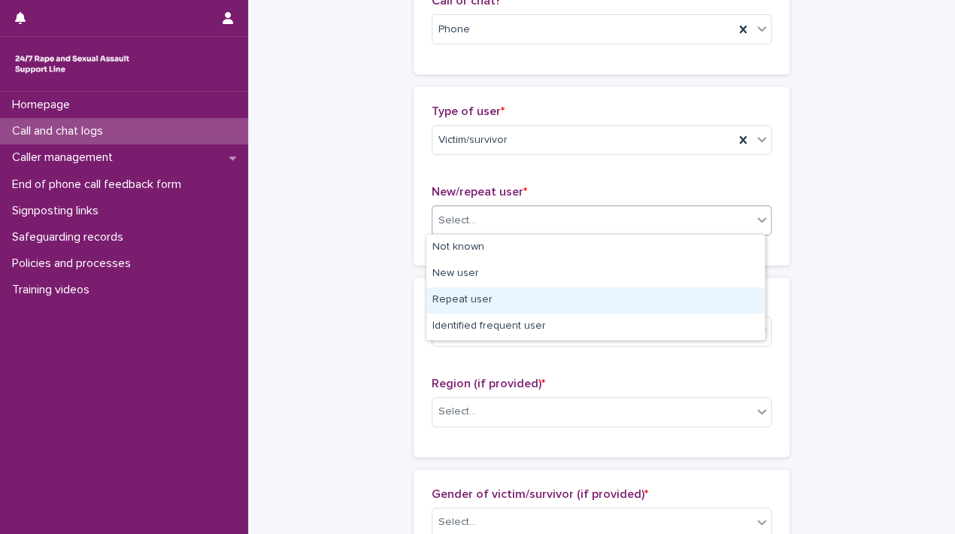
click at [478, 309] on div "Repeat user" at bounding box center [595, 300] width 338 height 26
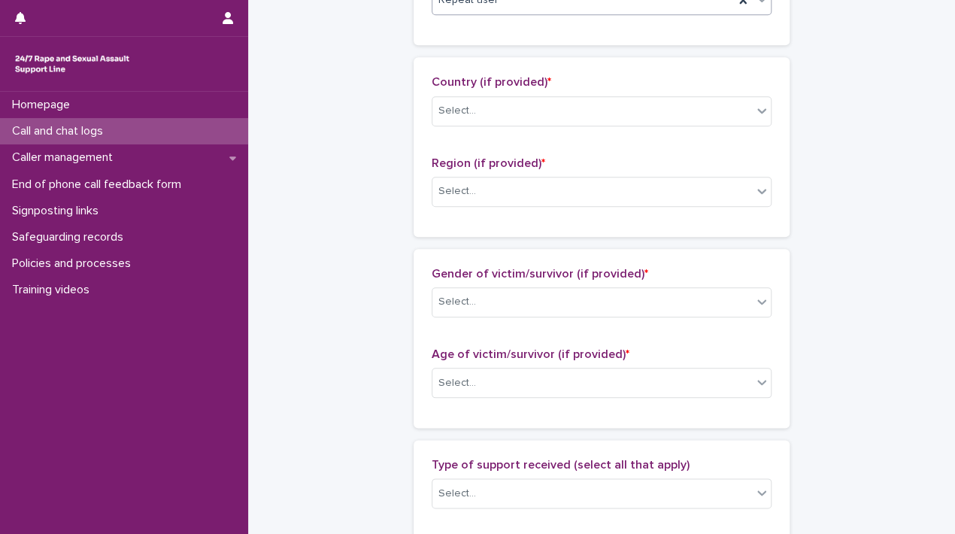
scroll to position [492, 0]
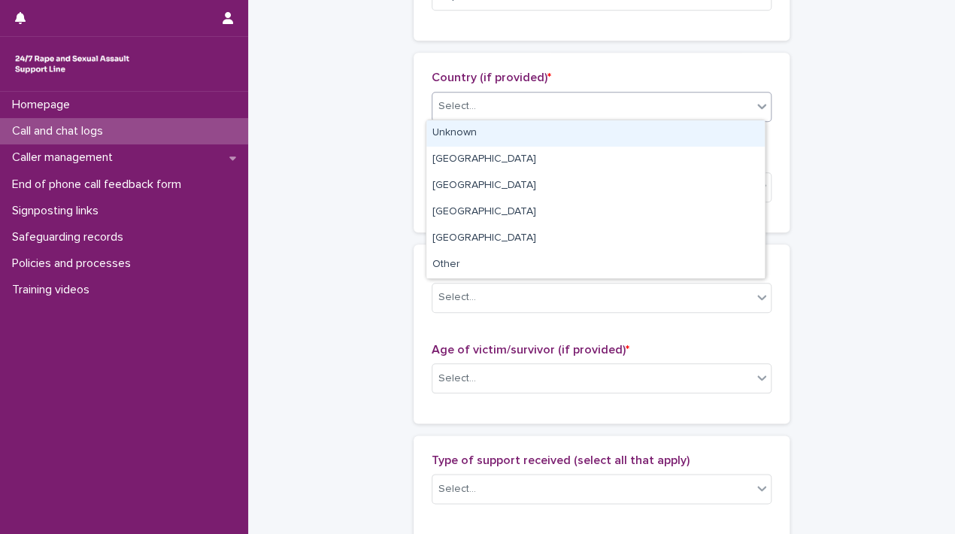
click at [570, 95] on div "Select..." at bounding box center [591, 106] width 319 height 25
click at [472, 127] on div "Unknown" at bounding box center [595, 133] width 338 height 26
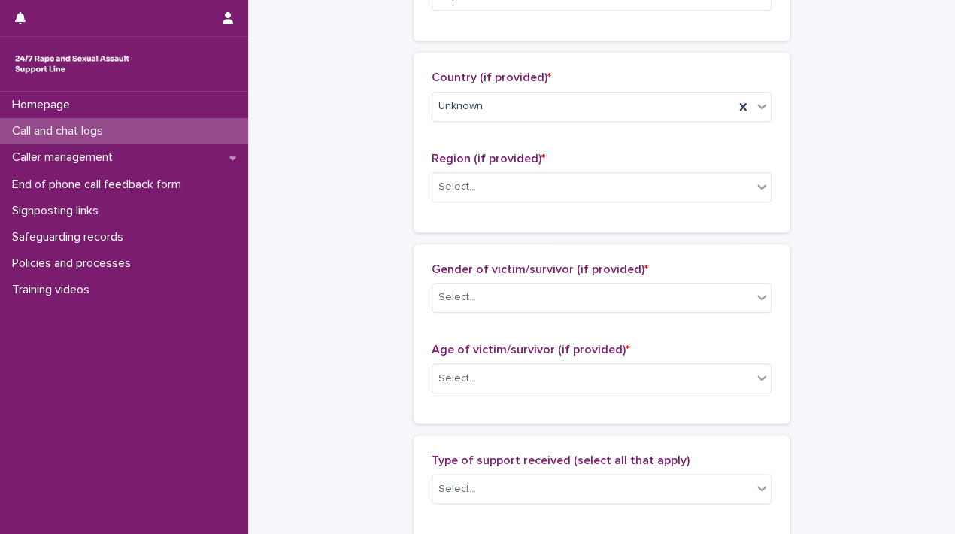
click at [457, 202] on div "Region (if provided) * Select..." at bounding box center [601, 183] width 340 height 62
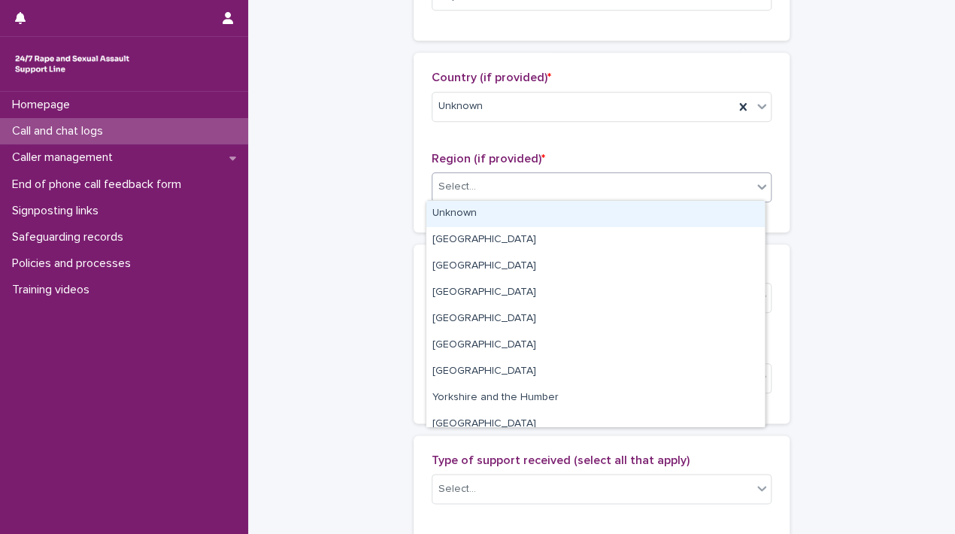
drag, startPoint x: 507, startPoint y: 181, endPoint x: 458, endPoint y: 215, distance: 59.4
click at [458, 215] on body "**********" at bounding box center [477, 267] width 955 height 534
click at [458, 215] on div "Unknown" at bounding box center [595, 214] width 338 height 26
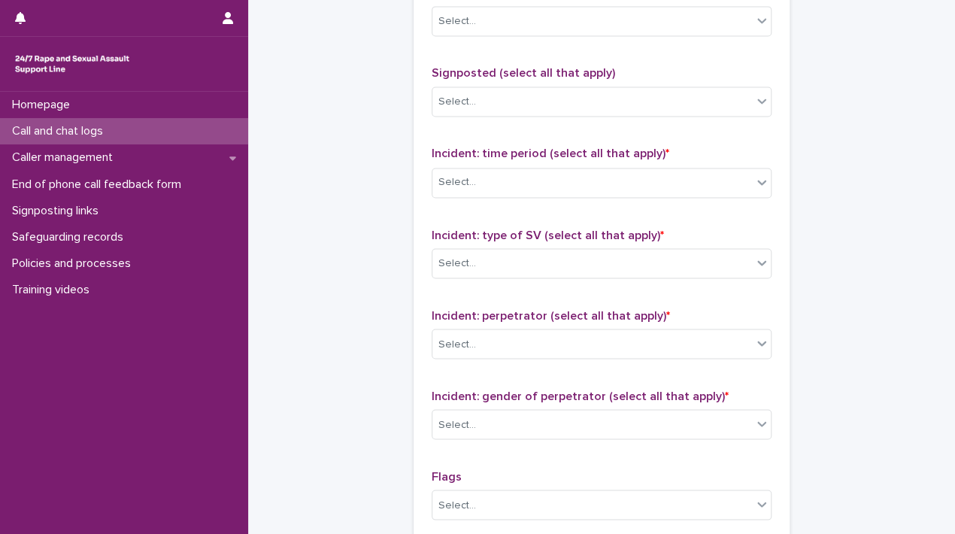
scroll to position [1207, 0]
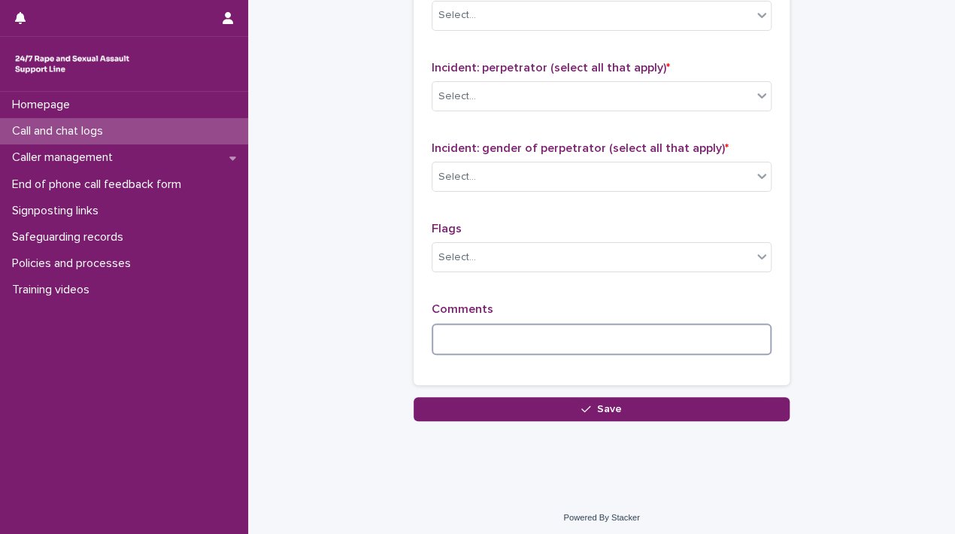
click at [448, 326] on textarea at bounding box center [601, 339] width 340 height 32
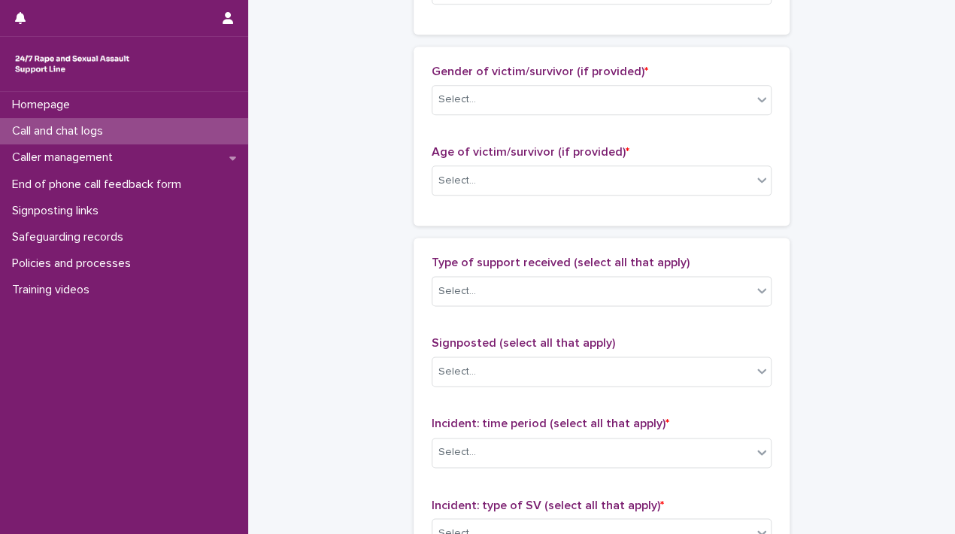
scroll to position [695, 0]
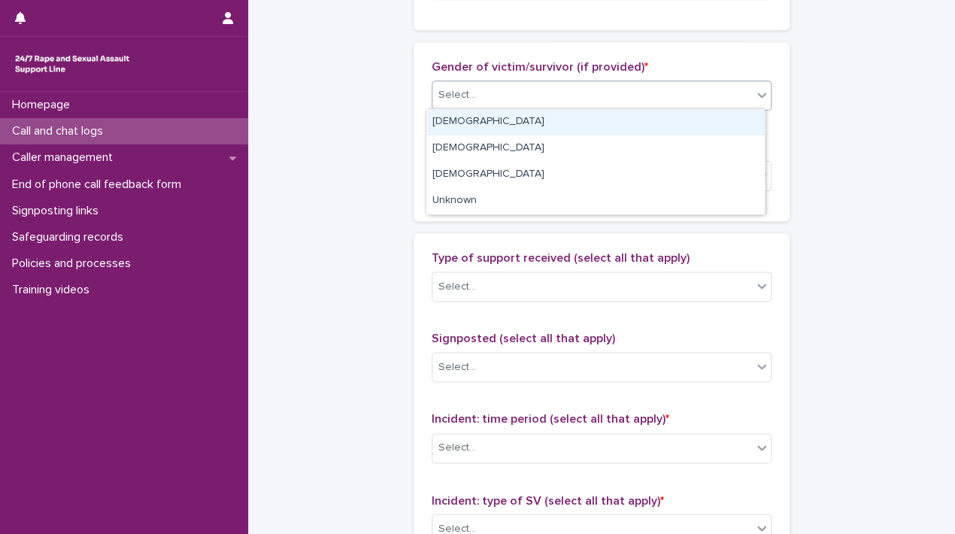
click at [656, 95] on div "Select..." at bounding box center [591, 95] width 319 height 25
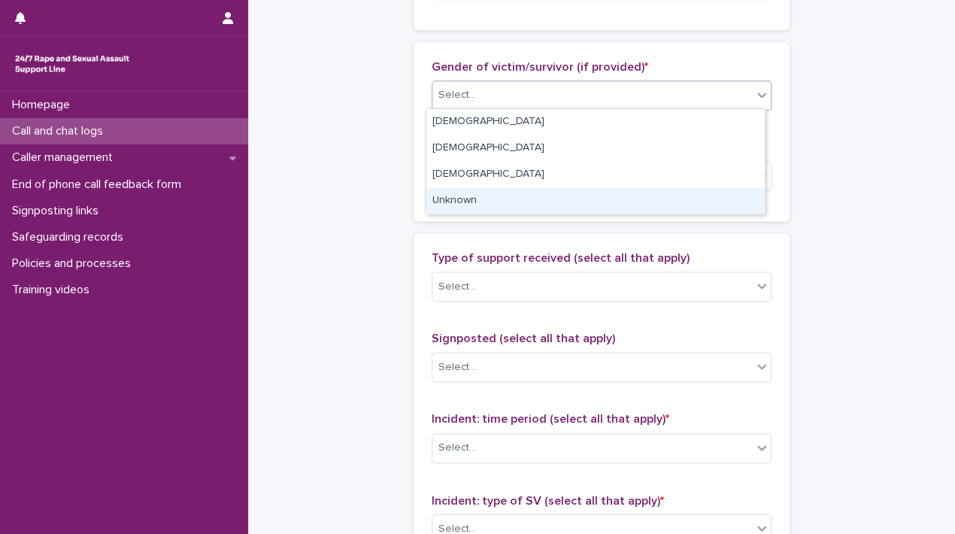
click at [487, 192] on div "Unknown" at bounding box center [595, 201] width 338 height 26
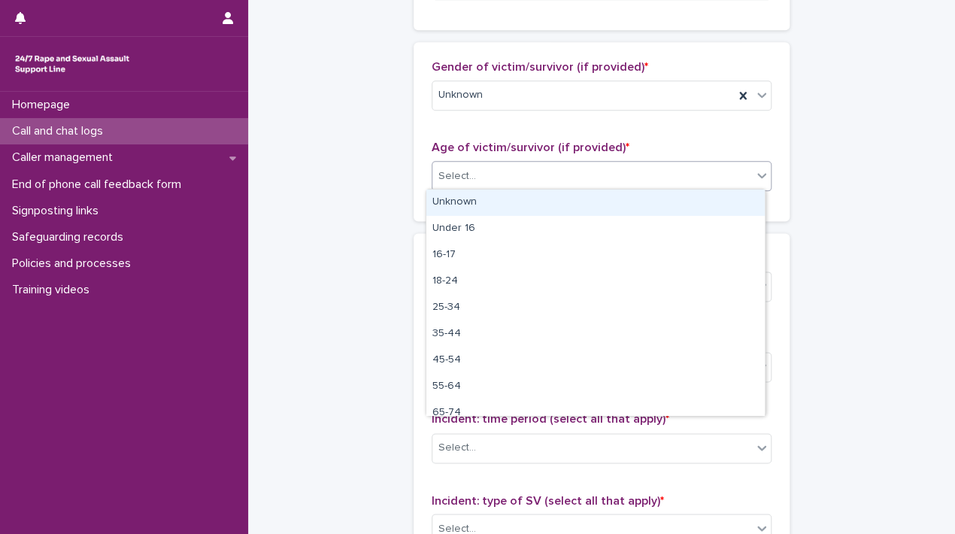
drag, startPoint x: 542, startPoint y: 177, endPoint x: 477, endPoint y: 200, distance: 68.7
click at [477, 200] on body "**********" at bounding box center [477, 267] width 955 height 534
click at [477, 200] on div "Unknown" at bounding box center [595, 202] width 338 height 26
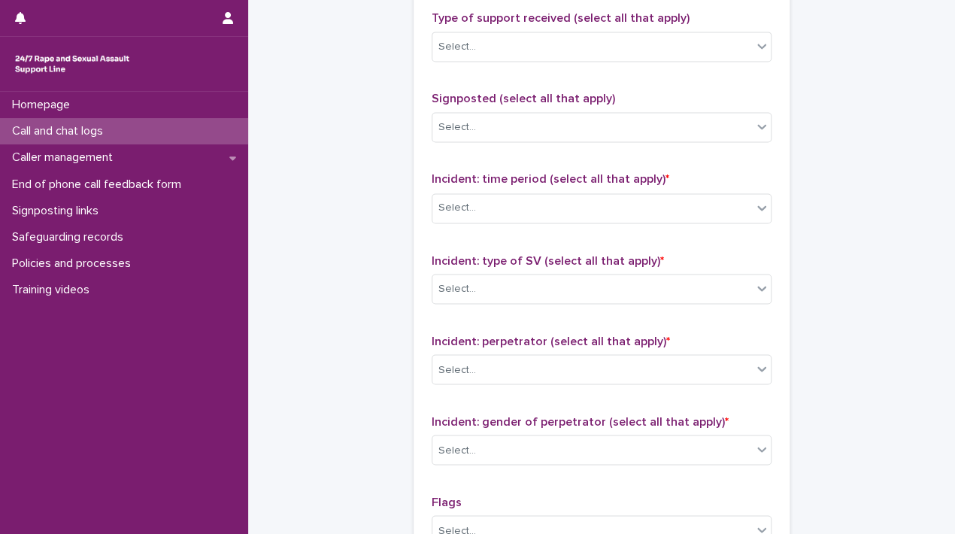
scroll to position [935, 0]
click at [689, 43] on div "Select..." at bounding box center [591, 46] width 319 height 25
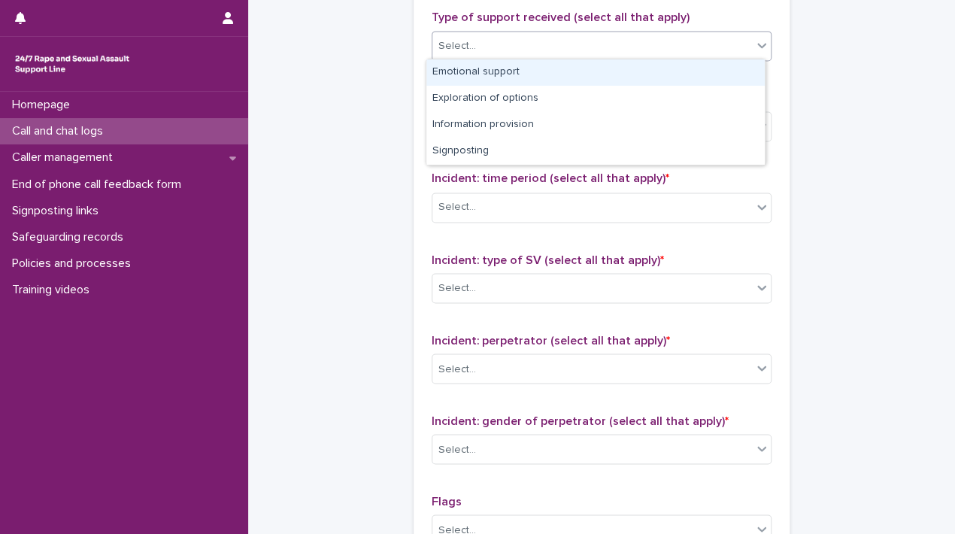
click at [637, 64] on div "Emotional support" at bounding box center [595, 72] width 338 height 26
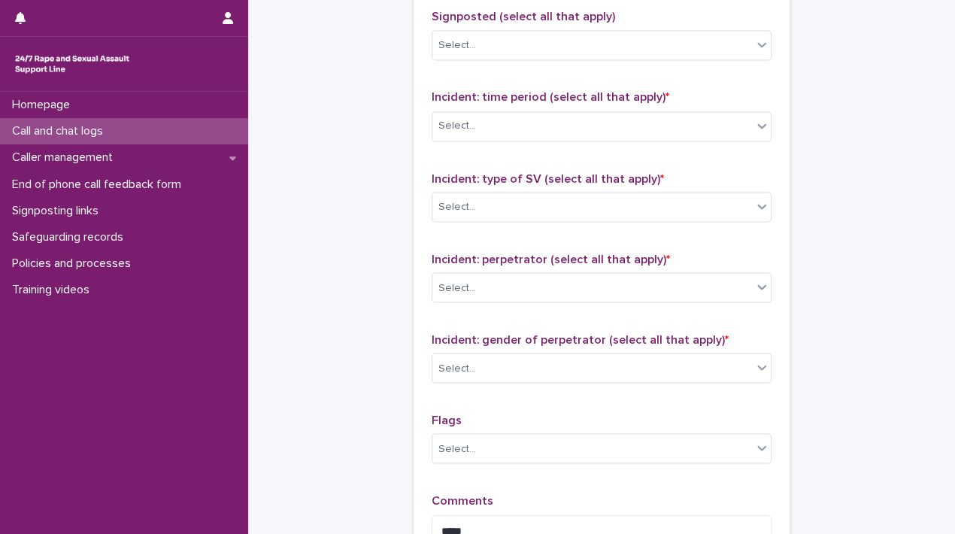
scroll to position [1025, 0]
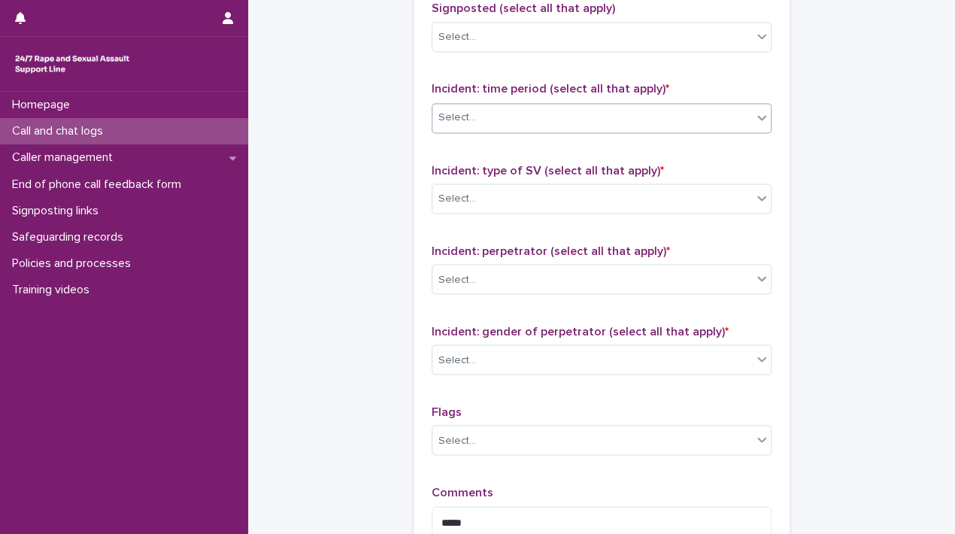
click at [625, 111] on div "Select..." at bounding box center [591, 117] width 319 height 25
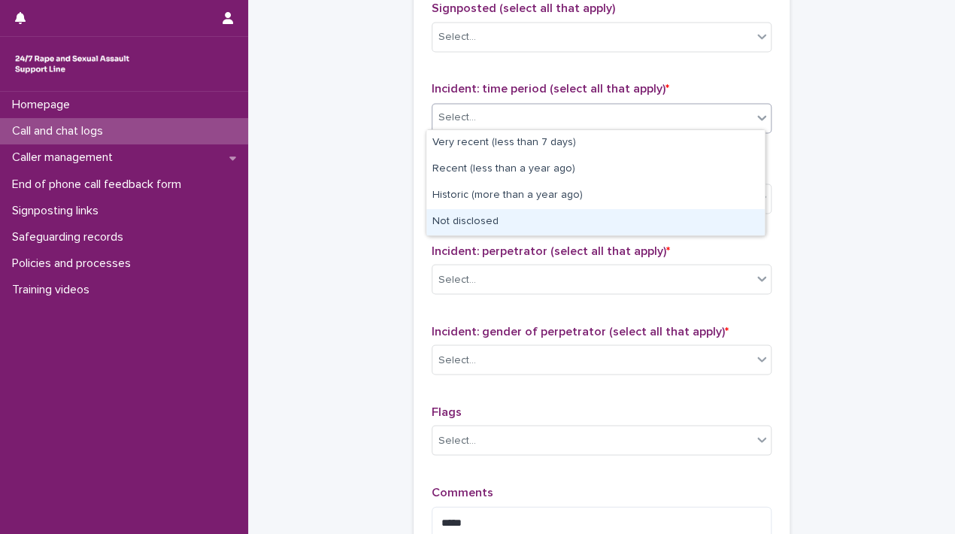
click at [529, 209] on div "Not disclosed" at bounding box center [595, 222] width 338 height 26
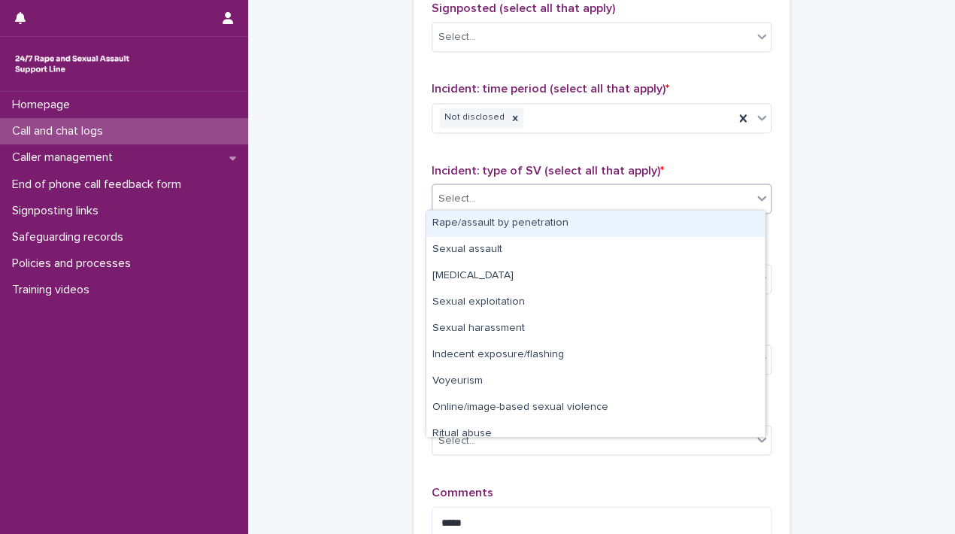
click at [559, 205] on div "Select..." at bounding box center [591, 198] width 319 height 25
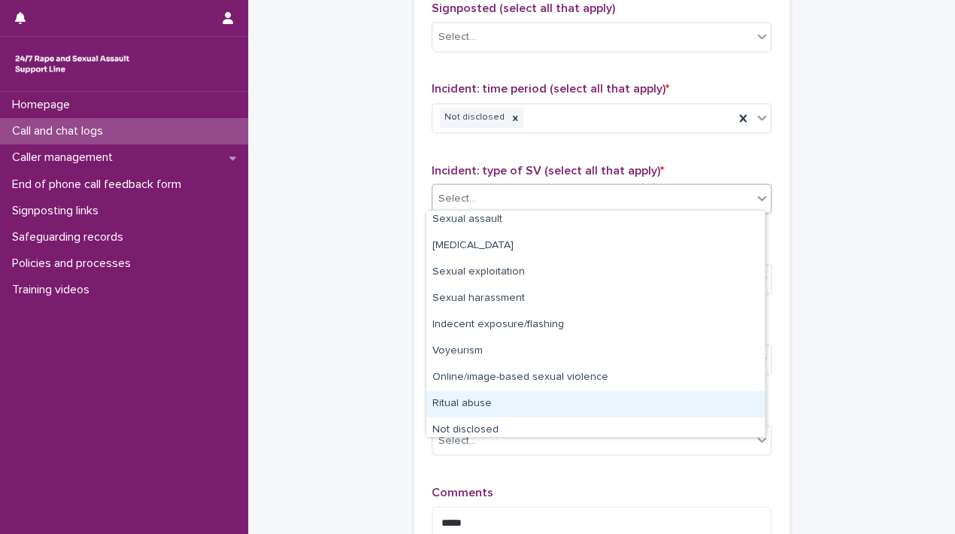
scroll to position [38, 0]
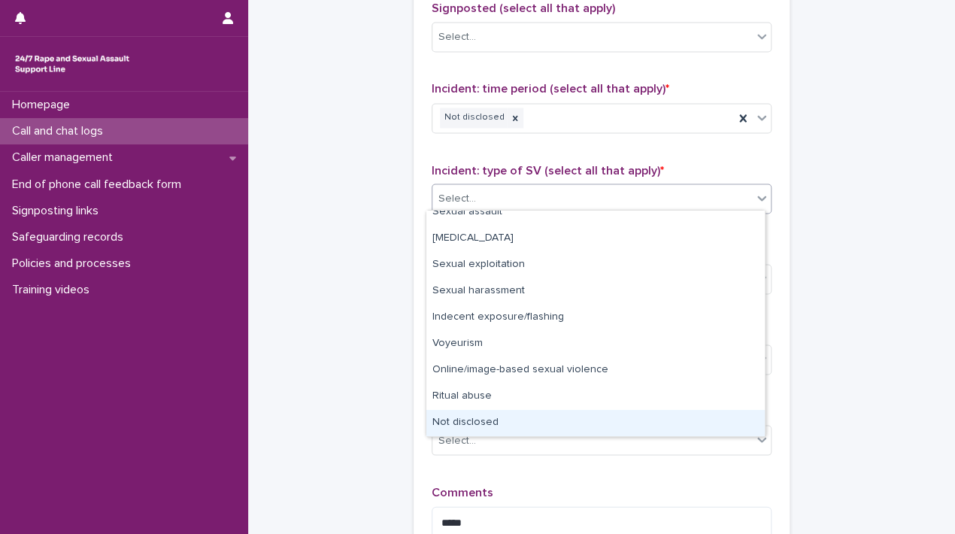
click at [576, 427] on div "Not disclosed" at bounding box center [595, 423] width 338 height 26
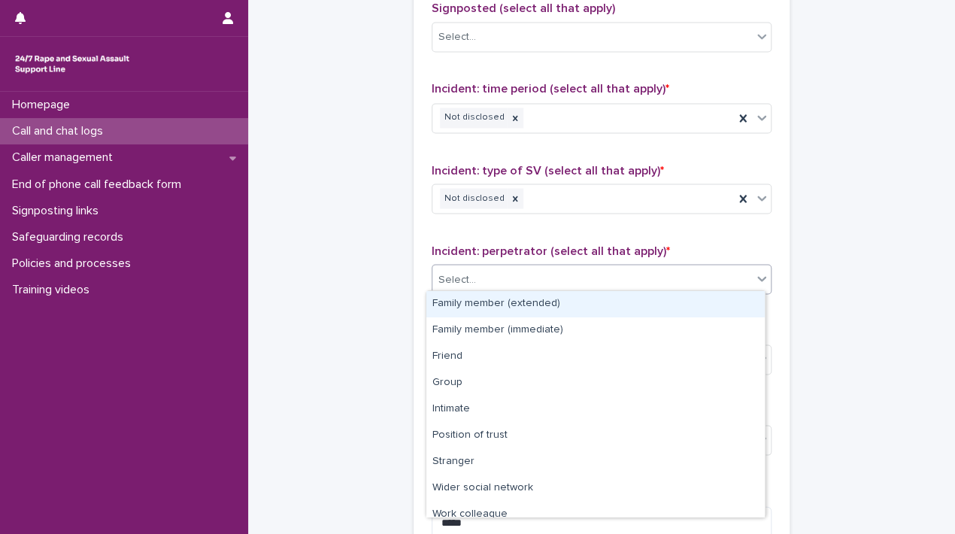
click at [539, 289] on div "Select..." at bounding box center [601, 279] width 340 height 30
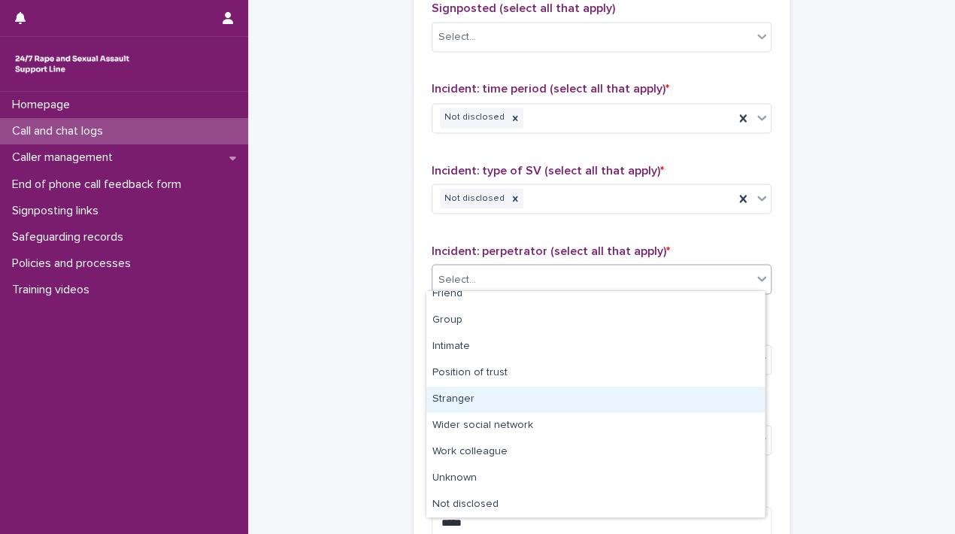
scroll to position [63, 0]
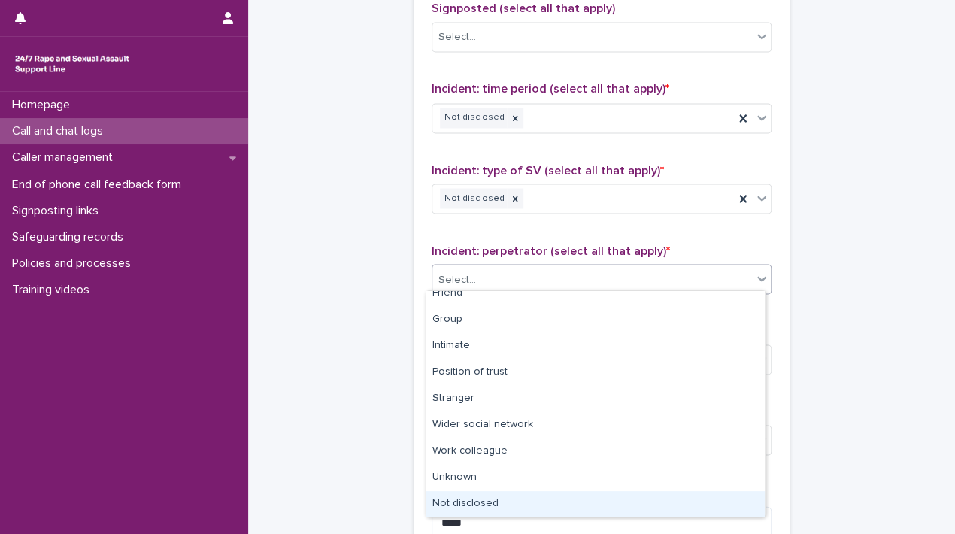
click at [587, 495] on div "Not disclosed" at bounding box center [595, 504] width 338 height 26
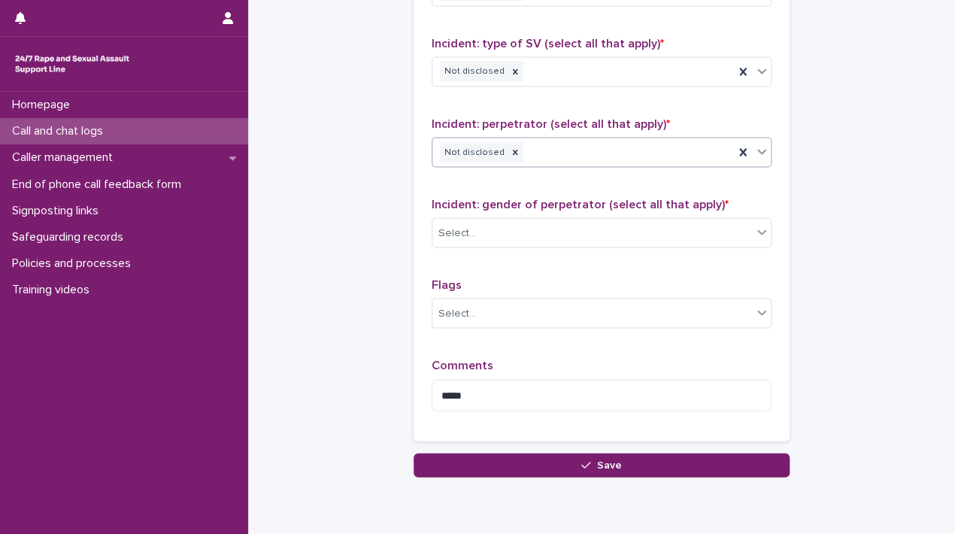
scroll to position [1163, 0]
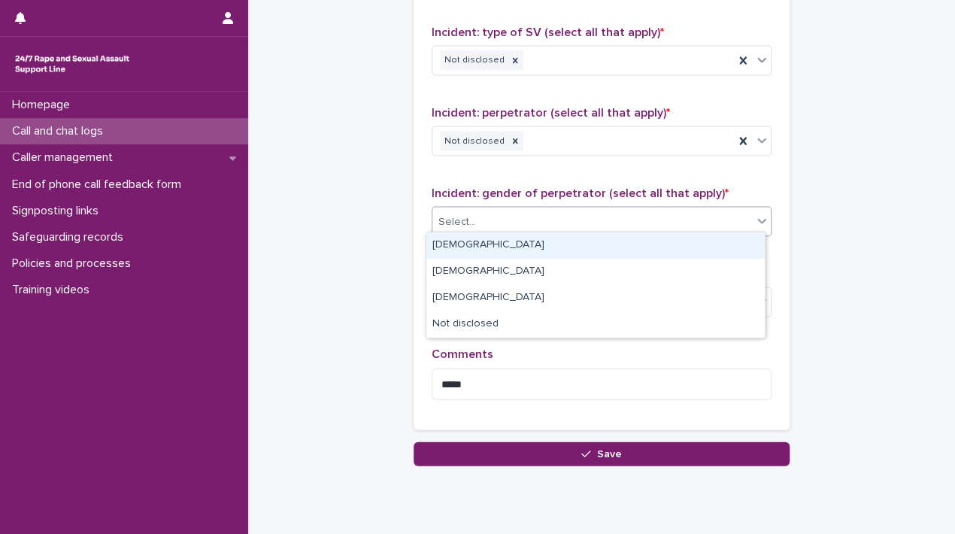
click at [656, 209] on div "Select..." at bounding box center [591, 221] width 319 height 25
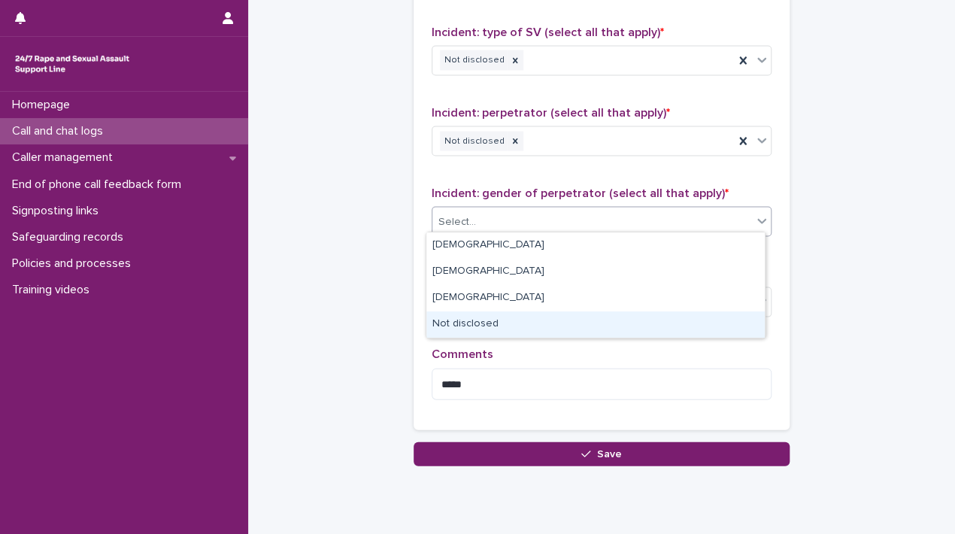
click at [528, 319] on div "Not disclosed" at bounding box center [595, 324] width 338 height 26
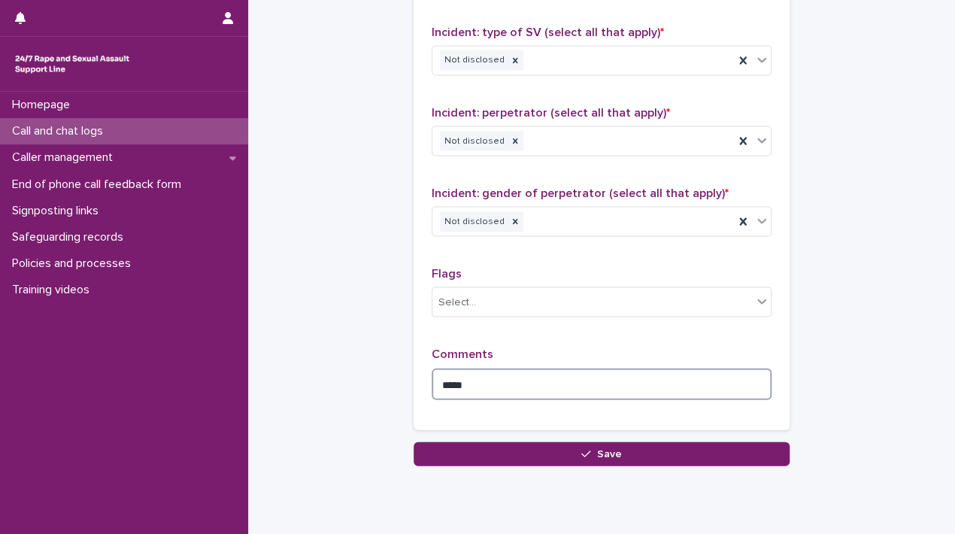
click at [510, 378] on textarea "*****" at bounding box center [601, 384] width 340 height 32
click at [431, 377] on textarea "**********" at bounding box center [601, 384] width 340 height 32
click at [701, 386] on textarea "**********" at bounding box center [601, 384] width 340 height 32
type textarea "**********"
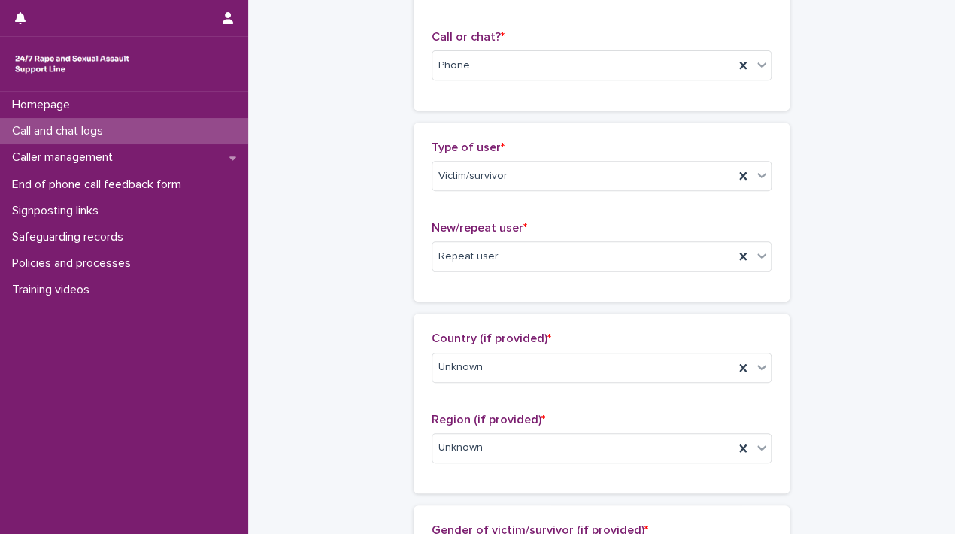
scroll to position [32, 0]
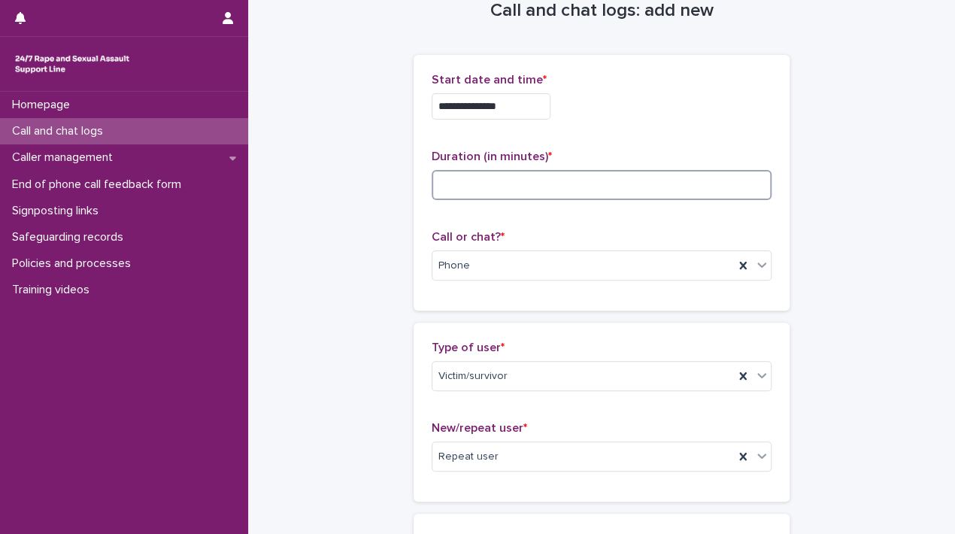
click at [520, 175] on input at bounding box center [601, 185] width 340 height 30
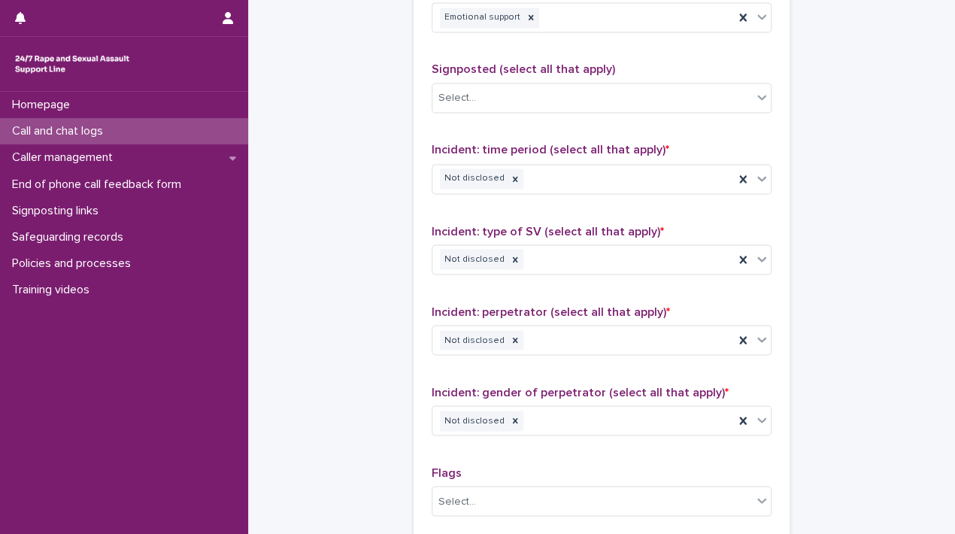
scroll to position [1207, 0]
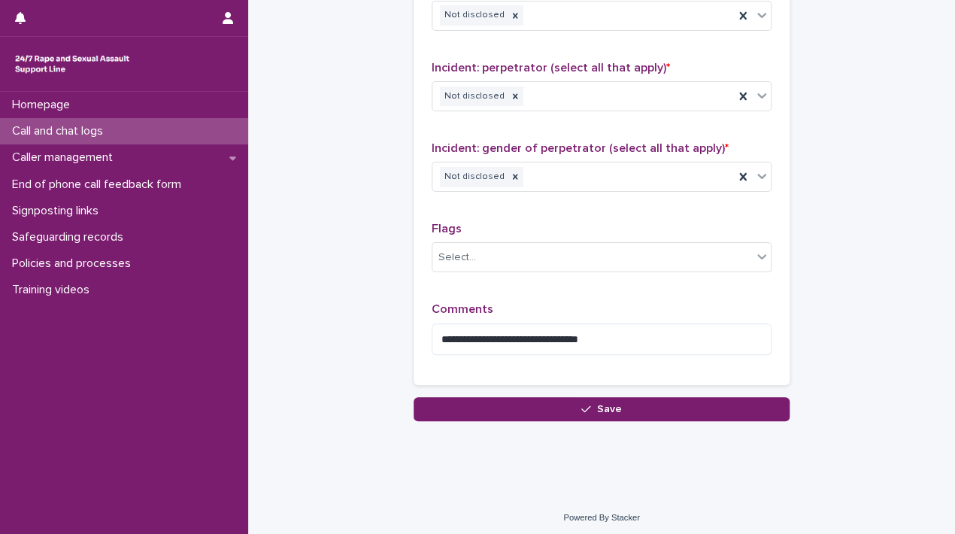
type input "**"
click at [702, 390] on div "**********" at bounding box center [601, 58] width 376 height 677
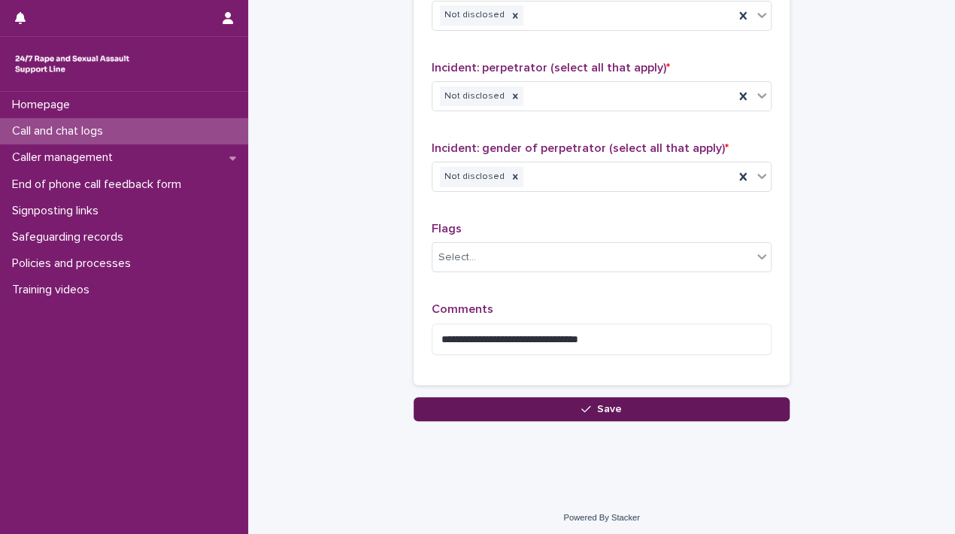
click at [704, 399] on button "Save" at bounding box center [601, 409] width 376 height 24
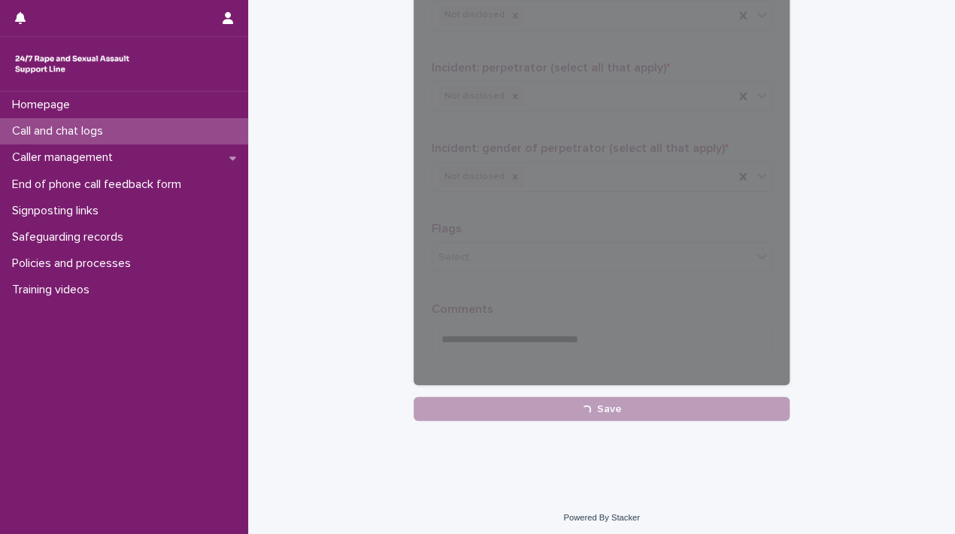
scroll to position [265, 0]
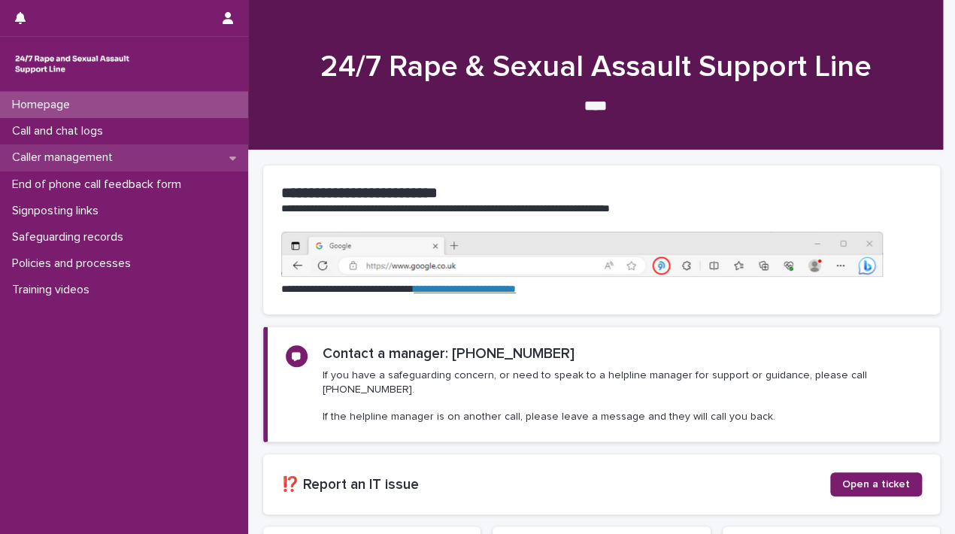
click at [120, 163] on p "Caller management" at bounding box center [65, 157] width 119 height 14
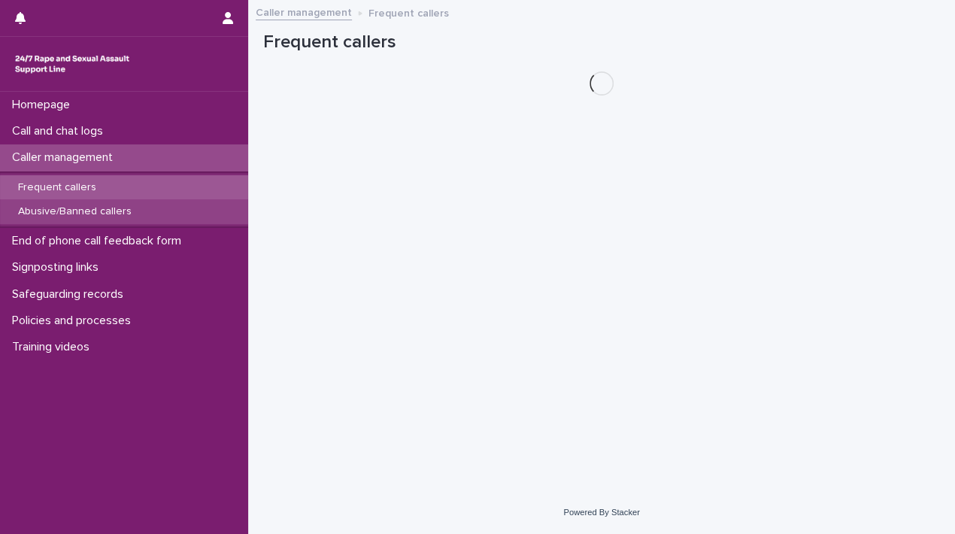
click at [75, 209] on p "Abusive/Banned callers" at bounding box center [75, 211] width 138 height 13
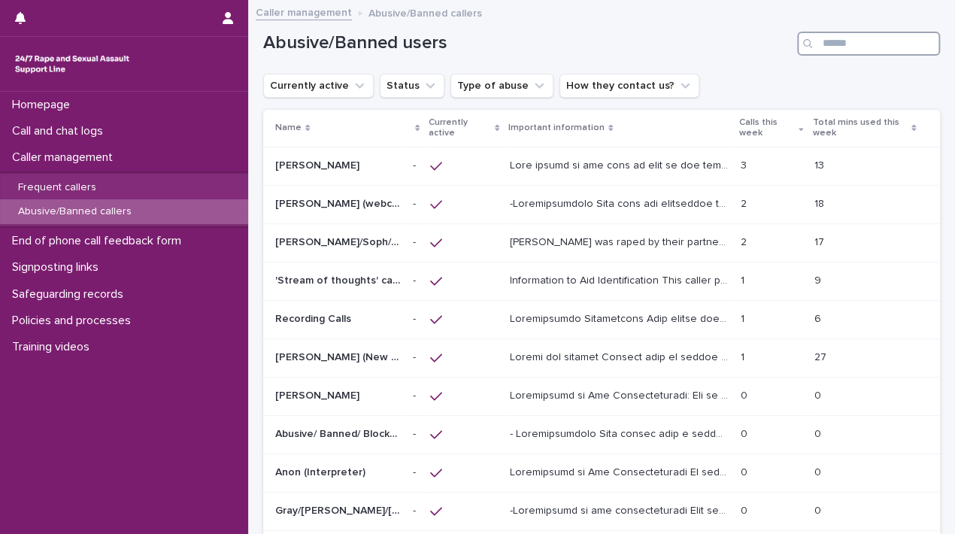
click at [837, 42] on input "Search" at bounding box center [868, 44] width 143 height 24
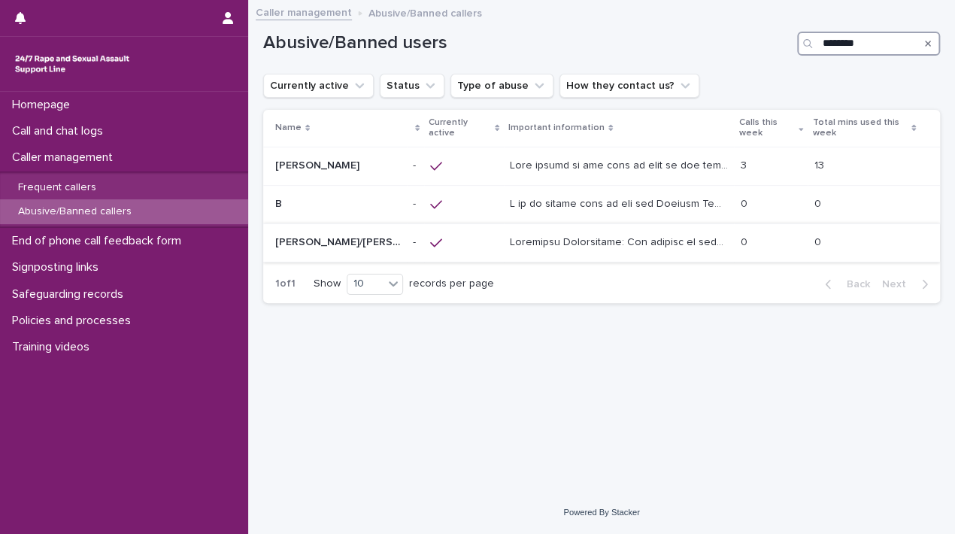
type input "********"
click at [592, 249] on div at bounding box center [619, 242] width 219 height 25
click at [598, 176] on div at bounding box center [619, 165] width 219 height 25
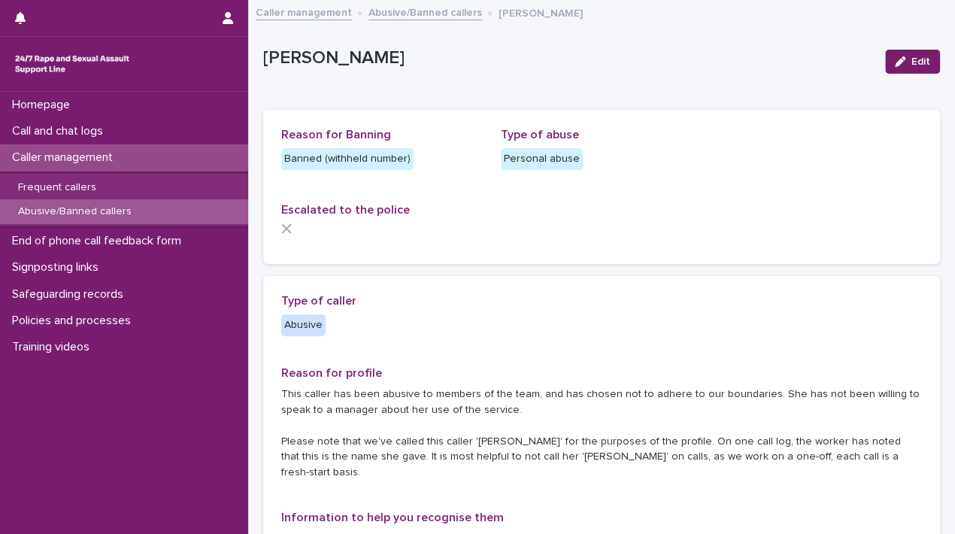
click at [535, 222] on div "Escalated to the police" at bounding box center [601, 224] width 640 height 43
click at [436, 17] on link "Abusive/Banned callers" at bounding box center [425, 11] width 114 height 17
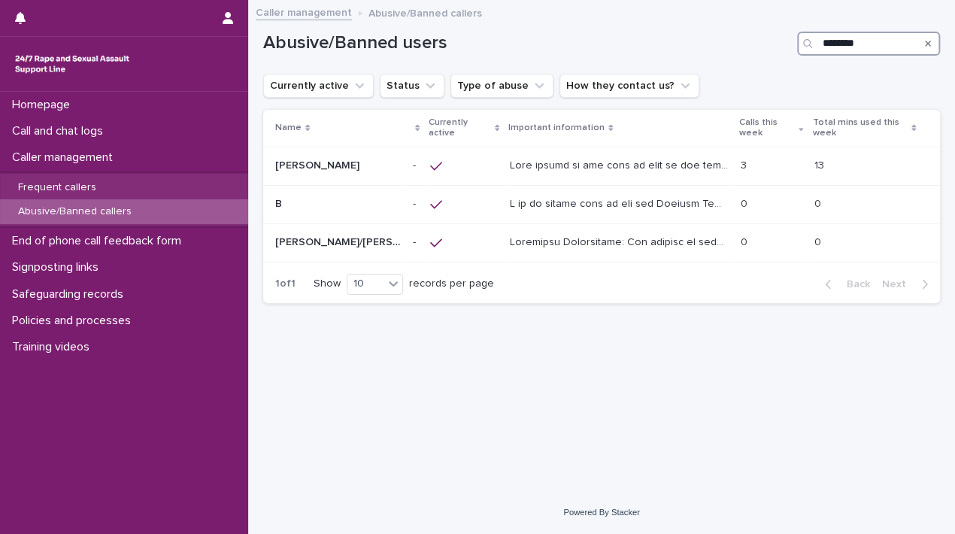
drag, startPoint x: 878, startPoint y: 47, endPoint x: 697, endPoint y: 71, distance: 182.9
click at [697, 71] on div "Abusive/Banned users ********" at bounding box center [601, 38] width 677 height 72
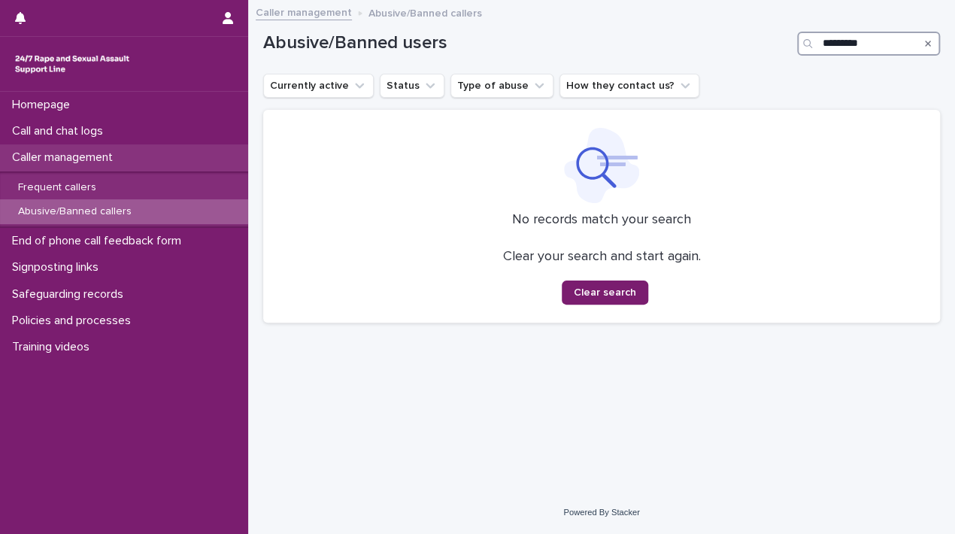
type input "*********"
click at [104, 150] on p "Caller management" at bounding box center [65, 157] width 119 height 14
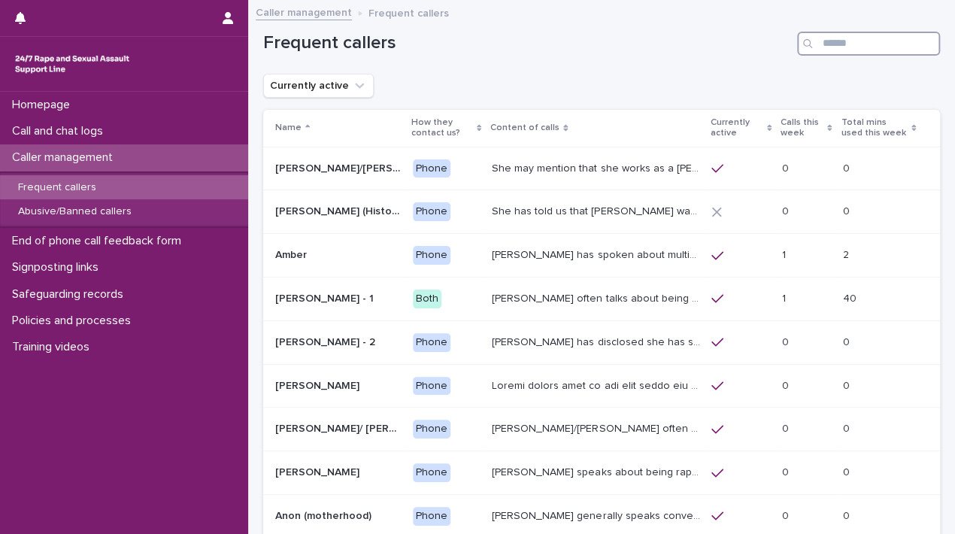
click at [868, 42] on input "Search" at bounding box center [868, 44] width 143 height 24
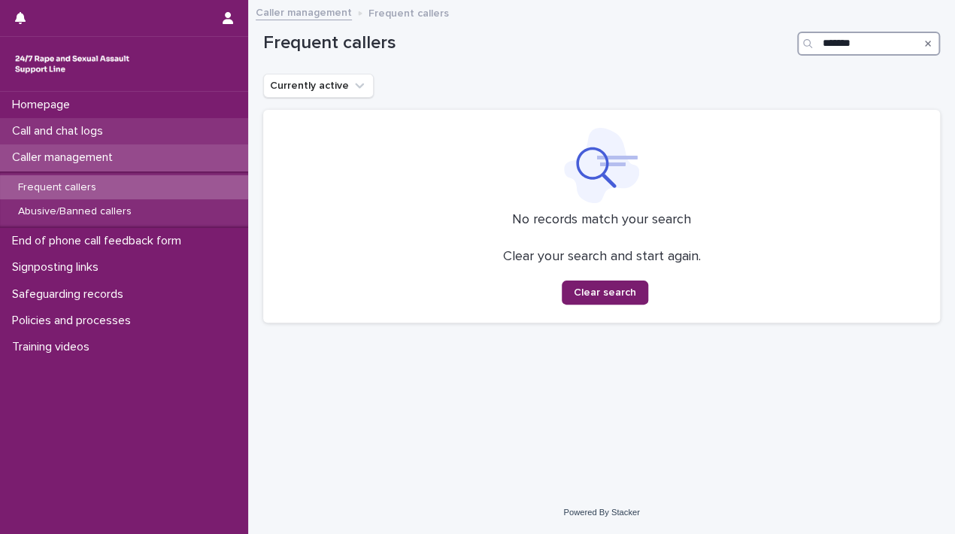
type input "*******"
click at [112, 136] on p "Call and chat logs" at bounding box center [60, 131] width 109 height 14
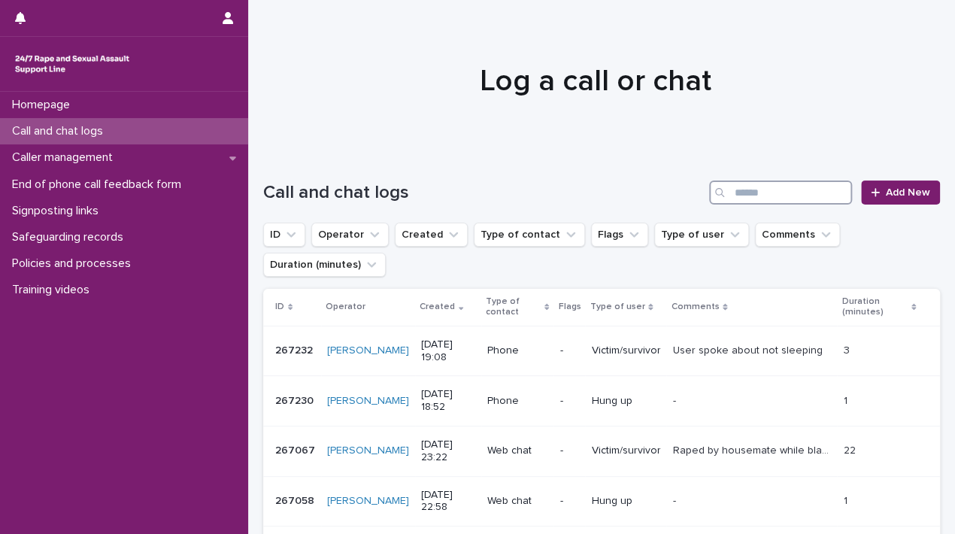
click at [790, 185] on input "Search" at bounding box center [780, 192] width 143 height 24
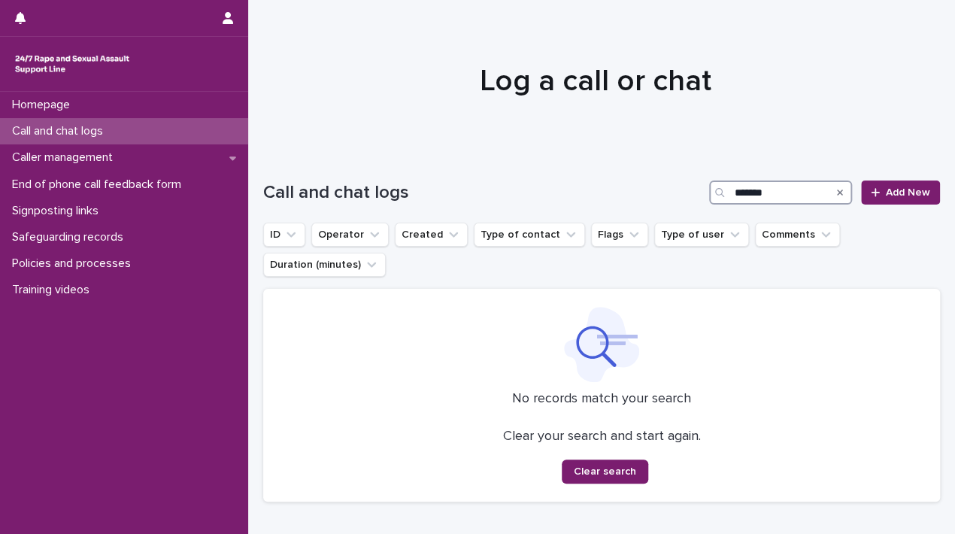
type input "*******"
click at [837, 191] on icon "Search" at bounding box center [840, 192] width 6 height 9
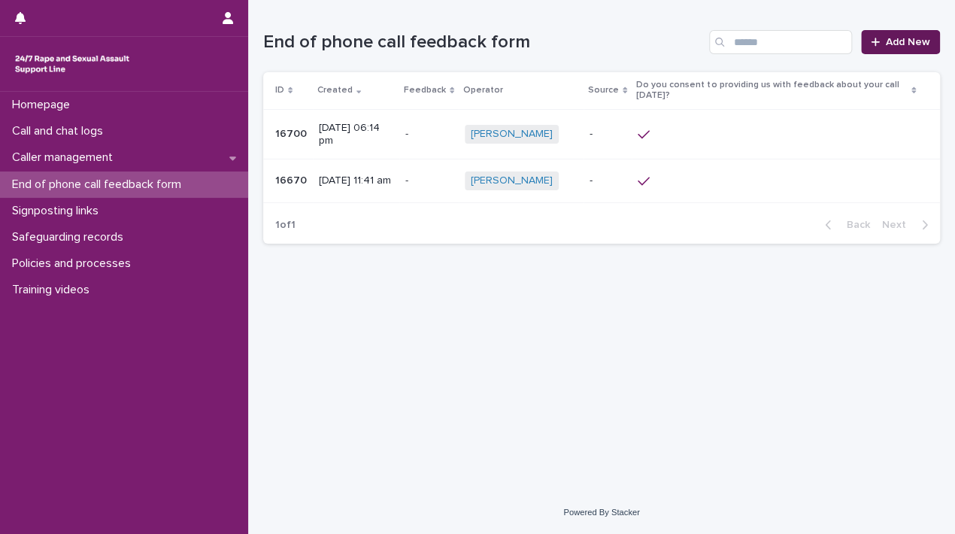
click at [905, 43] on span "Add New" at bounding box center [908, 42] width 44 height 11
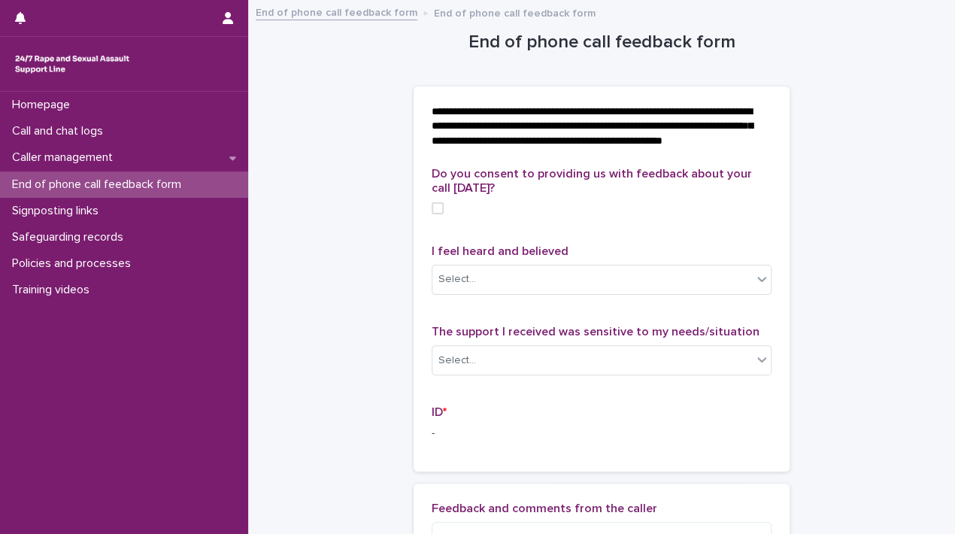
click at [431, 214] on span at bounding box center [437, 208] width 12 height 12
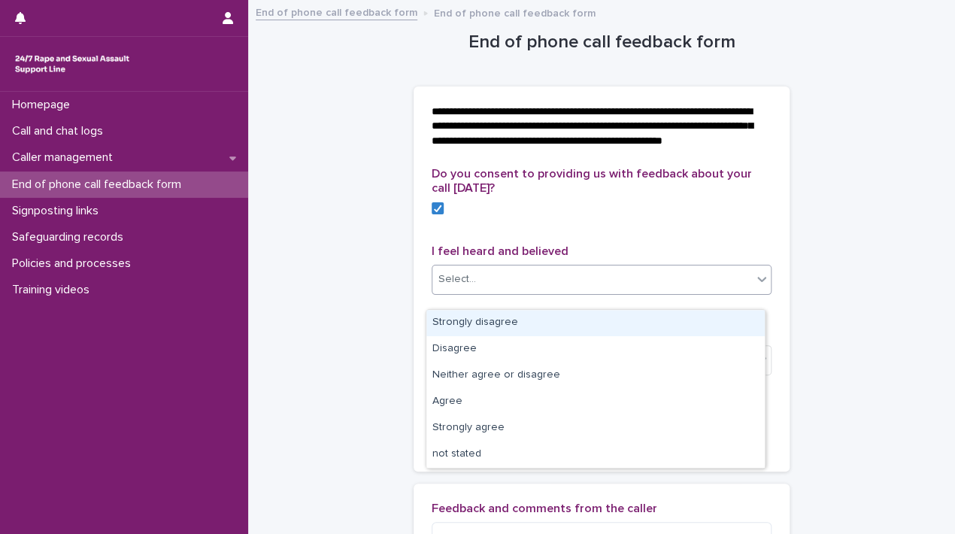
click at [469, 292] on div "Select..." at bounding box center [591, 279] width 319 height 25
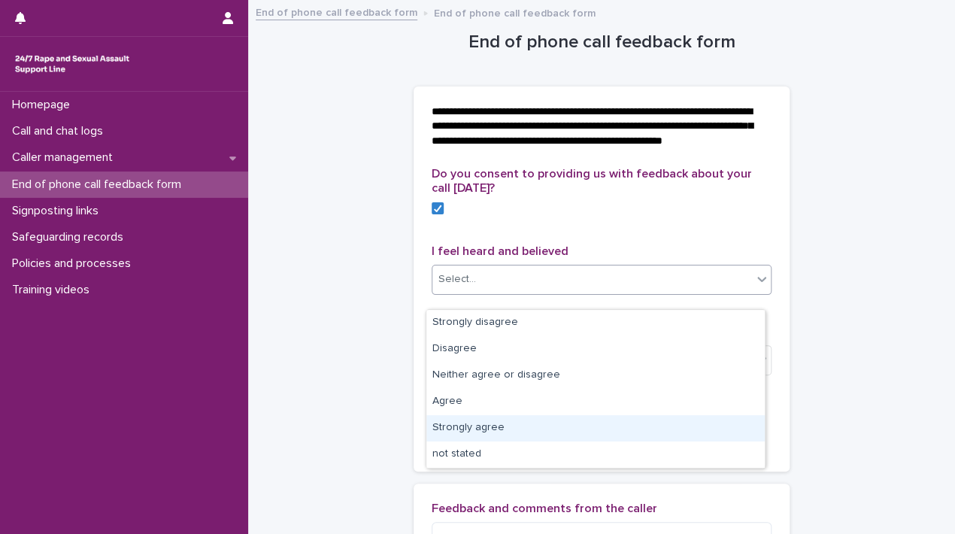
drag, startPoint x: 470, startPoint y: 316, endPoint x: 484, endPoint y: 427, distance: 111.4
click at [484, 427] on div "Strongly agree" at bounding box center [595, 428] width 338 height 26
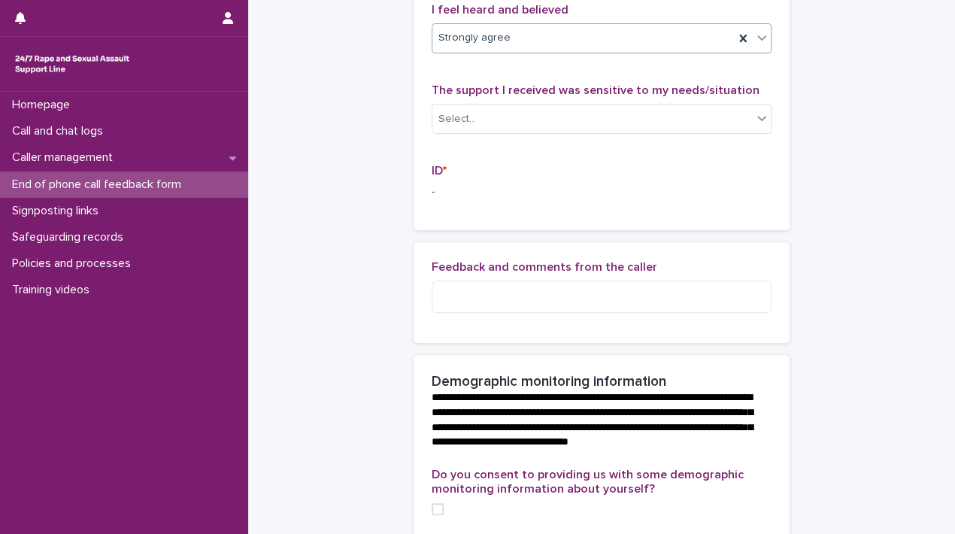
scroll to position [244, 0]
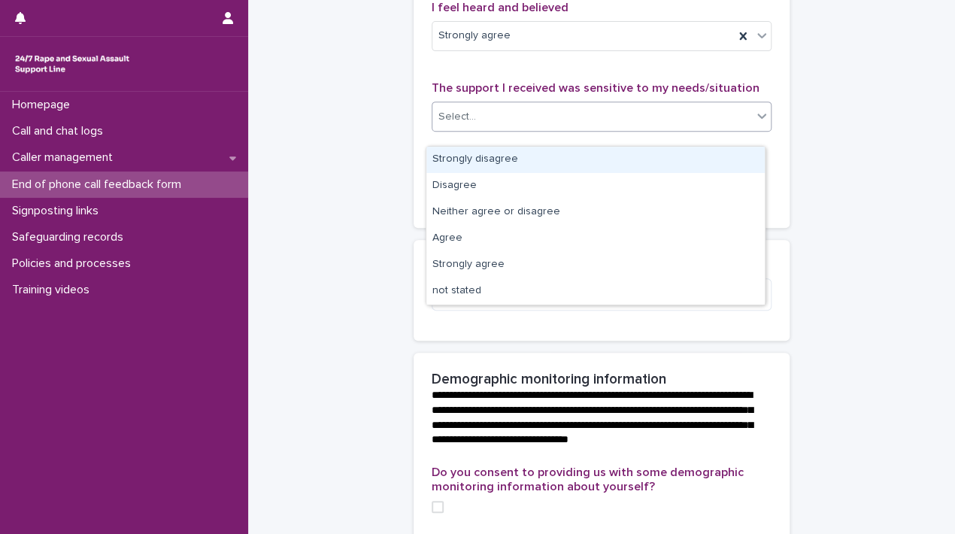
click at [755, 123] on icon at bounding box center [761, 115] width 15 height 15
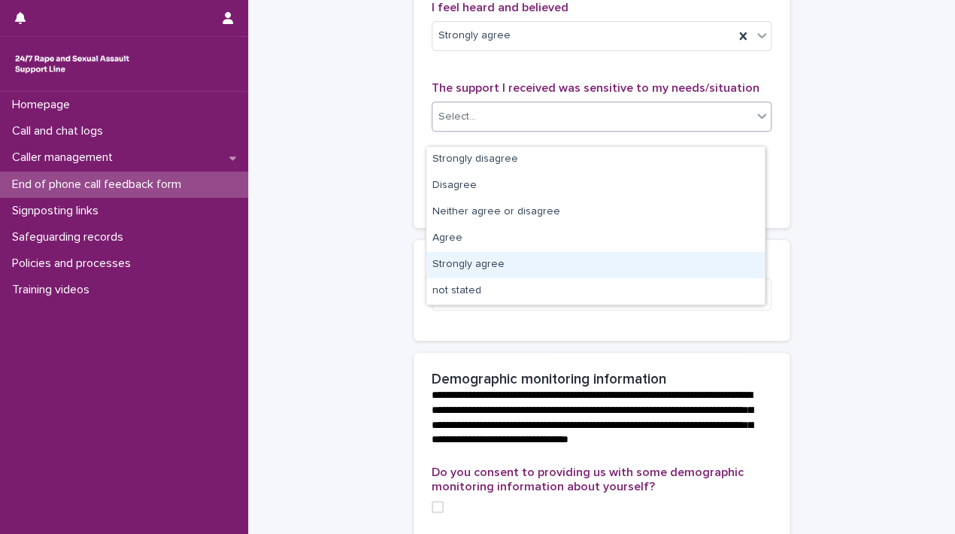
click at [517, 253] on div "Strongly agree" at bounding box center [595, 265] width 338 height 26
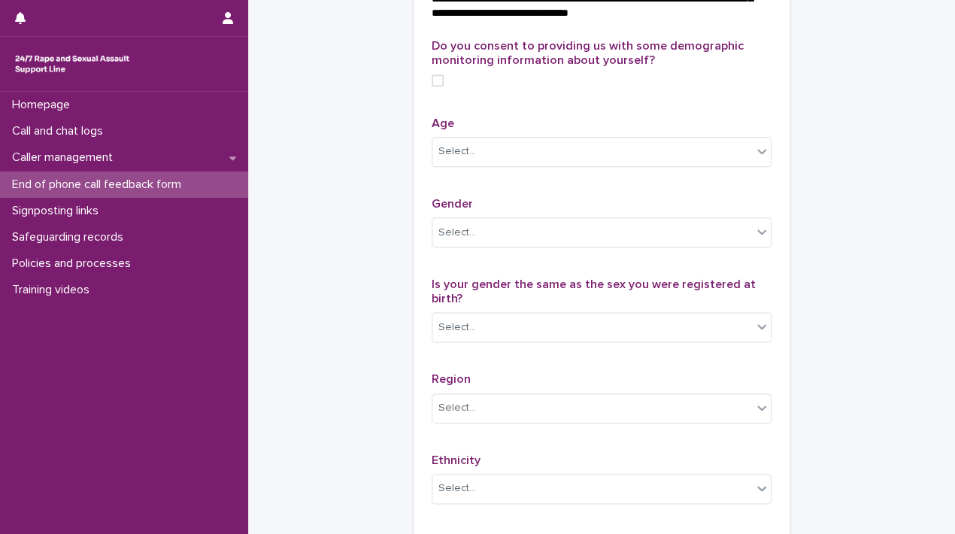
scroll to position [686, 0]
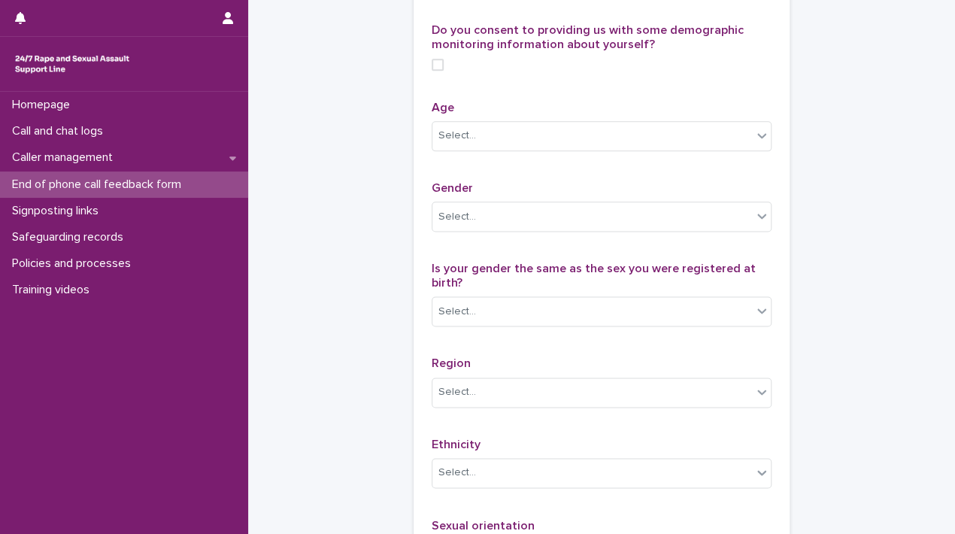
click at [435, 71] on span at bounding box center [437, 65] width 12 height 12
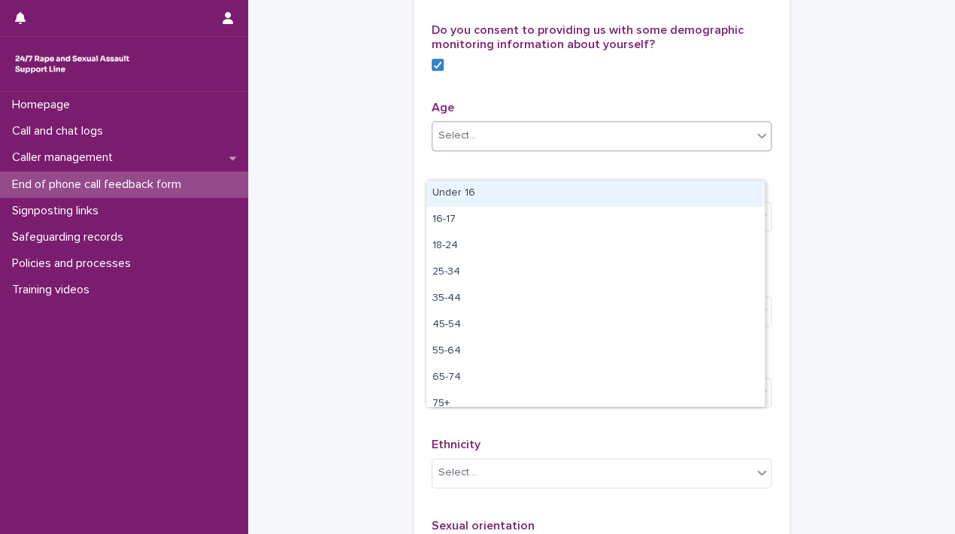
click at [498, 148] on div "Select..." at bounding box center [591, 135] width 319 height 25
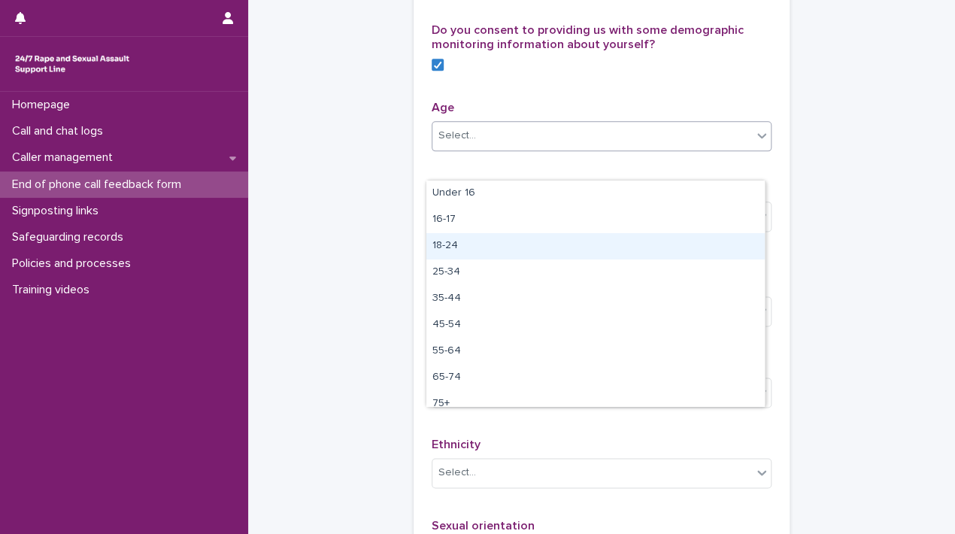
click at [524, 256] on div "18-24" at bounding box center [595, 246] width 338 height 26
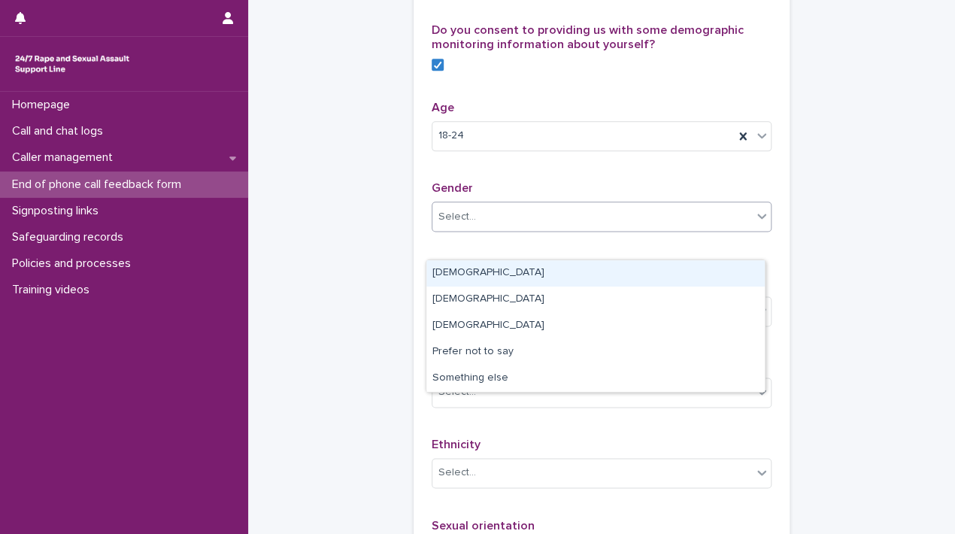
drag, startPoint x: 527, startPoint y: 256, endPoint x: 475, endPoint y: 274, distance: 55.2
click at [475, 274] on body "**********" at bounding box center [477, 267] width 955 height 534
click at [475, 274] on div "Female" at bounding box center [595, 273] width 338 height 26
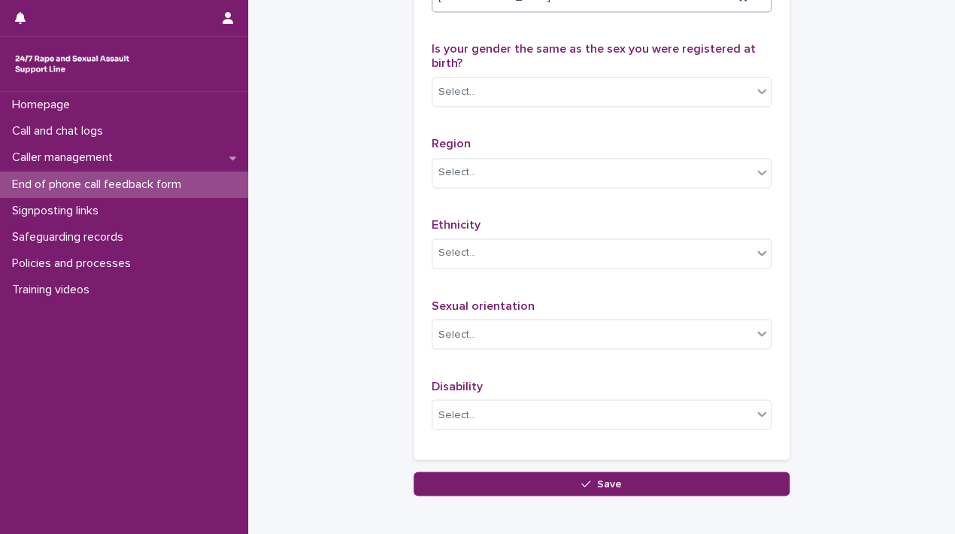
scroll to position [909, 0]
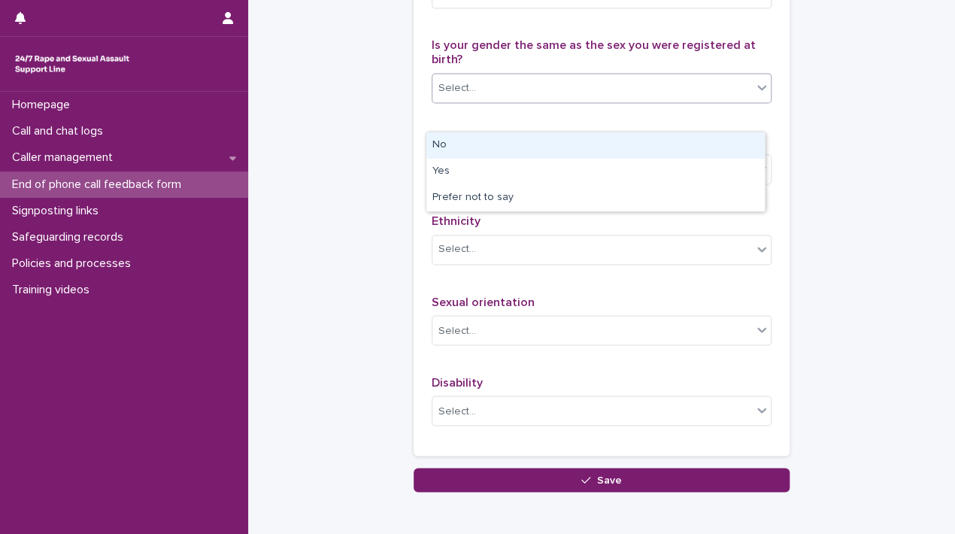
click at [616, 101] on div "Select..." at bounding box center [591, 88] width 319 height 25
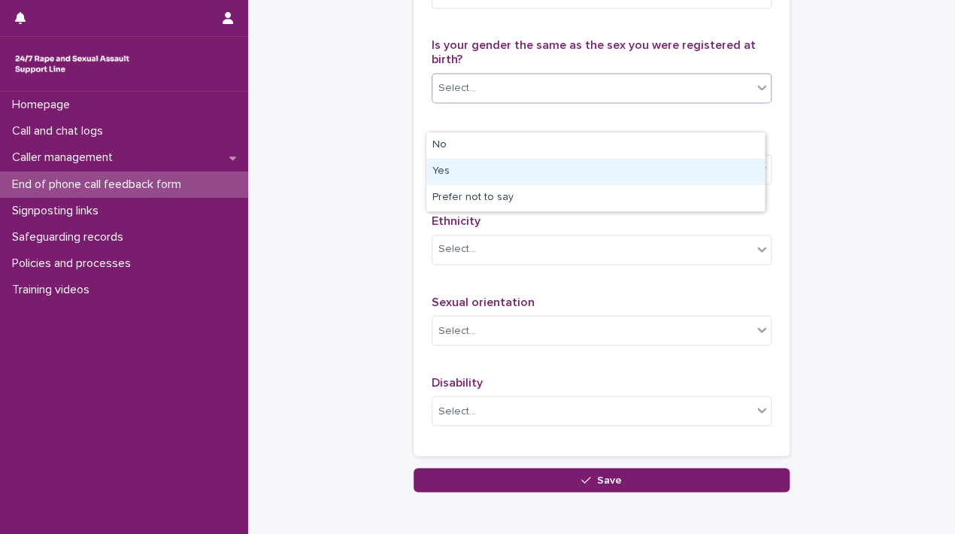
click at [471, 166] on div "Yes" at bounding box center [595, 172] width 338 height 26
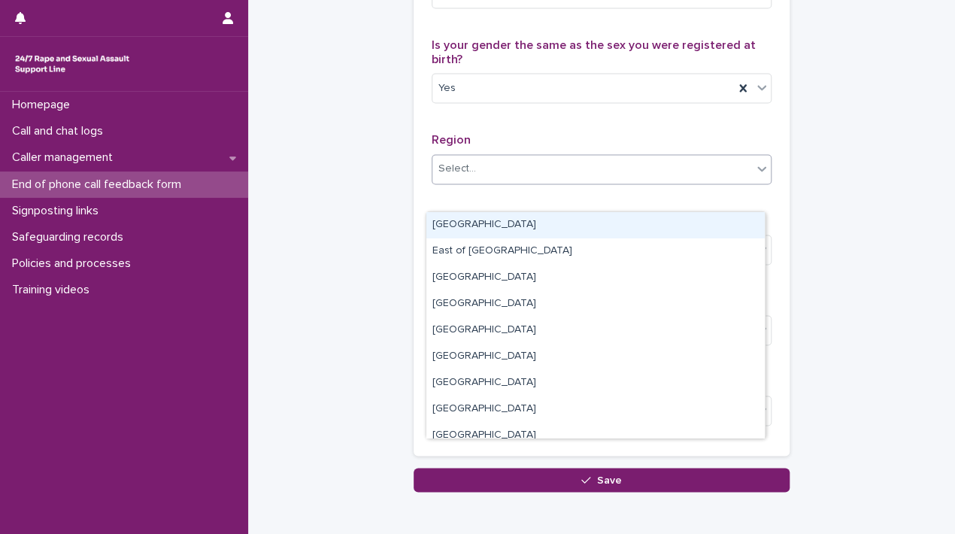
click at [456, 177] on div "Select..." at bounding box center [457, 169] width 38 height 16
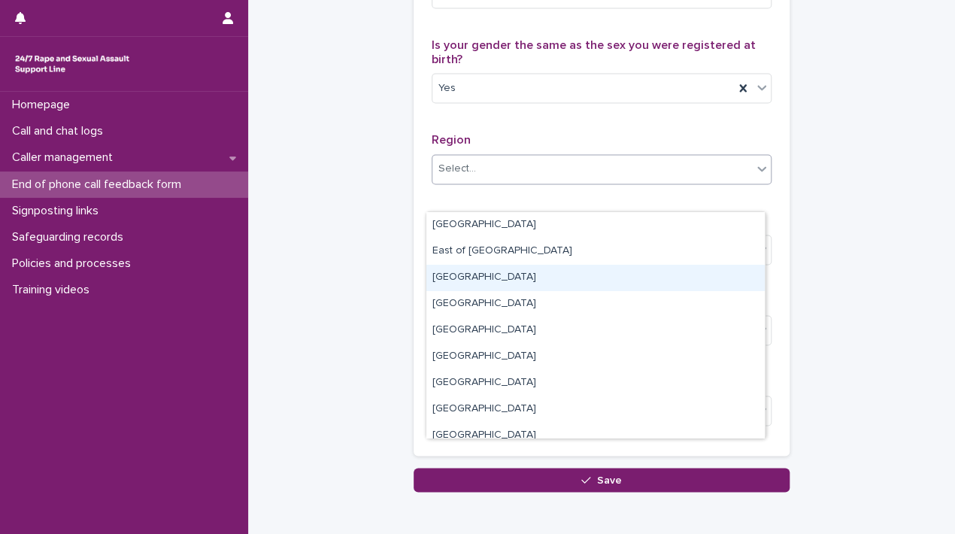
click at [487, 277] on div "Greater London" at bounding box center [595, 278] width 338 height 26
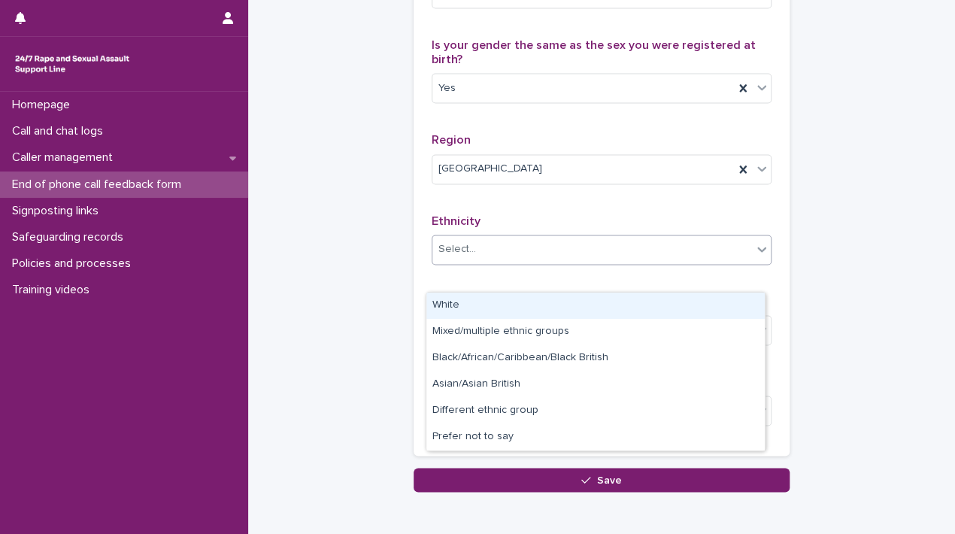
click at [487, 262] on div "Select..." at bounding box center [591, 249] width 319 height 25
click at [477, 304] on div "White" at bounding box center [595, 305] width 338 height 26
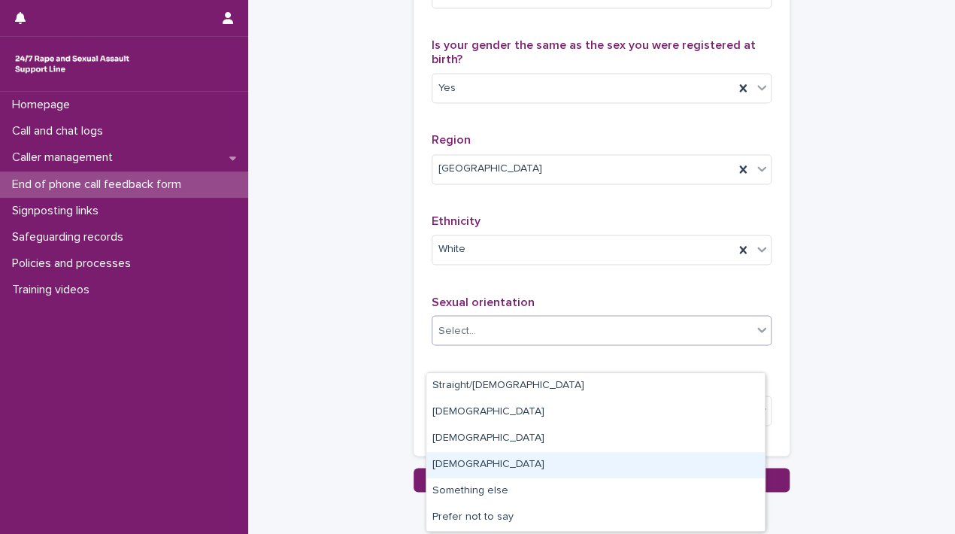
drag, startPoint x: 470, startPoint y: 371, endPoint x: 486, endPoint y: 465, distance: 94.5
click at [486, 465] on body "**********" at bounding box center [477, 267] width 955 height 534
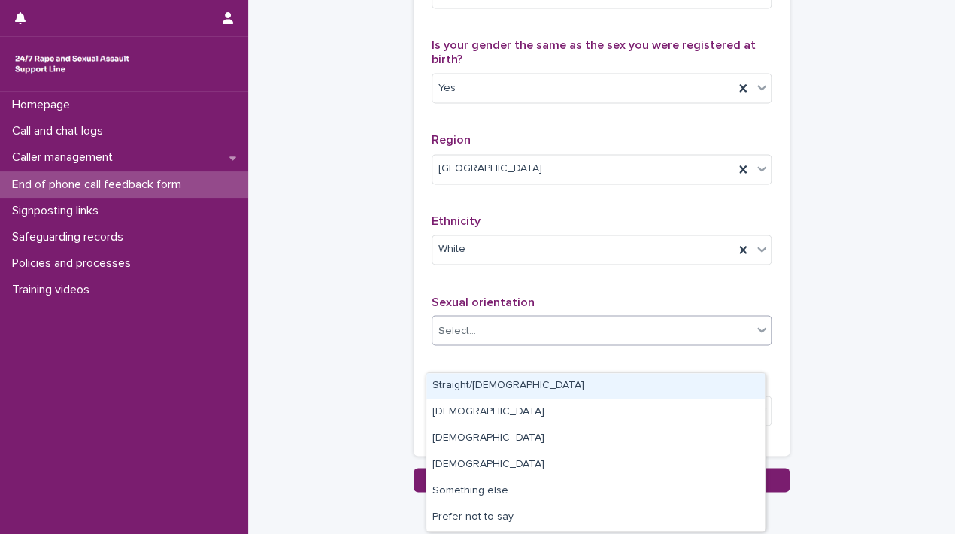
click at [534, 386] on div "Straight/heterosexual" at bounding box center [595, 386] width 338 height 26
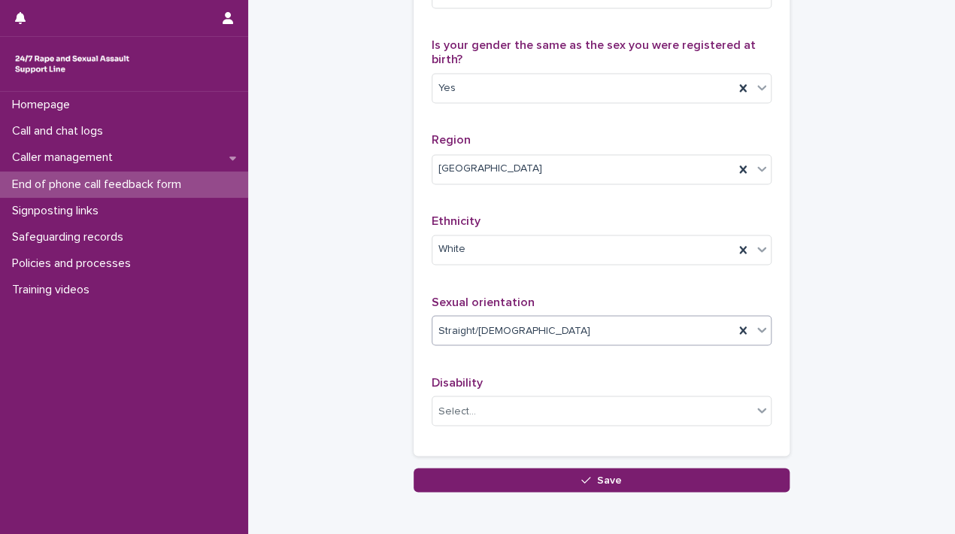
scroll to position [1011, 0]
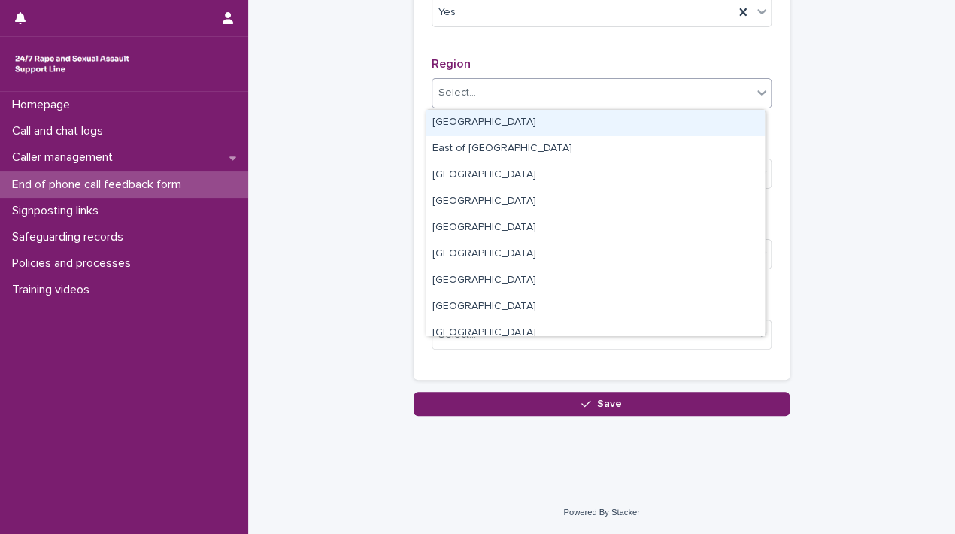
click at [637, 91] on div "Select..." at bounding box center [591, 92] width 319 height 25
click at [656, 117] on div "East Midlands" at bounding box center [595, 123] width 338 height 26
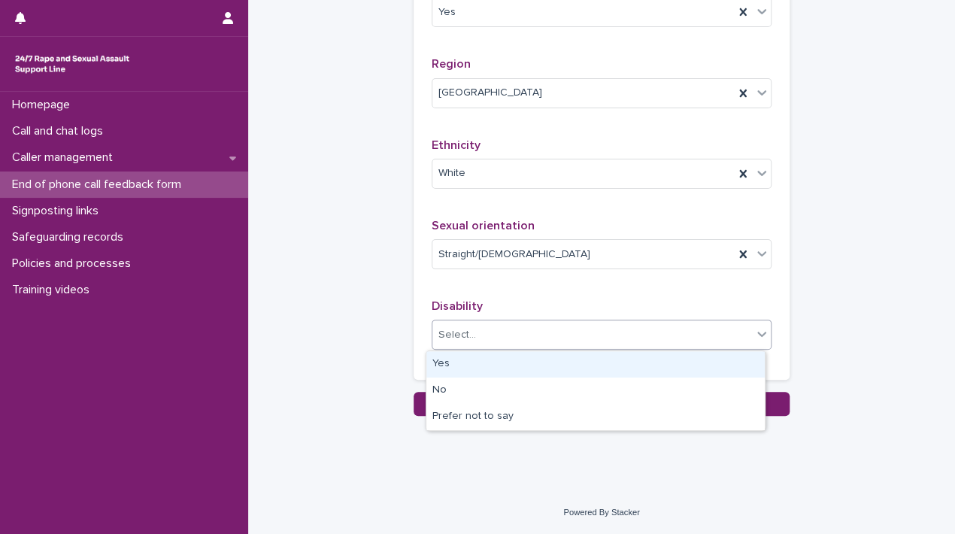
click at [499, 322] on div "Select..." at bounding box center [601, 334] width 340 height 30
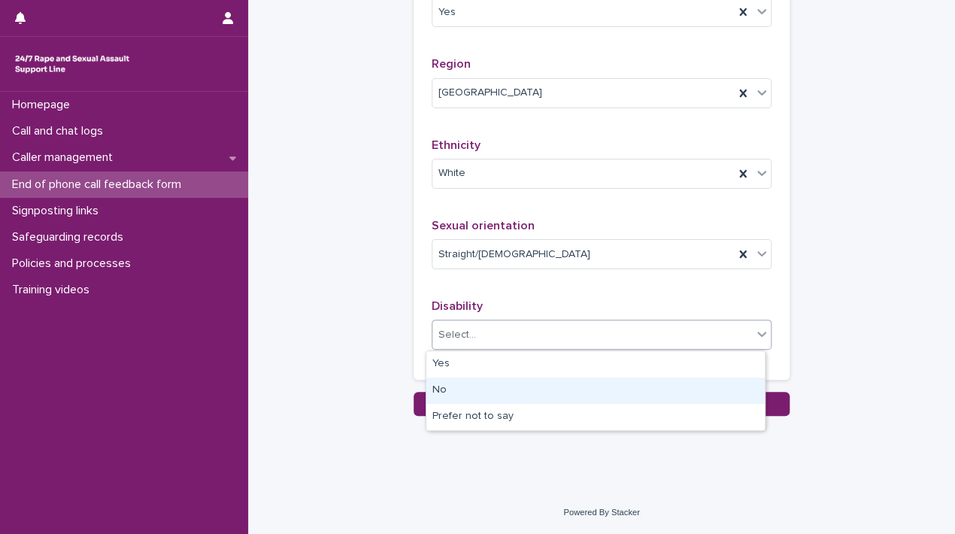
click at [456, 380] on div "No" at bounding box center [595, 390] width 338 height 26
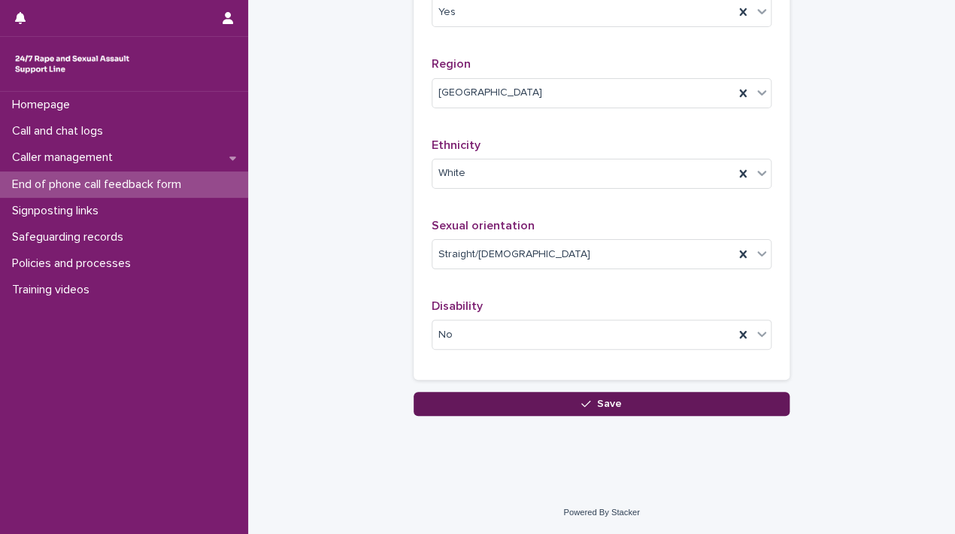
click at [457, 401] on button "Save" at bounding box center [601, 404] width 376 height 24
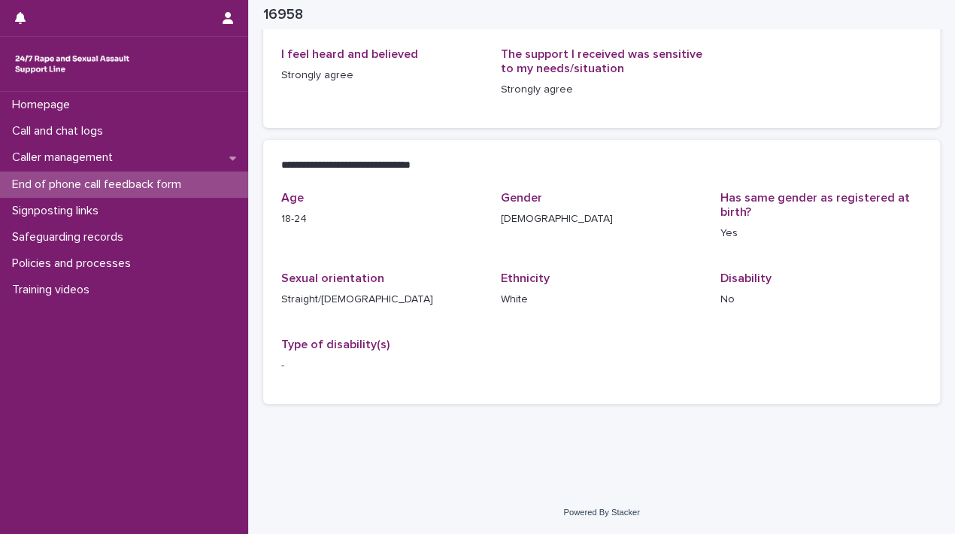
scroll to position [242, 0]
click at [146, 183] on p "End of phone call feedback form" at bounding box center [99, 184] width 187 height 14
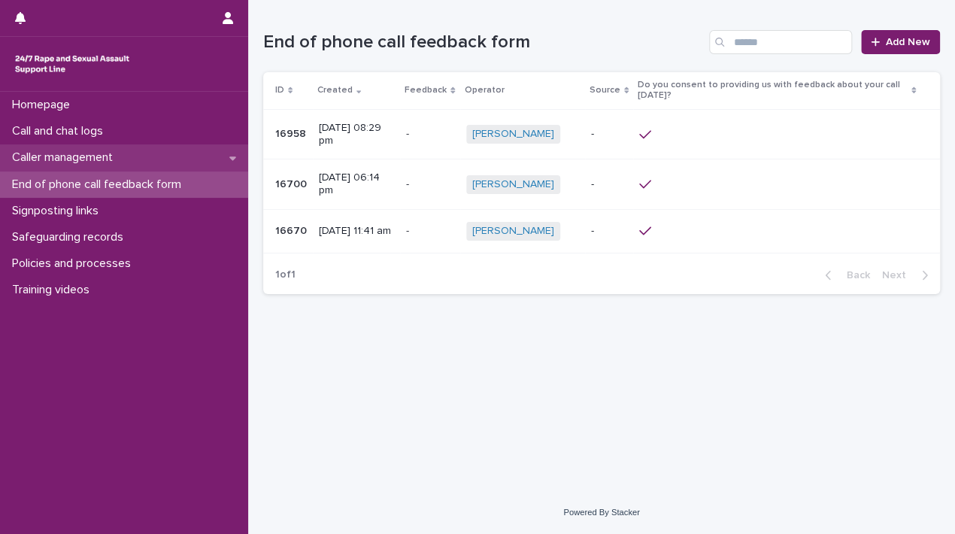
click at [109, 156] on p "Caller management" at bounding box center [65, 157] width 119 height 14
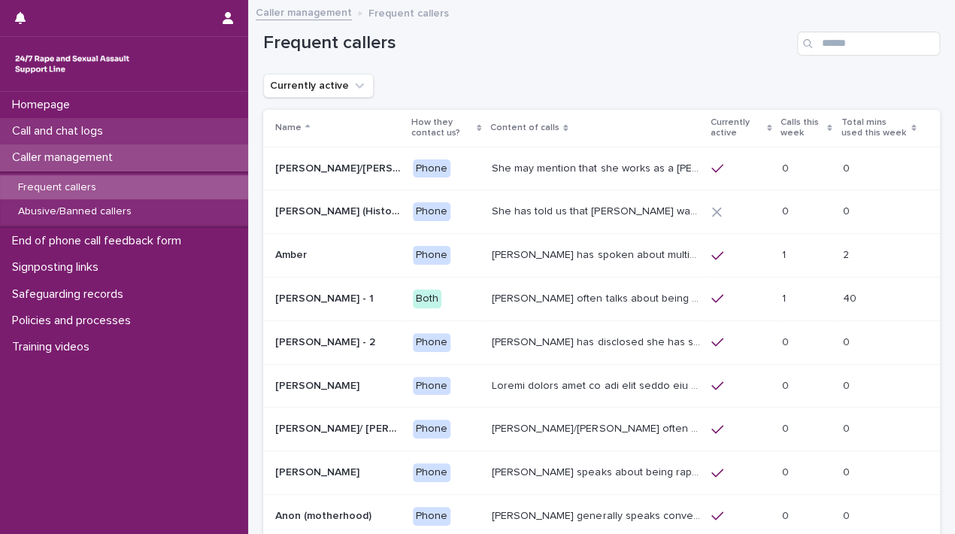
click at [92, 132] on p "Call and chat logs" at bounding box center [60, 131] width 109 height 14
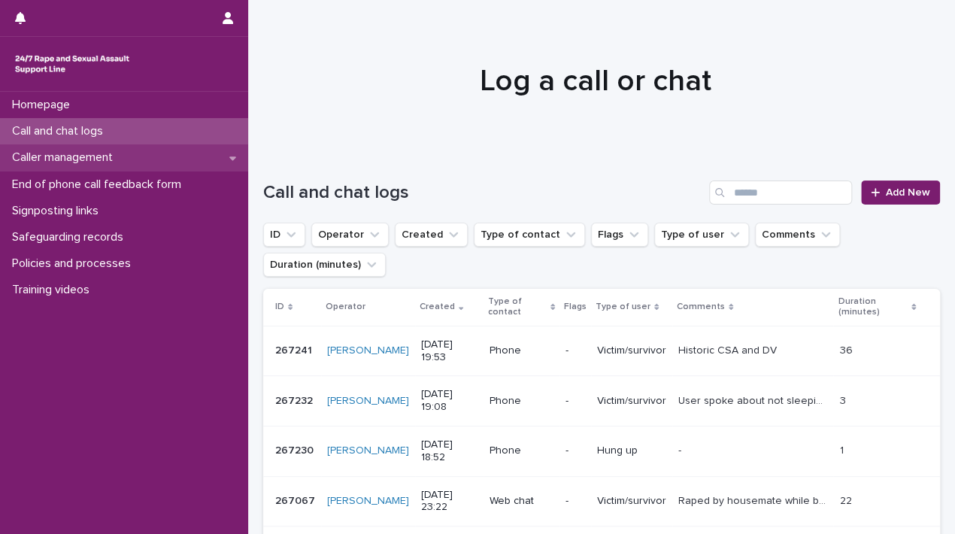
click at [67, 153] on p "Caller management" at bounding box center [65, 157] width 119 height 14
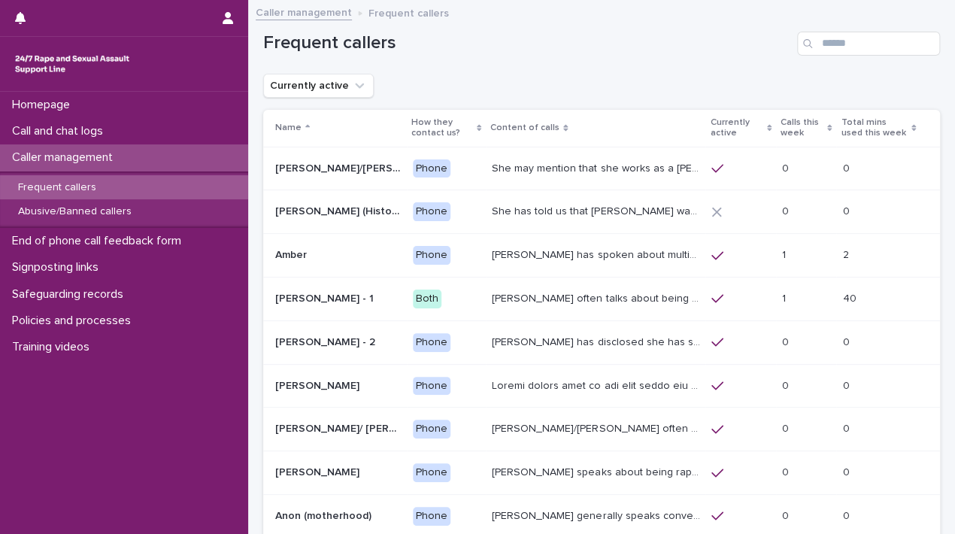
click at [58, 151] on p "Caller management" at bounding box center [65, 157] width 119 height 14
click at [58, 183] on p "Frequent callers" at bounding box center [57, 187] width 102 height 13
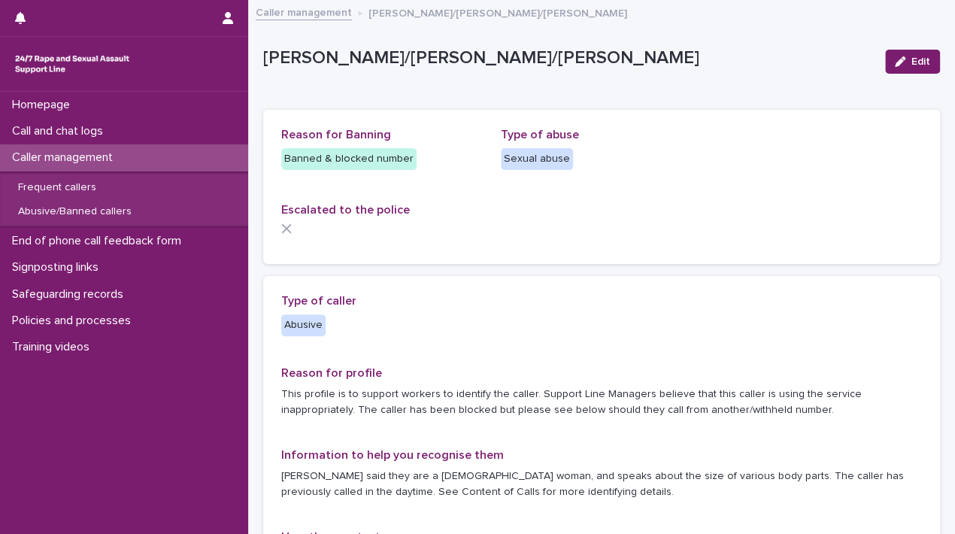
click at [451, 209] on p "Escalated to the police" at bounding box center [601, 210] width 640 height 14
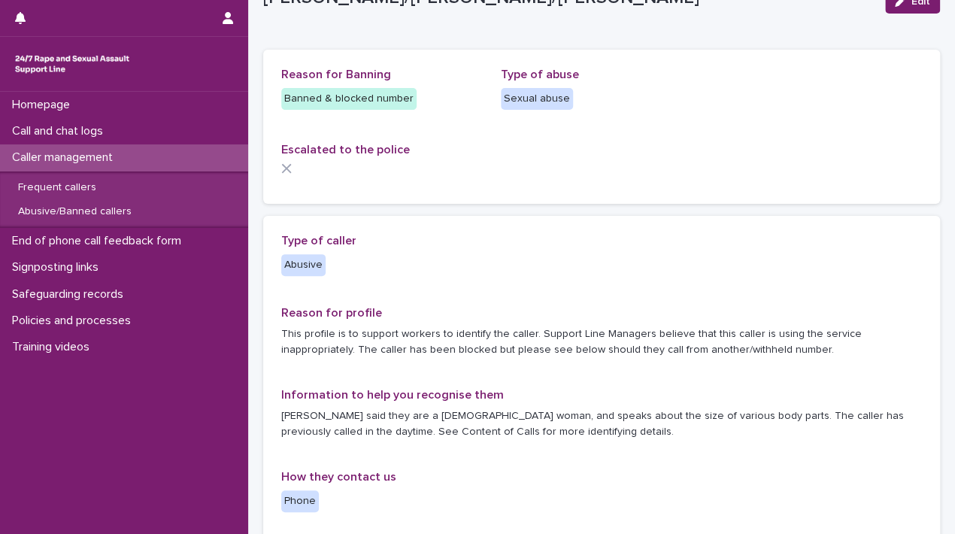
scroll to position [90, 0]
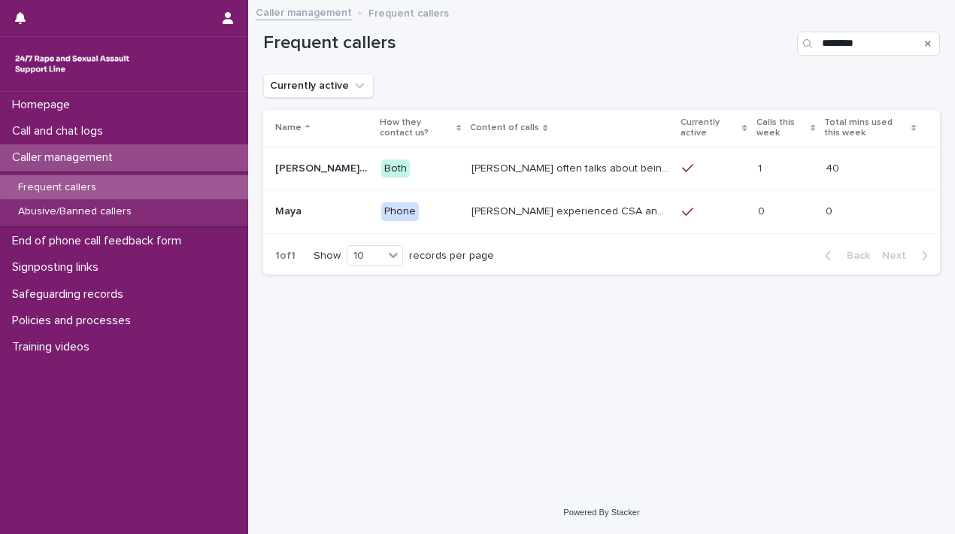
click at [762, 52] on div "Frequent callers ********" at bounding box center [601, 44] width 677 height 24
type input "********"
click at [177, 216] on div "Abusive/Banned callers" at bounding box center [124, 211] width 248 height 25
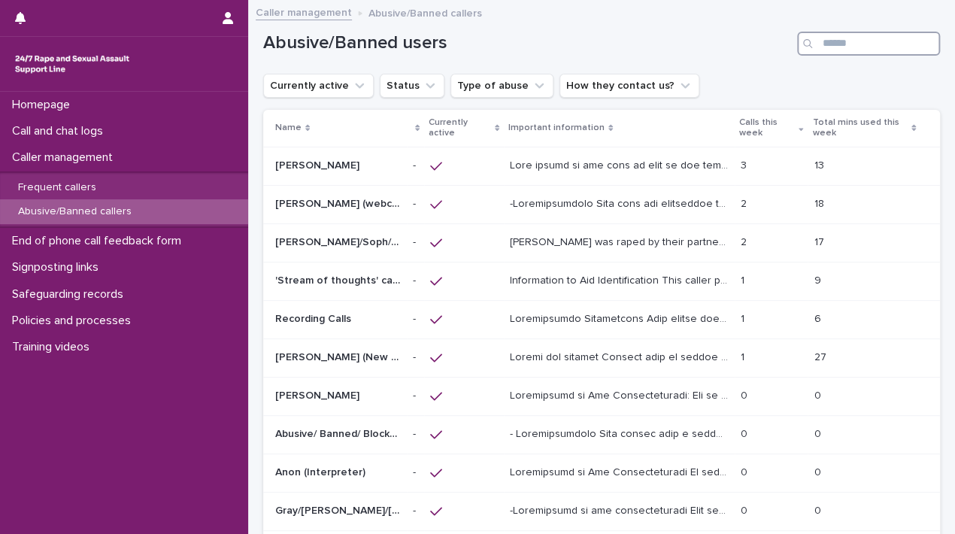
click at [843, 40] on input "Search" at bounding box center [868, 44] width 143 height 24
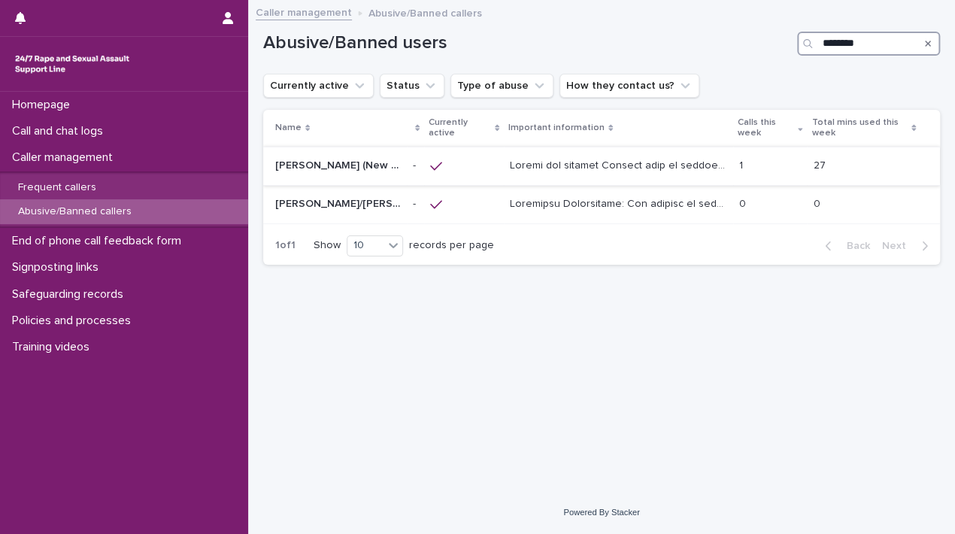
type input "********"
click at [601, 167] on p at bounding box center [620, 164] width 220 height 16
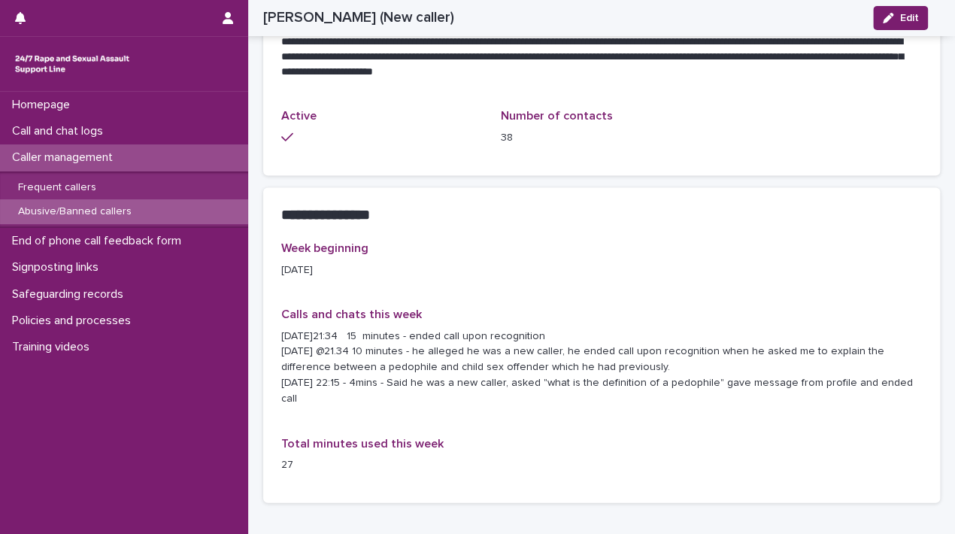
scroll to position [1016, 0]
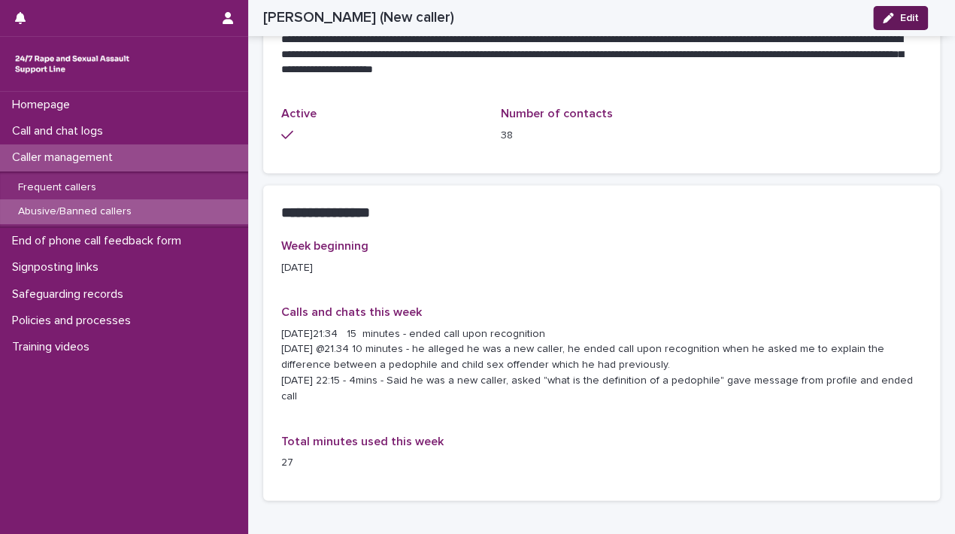
click at [893, 19] on icon "button" at bounding box center [888, 18] width 11 height 11
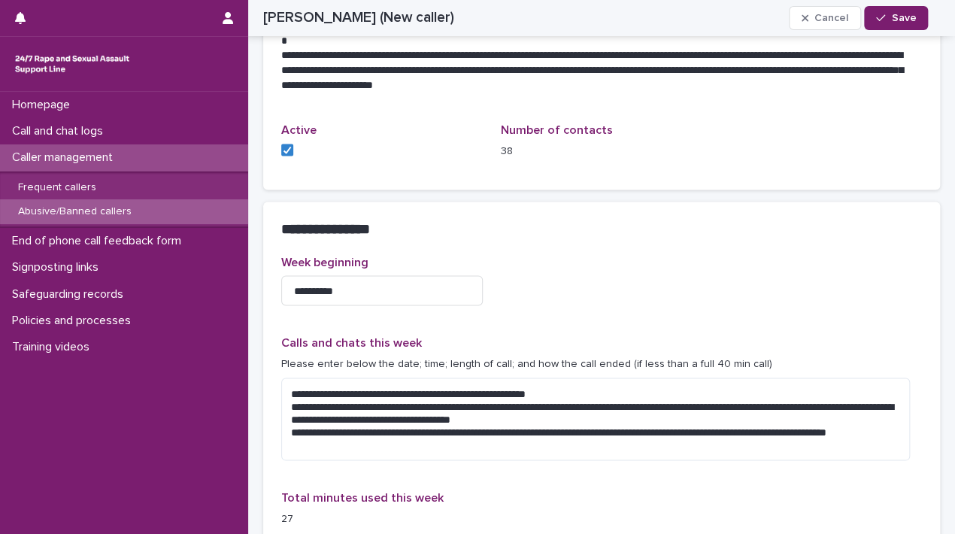
scroll to position [1263, 0]
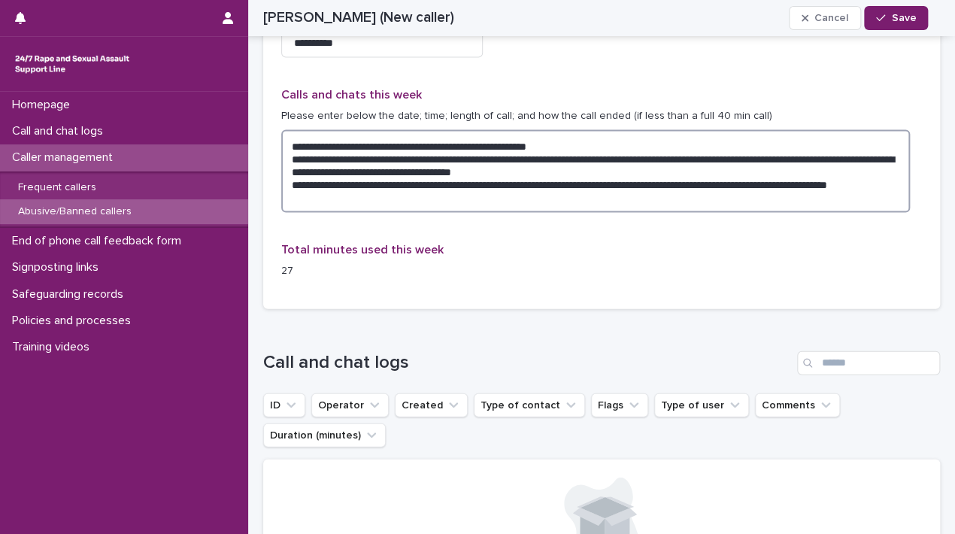
click at [389, 200] on textarea "**********" at bounding box center [595, 171] width 628 height 83
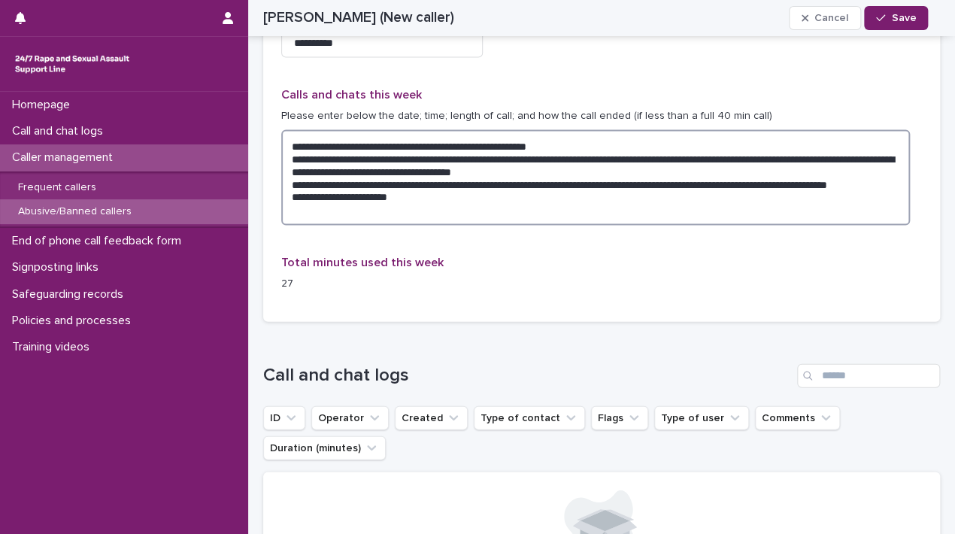
paste textarea "**********"
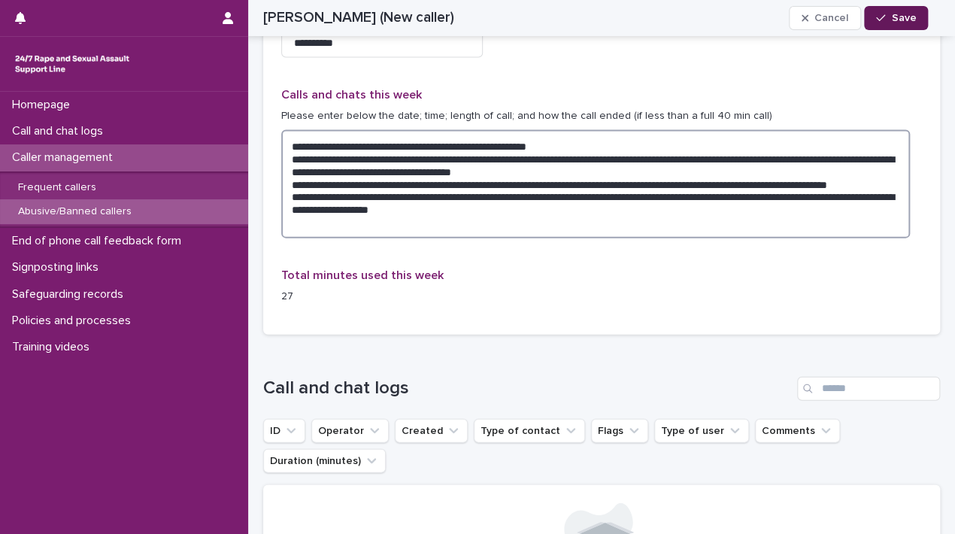
type textarea "**********"
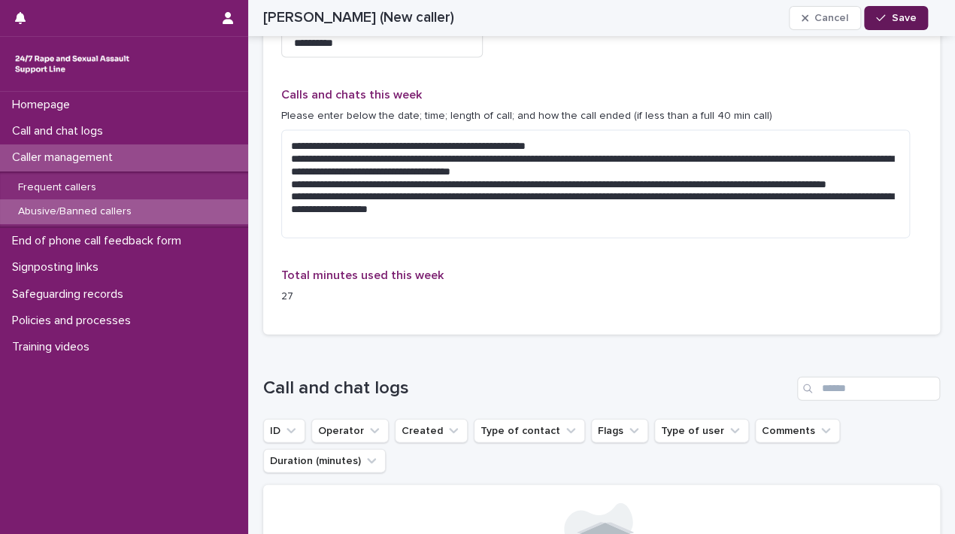
click at [893, 15] on span "Save" at bounding box center [903, 18] width 25 height 11
